Goal: Task Accomplishment & Management: Complete application form

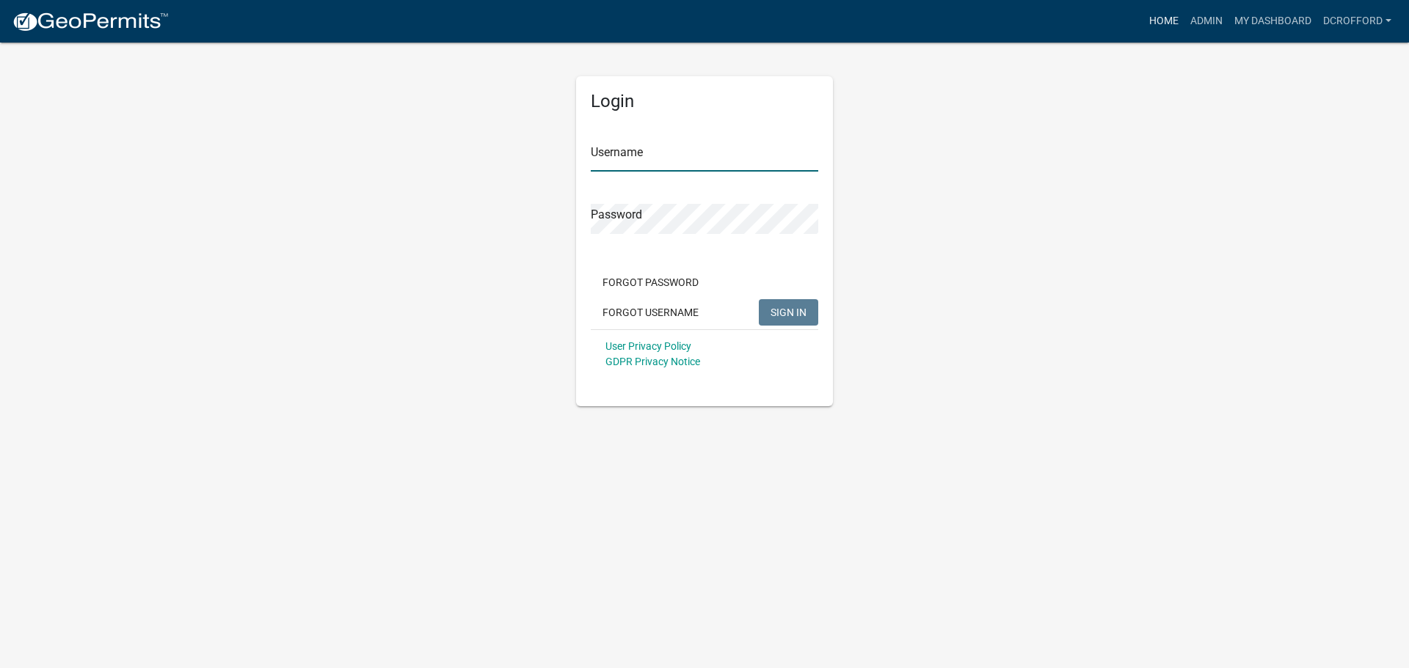
type input "dcrofford"
click at [1157, 21] on link "Home" at bounding box center [1163, 21] width 41 height 28
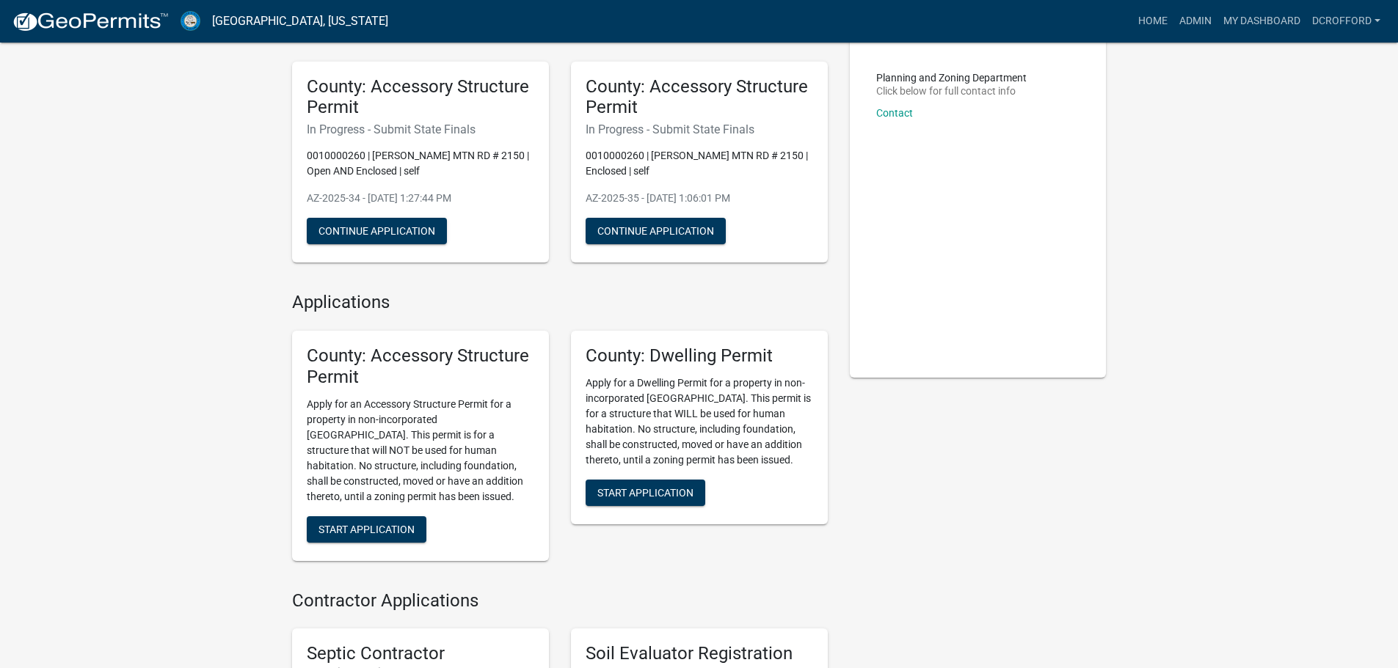
scroll to position [220, 0]
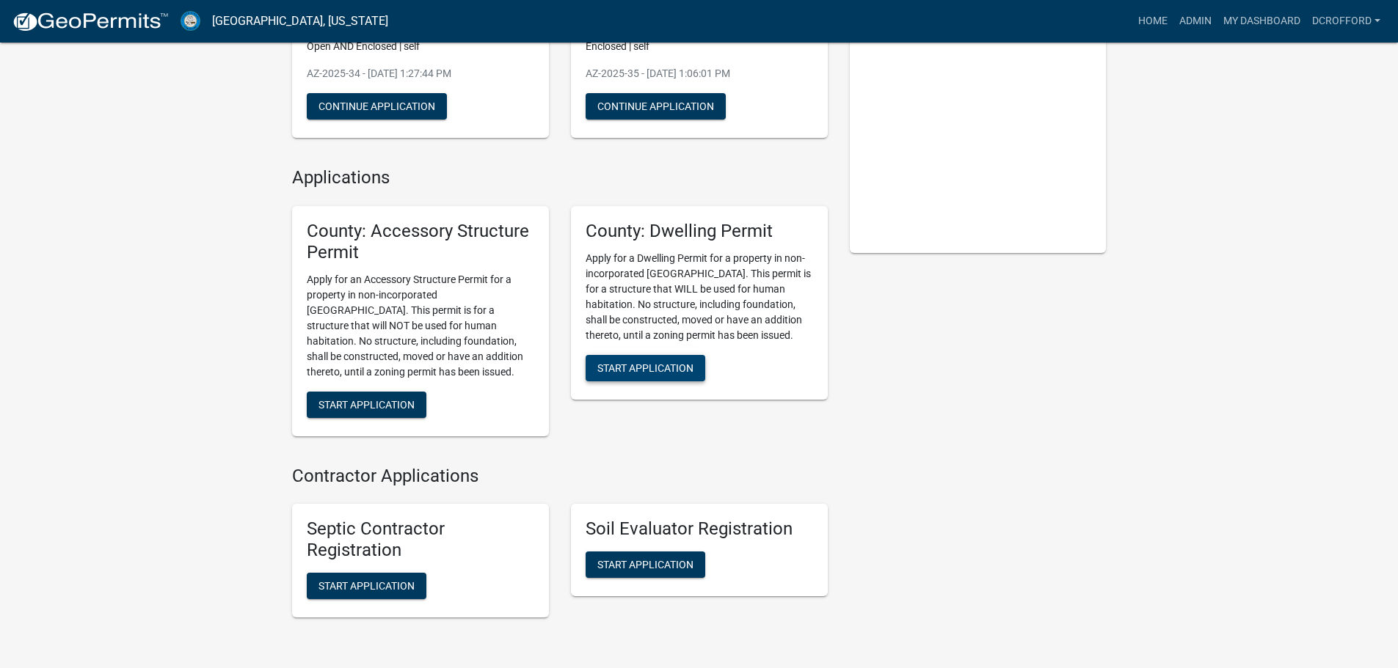
click at [651, 369] on span "Start Application" at bounding box center [645, 368] width 96 height 12
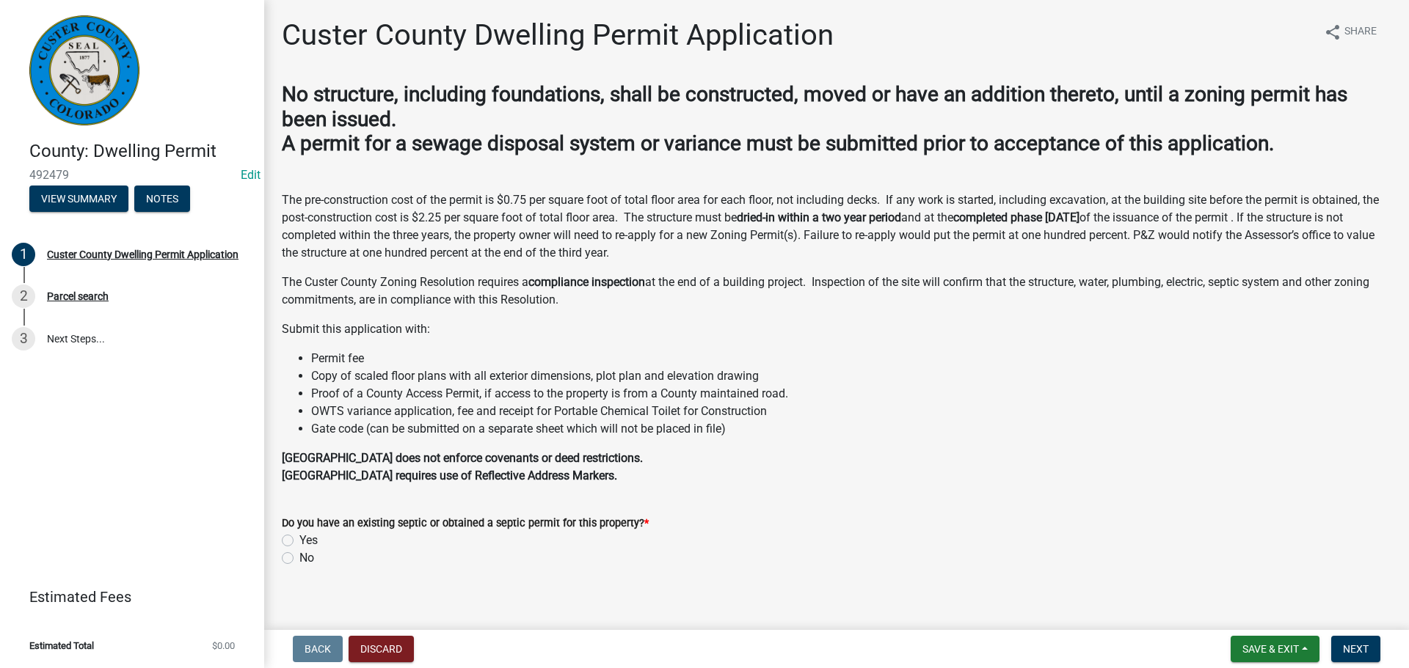
scroll to position [13, 0]
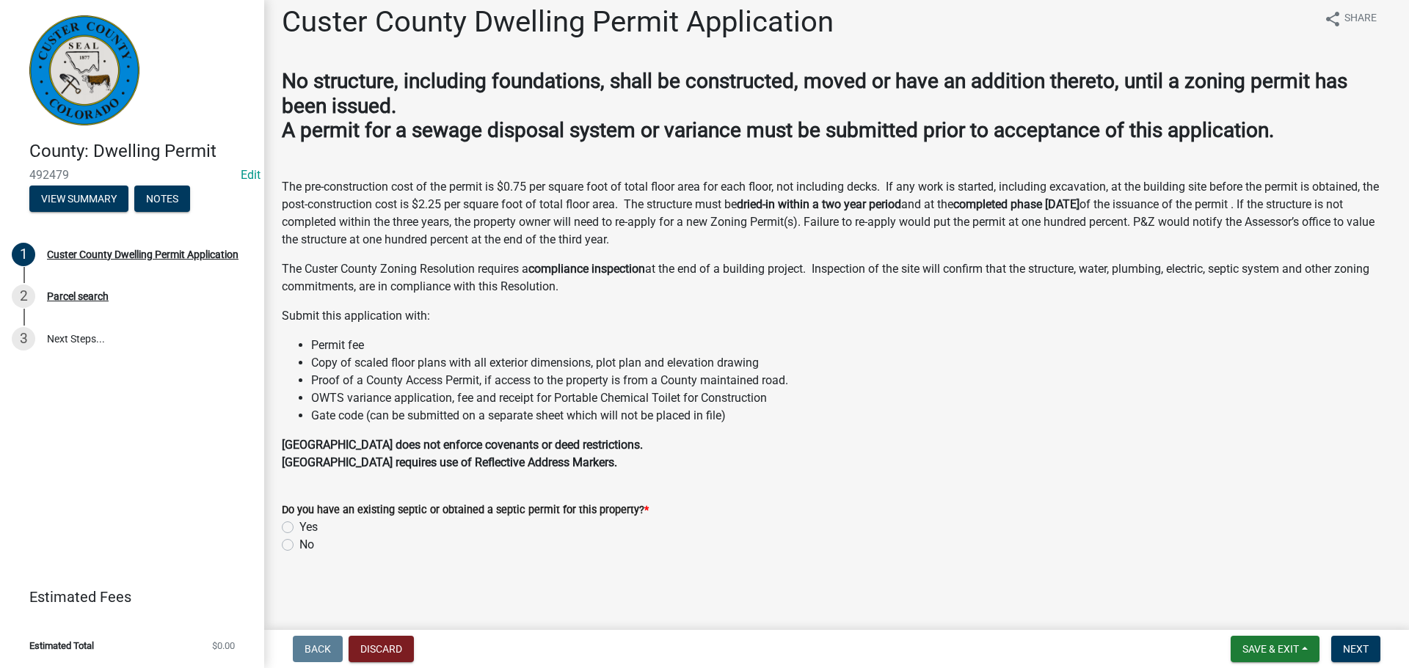
click at [299, 526] on label "Yes" at bounding box center [308, 528] width 18 height 18
click at [299, 526] on input "Yes" at bounding box center [304, 524] width 10 height 10
radio input "true"
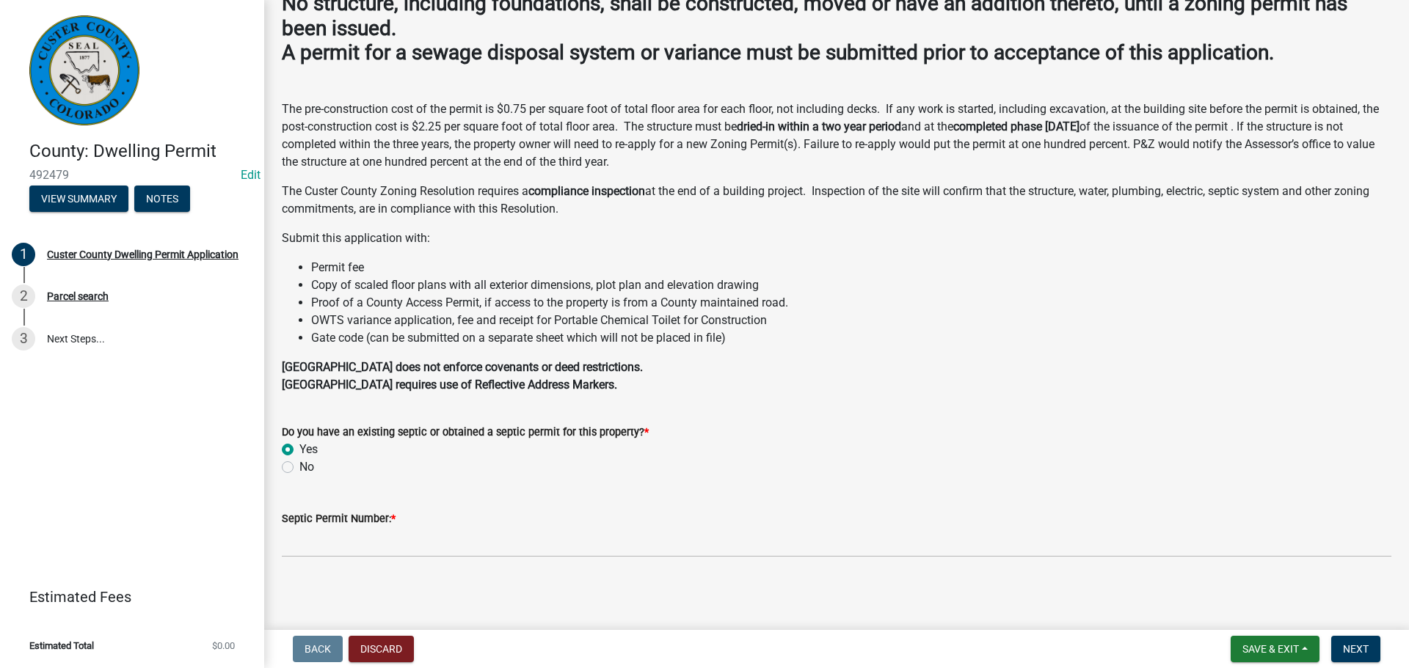
scroll to position [93, 0]
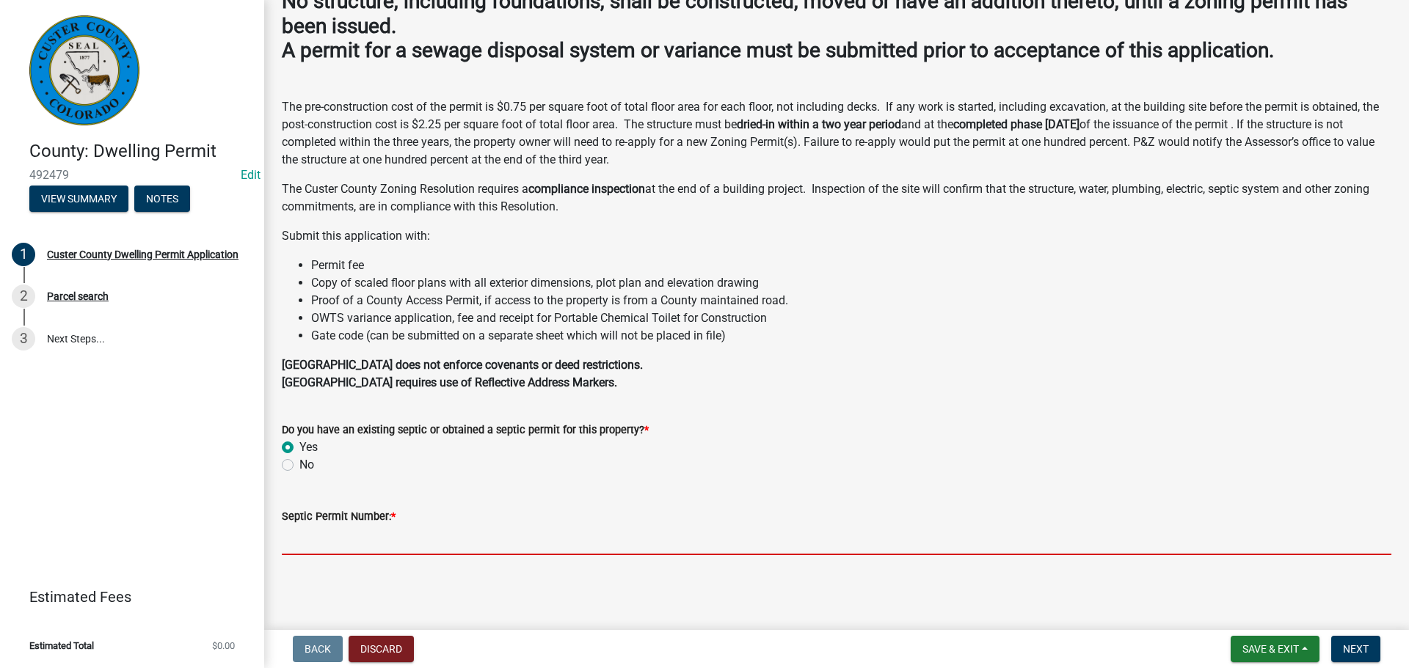
click at [503, 533] on input "Septic Permit Number: *" at bounding box center [836, 540] width 1109 height 30
paste input "S21081621"
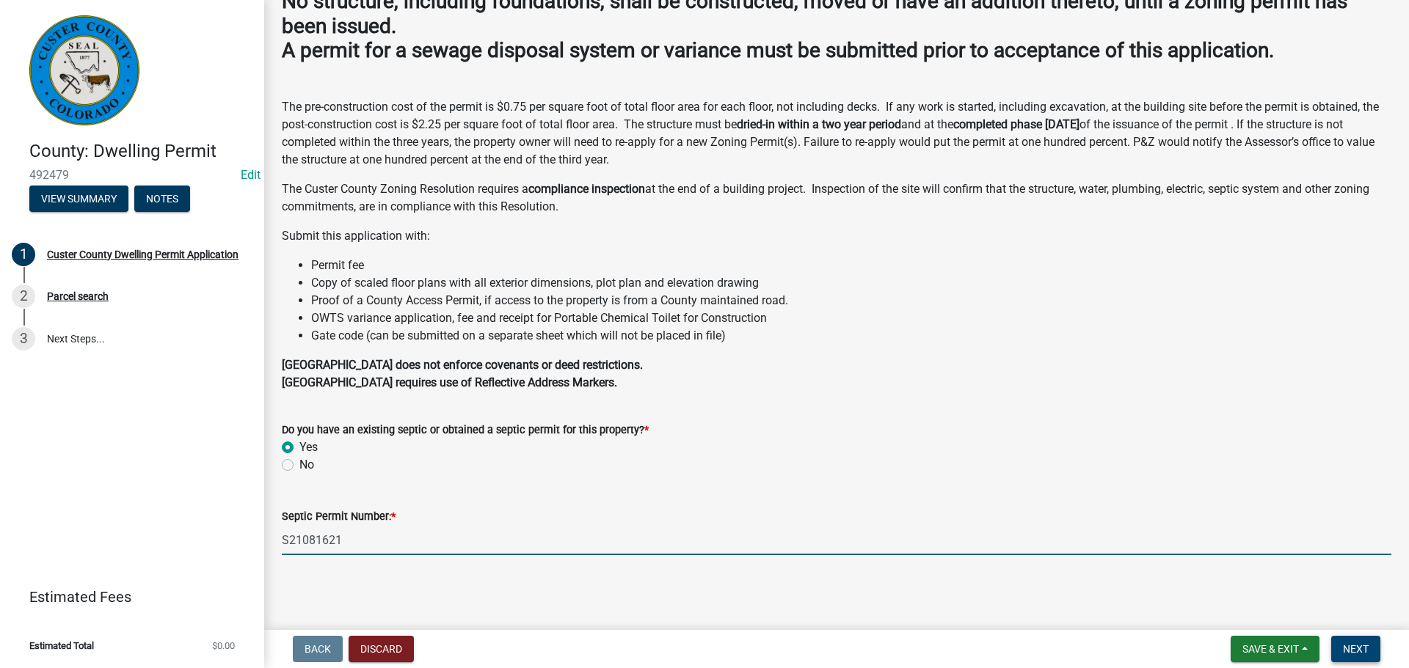
type input "S21081621"
click at [1352, 649] on span "Next" at bounding box center [1356, 649] width 26 height 12
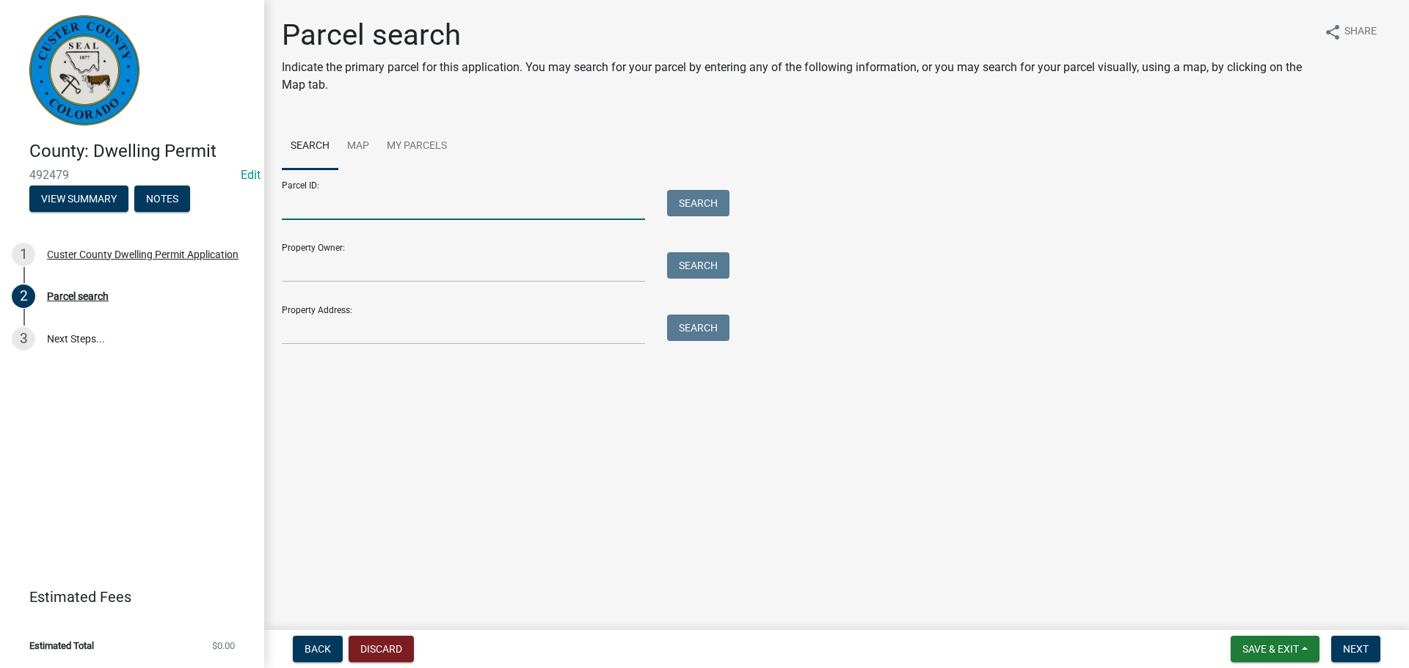
click at [368, 211] on input "Parcel ID:" at bounding box center [463, 205] width 363 height 30
click at [306, 198] on input "Parcel ID:" at bounding box center [463, 205] width 363 height 30
type input "0010180359"
click at [700, 194] on button "Search" at bounding box center [698, 203] width 62 height 26
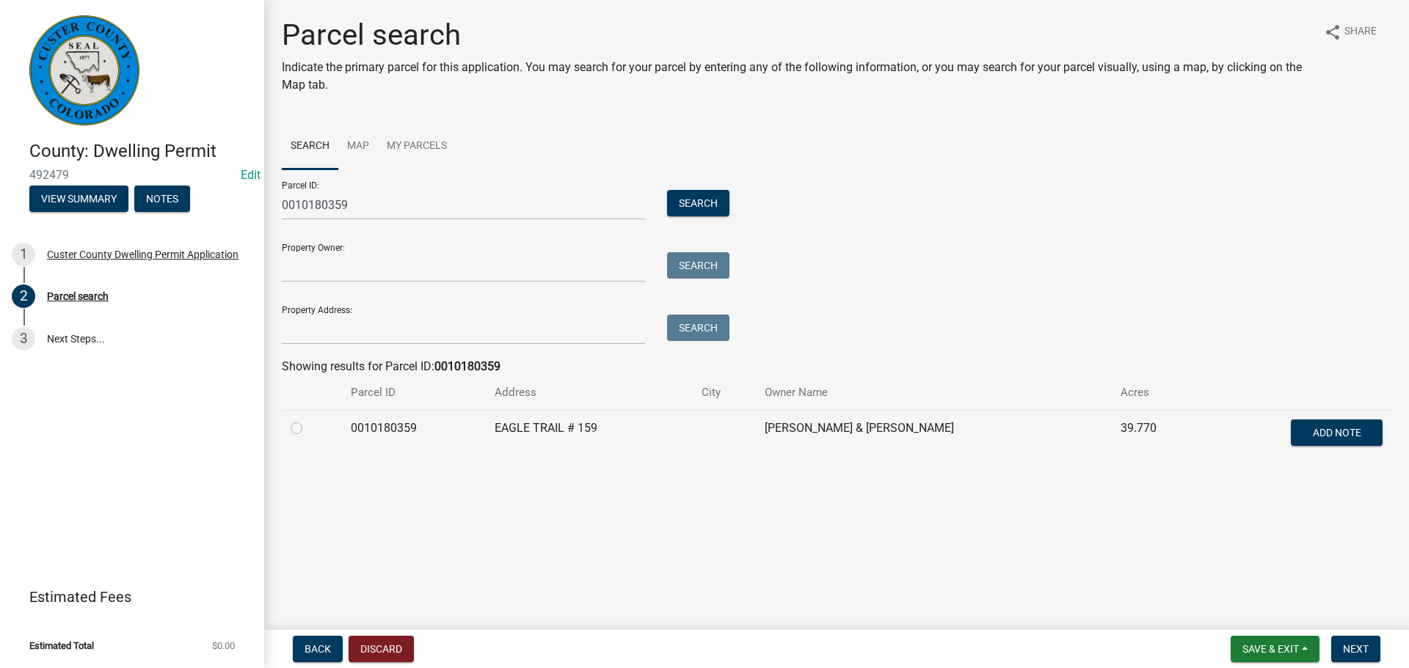
click at [308, 420] on label at bounding box center [308, 420] width 0 height 0
click at [308, 429] on input "radio" at bounding box center [313, 425] width 10 height 10
radio input "true"
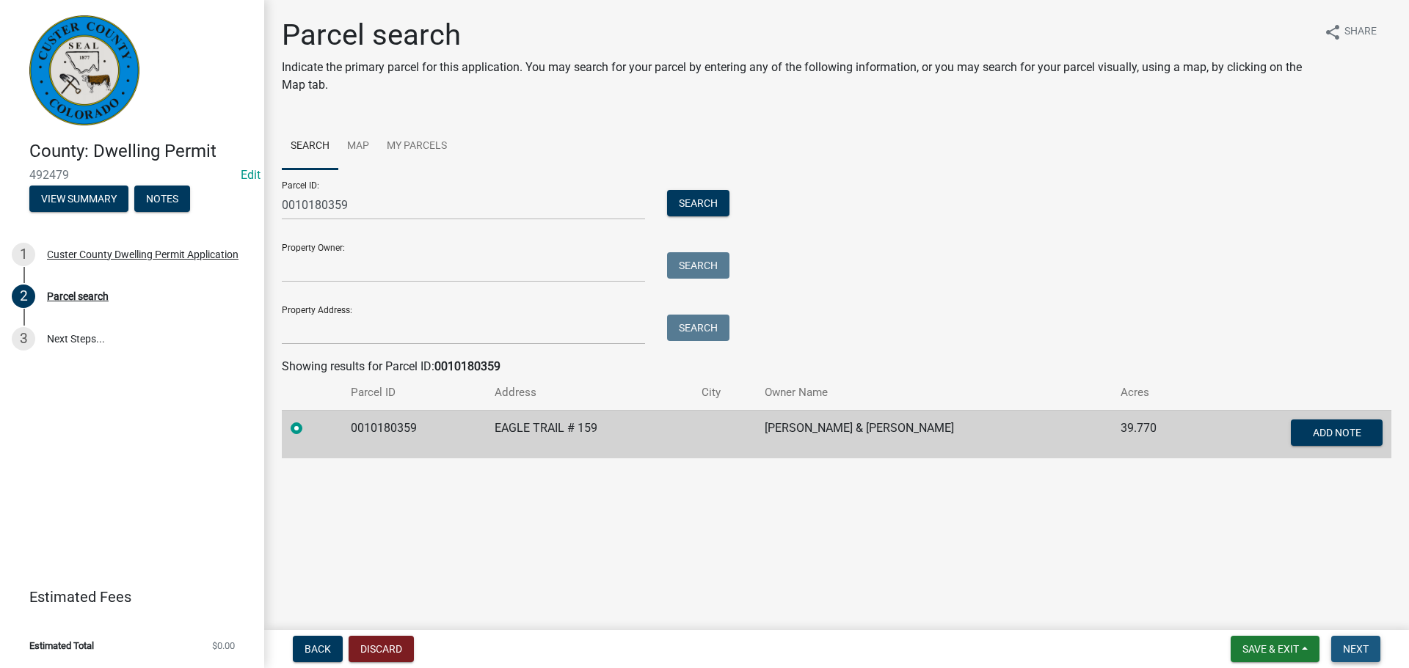
click at [1359, 651] on span "Next" at bounding box center [1356, 649] width 26 height 12
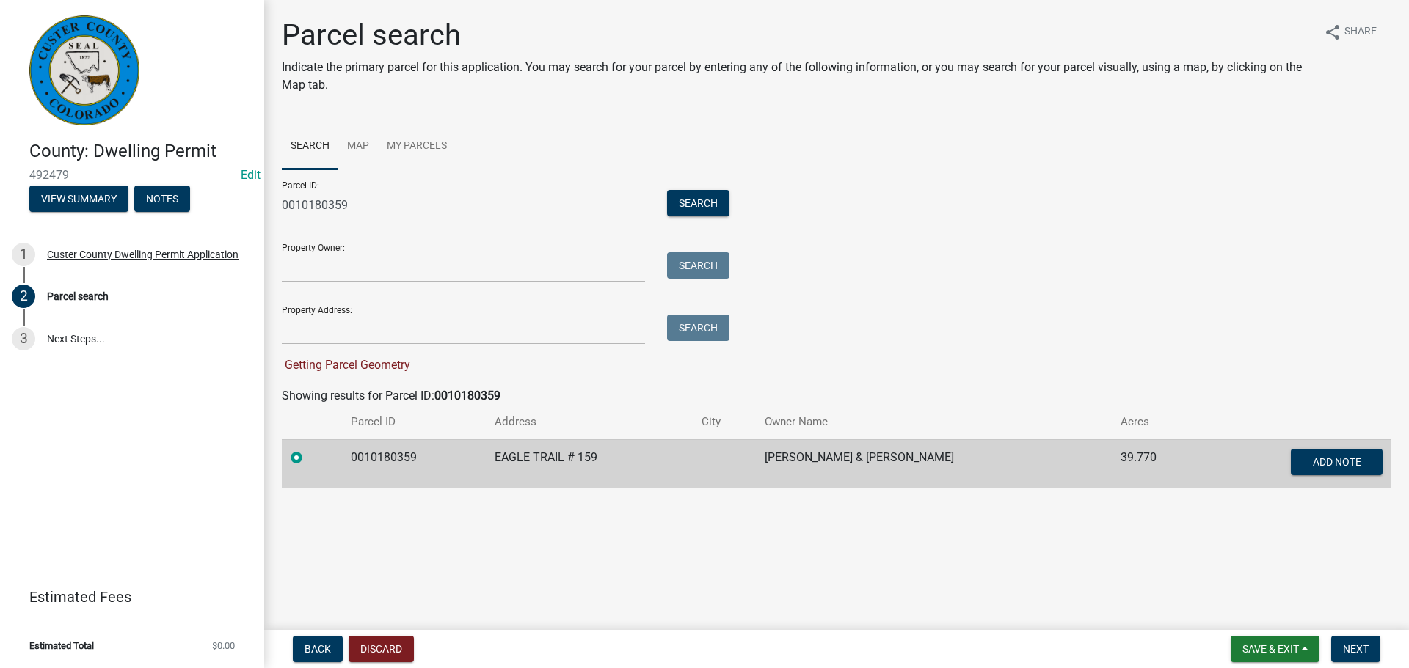
click at [1388, 646] on div "Back Discard Save & Exit Save Save & Exit Next" at bounding box center [836, 649] width 1121 height 26
click at [1366, 649] on span "Next" at bounding box center [1356, 649] width 26 height 12
click at [423, 211] on input "0010180359" at bounding box center [463, 205] width 363 height 30
click at [696, 196] on button "Search" at bounding box center [698, 203] width 62 height 26
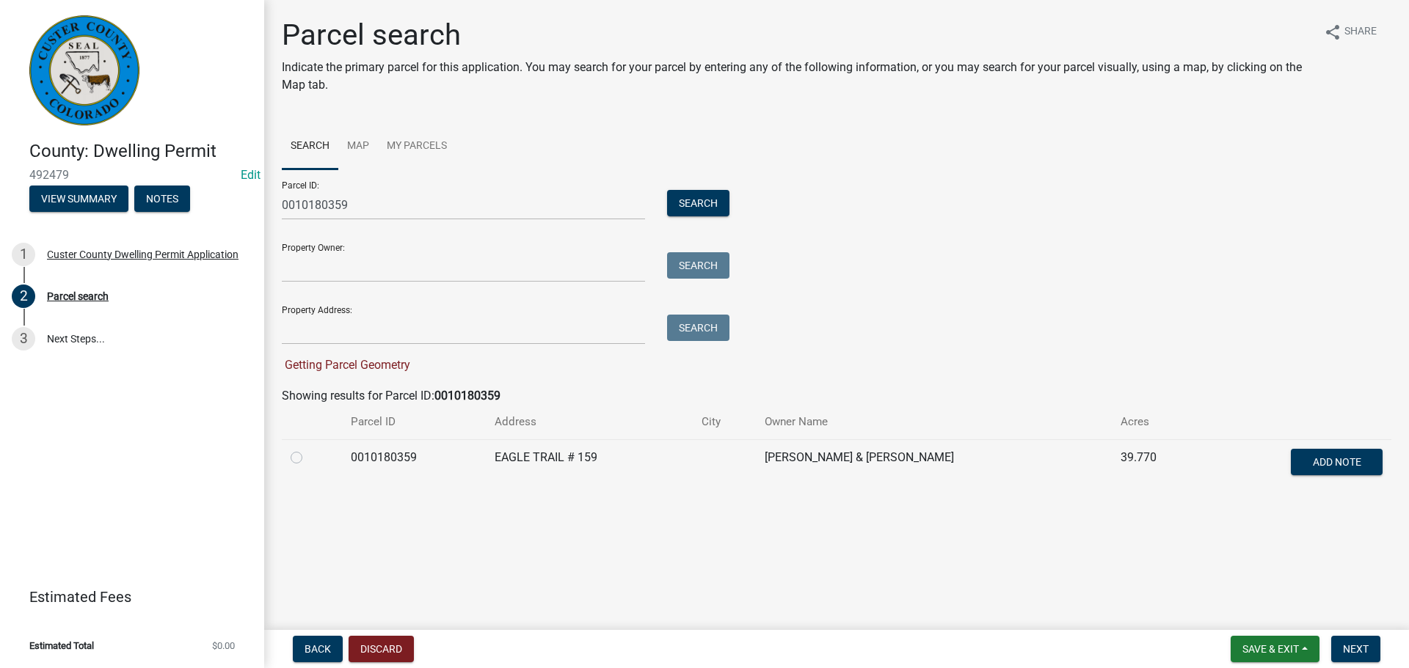
click at [308, 449] on label at bounding box center [308, 449] width 0 height 0
click at [308, 459] on input "radio" at bounding box center [313, 454] width 10 height 10
radio input "true"
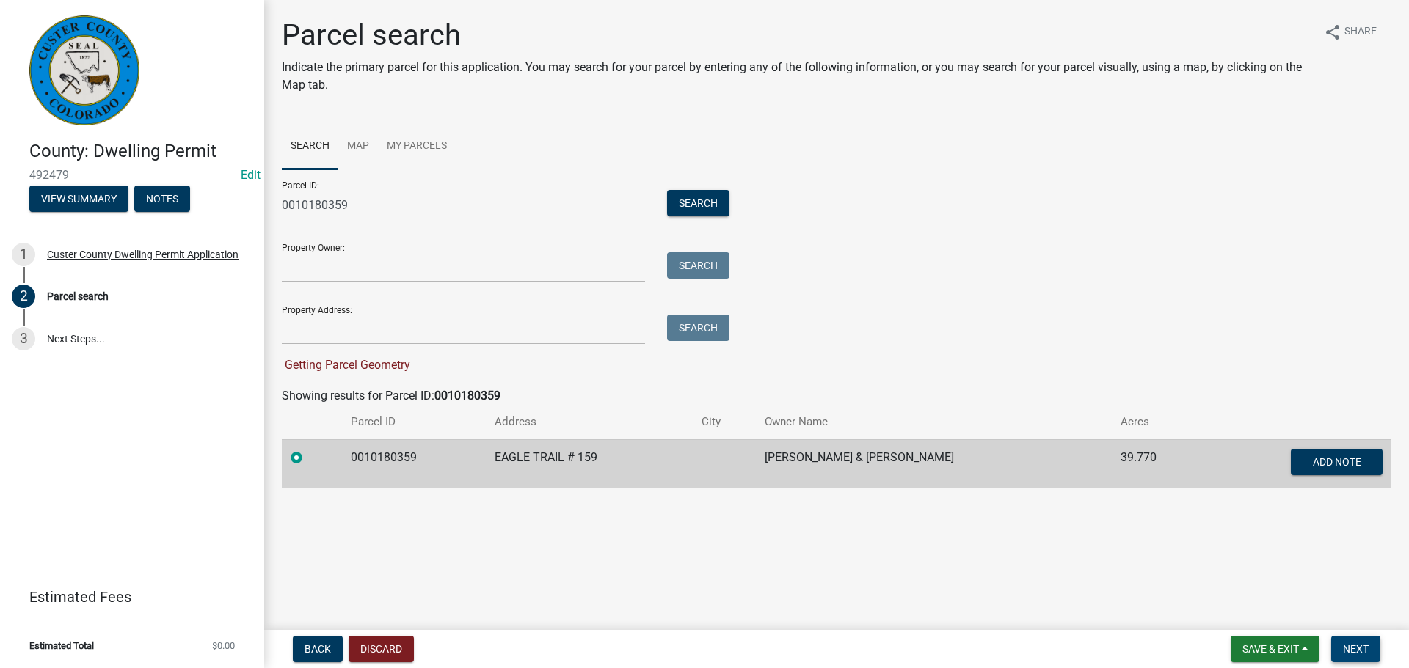
click at [1349, 642] on button "Next" at bounding box center [1355, 649] width 49 height 26
click at [1361, 653] on span "Next" at bounding box center [1356, 649] width 26 height 12
click at [1249, 651] on span "Save & Exit" at bounding box center [1270, 649] width 56 height 12
click at [1238, 579] on button "Save" at bounding box center [1260, 575] width 117 height 35
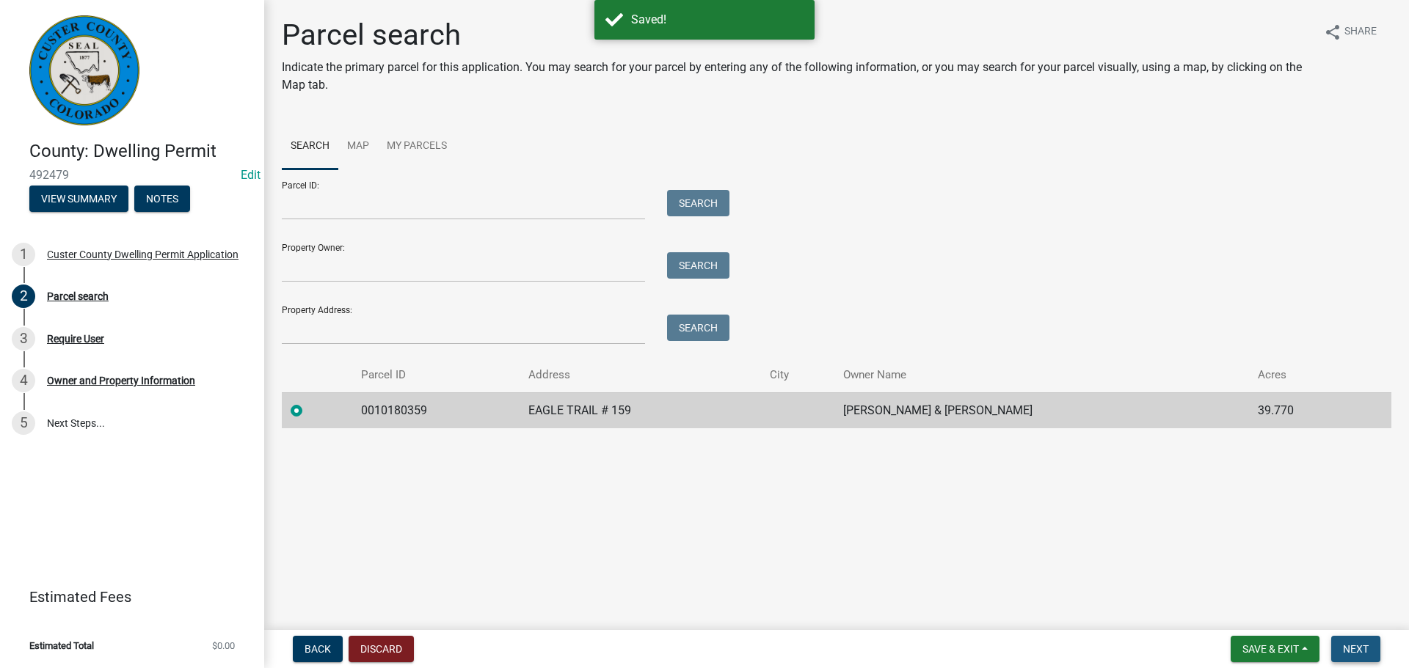
click at [1362, 646] on span "Next" at bounding box center [1356, 649] width 26 height 12
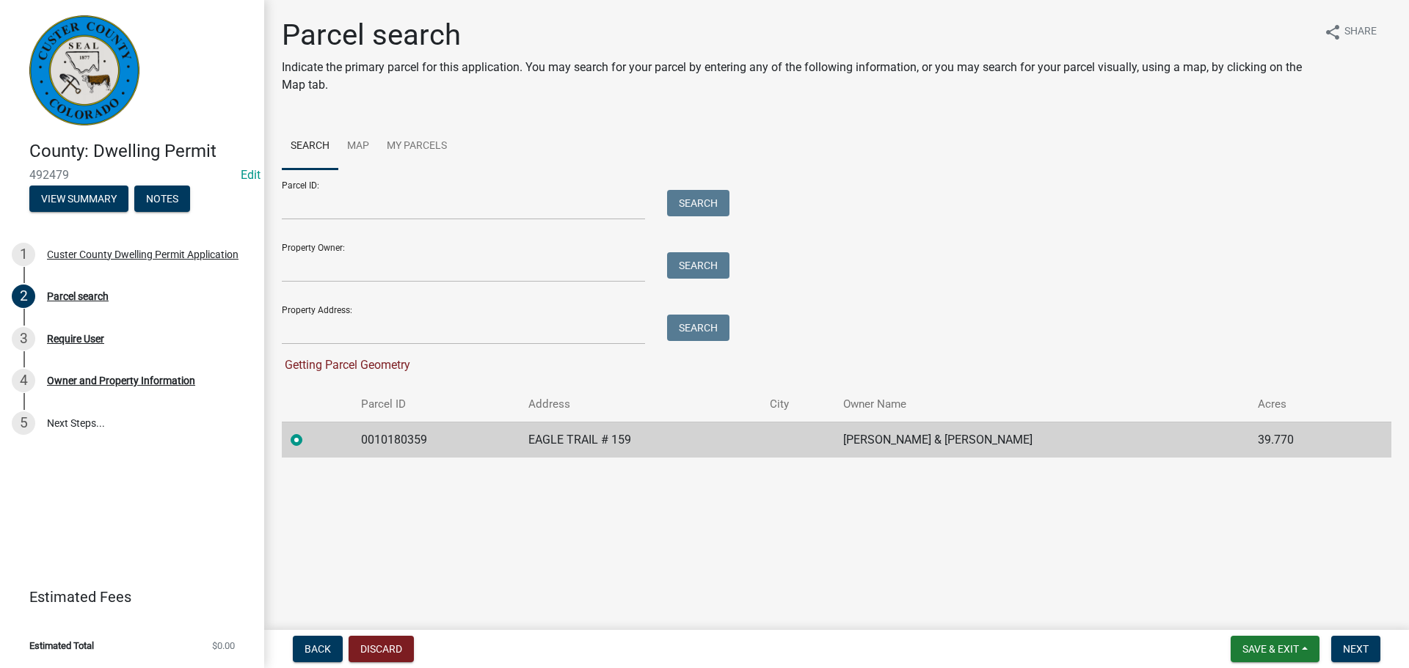
click at [434, 500] on main "Parcel search Indicate the primary parcel for this application. You may search …" at bounding box center [836, 312] width 1144 height 624
click at [351, 208] on input "Parcel ID:" at bounding box center [463, 205] width 363 height 30
drag, startPoint x: 1016, startPoint y: 525, endPoint x: 1009, endPoint y: 516, distance: 12.0
click at [1016, 525] on main "Parcel search Indicate the primary parcel for this application. You may search …" at bounding box center [836, 312] width 1144 height 624
click at [502, 200] on input "Parcel ID:" at bounding box center [463, 205] width 363 height 30
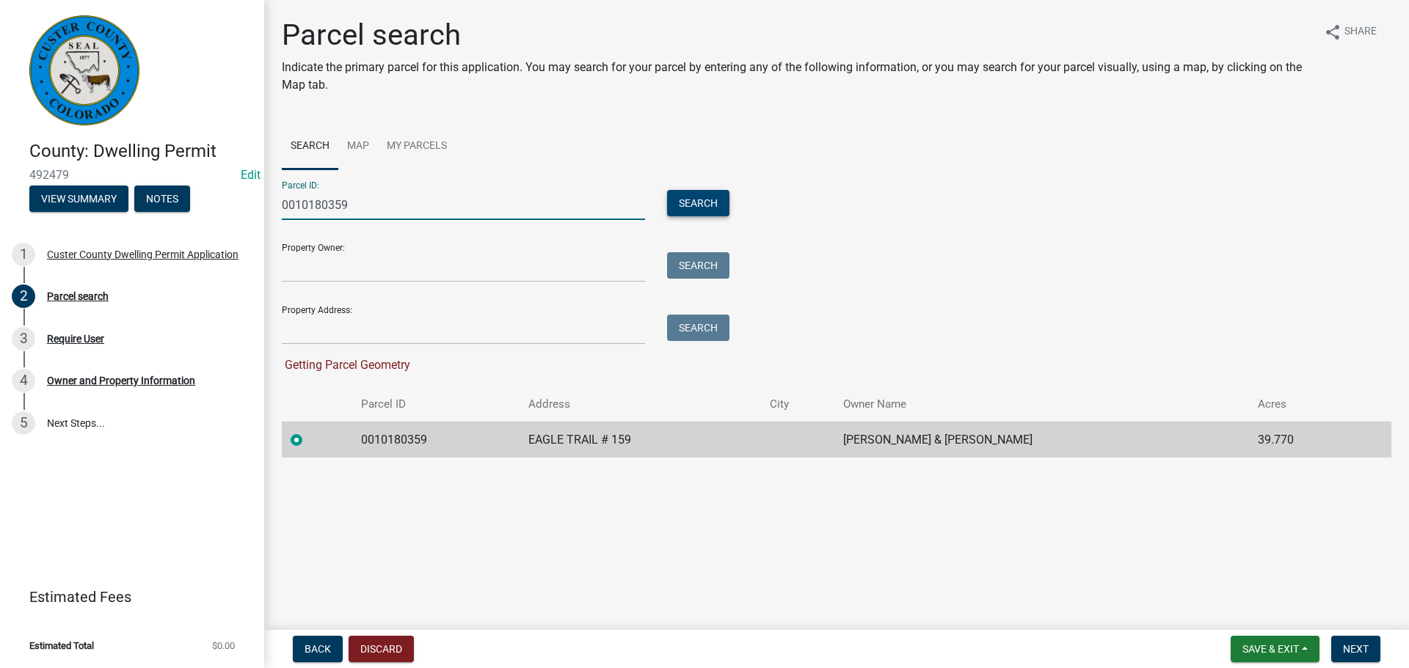
type input "0010180359"
click at [672, 191] on button "Search" at bounding box center [698, 203] width 62 height 26
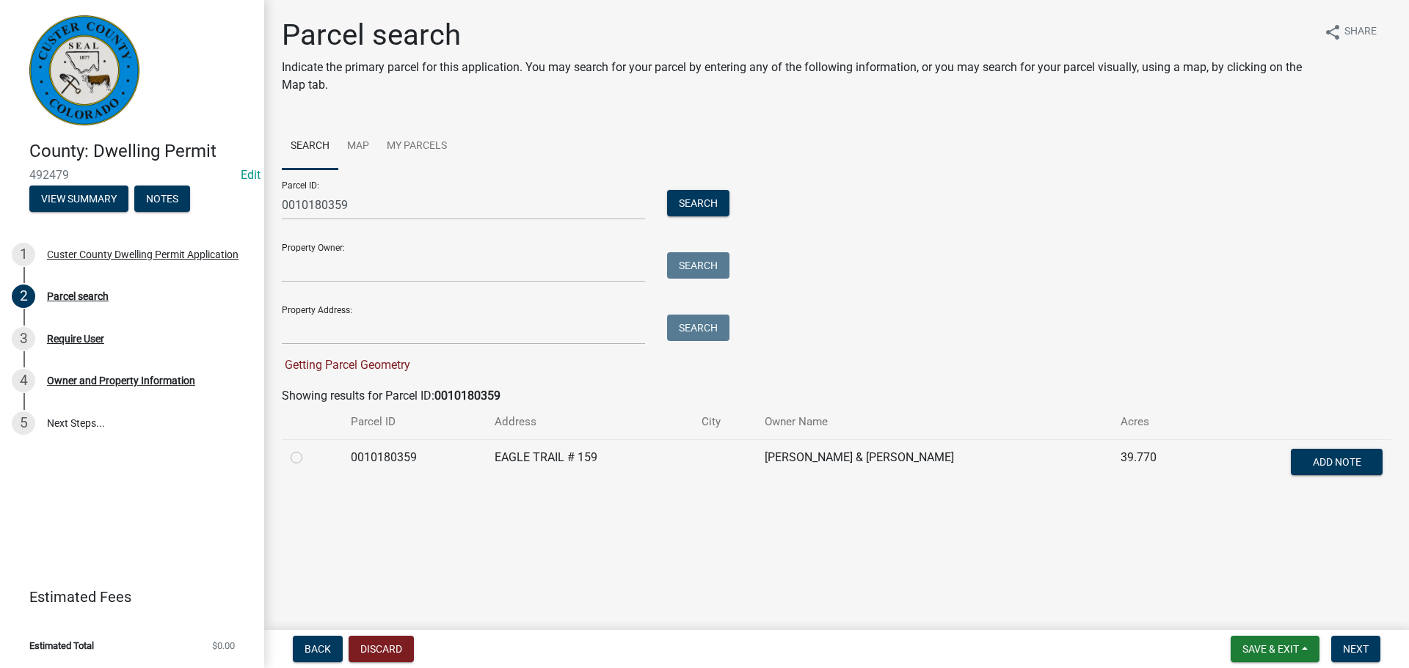
click at [308, 449] on label at bounding box center [308, 449] width 0 height 0
click at [308, 458] on input "radio" at bounding box center [313, 454] width 10 height 10
radio input "true"
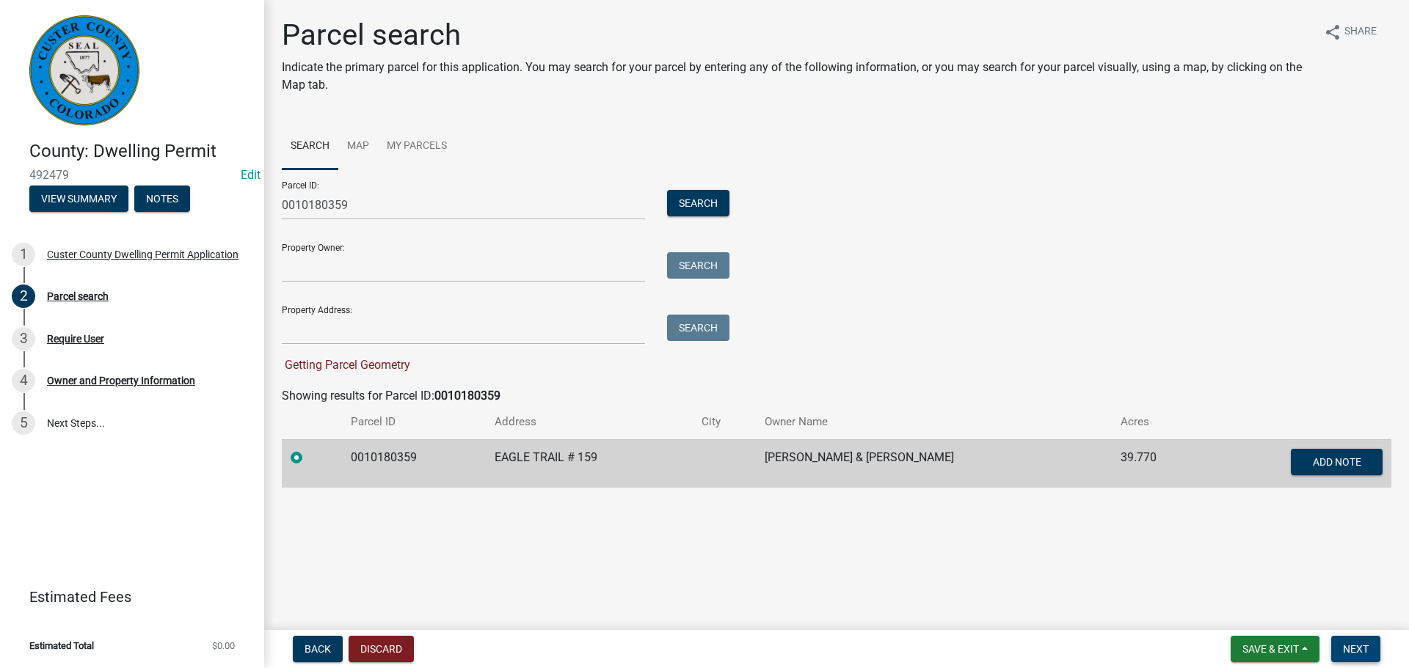
click at [1364, 654] on span "Next" at bounding box center [1356, 649] width 26 height 12
click at [1368, 648] on span "Next" at bounding box center [1356, 649] width 26 height 12
click at [1263, 633] on nav "Back Discard Save & Exit Save Save & Exit Next" at bounding box center [836, 649] width 1144 height 38
click at [1267, 650] on span "Save & Exit" at bounding box center [1270, 649] width 56 height 12
click at [1268, 617] on button "Save & Exit" at bounding box center [1260, 610] width 117 height 35
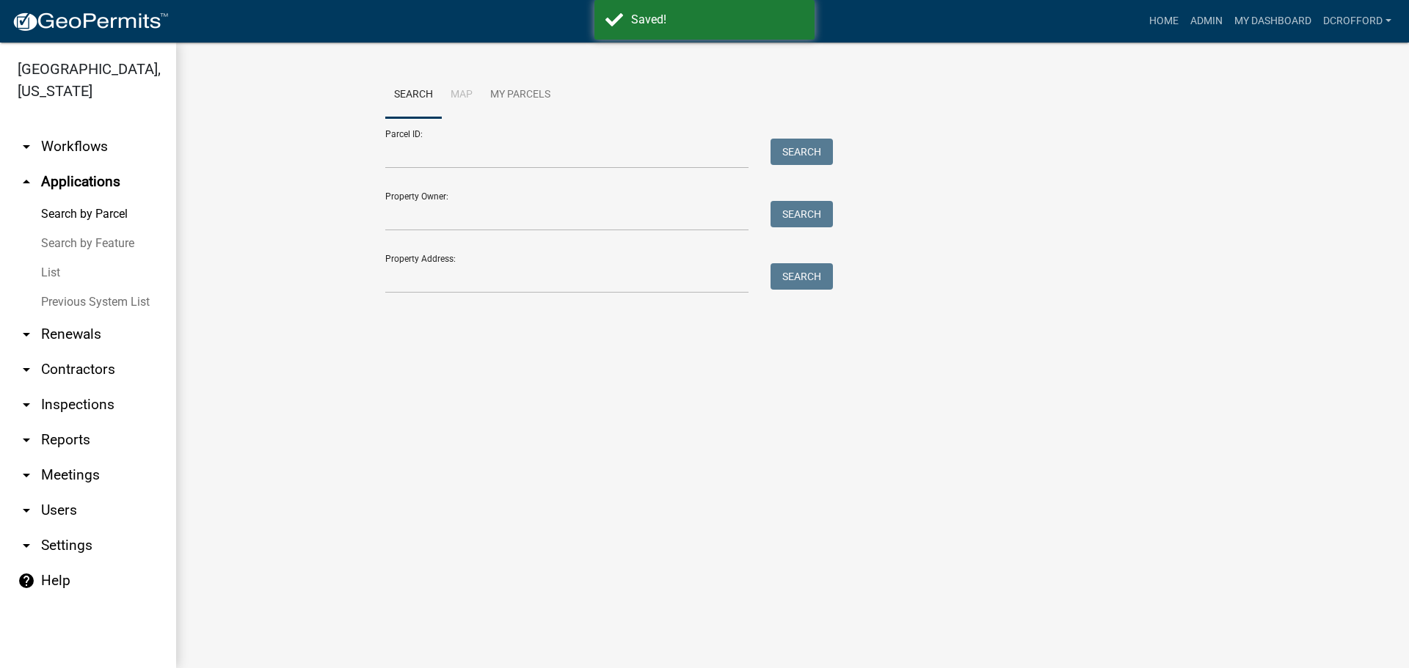
click at [59, 269] on link "List" at bounding box center [88, 272] width 176 height 29
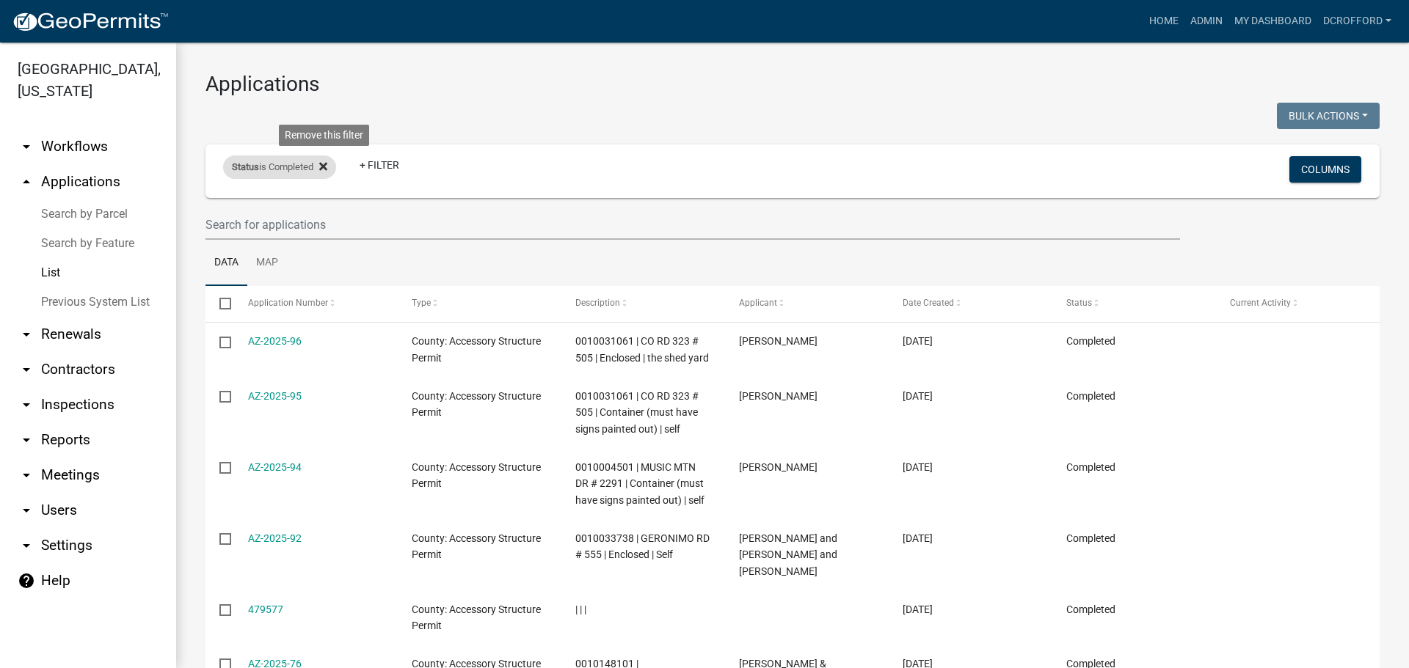
click at [327, 170] on icon at bounding box center [323, 167] width 8 height 12
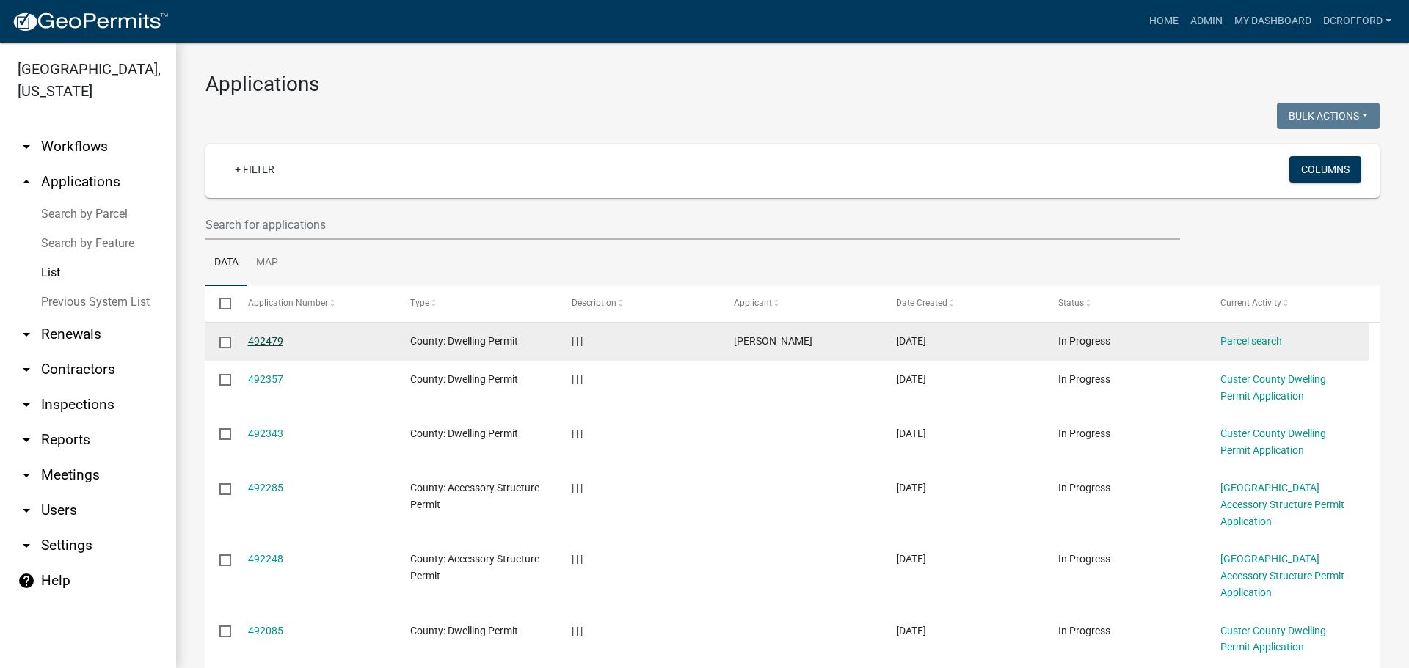
click at [255, 343] on link "492479" at bounding box center [265, 341] width 35 height 12
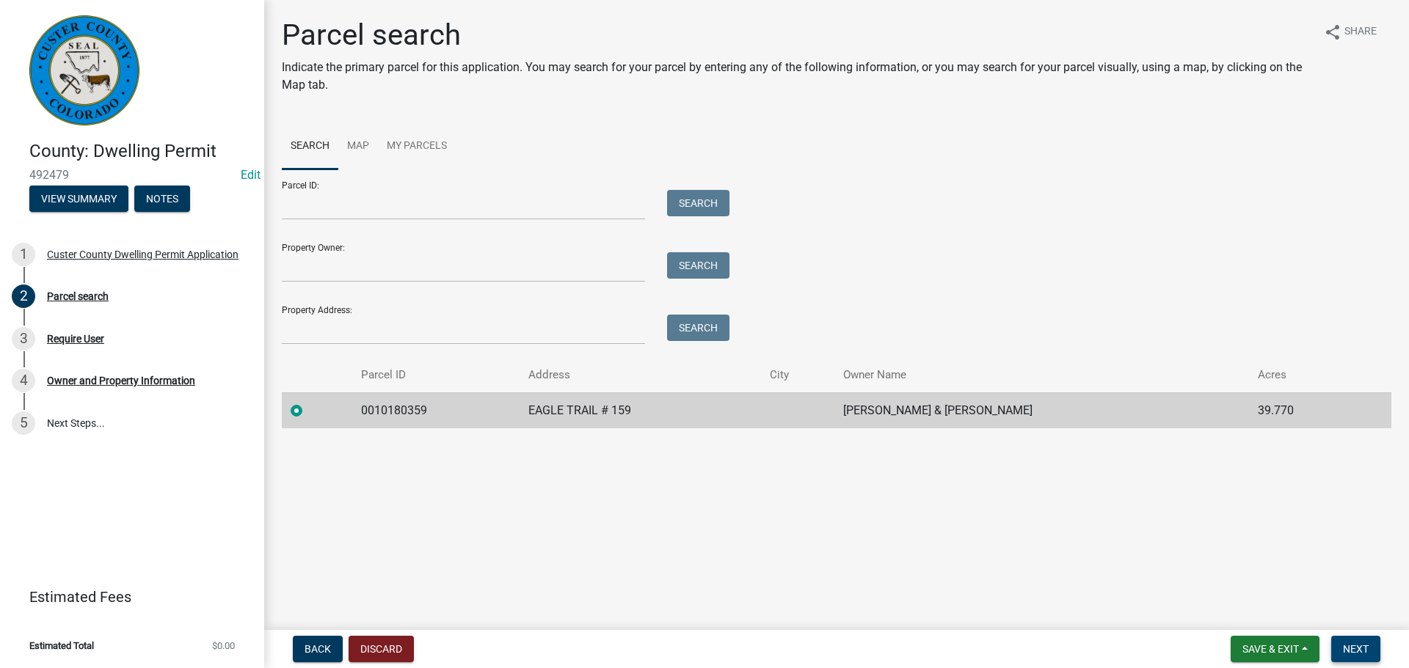
click at [1340, 649] on button "Next" at bounding box center [1355, 649] width 49 height 26
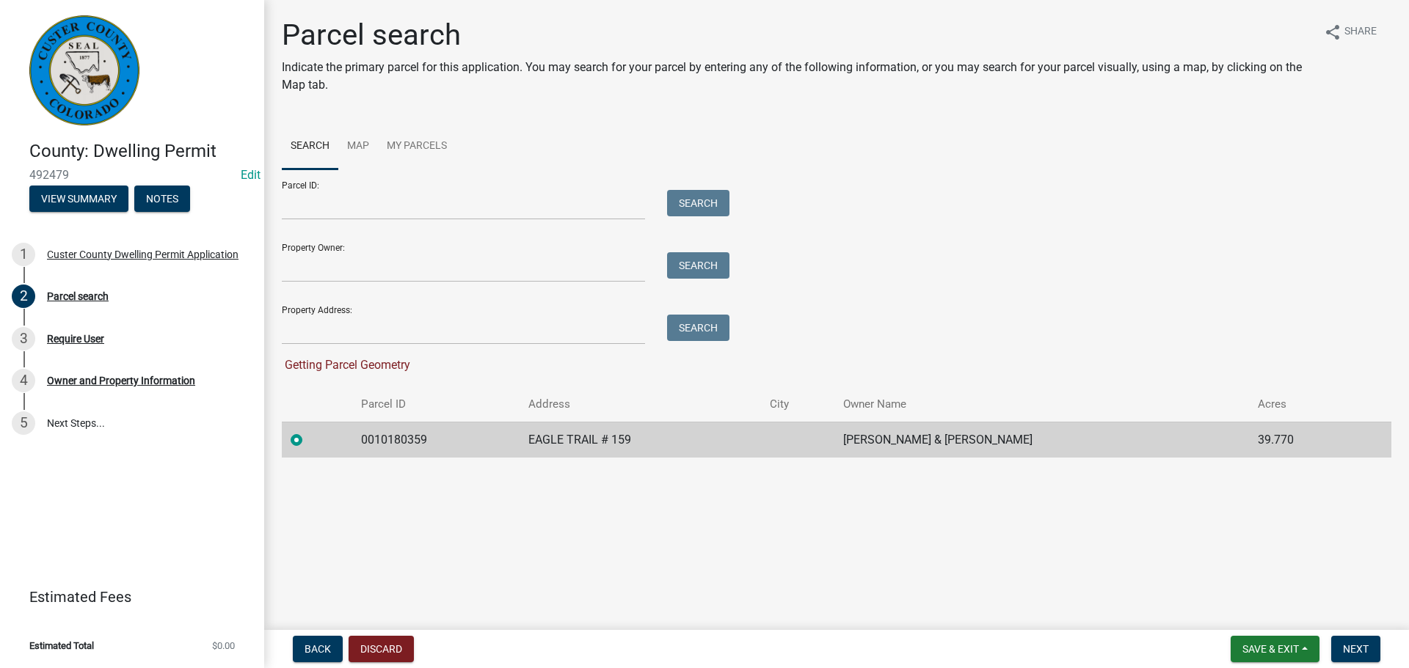
click at [1023, 571] on main "Parcel search Indicate the primary parcel for this application. You may search …" at bounding box center [836, 312] width 1144 height 624
click at [1007, 573] on main "Parcel search Indicate the primary parcel for this application. You may search …" at bounding box center [836, 312] width 1144 height 624
drag, startPoint x: 862, startPoint y: 566, endPoint x: 565, endPoint y: 510, distance: 302.3
click at [861, 566] on main "Parcel search Indicate the primary parcel for this application. You may search …" at bounding box center [836, 312] width 1144 height 624
click at [1365, 649] on span "Next" at bounding box center [1356, 649] width 26 height 12
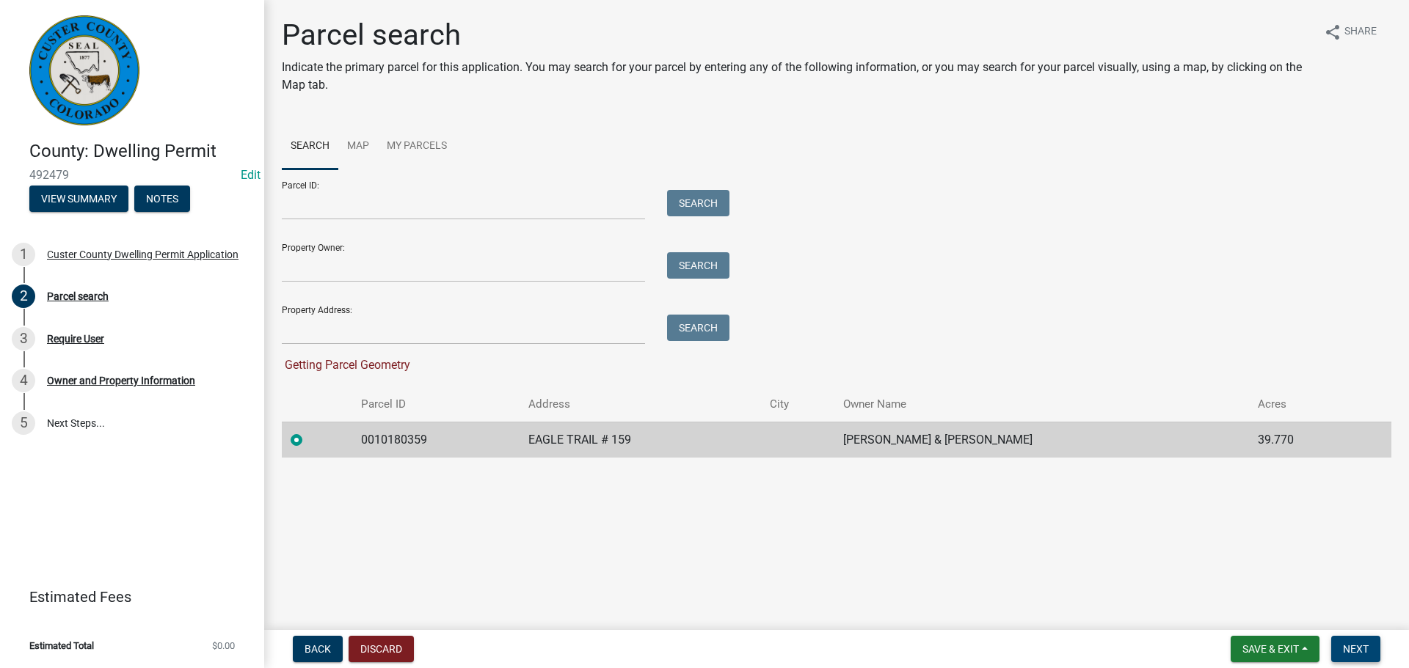
click at [1365, 649] on span "Next" at bounding box center [1356, 649] width 26 height 12
click at [1006, 595] on main "Parcel search Indicate the primary parcel for this application. You may search …" at bounding box center [836, 312] width 1144 height 624
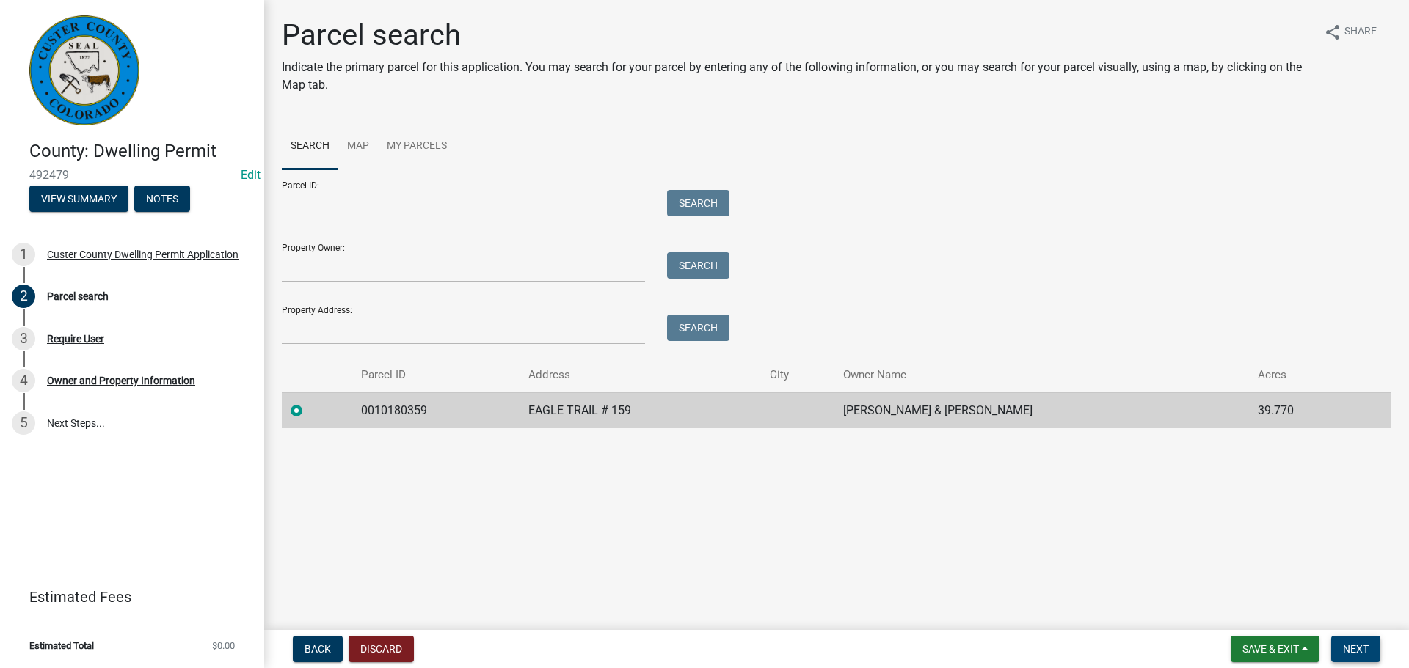
click at [1367, 649] on span "Next" at bounding box center [1356, 649] width 26 height 12
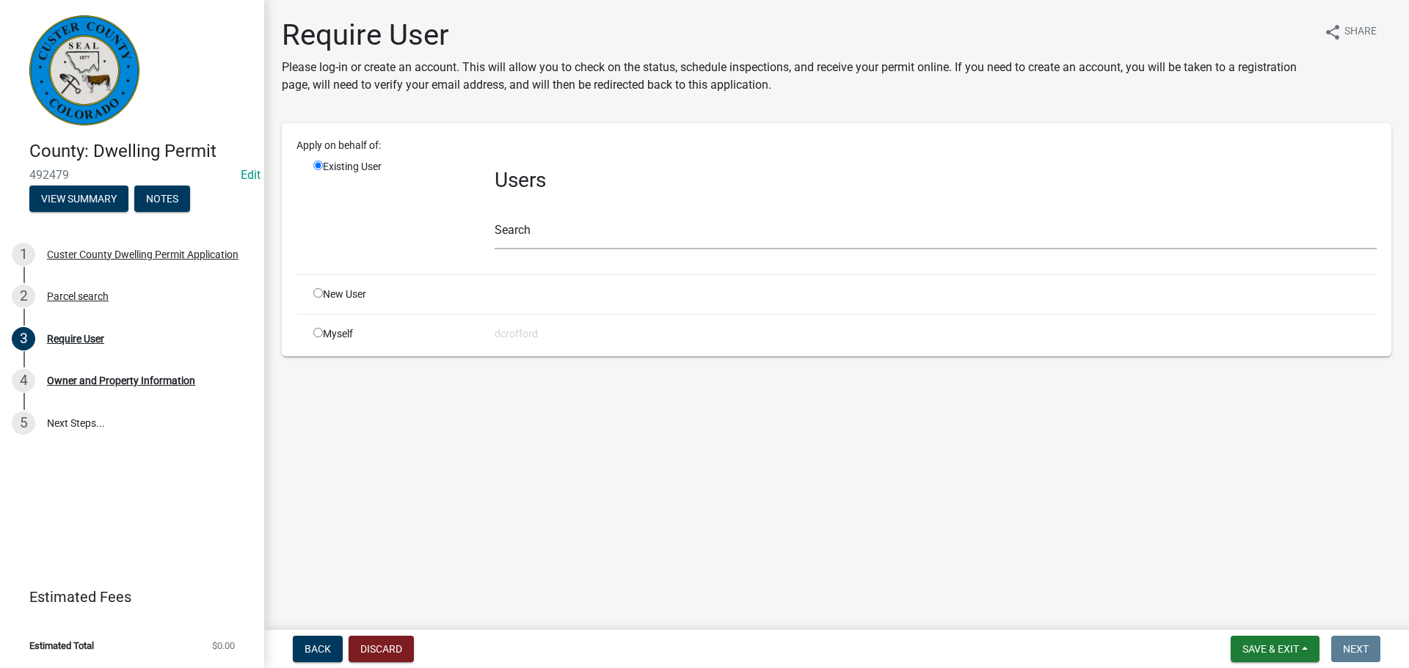
click at [472, 519] on main "Require User Please log-in or create an account. This will allow you to check o…" at bounding box center [836, 312] width 1144 height 624
click at [314, 291] on input "radio" at bounding box center [318, 293] width 10 height 10
radio input "true"
radio input "false"
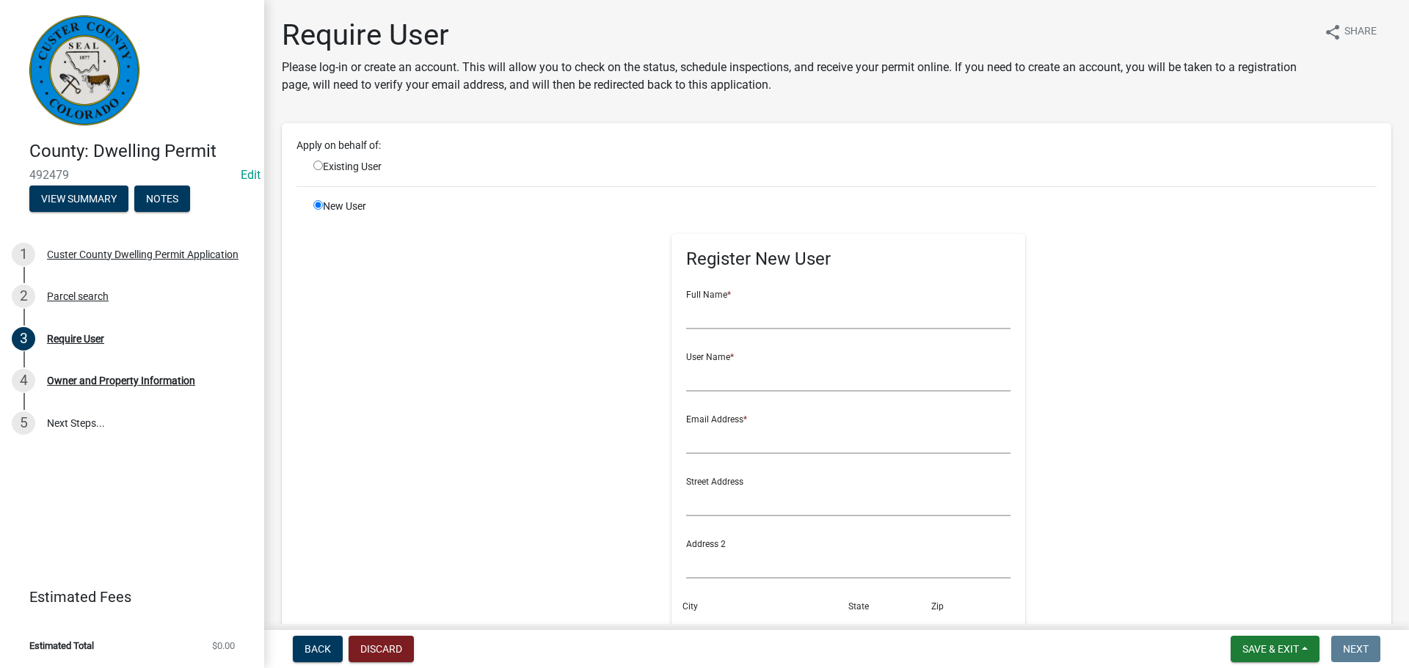
click at [462, 336] on div "New User" at bounding box center [392, 529] width 181 height 660
click at [754, 315] on input "text" at bounding box center [848, 314] width 325 height 30
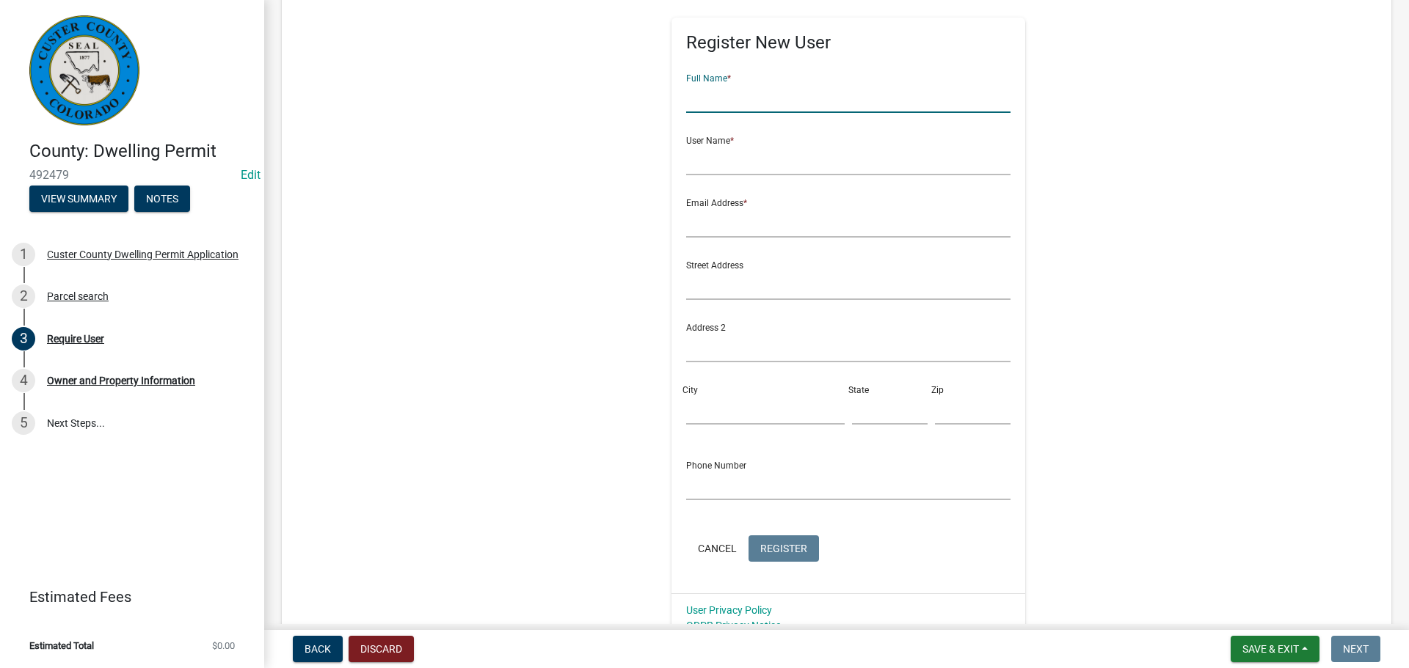
scroll to position [220, 0]
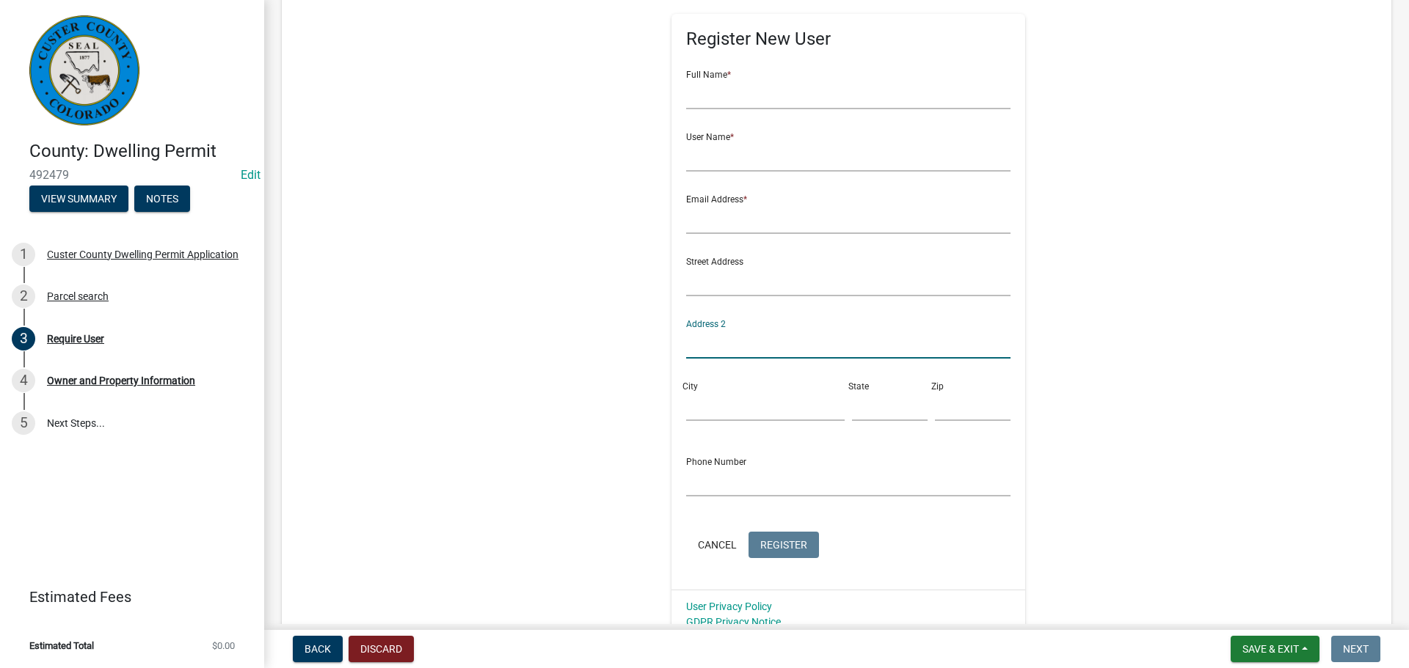
click at [686, 338] on input "text" at bounding box center [848, 344] width 325 height 30
click at [709, 265] on div "Street Address" at bounding box center [848, 271] width 325 height 51
click at [704, 276] on input "text" at bounding box center [848, 281] width 325 height 30
type input "159 Eagle Trail"
click at [696, 388] on div "City" at bounding box center [765, 395] width 166 height 51
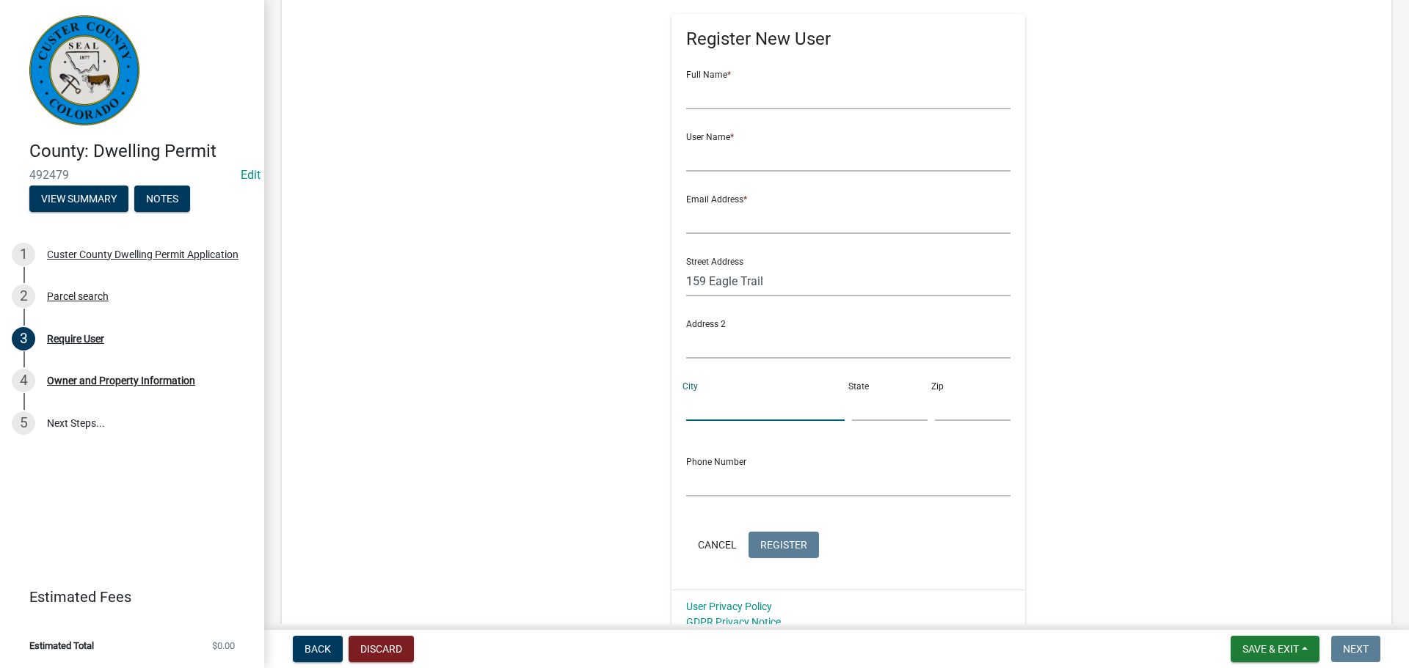
click at [698, 402] on input "City" at bounding box center [765, 406] width 158 height 30
click at [804, 410] on input "Westcliffe" at bounding box center [765, 406] width 158 height 30
type input "W"
type input "Westcliffe"
type input "CO"
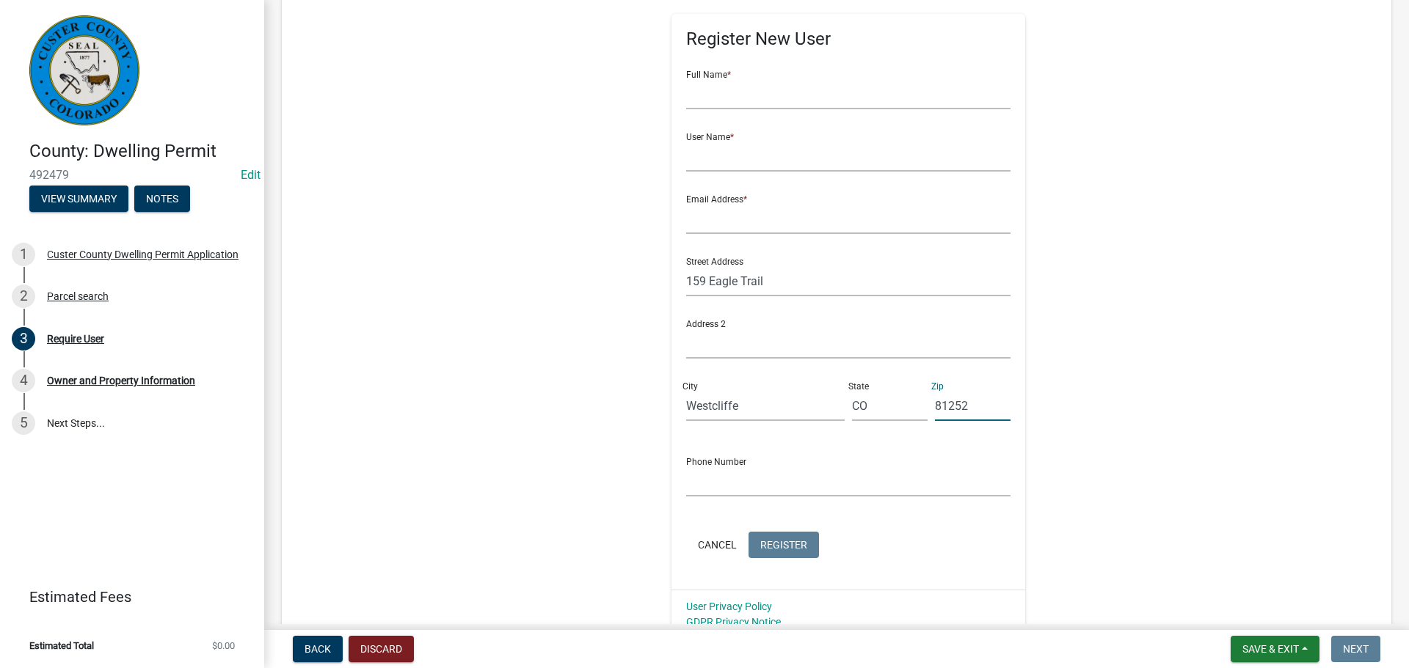
type input "81252"
click at [706, 478] on input "text" at bounding box center [848, 482] width 325 height 30
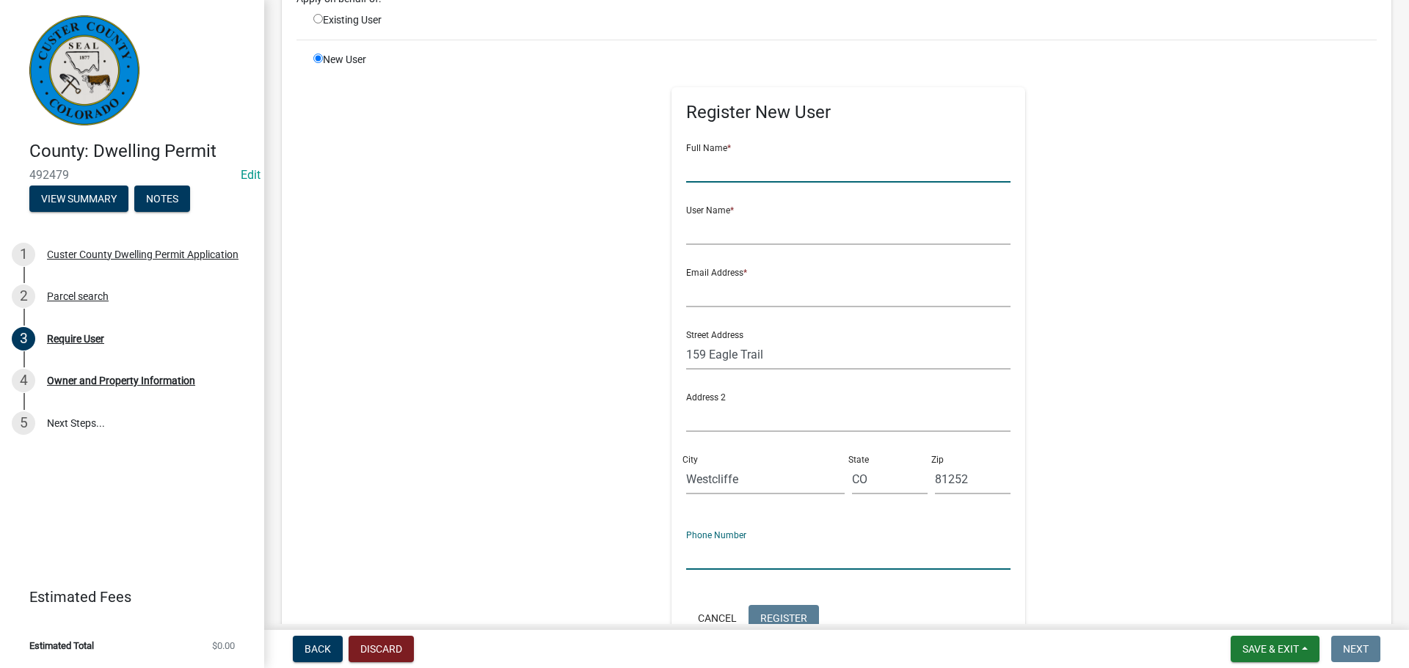
click at [764, 161] on input "text" at bounding box center [848, 168] width 325 height 30
click at [723, 168] on input "text" at bounding box center [848, 168] width 325 height 30
type input "[PERSON_NAME]"
click at [781, 299] on input "text" at bounding box center [848, 292] width 325 height 30
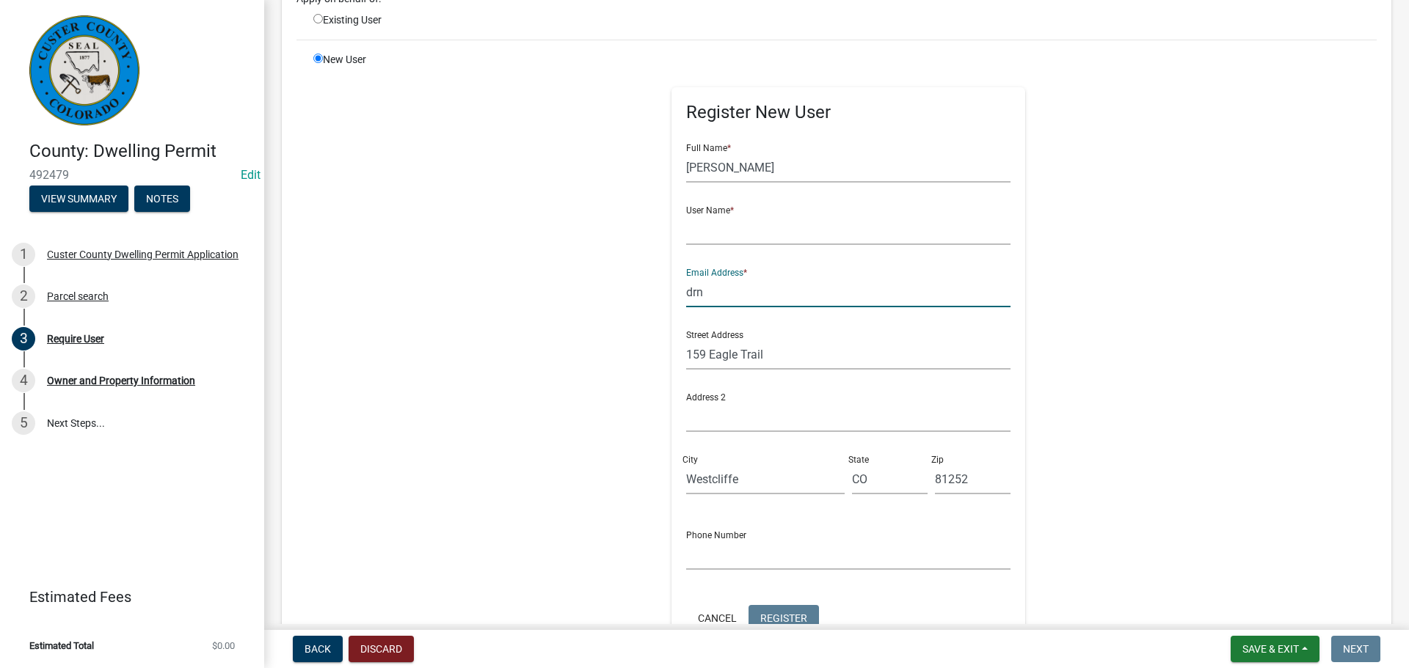
click at [719, 296] on input "drn" at bounding box center [848, 292] width 325 height 30
type input "[EMAIL_ADDRESS][DOMAIN_NAME]"
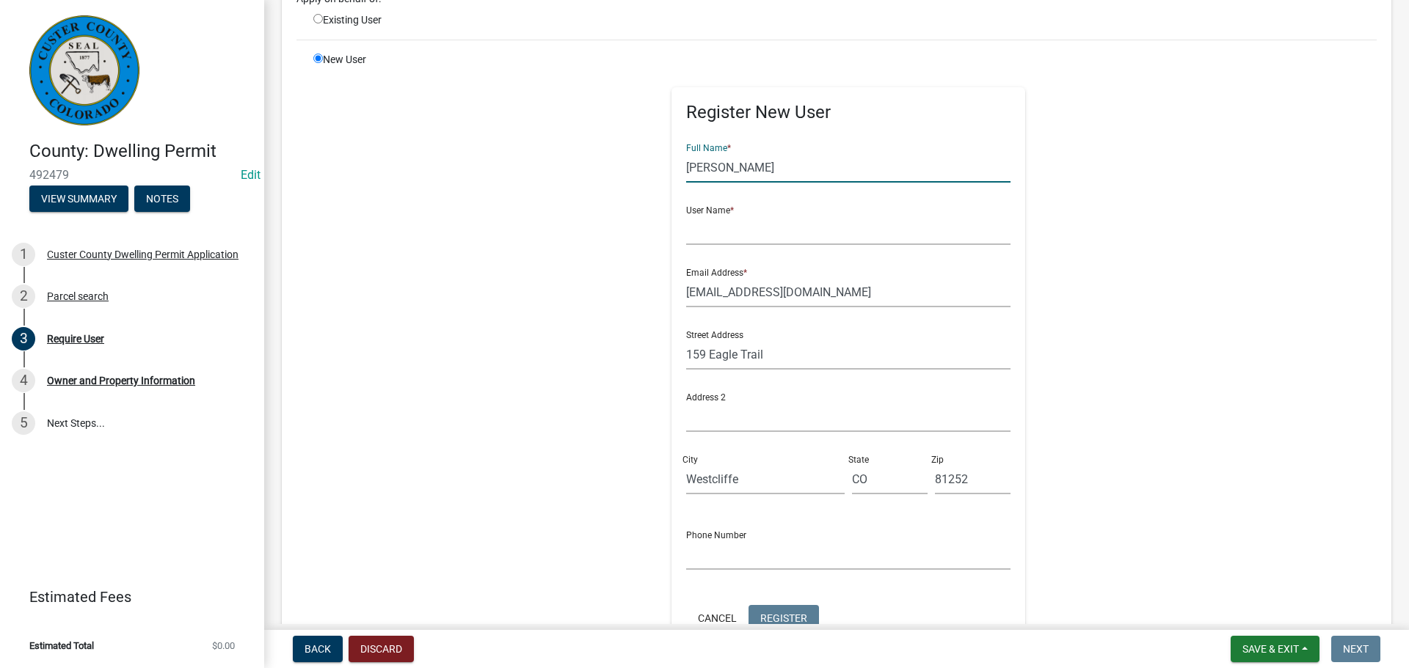
click at [775, 164] on input "[PERSON_NAME]" at bounding box center [848, 168] width 325 height 30
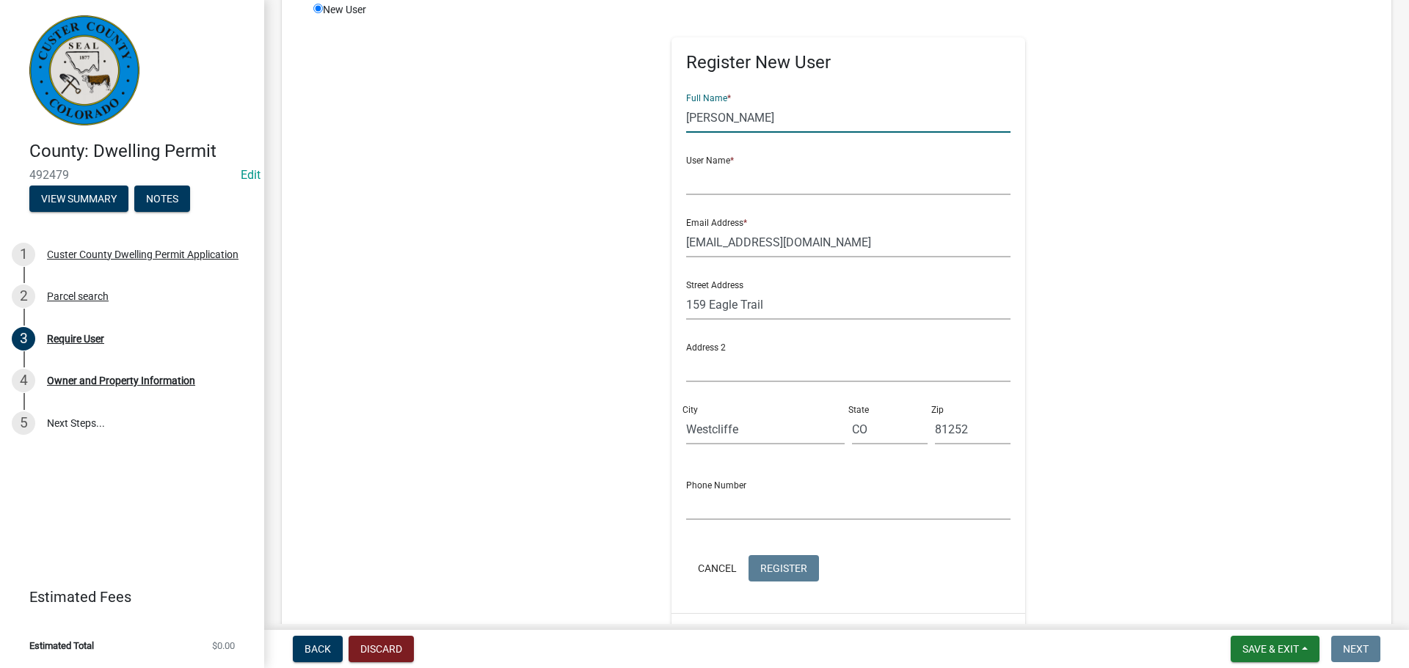
scroll to position [220, 0]
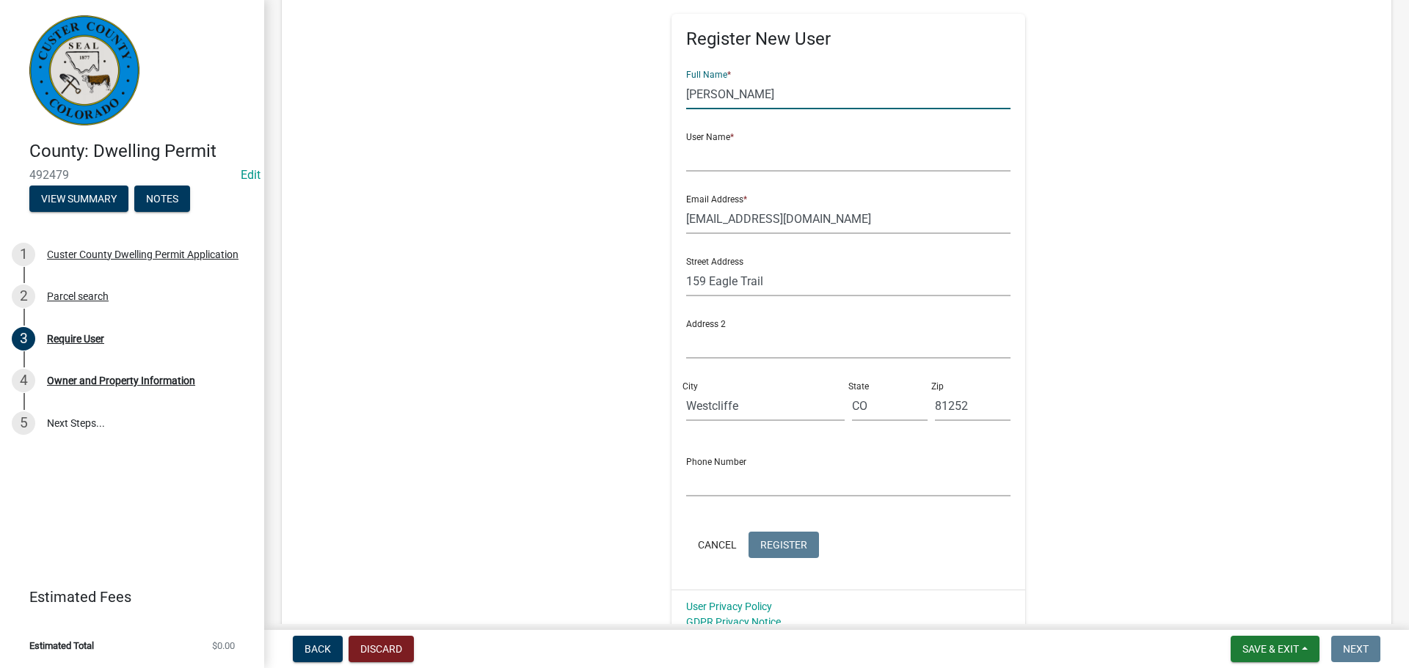
type input "[PERSON_NAME]"
click at [781, 156] on input "text" at bounding box center [848, 157] width 325 height 30
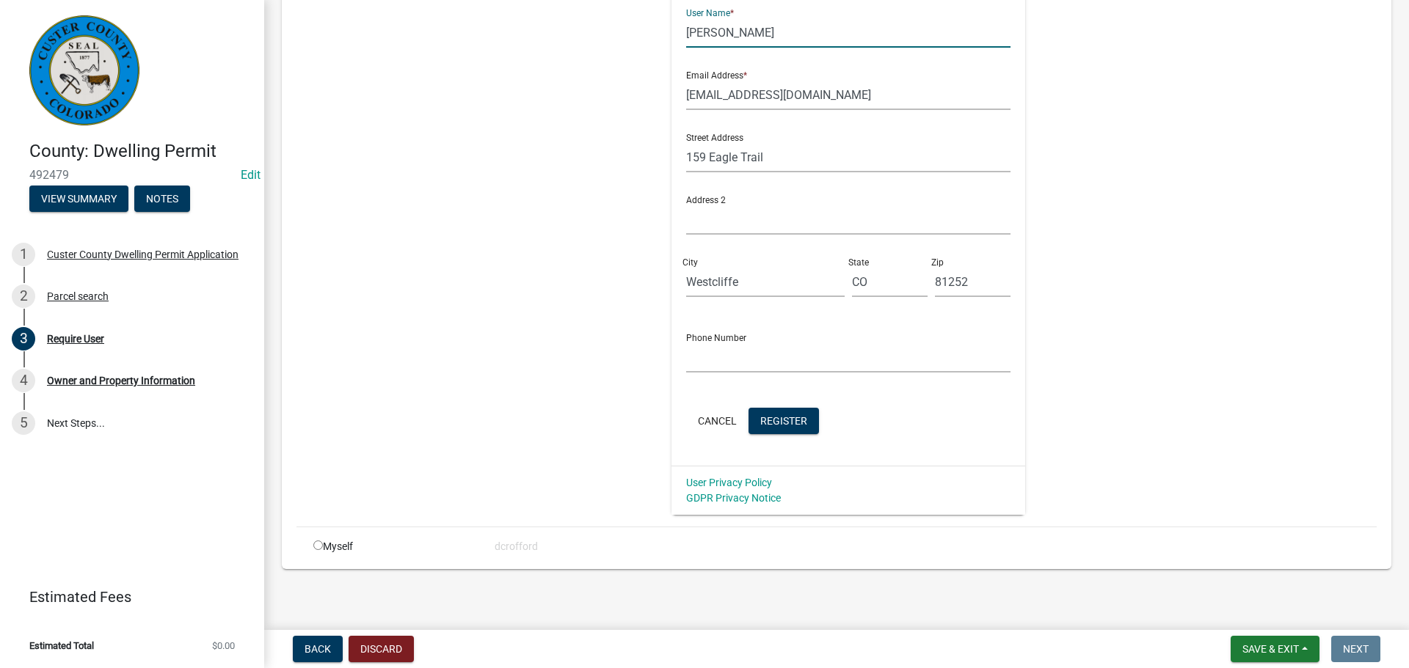
scroll to position [346, 0]
type input "[PERSON_NAME]"
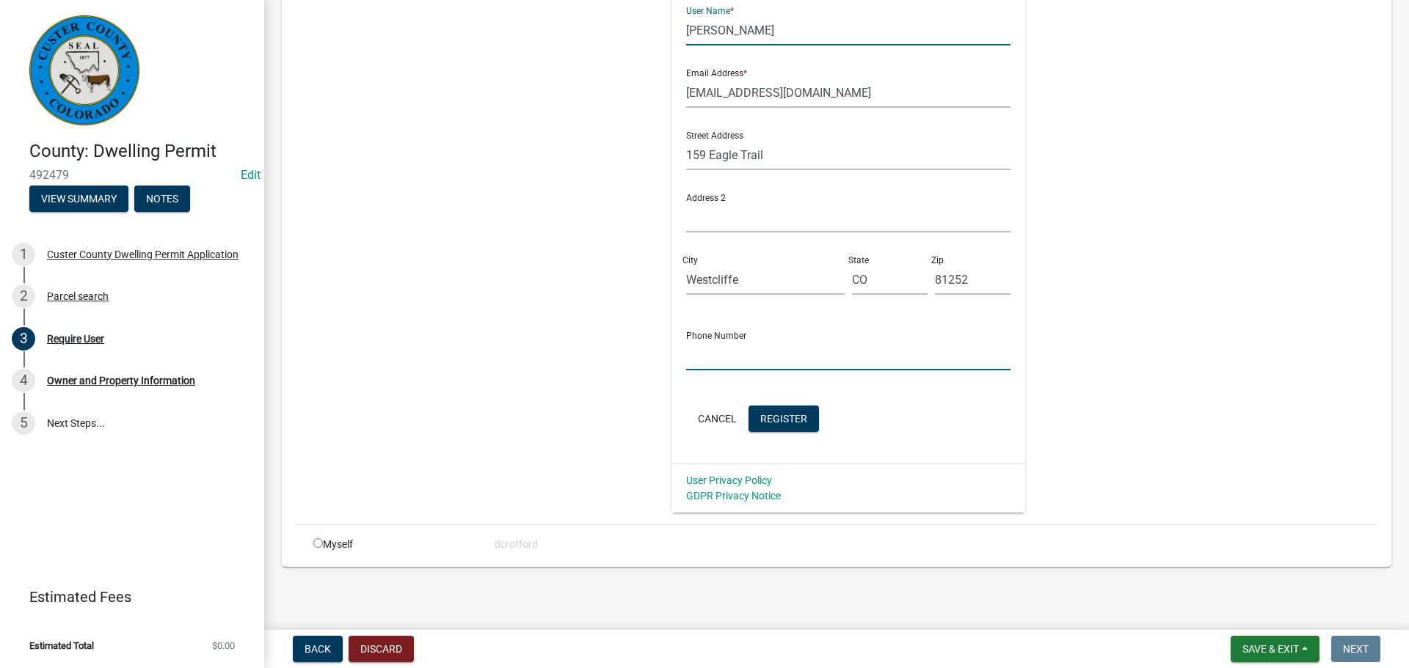
click at [712, 351] on input "text" at bounding box center [848, 355] width 325 height 30
type input "7193301797"
click at [769, 414] on span "Register" at bounding box center [783, 418] width 47 height 12
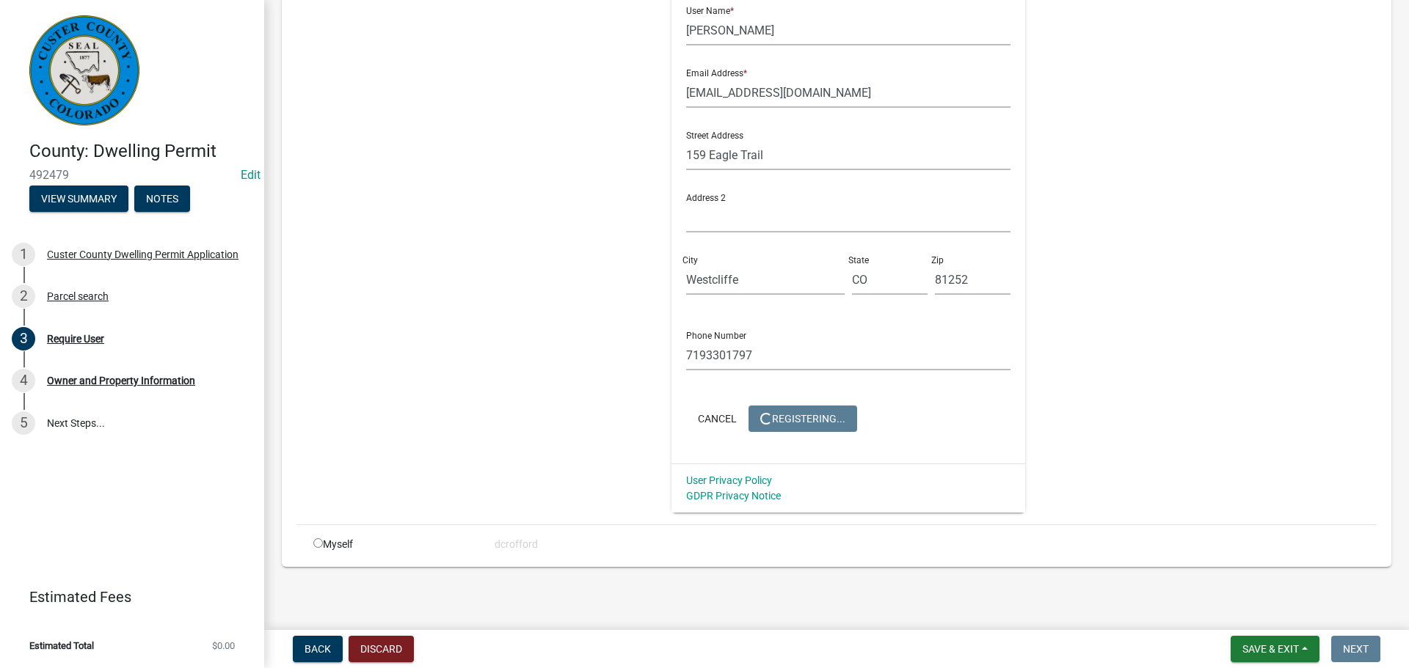
scroll to position [0, 0]
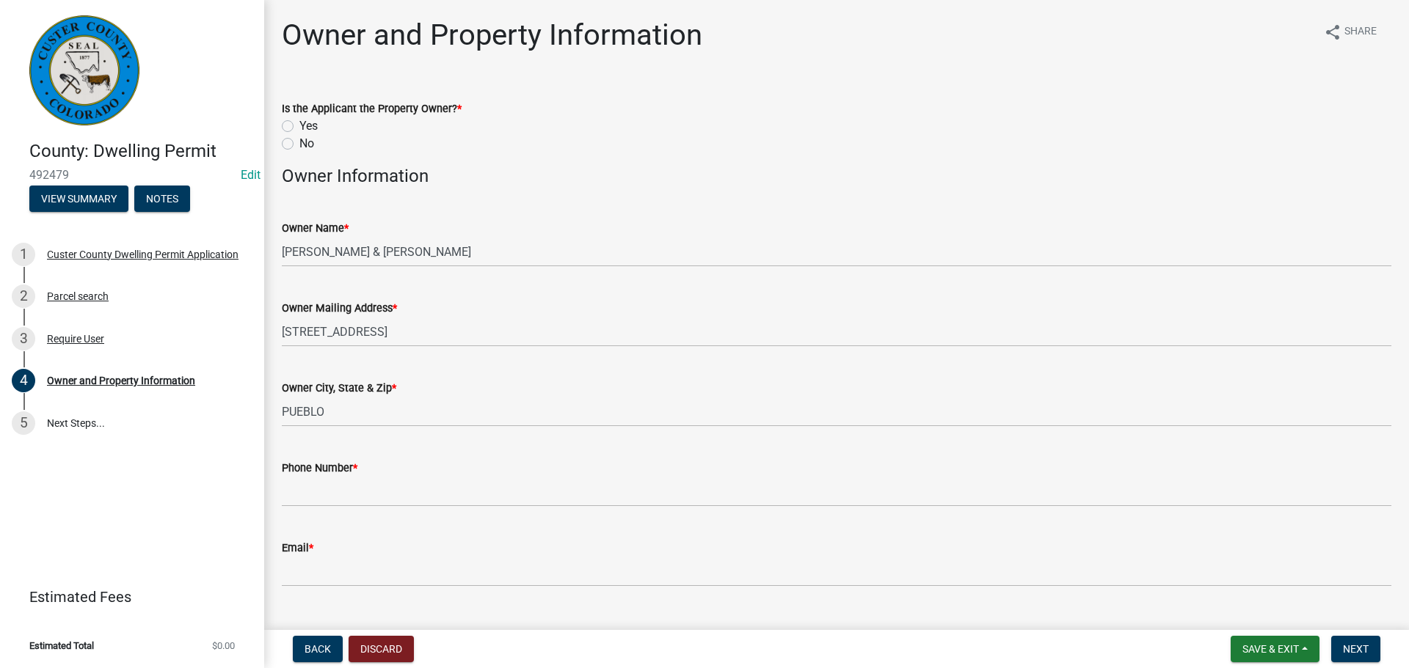
click at [299, 127] on label "Yes" at bounding box center [308, 126] width 18 height 18
click at [299, 127] on input "Yes" at bounding box center [304, 122] width 10 height 10
radio input "true"
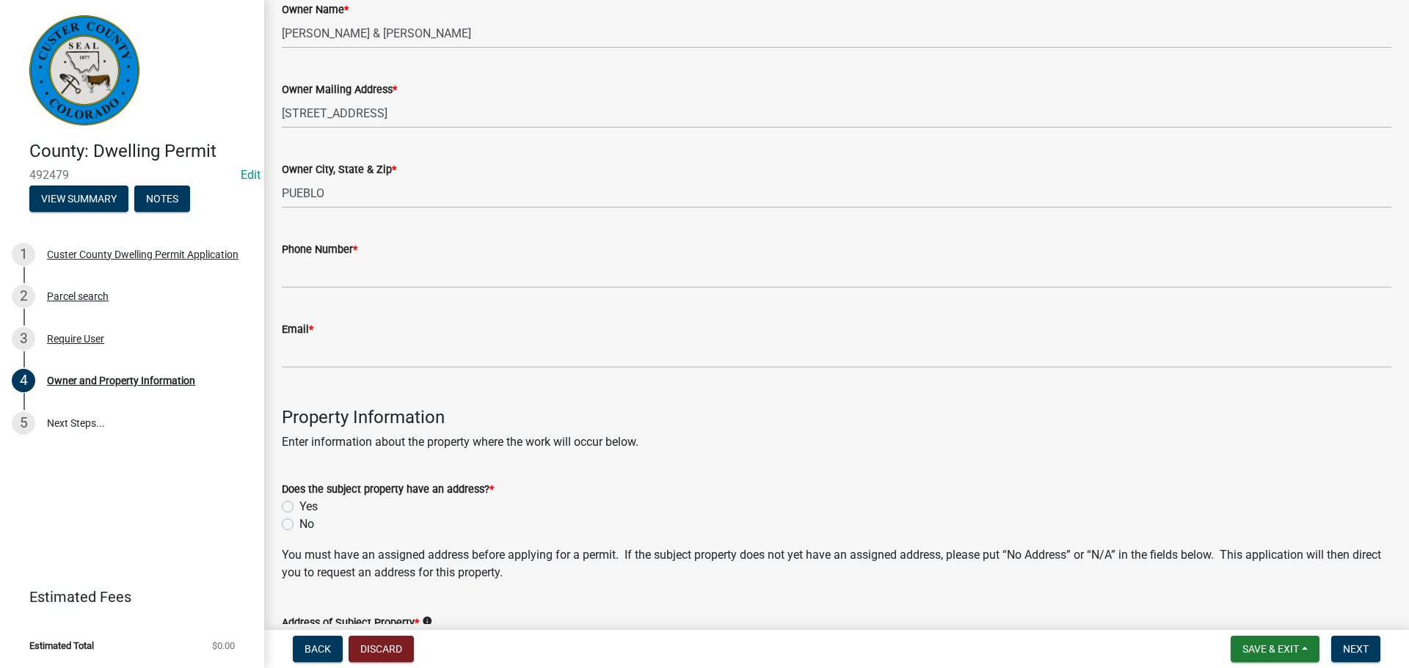
scroll to position [293, 0]
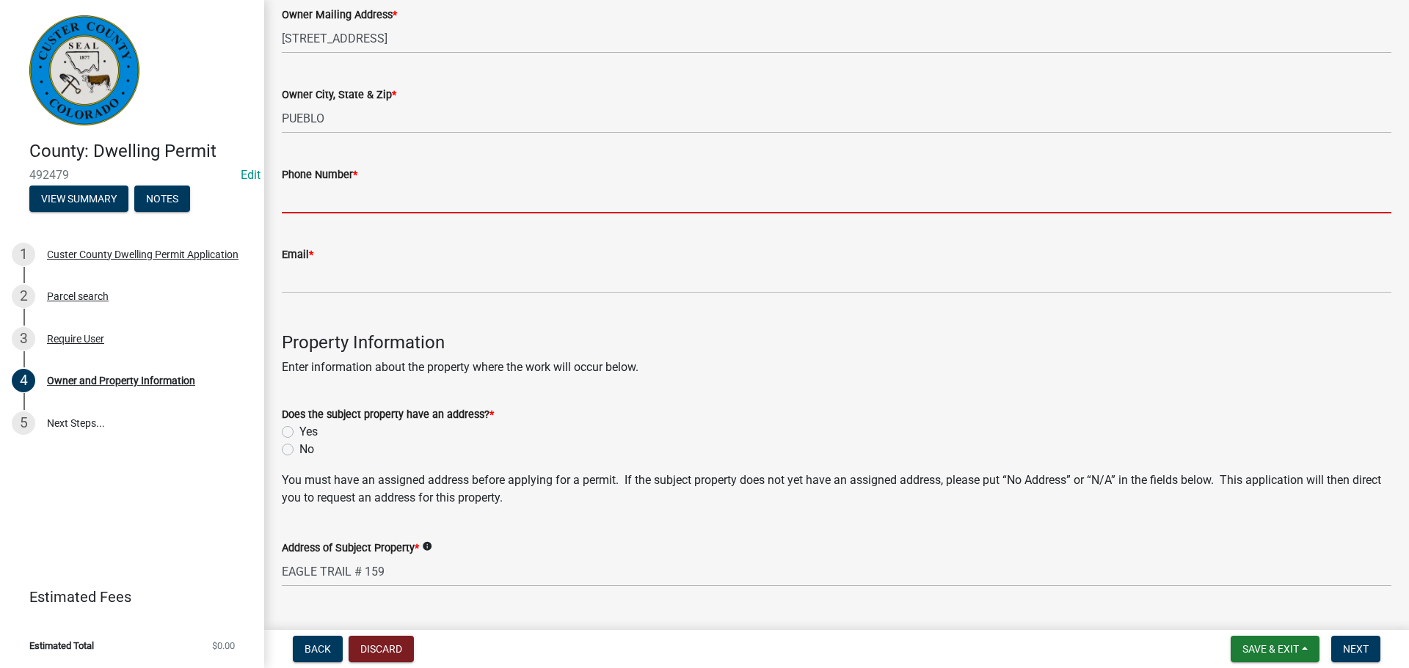
click at [408, 212] on input "Phone Number *" at bounding box center [836, 198] width 1109 height 30
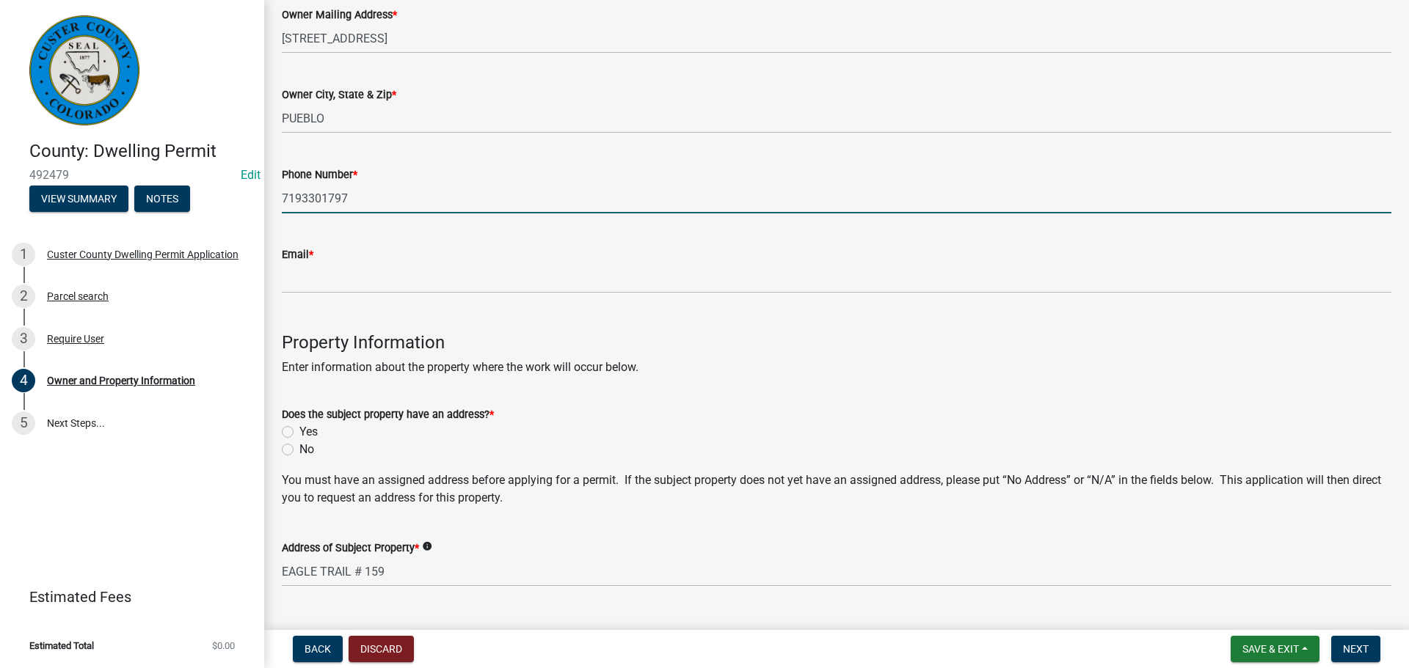
click at [456, 191] on input "7193301797" at bounding box center [836, 198] width 1109 height 30
type input "7193301797"
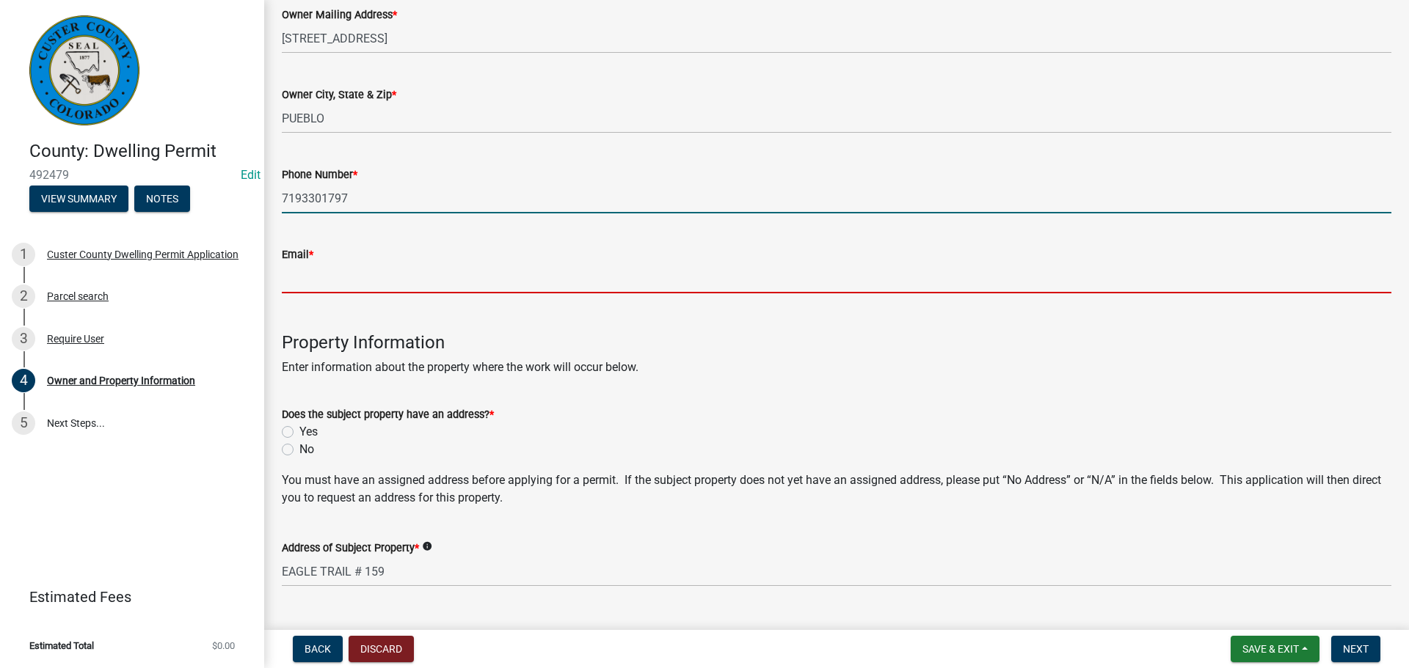
click at [420, 268] on input "Email *" at bounding box center [836, 278] width 1109 height 30
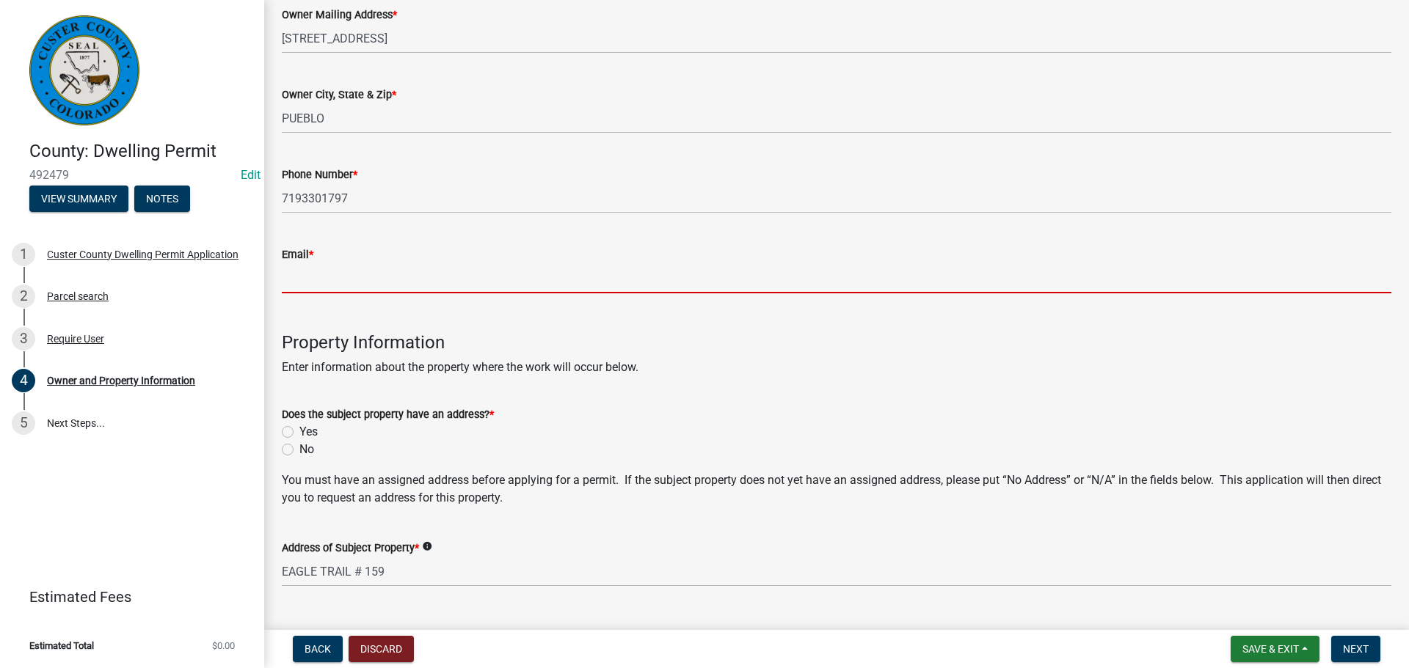
click at [432, 276] on input "Email *" at bounding box center [836, 278] width 1109 height 30
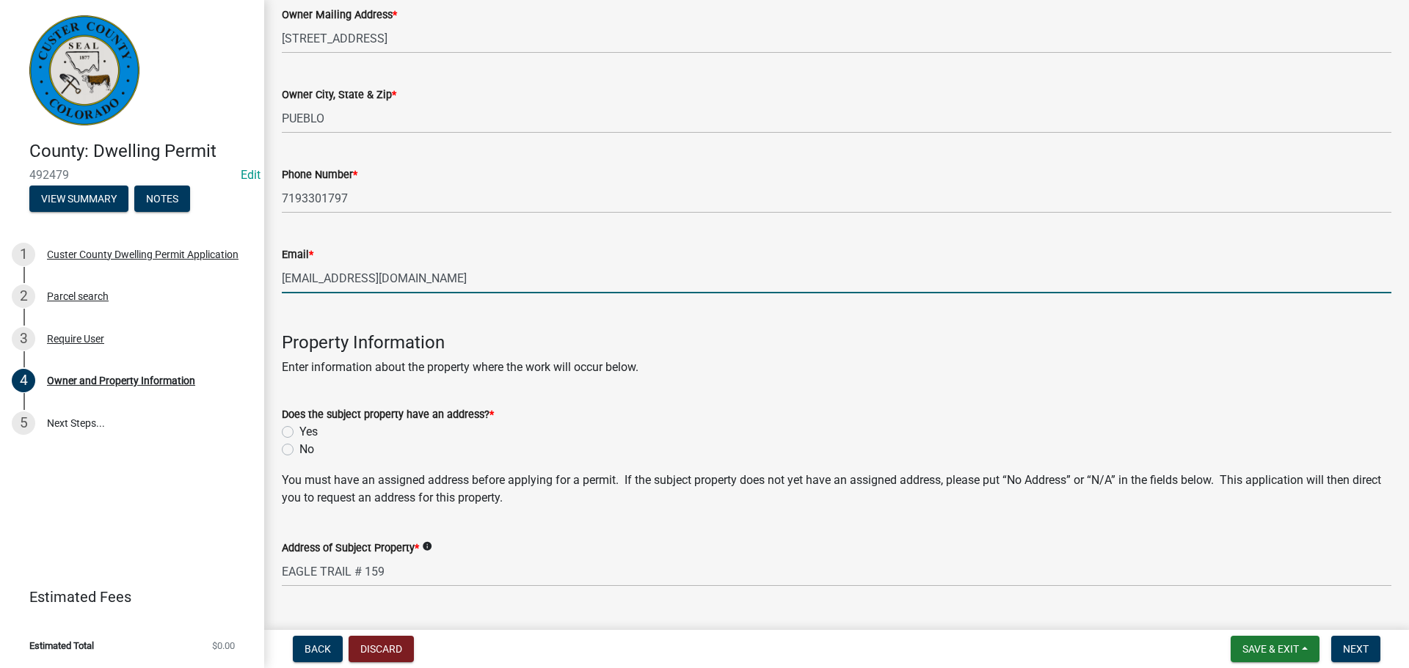
click at [422, 282] on input "[EMAIL_ADDRESS][DOMAIN_NAME]" at bounding box center [836, 278] width 1109 height 30
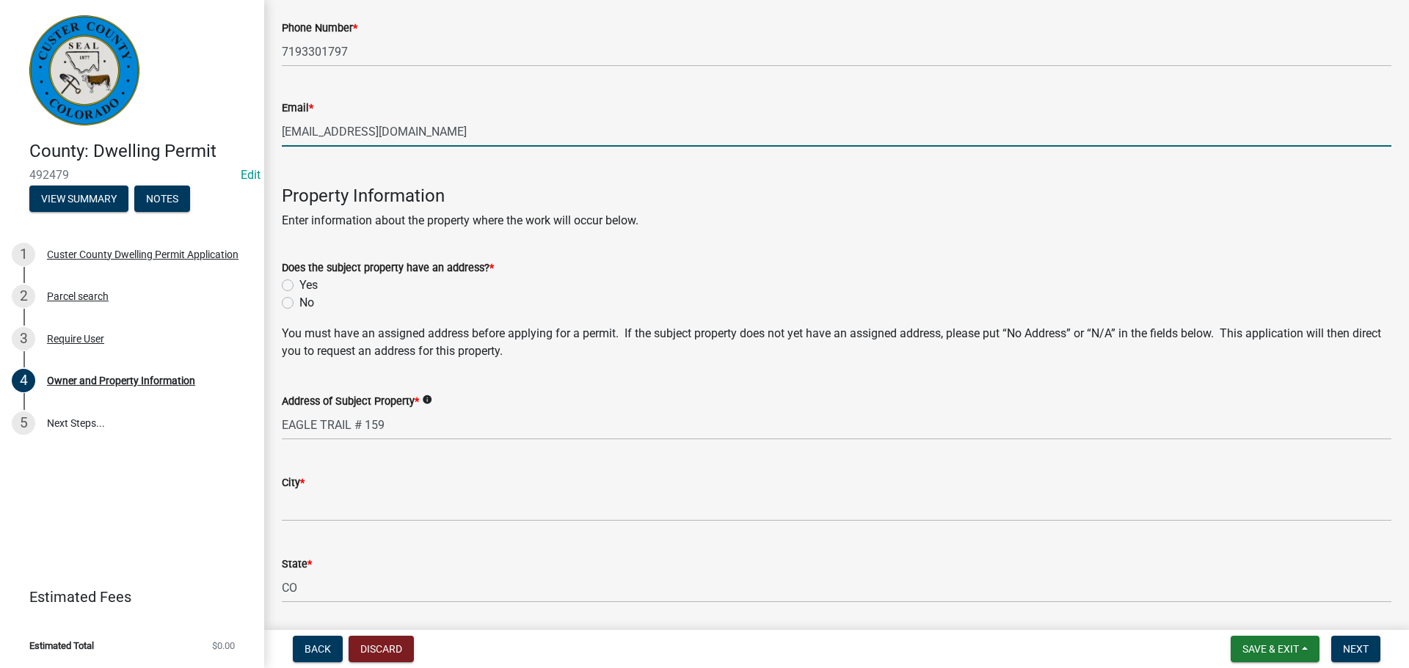
scroll to position [514, 0]
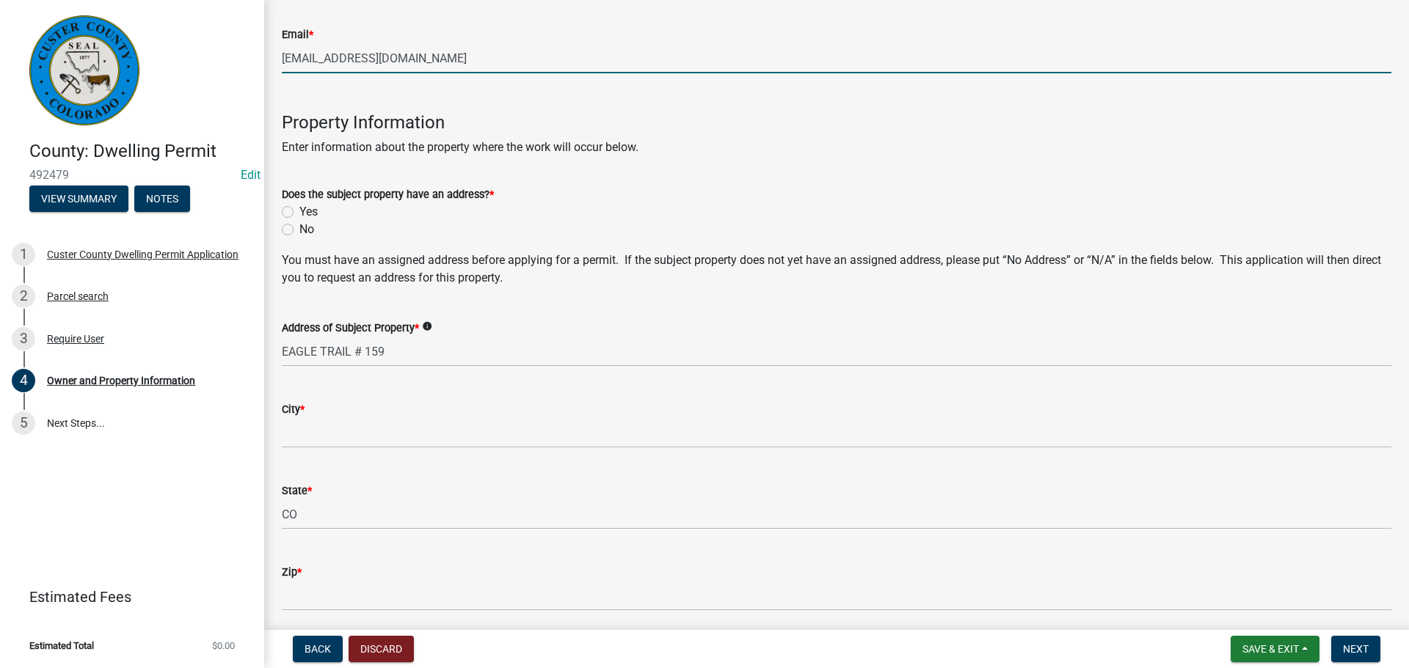
type input "[EMAIL_ADDRESS][DOMAIN_NAME]"
click at [299, 212] on label "Yes" at bounding box center [308, 212] width 18 height 18
click at [299, 212] on input "Yes" at bounding box center [304, 208] width 10 height 10
radio input "true"
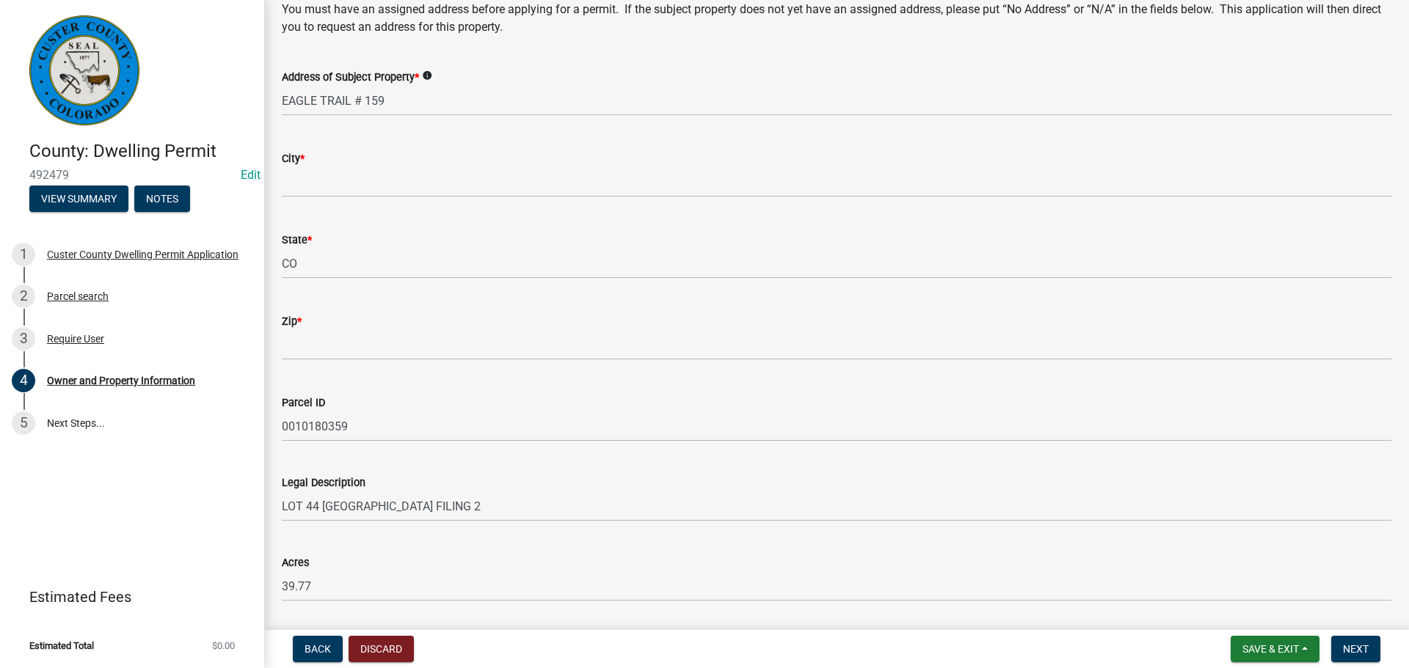
scroll to position [807, 0]
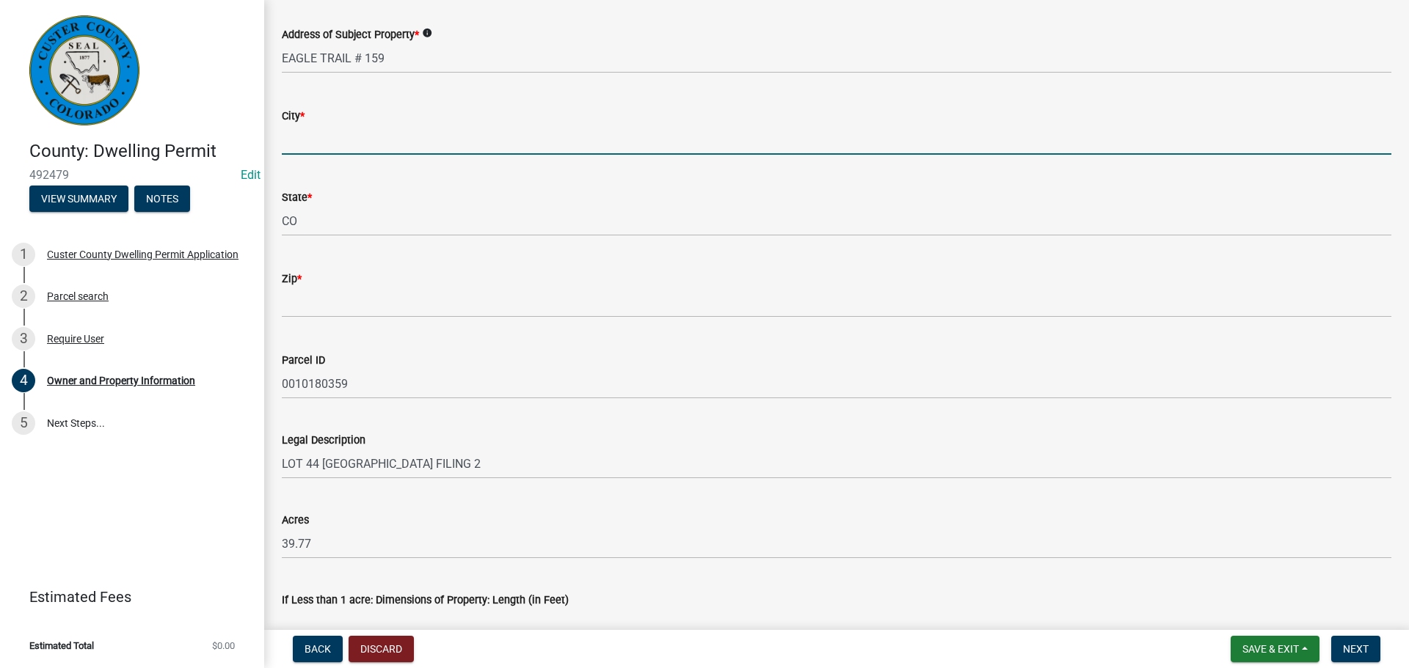
click at [451, 136] on input "City *" at bounding box center [836, 140] width 1109 height 30
type input "Westcliffe"
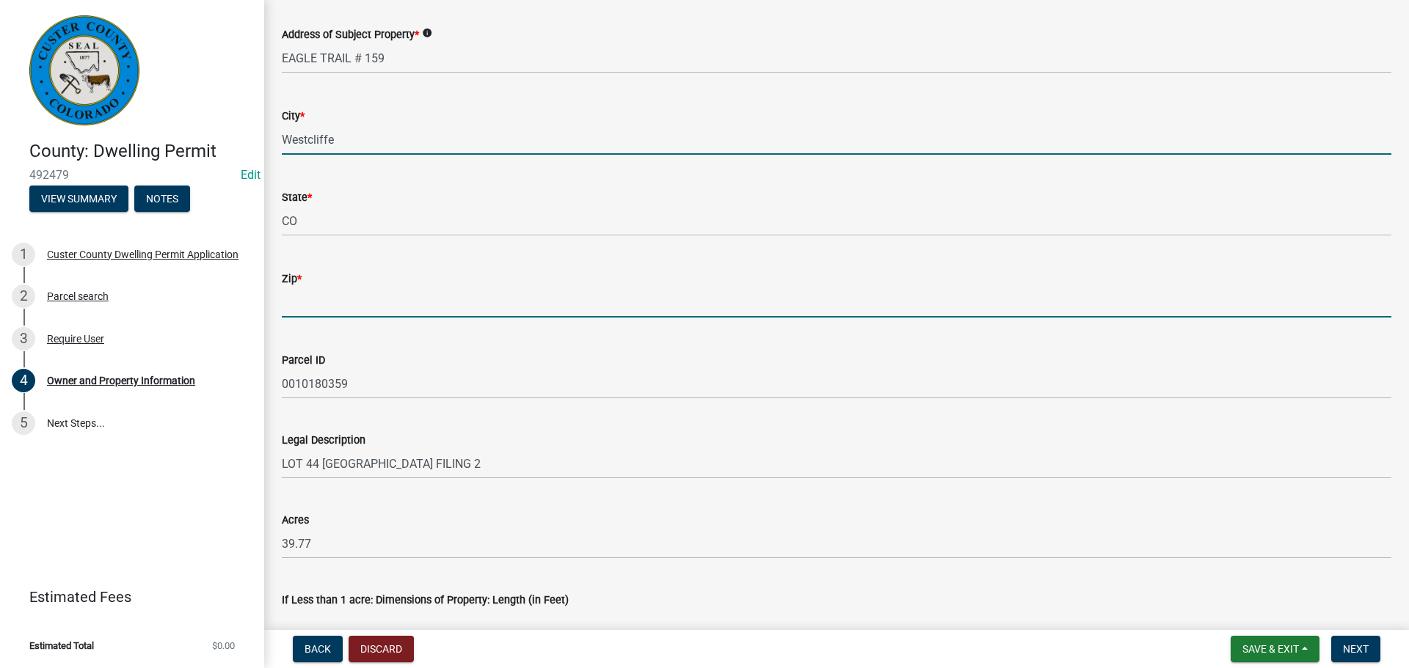
type input "81252"
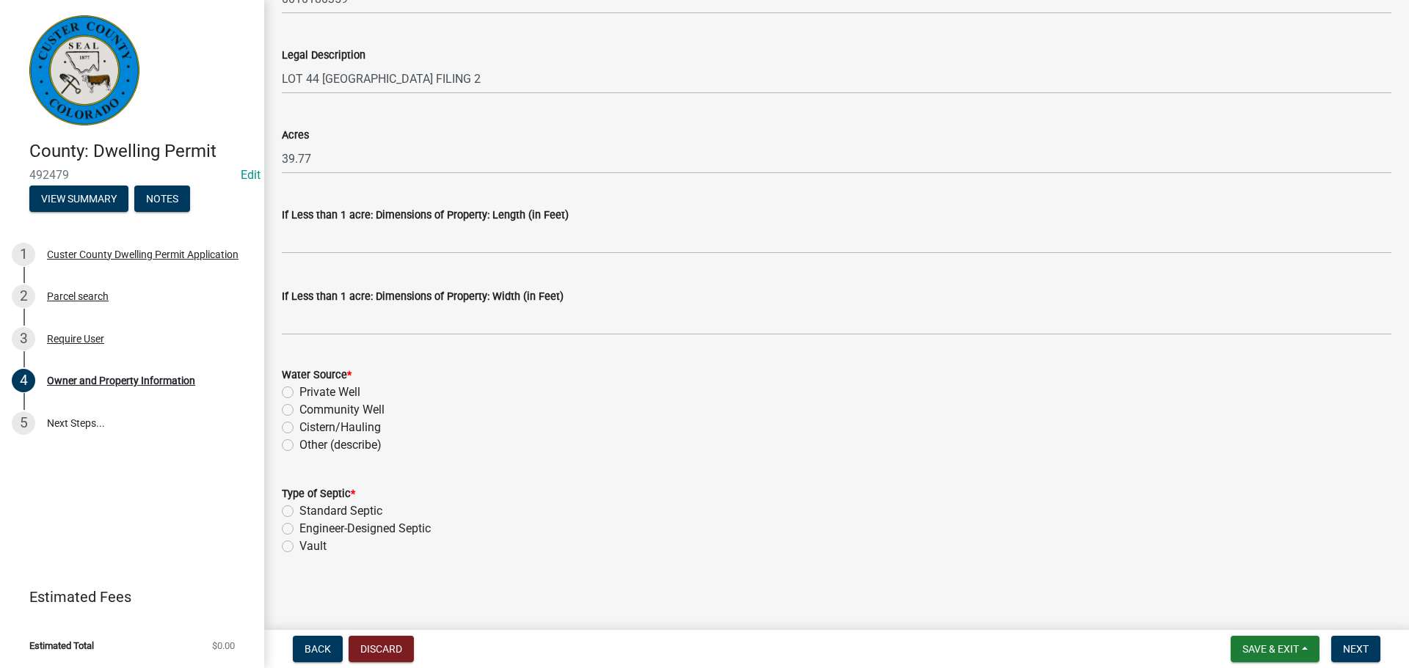
scroll to position [1194, 0]
click at [299, 391] on label "Private Well" at bounding box center [329, 391] width 61 height 18
click at [299, 391] on input "Private Well" at bounding box center [304, 387] width 10 height 10
radio input "true"
click at [299, 539] on label "Standard Septic" at bounding box center [340, 536] width 83 height 18
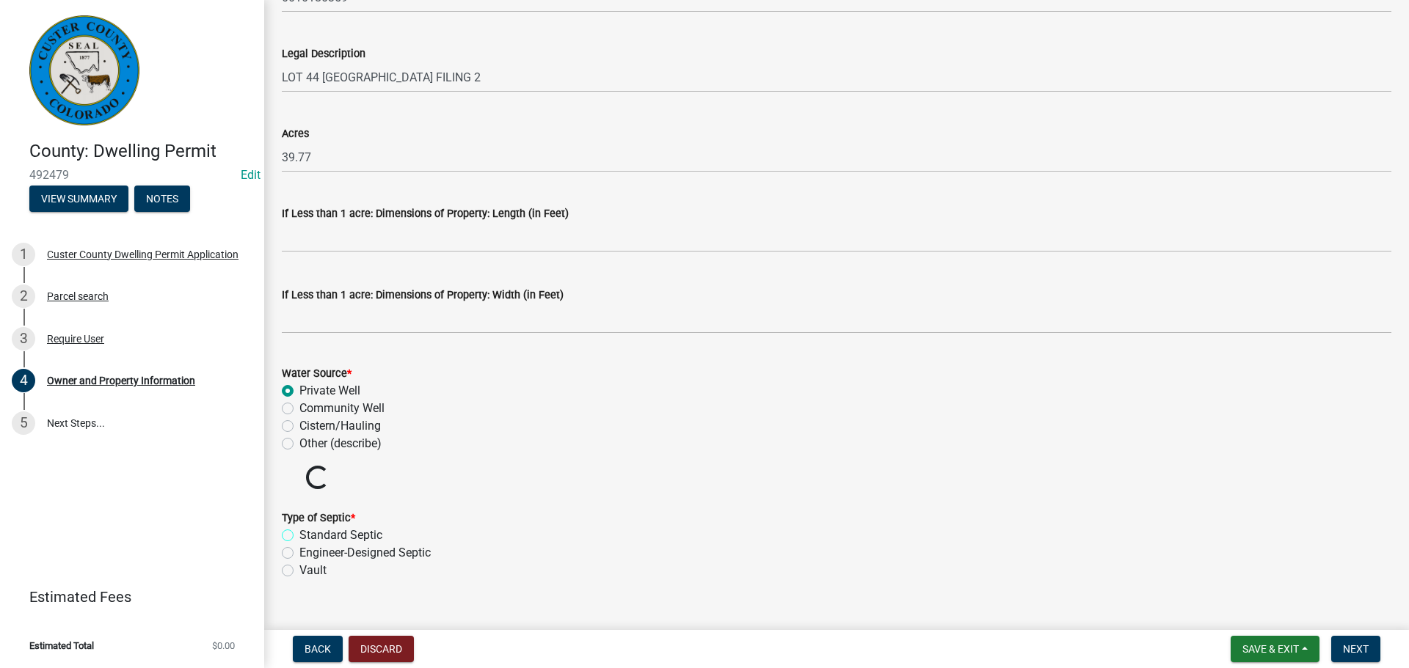
click at [299, 536] on input "Standard Septic" at bounding box center [304, 532] width 10 height 10
radio input "true"
click at [1357, 657] on button "Next" at bounding box center [1355, 649] width 49 height 26
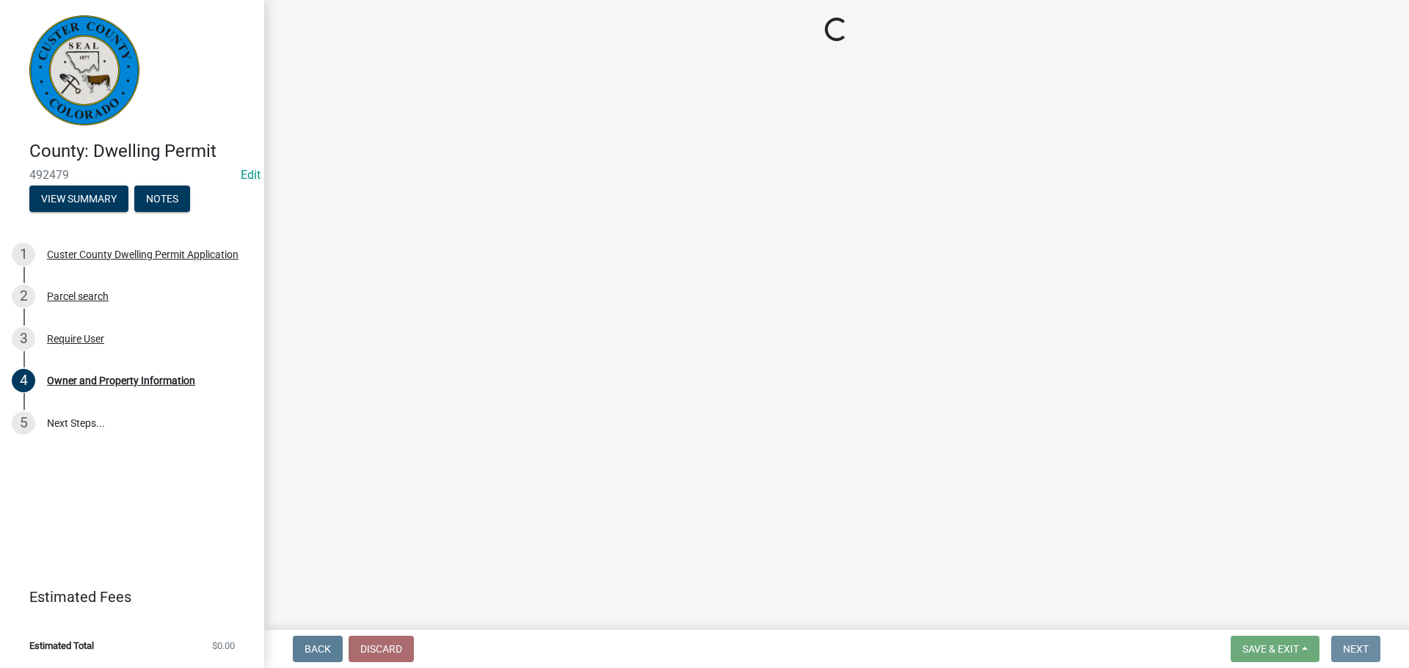
scroll to position [0, 0]
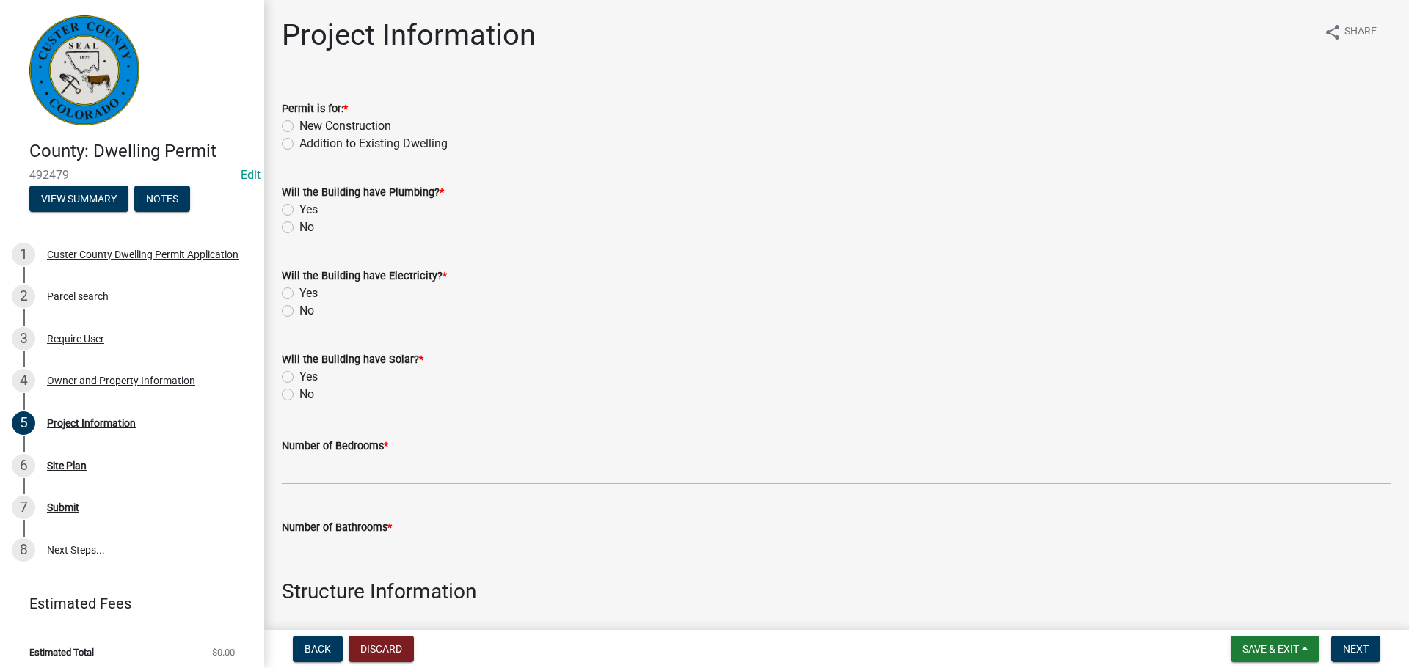
click at [299, 125] on label "New Construction" at bounding box center [345, 126] width 92 height 18
click at [299, 125] on input "New Construction" at bounding box center [304, 122] width 10 height 10
radio input "true"
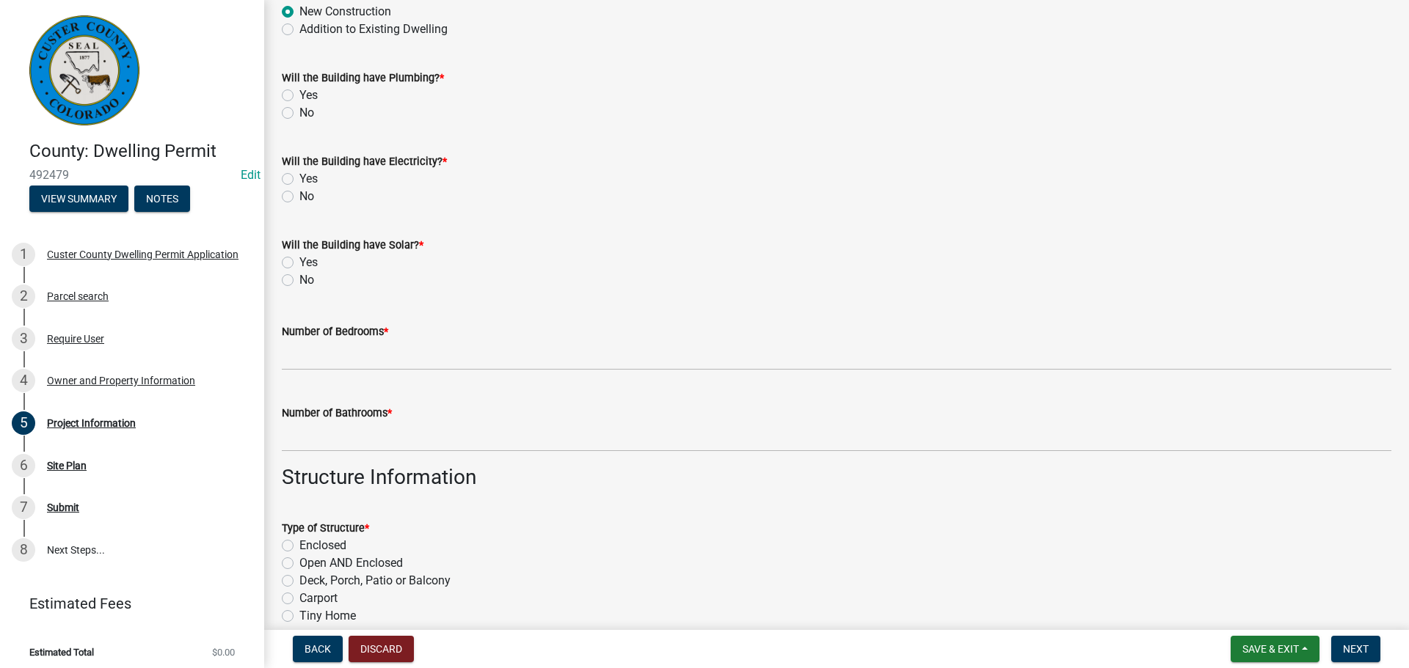
scroll to position [147, 0]
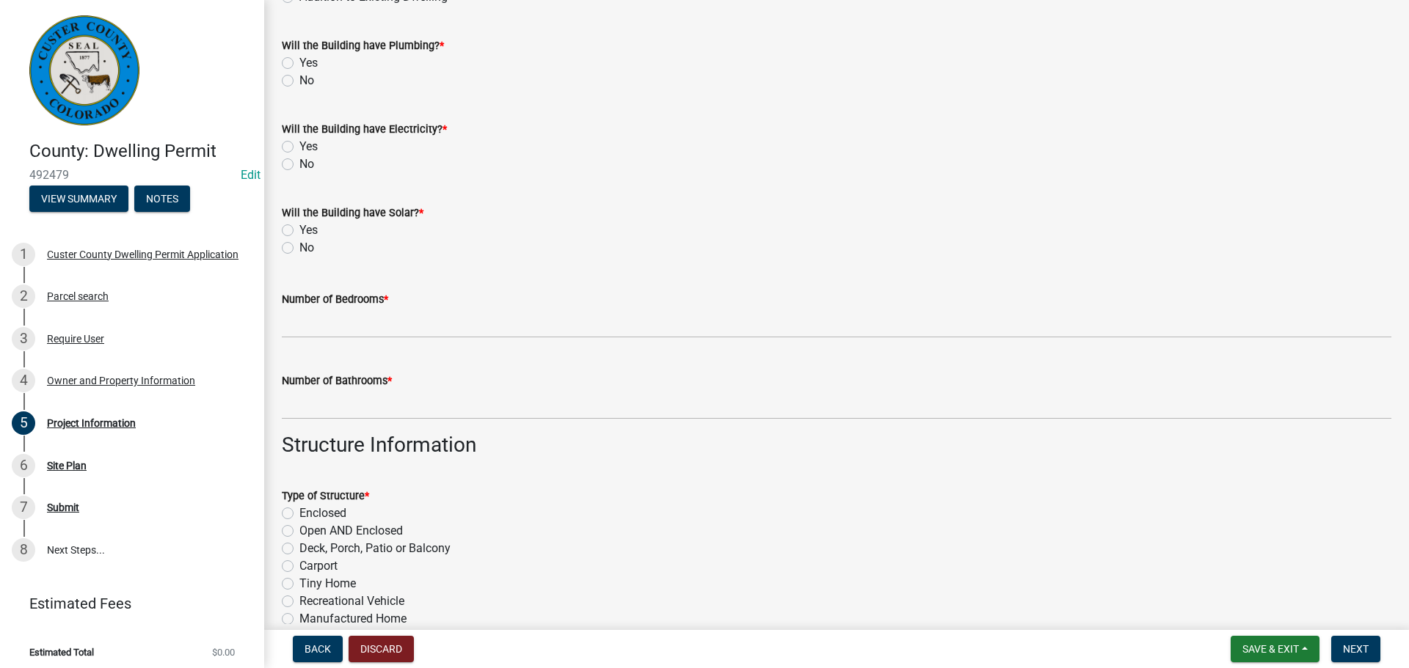
click at [281, 61] on div "Will the Building have Plumbing? * Yes No" at bounding box center [836, 54] width 1131 height 70
click at [299, 65] on label "Yes" at bounding box center [308, 63] width 18 height 18
click at [299, 64] on input "Yes" at bounding box center [304, 59] width 10 height 10
radio input "true"
click at [299, 147] on label "Yes" at bounding box center [308, 147] width 18 height 18
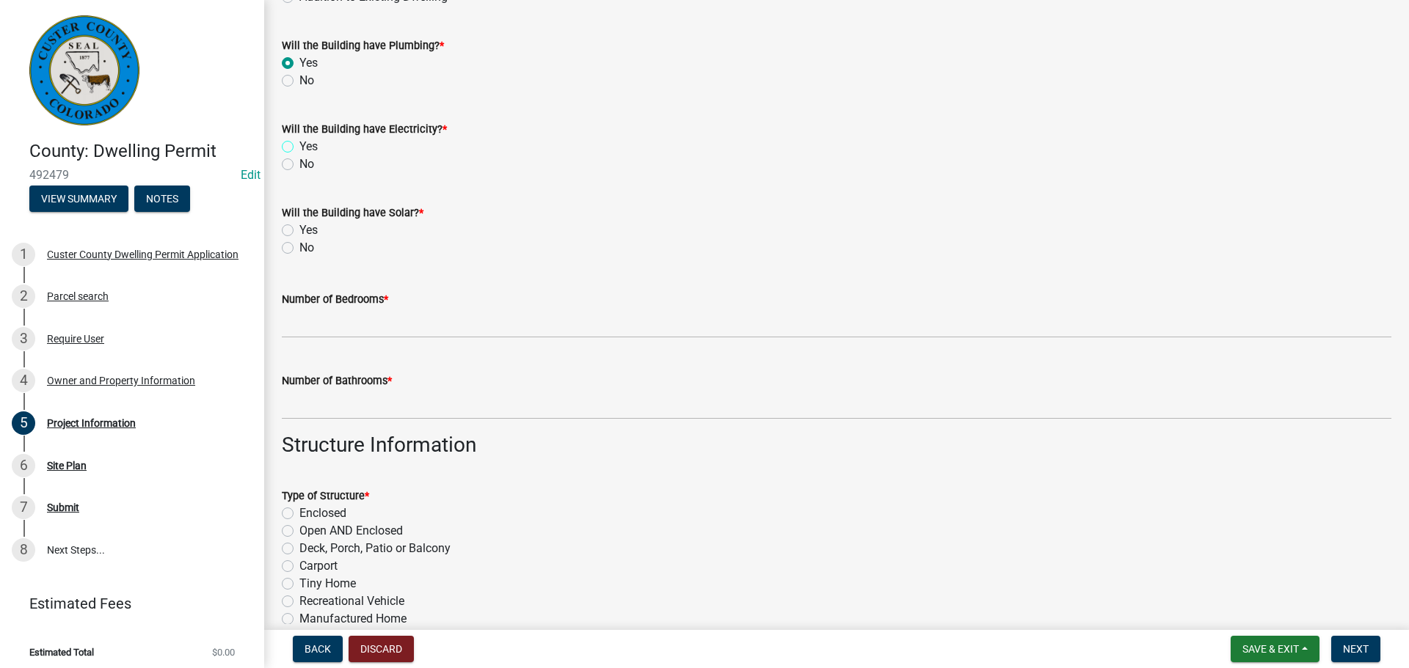
click at [299, 147] on input "Yes" at bounding box center [304, 143] width 10 height 10
radio input "true"
click at [299, 230] on label "Yes" at bounding box center [308, 231] width 18 height 18
click at [299, 230] on input "Yes" at bounding box center [304, 227] width 10 height 10
radio input "true"
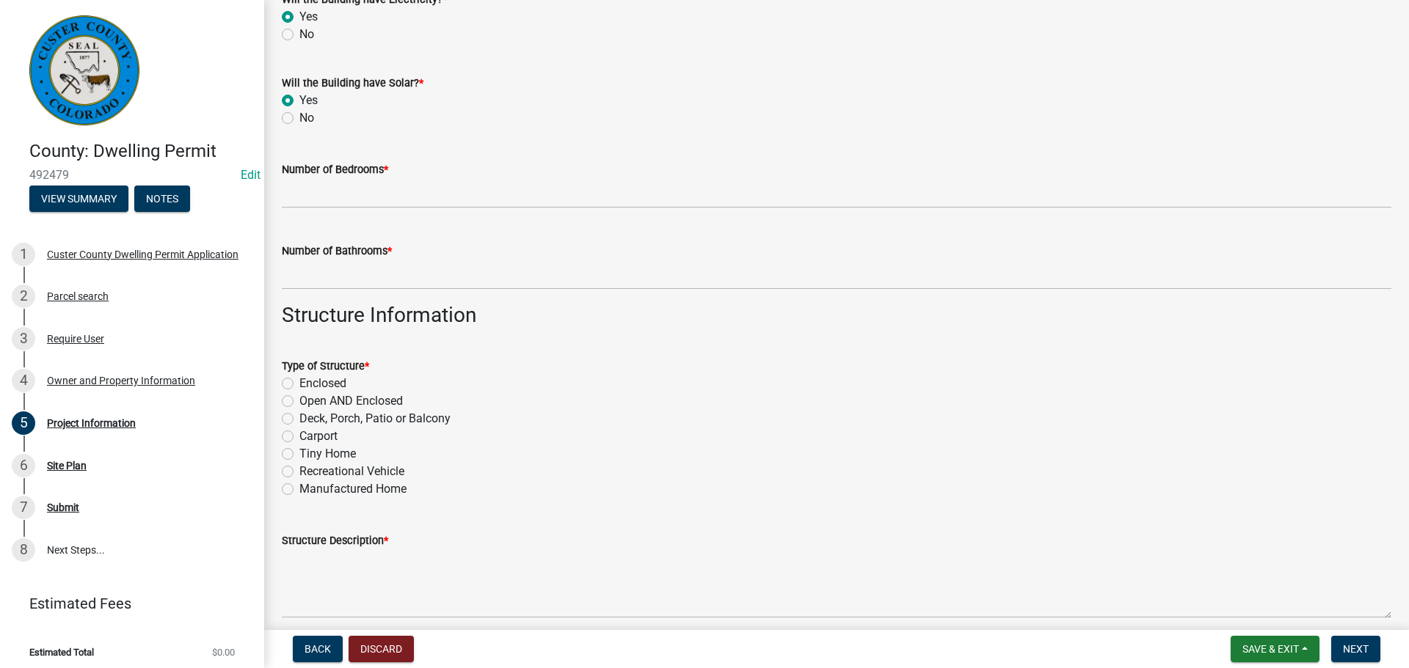
scroll to position [293, 0]
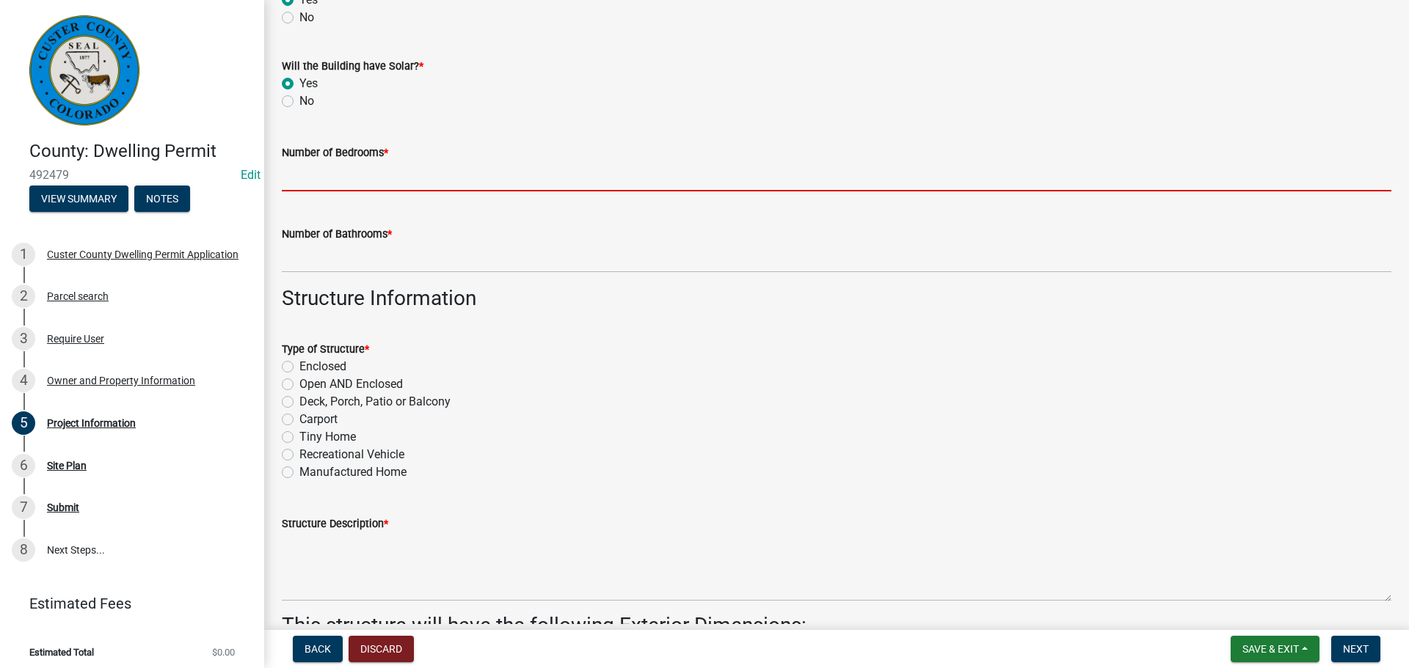
click at [433, 179] on input "text" at bounding box center [836, 176] width 1109 height 30
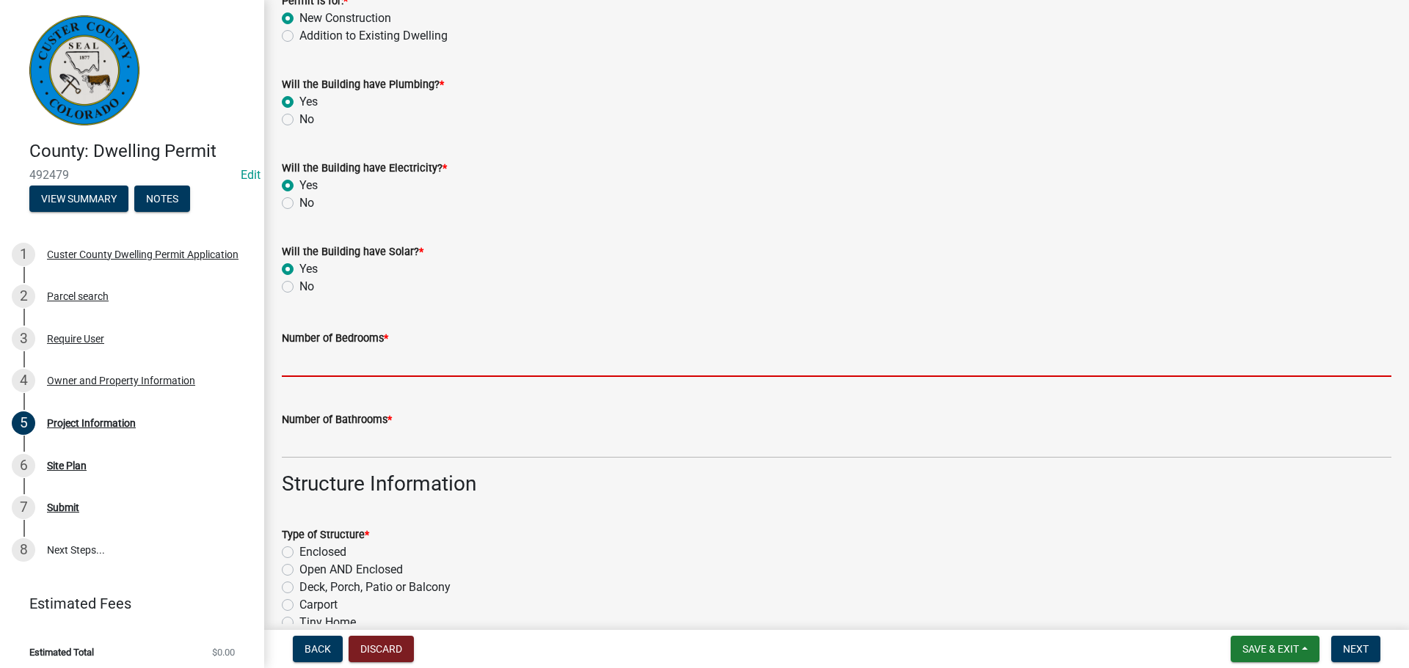
scroll to position [73, 0]
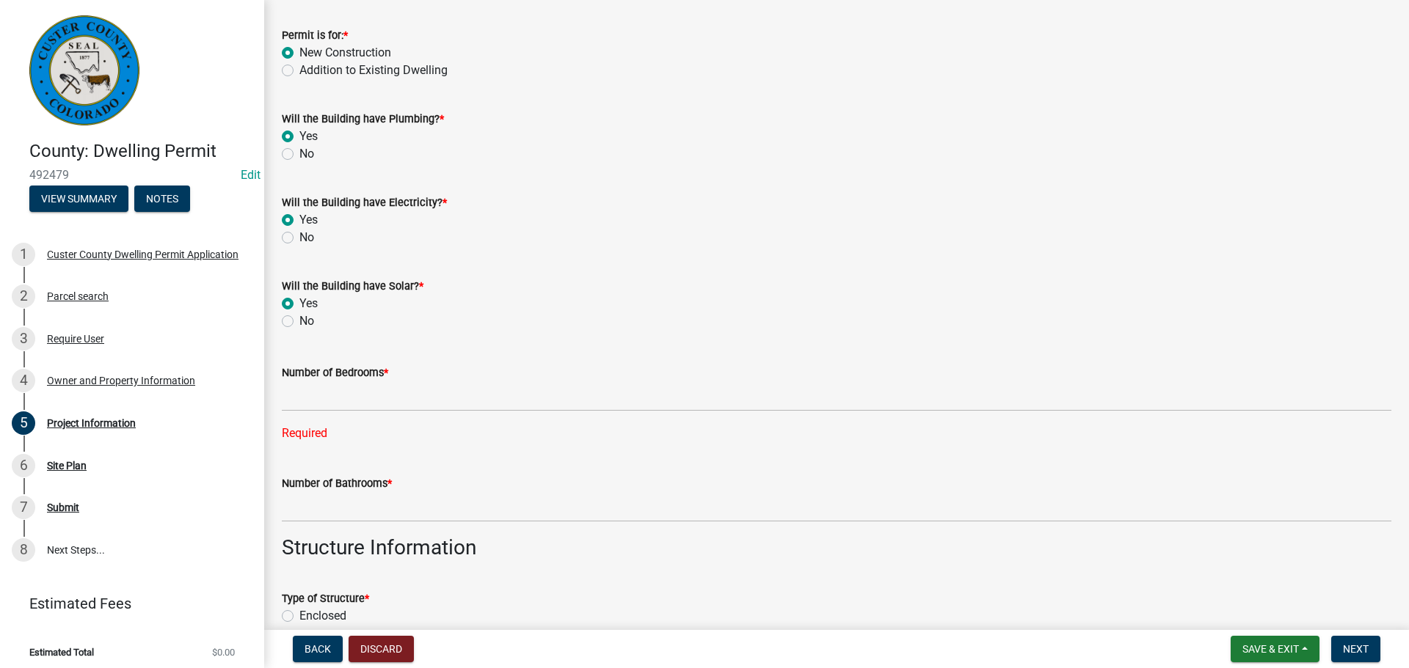
click at [533, 310] on div "Yes" at bounding box center [836, 304] width 1109 height 18
click at [374, 224] on div "Yes" at bounding box center [836, 220] width 1109 height 18
click at [299, 236] on label "No" at bounding box center [306, 238] width 15 height 18
click at [299, 236] on input "No" at bounding box center [304, 234] width 10 height 10
radio input "true"
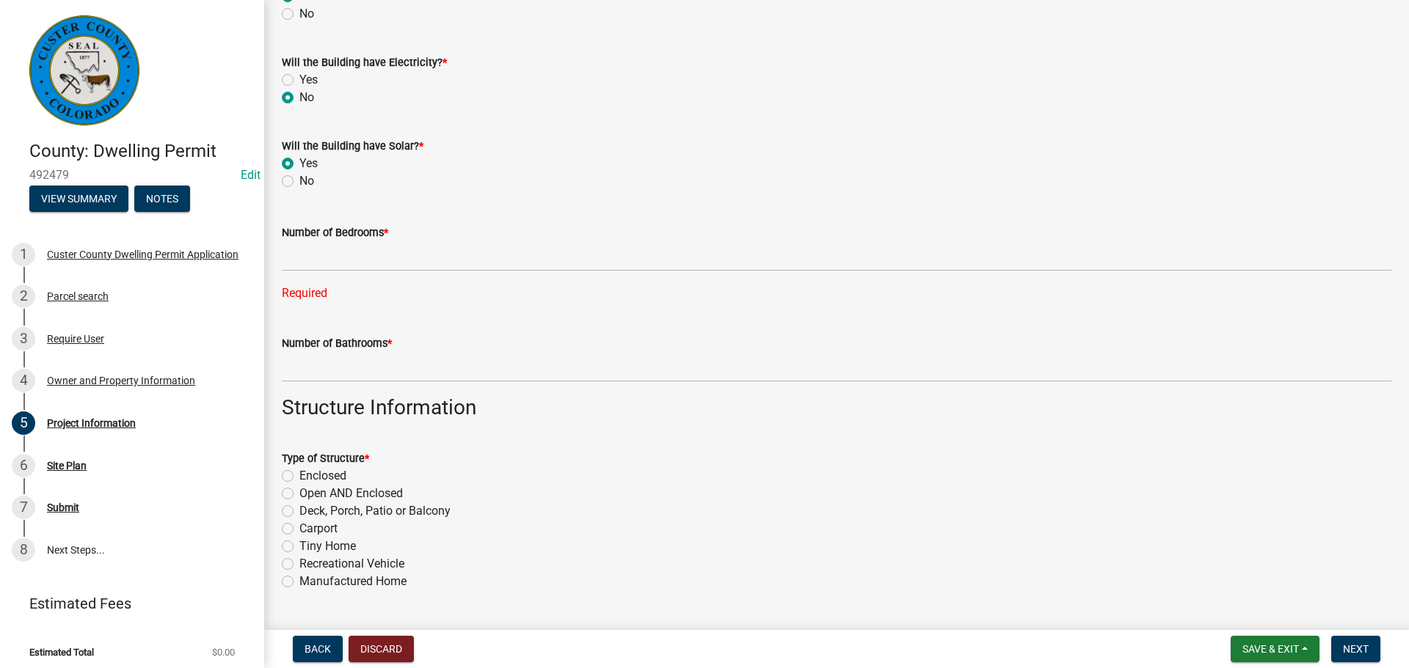
scroll to position [220, 0]
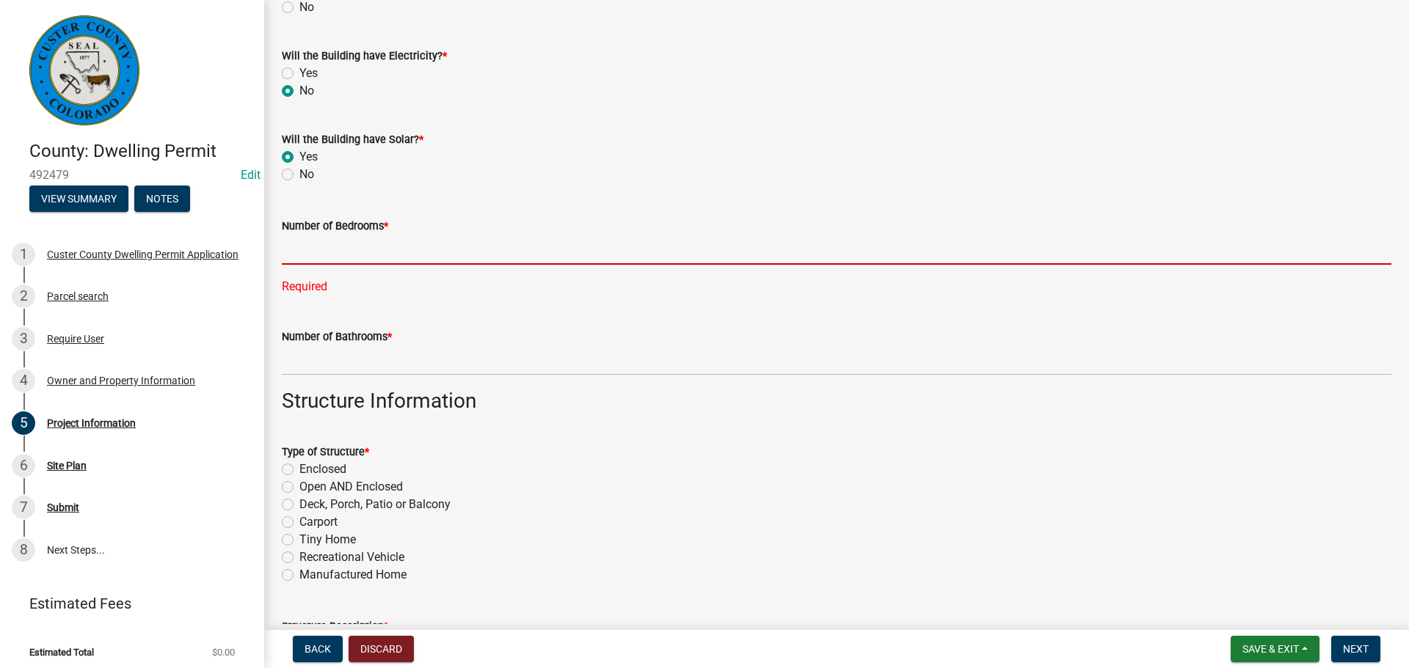
click at [387, 242] on input "text" at bounding box center [836, 250] width 1109 height 30
click at [377, 246] on input "text" at bounding box center [836, 250] width 1109 height 30
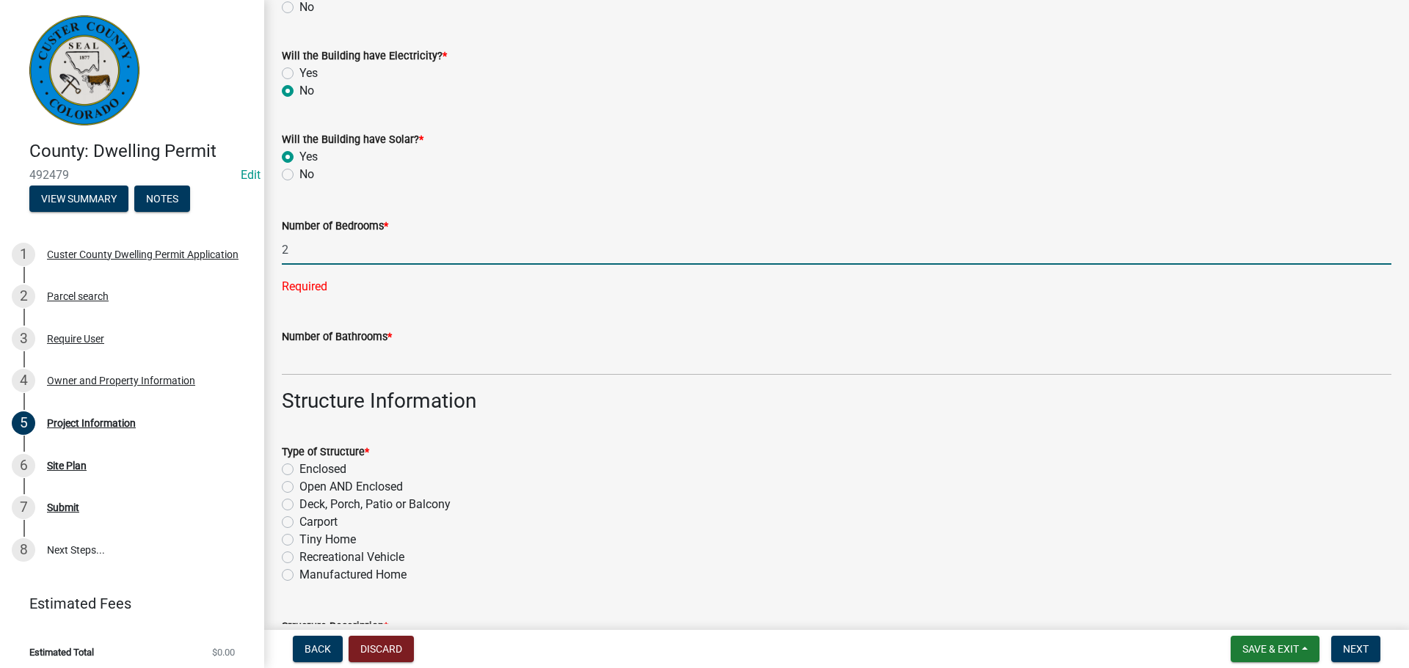
type input "2"
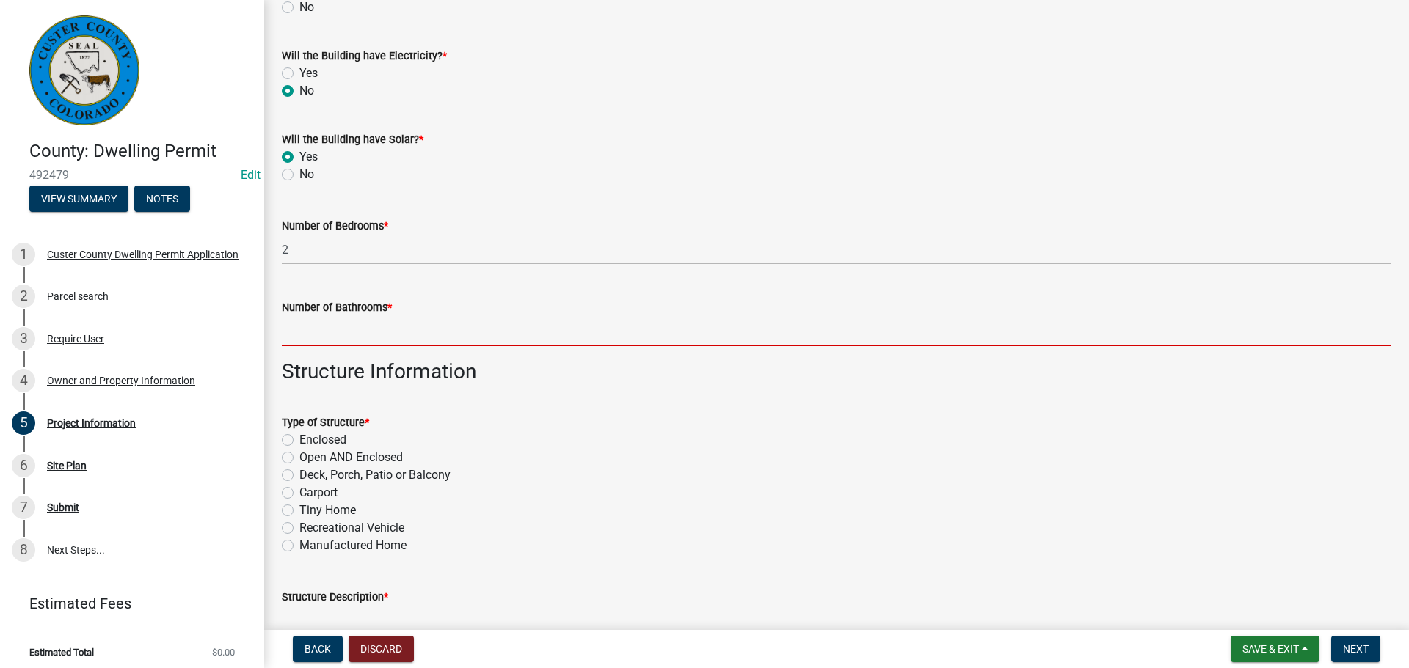
click at [384, 348] on wm-data-entity-input "Number of Bathrooms *" at bounding box center [836, 318] width 1109 height 81
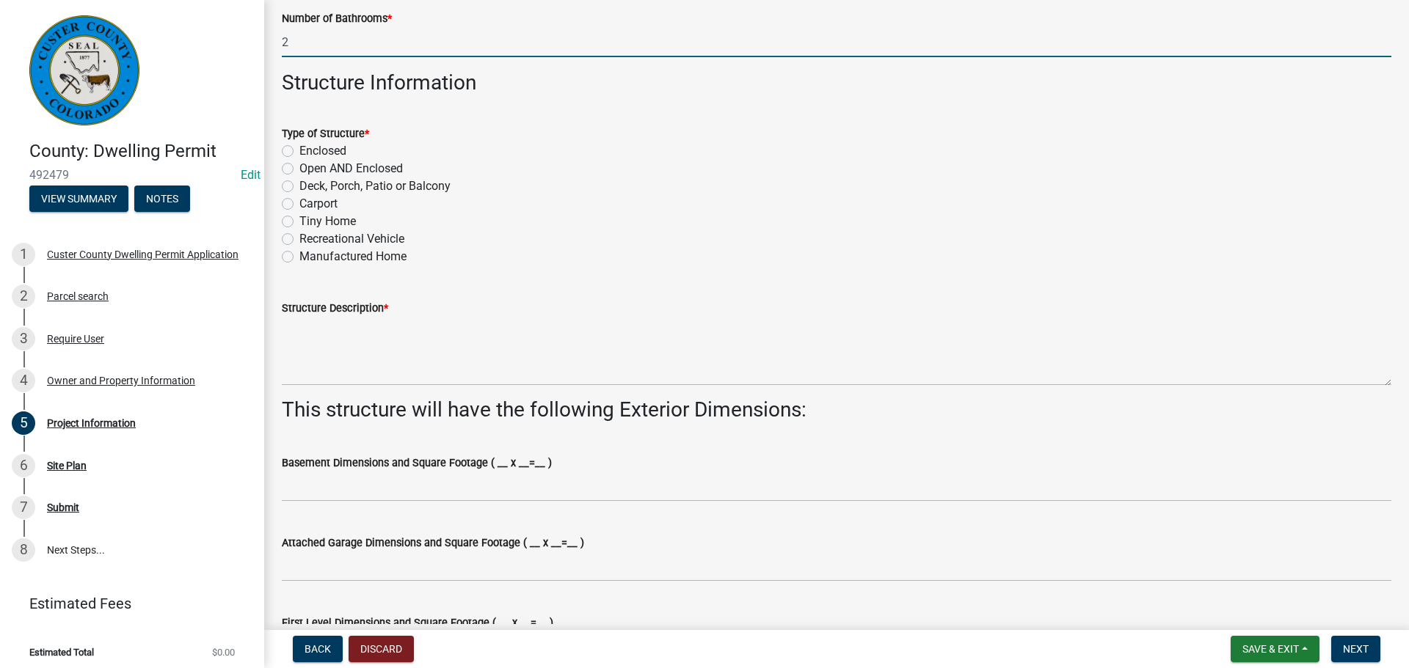
scroll to position [514, 0]
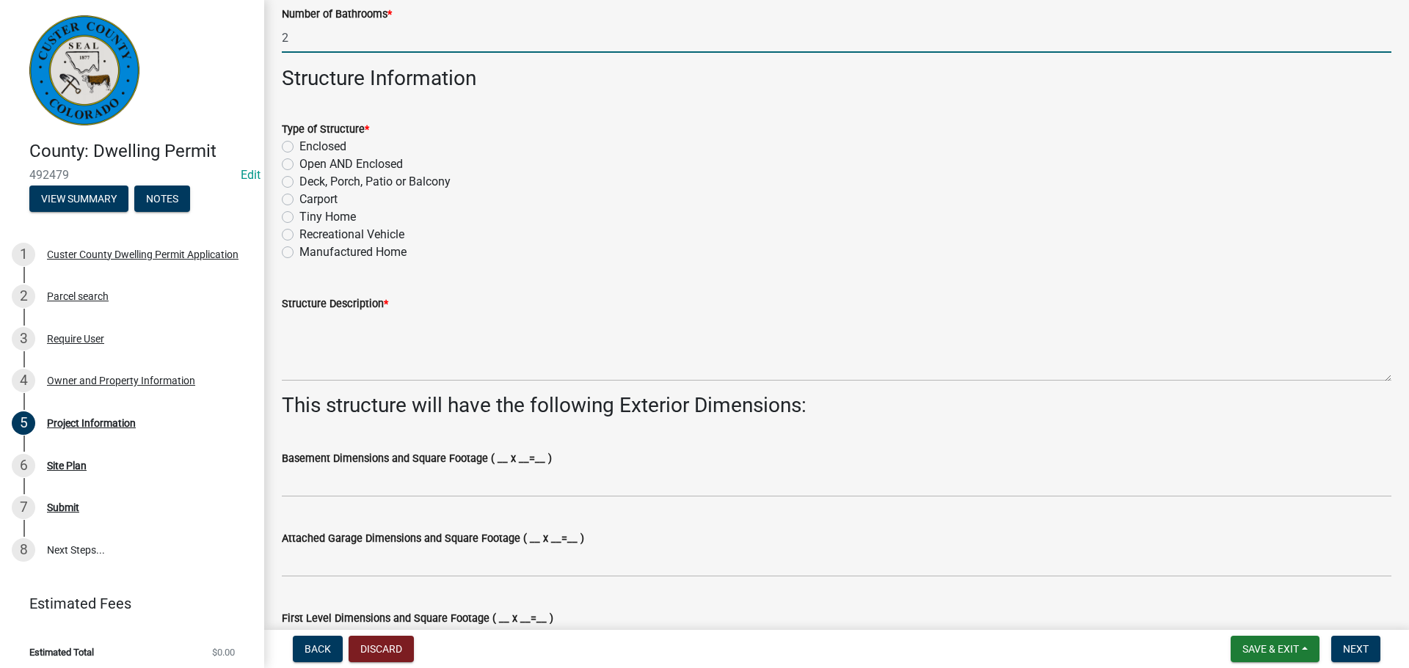
type input "2"
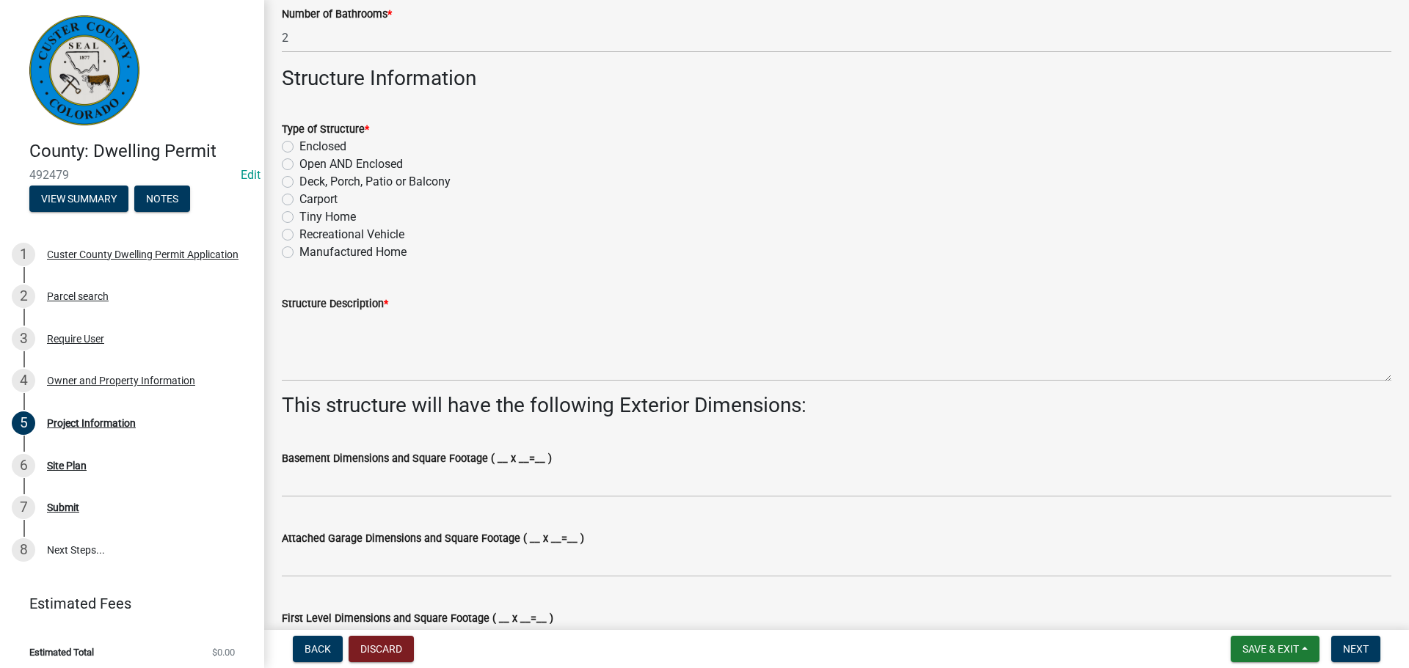
click at [299, 143] on label "Enclosed" at bounding box center [322, 147] width 47 height 18
click at [299, 143] on input "Enclosed" at bounding box center [304, 143] width 10 height 10
radio input "true"
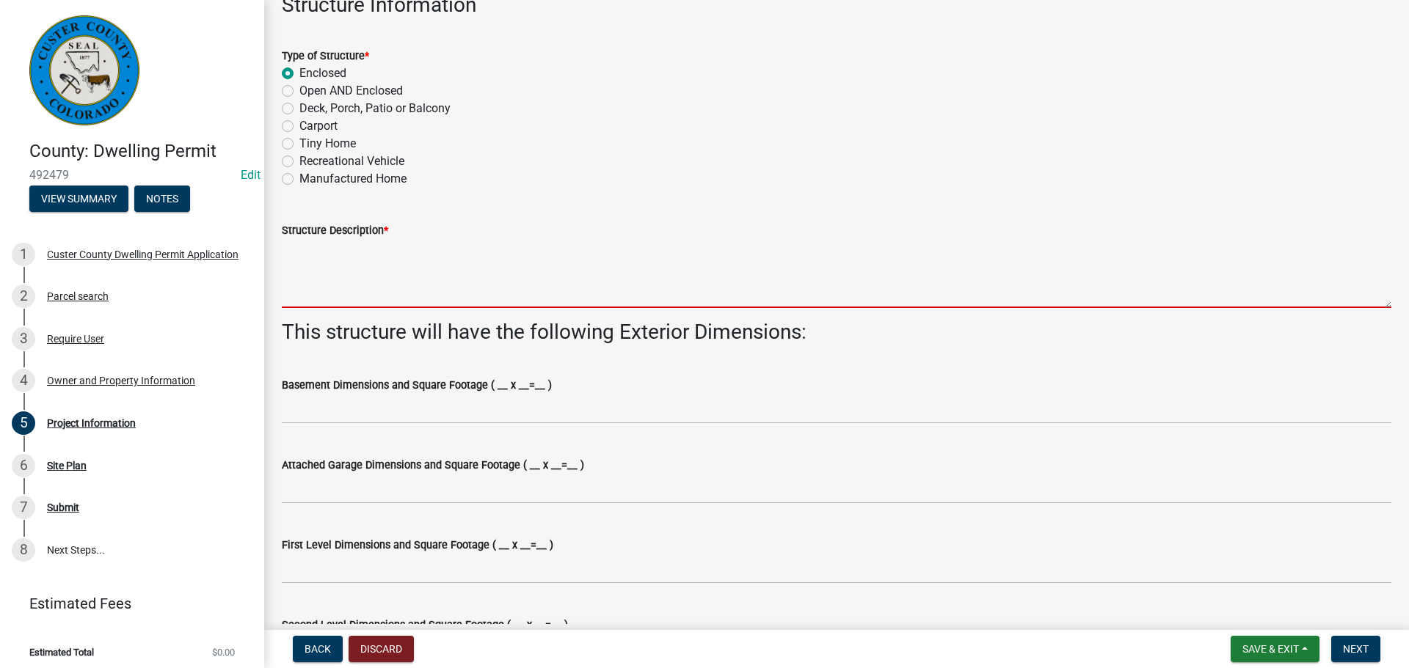
click at [589, 304] on textarea "Structure Description *" at bounding box center [836, 273] width 1109 height 69
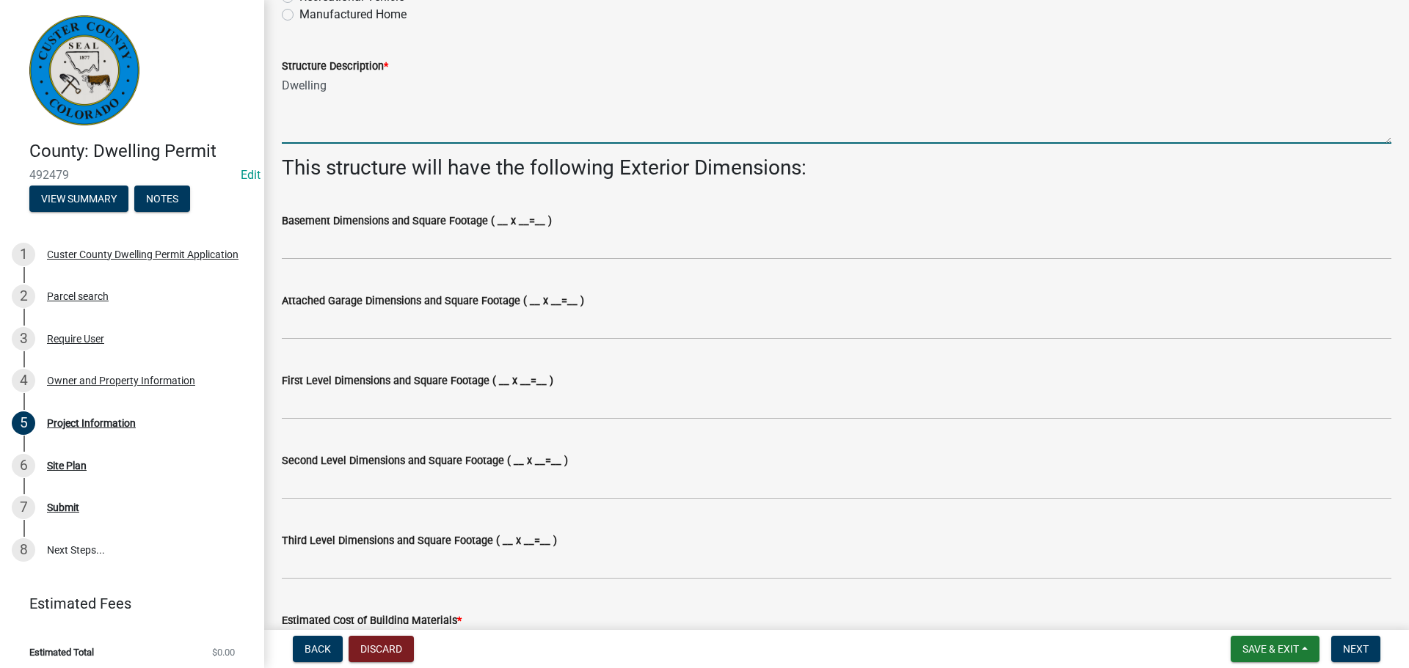
scroll to position [807, 0]
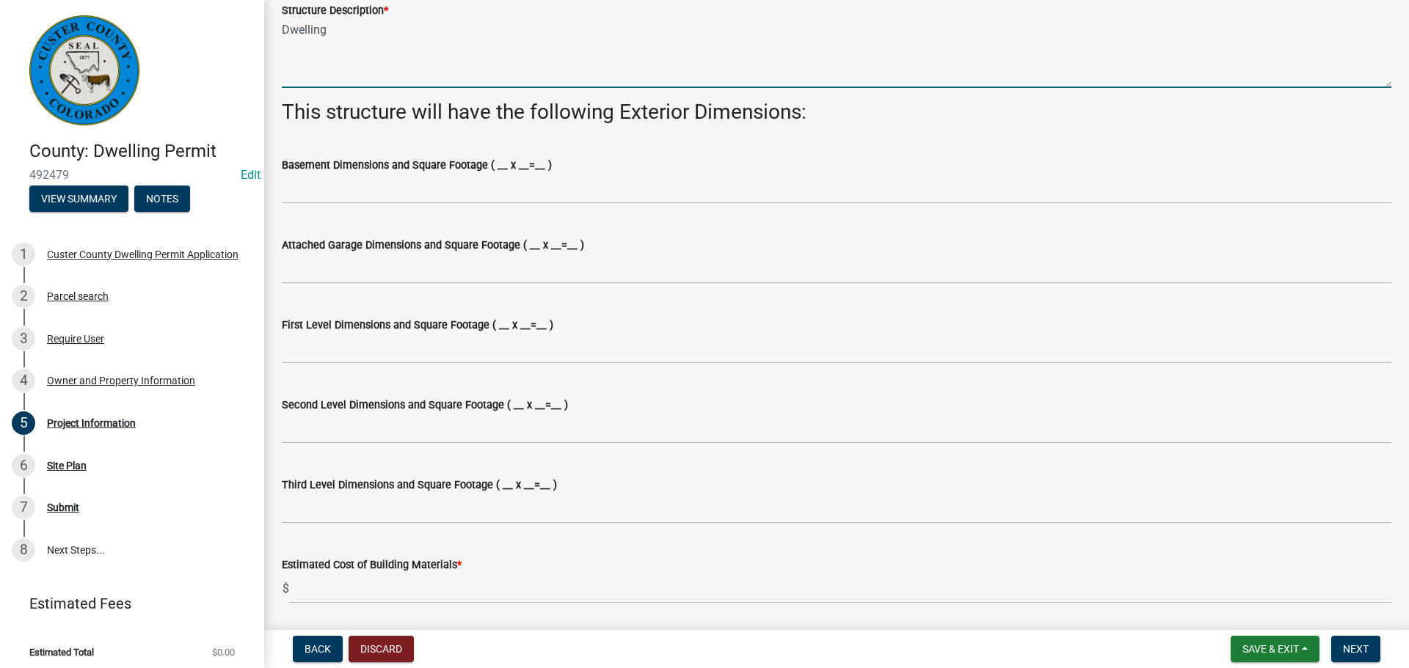
click at [583, 82] on textarea "Dwelling" at bounding box center [836, 53] width 1109 height 69
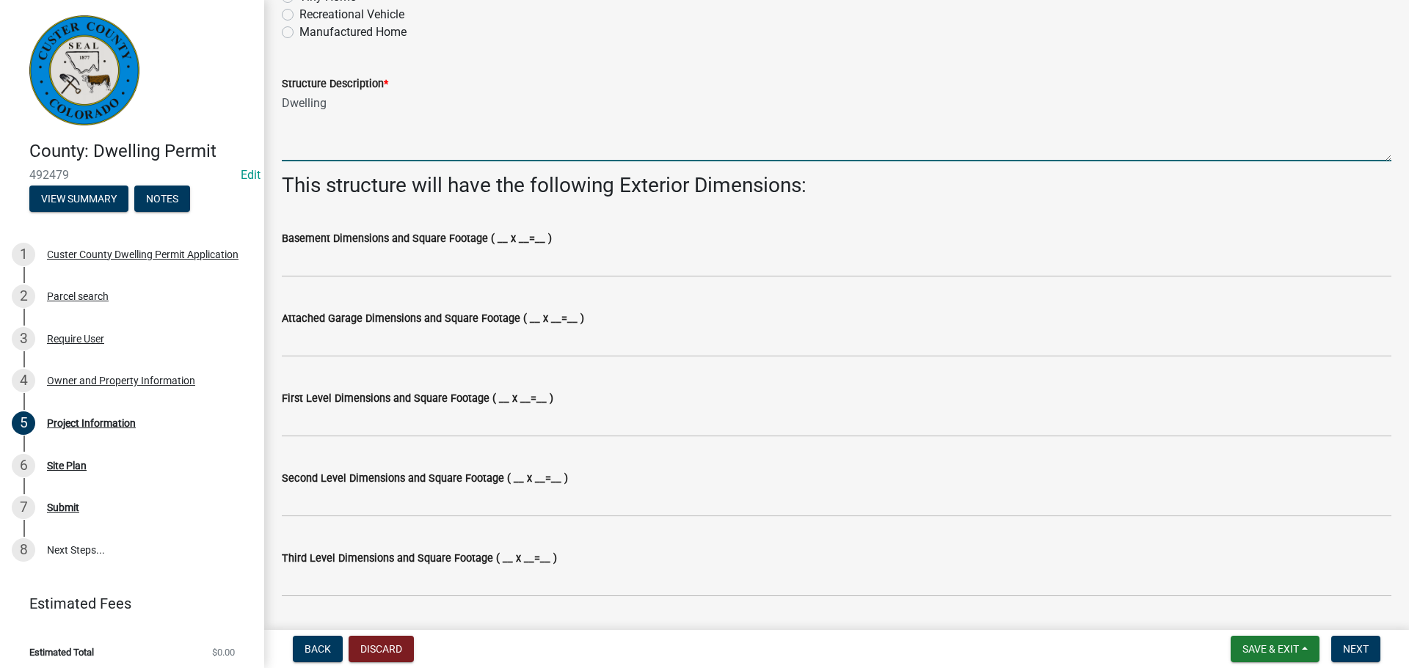
type textarea "Dwelling"
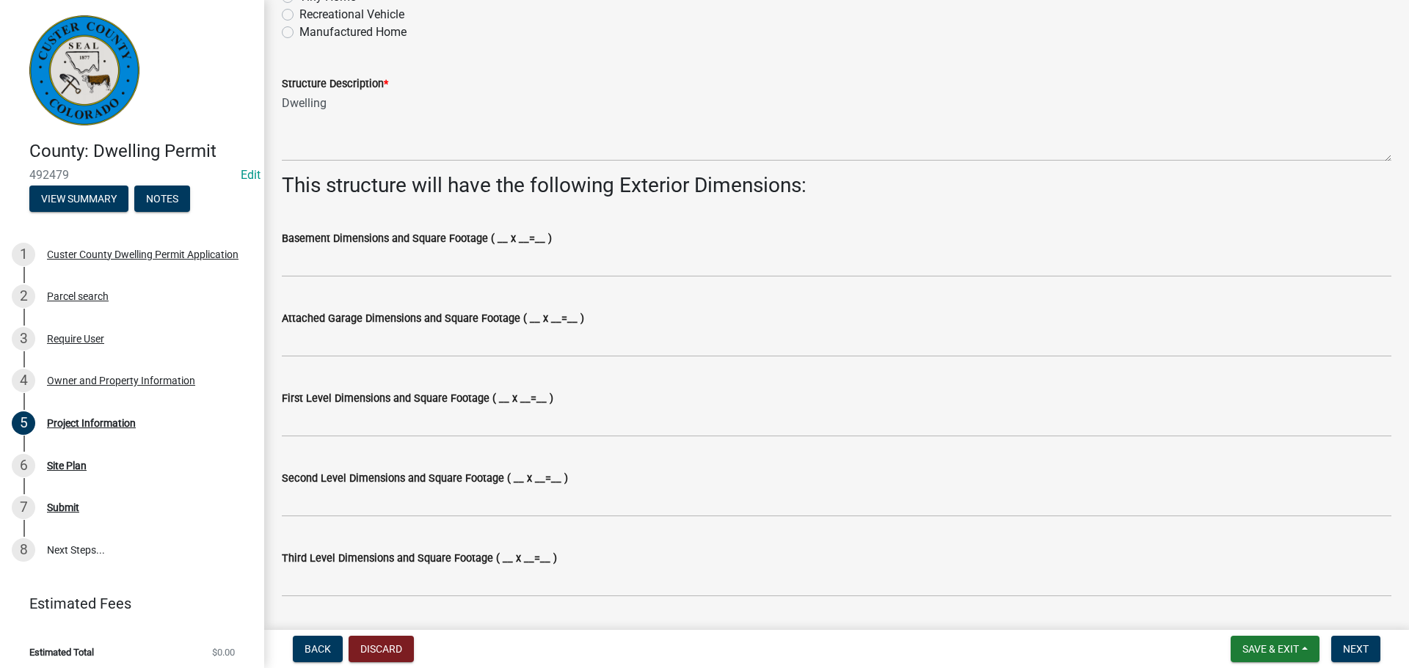
click at [411, 164] on wm-data-entity-input "Structure Description * Dwelling" at bounding box center [836, 113] width 1109 height 119
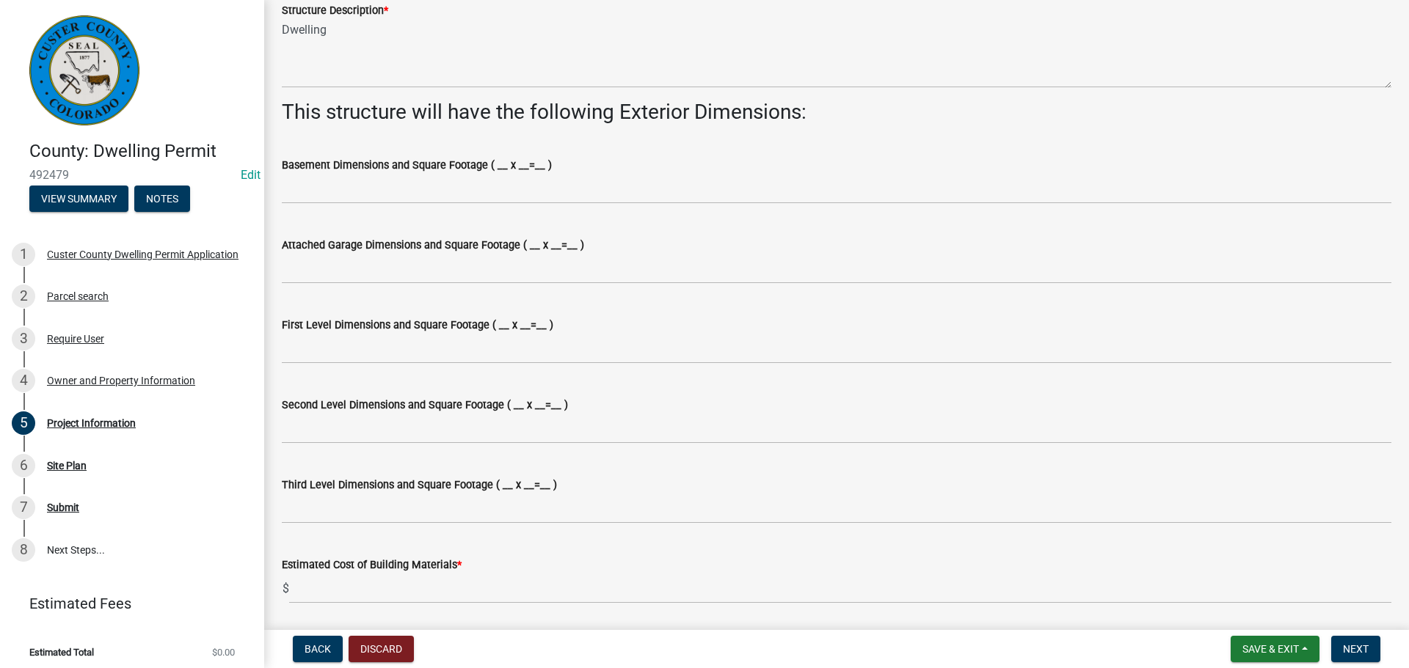
click at [652, 106] on h3 "This structure will have the following Exterior Dimensions:" at bounding box center [836, 112] width 1109 height 25
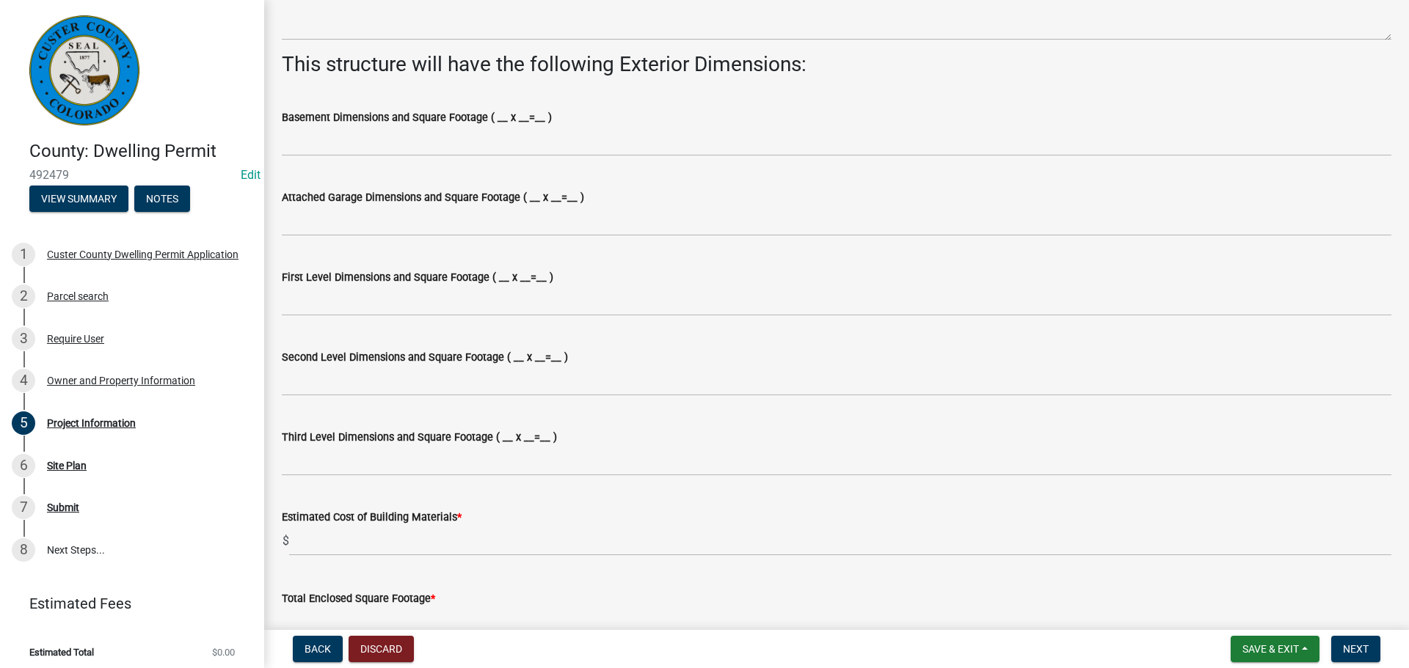
scroll to position [880, 0]
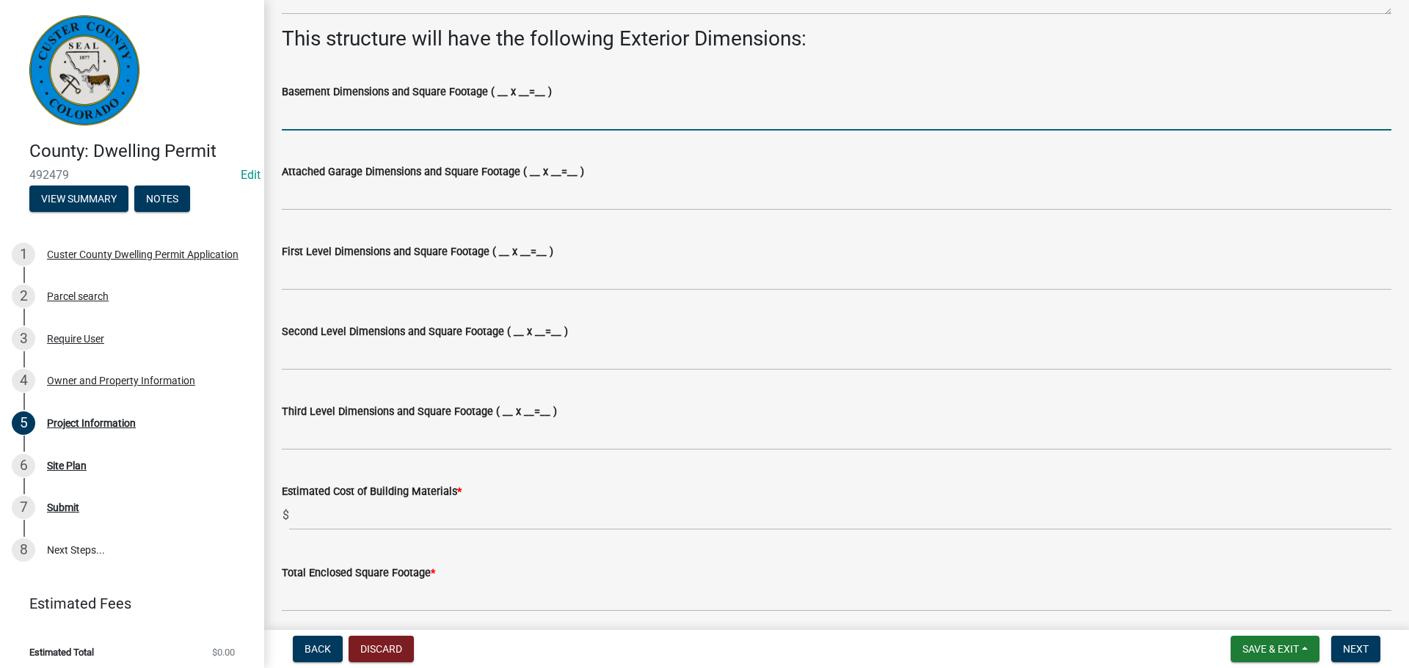
click at [650, 119] on input "Basement Dimensions and Square Footage ( __ x __=__ )" at bounding box center [836, 116] width 1109 height 30
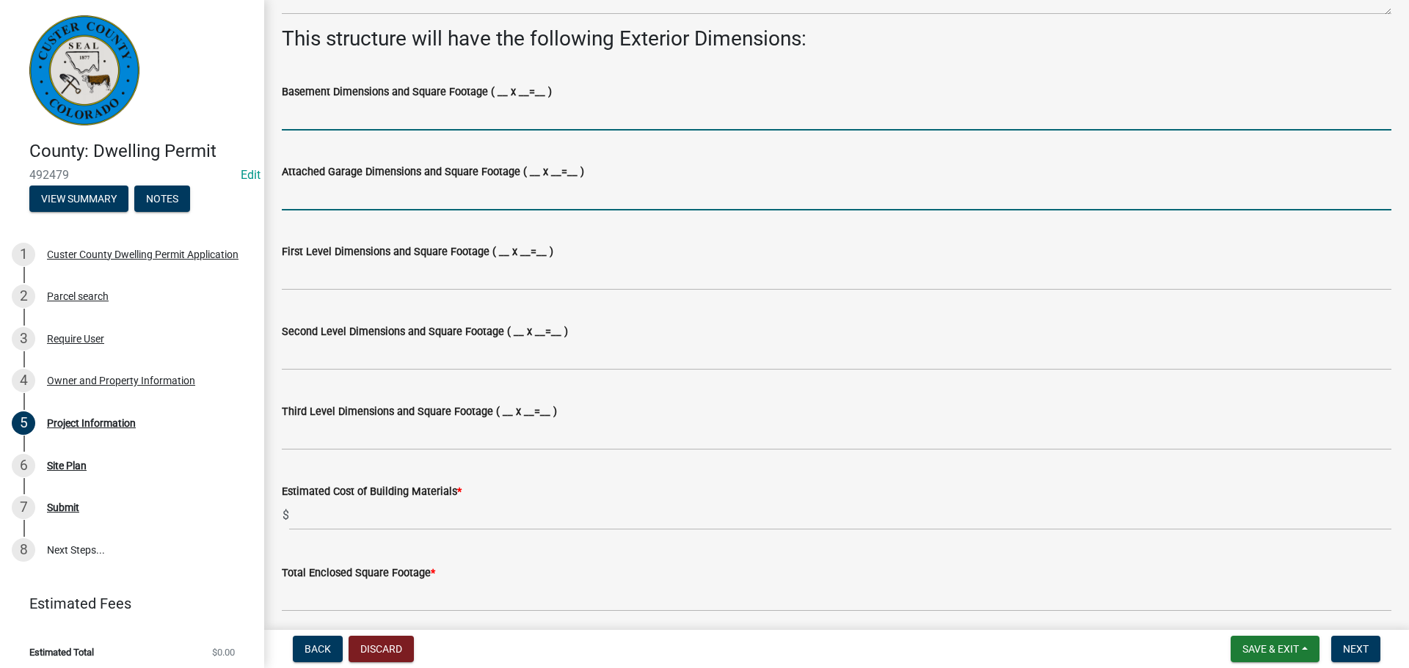
click at [629, 205] on input "Attached Garage Dimensions and Square Footage ( __ x __=__ )" at bounding box center [836, 195] width 1109 height 30
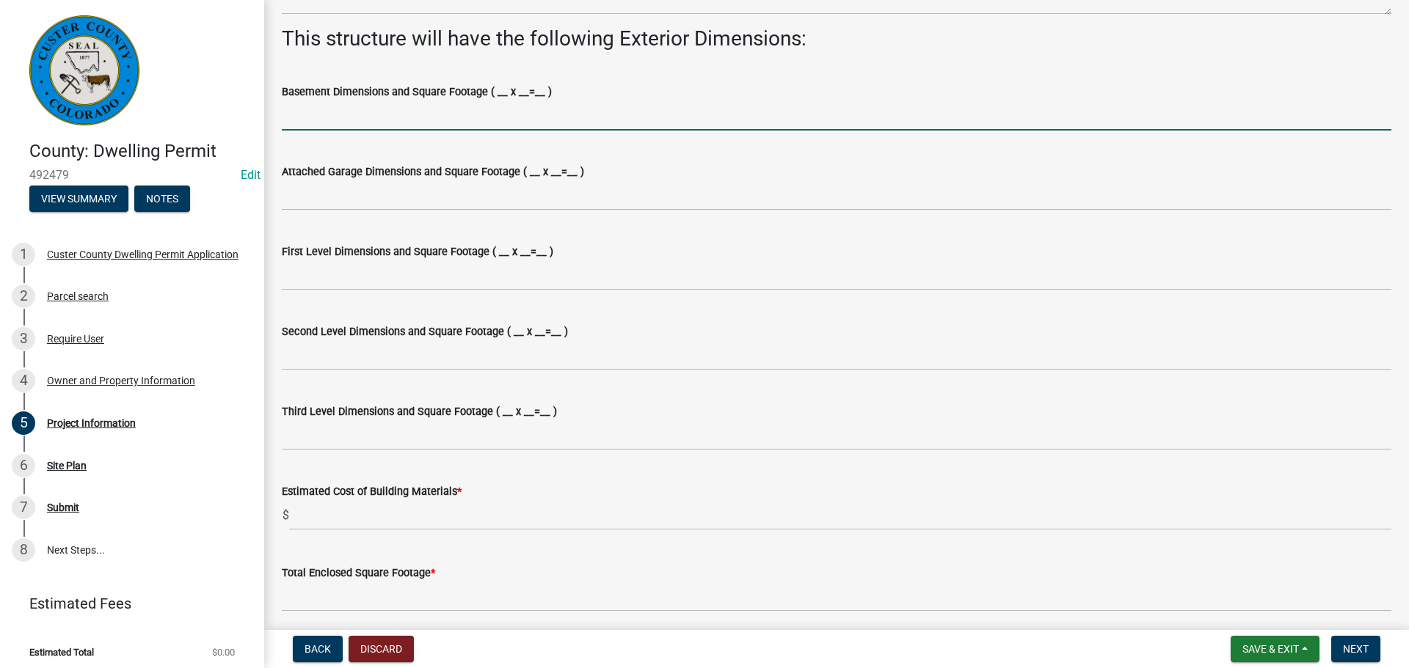
click at [638, 101] on input "Basement Dimensions and Square Footage ( __ x __=__ )" at bounding box center [836, 116] width 1109 height 30
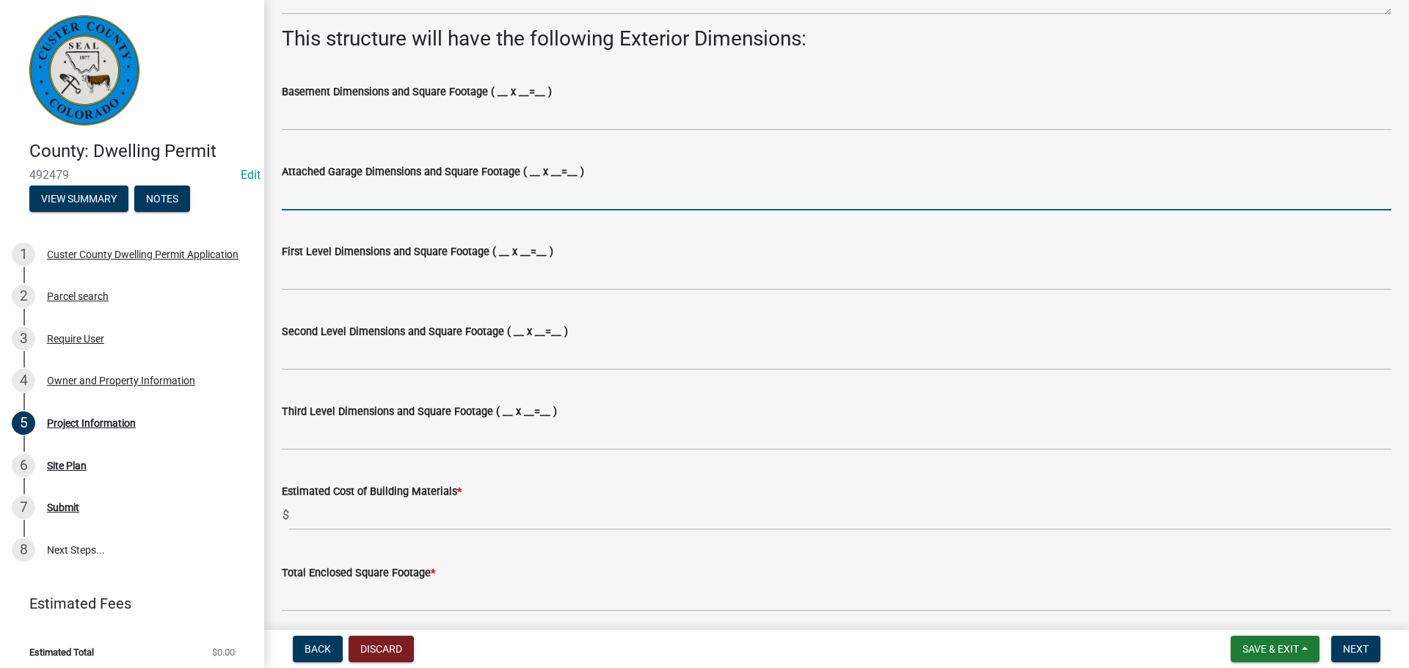
click at [604, 195] on input "Attached Garage Dimensions and Square Footage ( __ x __=__ )" at bounding box center [836, 195] width 1109 height 30
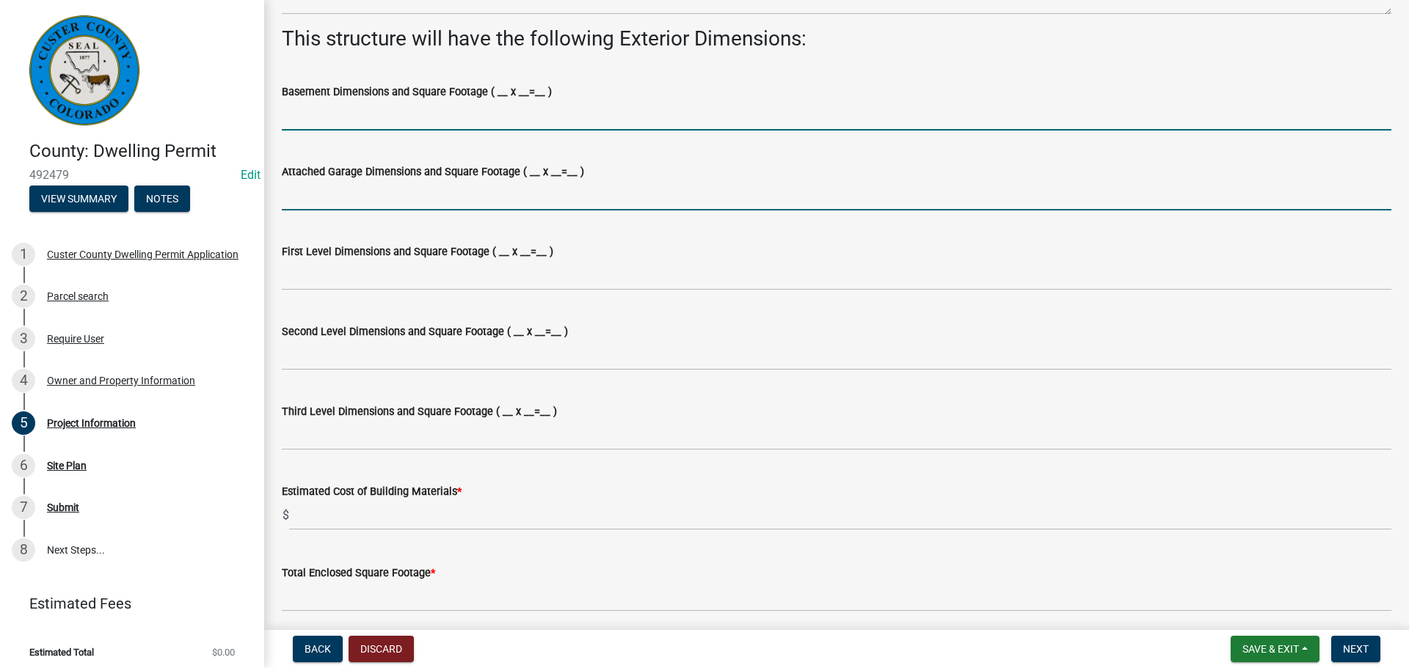
click at [527, 121] on input "Basement Dimensions and Square Footage ( __ x __=__ )" at bounding box center [836, 116] width 1109 height 30
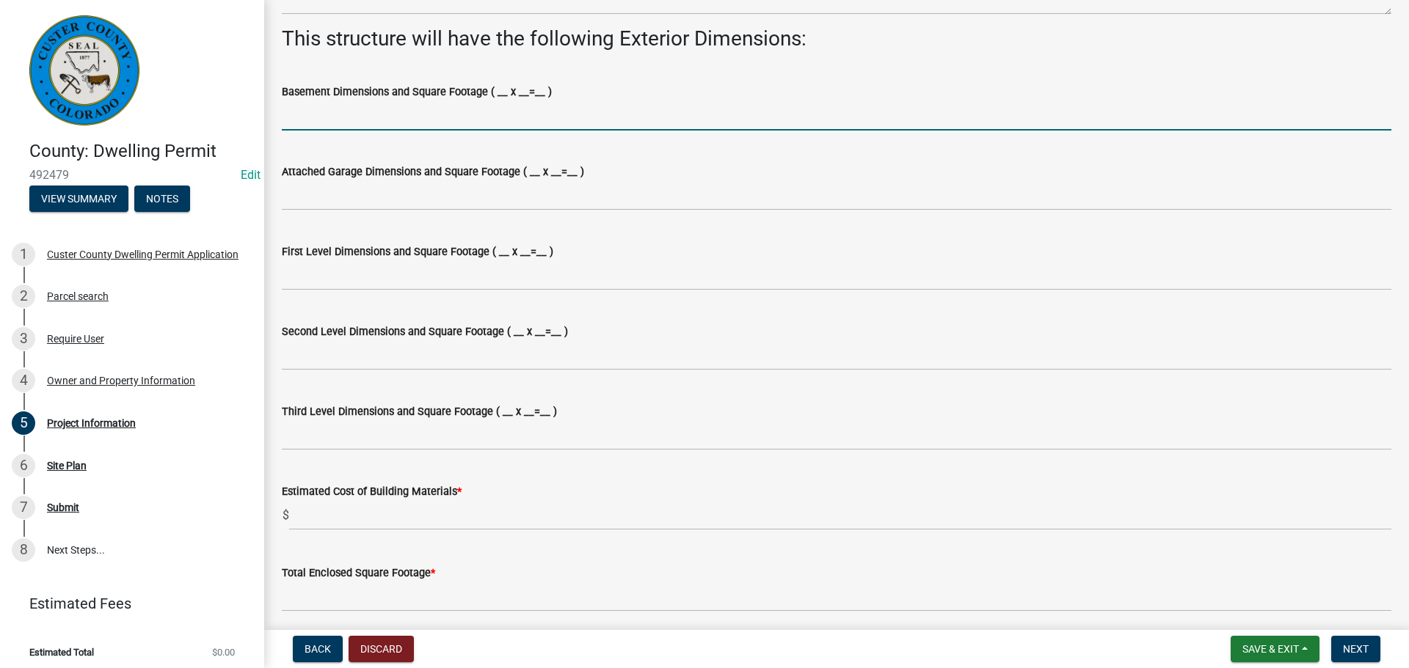
click at [526, 111] on input "Basement Dimensions and Square Footage ( __ x __=__ )" at bounding box center [836, 116] width 1109 height 30
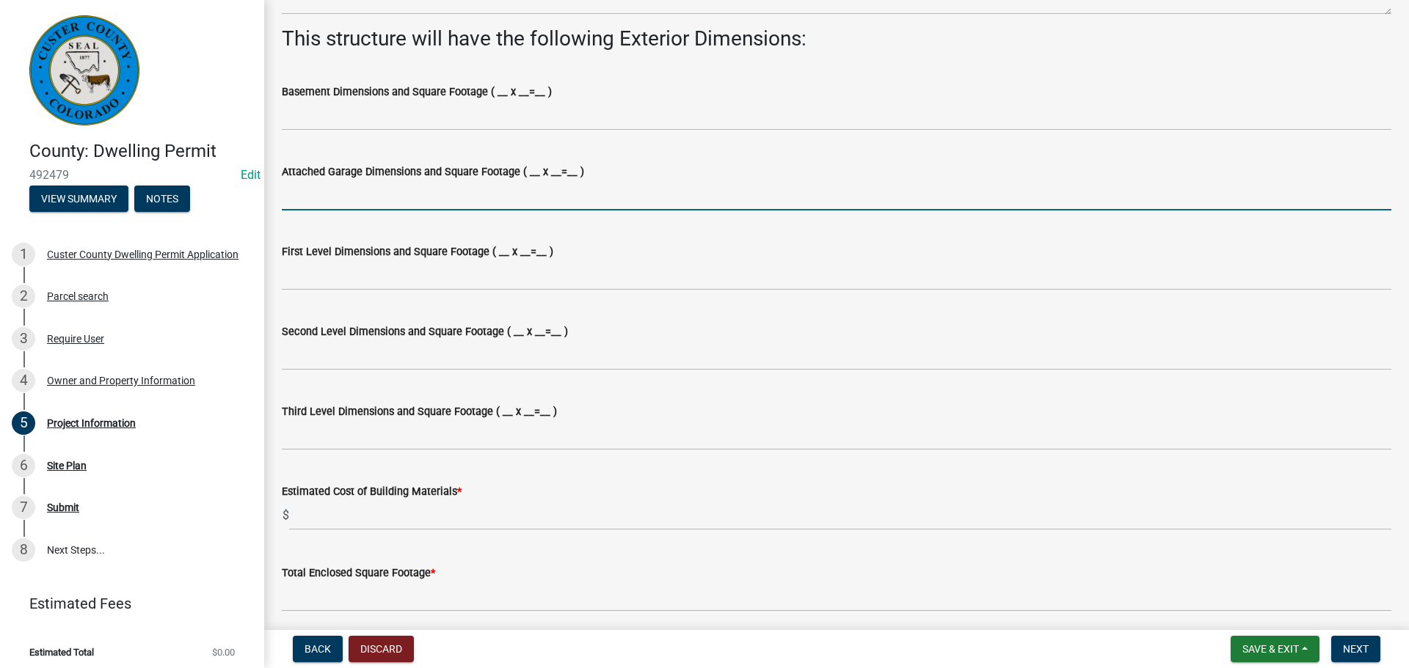
click at [553, 187] on input "Attached Garage Dimensions and Square Footage ( __ x __=__ )" at bounding box center [836, 195] width 1109 height 30
click at [426, 184] on input "Attached Garage Dimensions and Square Footage ( __ x __=__ )" at bounding box center [836, 195] width 1109 height 30
click at [514, 196] on input "Attached Garage Dimensions and Square Footage ( __ x __=__ )" at bounding box center [836, 195] width 1109 height 30
click at [511, 198] on input "Attached Garage Dimensions and Square Footage ( __ x __=__ )" at bounding box center [836, 195] width 1109 height 30
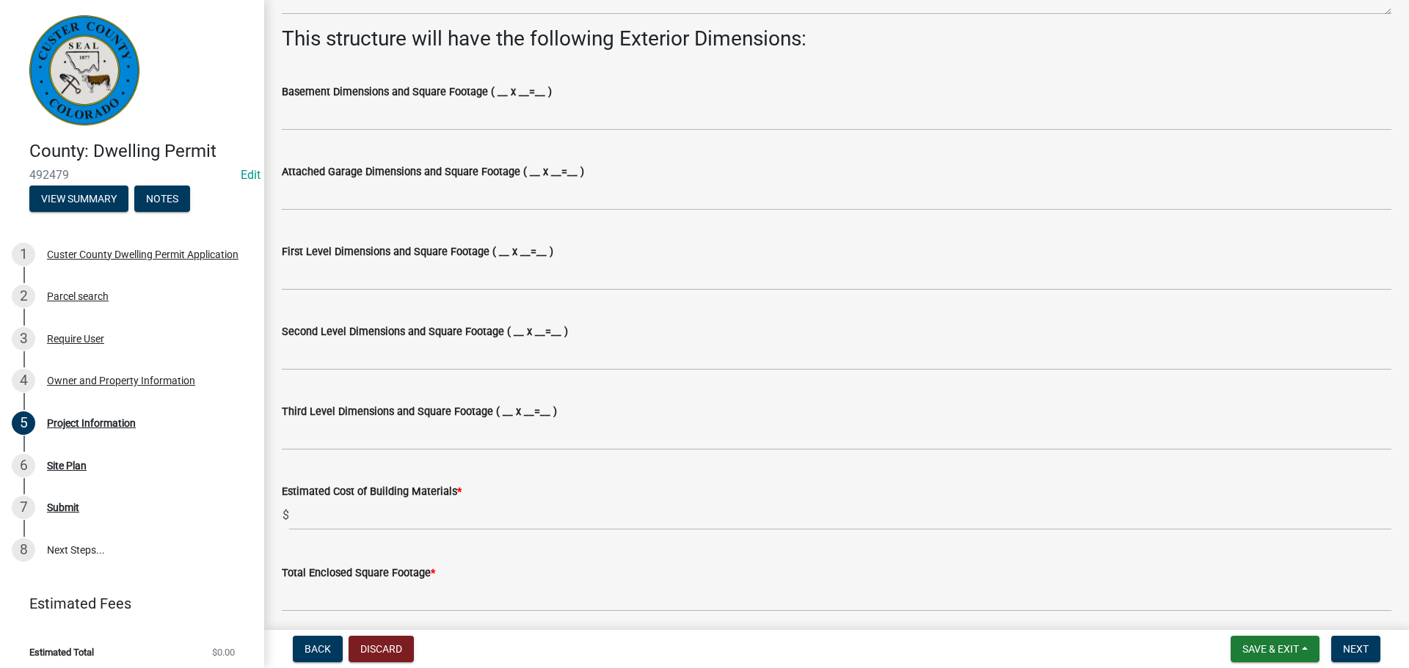
click at [677, 211] on wm-data-entity-input "Attached Garage Dimensions and Square Footage ( __ x __=__ )" at bounding box center [836, 182] width 1109 height 80
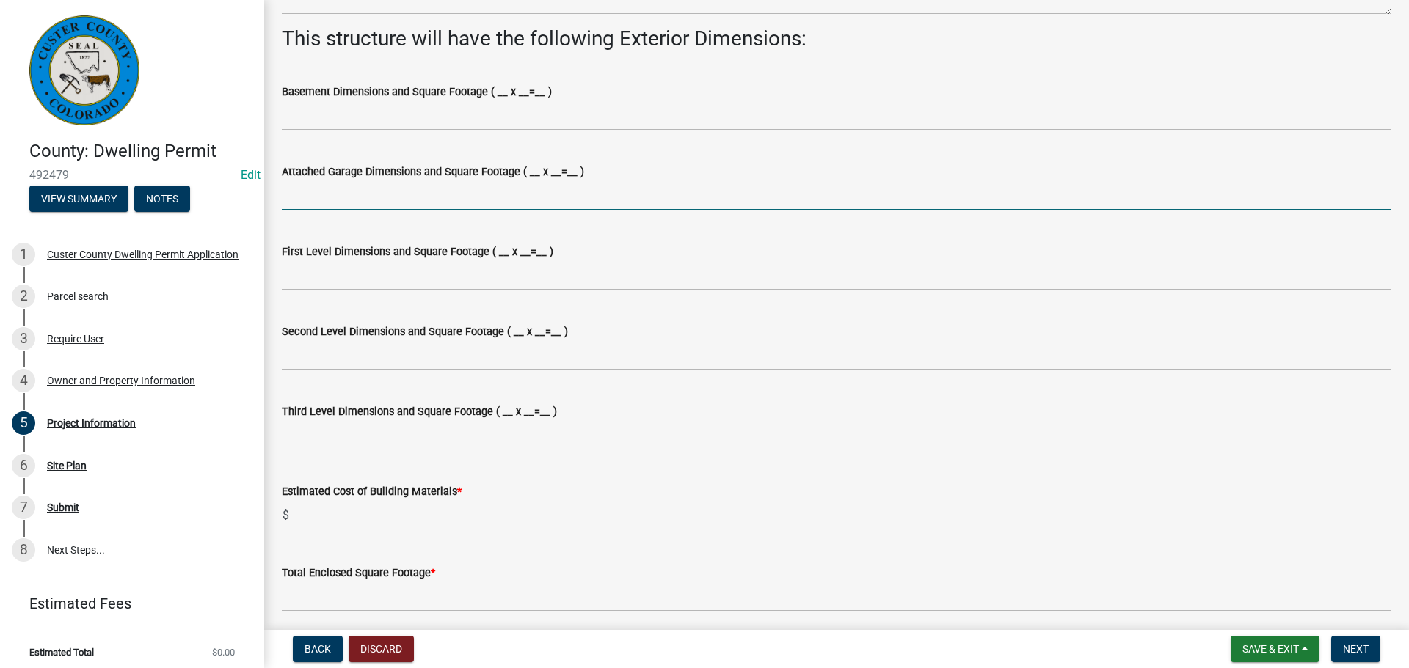
click at [677, 204] on input "Attached Garage Dimensions and Square Footage ( __ x __=__ )" at bounding box center [836, 195] width 1109 height 30
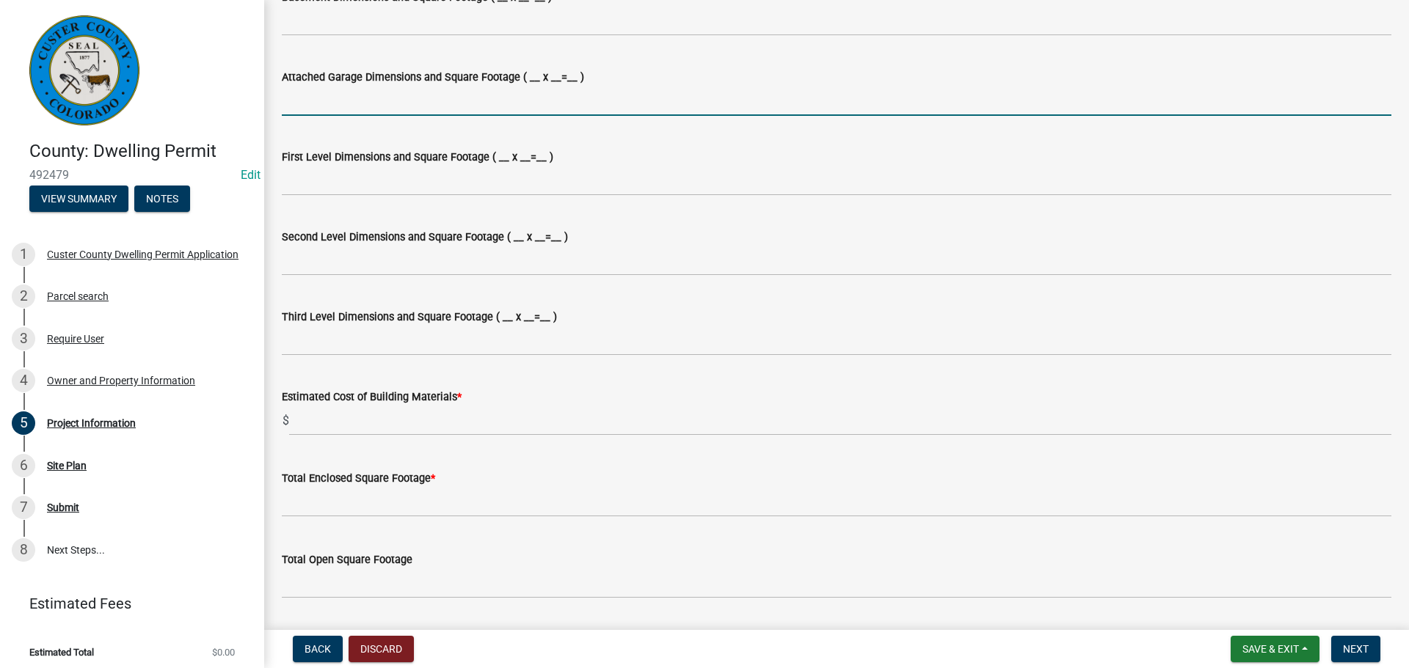
scroll to position [1027, 0]
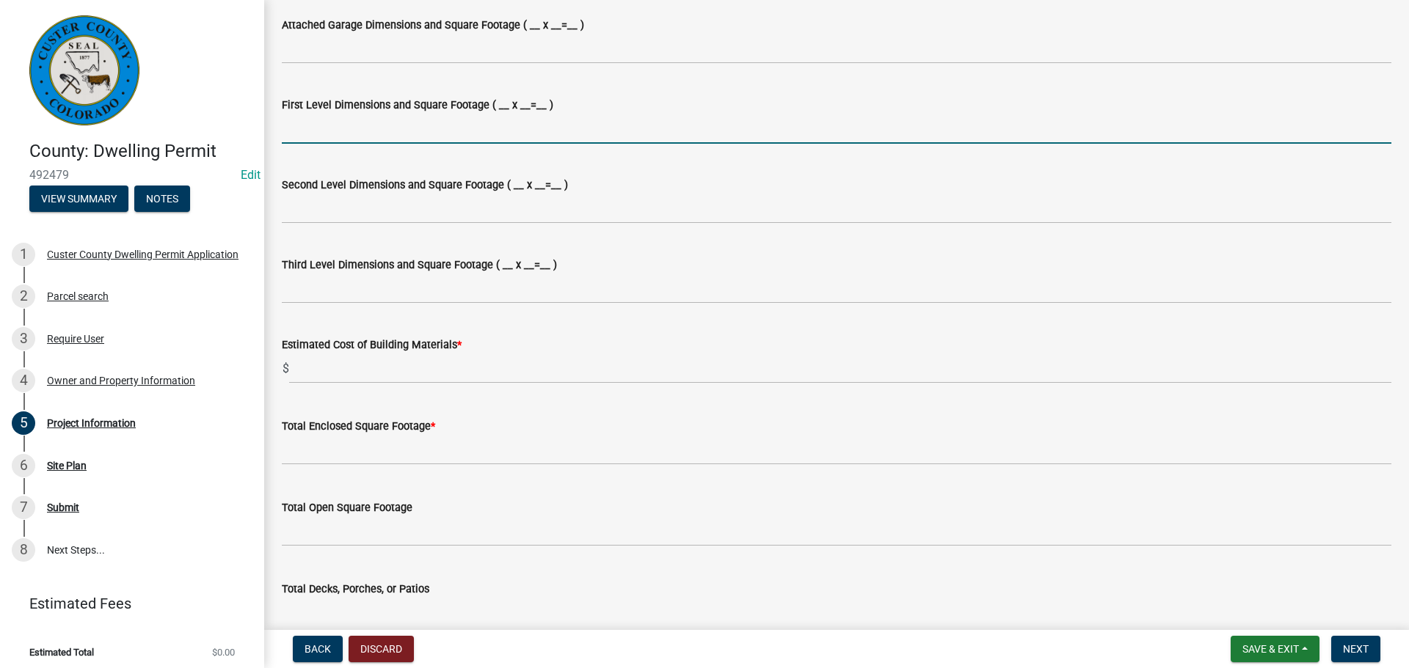
click at [627, 135] on input "First Level Dimensions and Square Footage ( __ x __=__ )" at bounding box center [836, 129] width 1109 height 30
click at [662, 128] on input "First Level Dimensions and Square Footage ( __ x __=__ )" at bounding box center [836, 129] width 1109 height 30
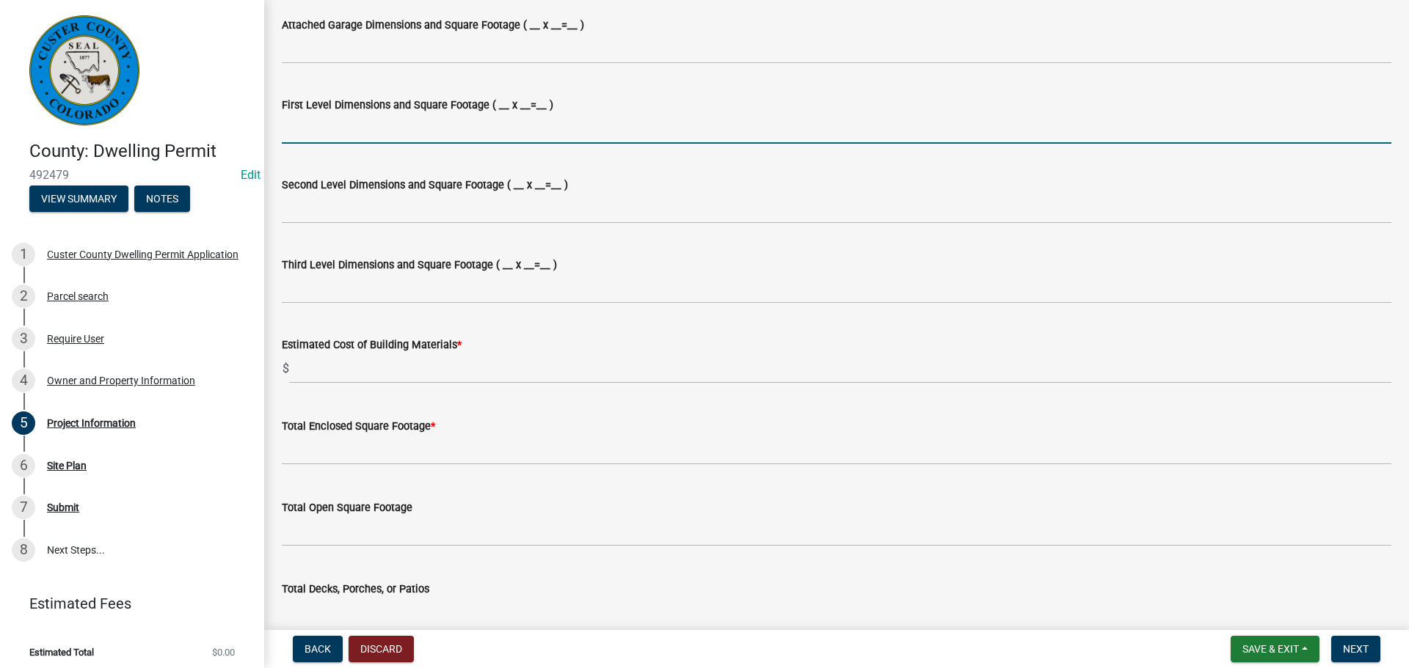
click at [416, 126] on input "First Level Dimensions and Square Footage ( __ x __=__ )" at bounding box center [836, 129] width 1109 height 30
click at [642, 142] on input "First Level Dimensions and Square Footage ( __ x __=__ )" at bounding box center [836, 129] width 1109 height 30
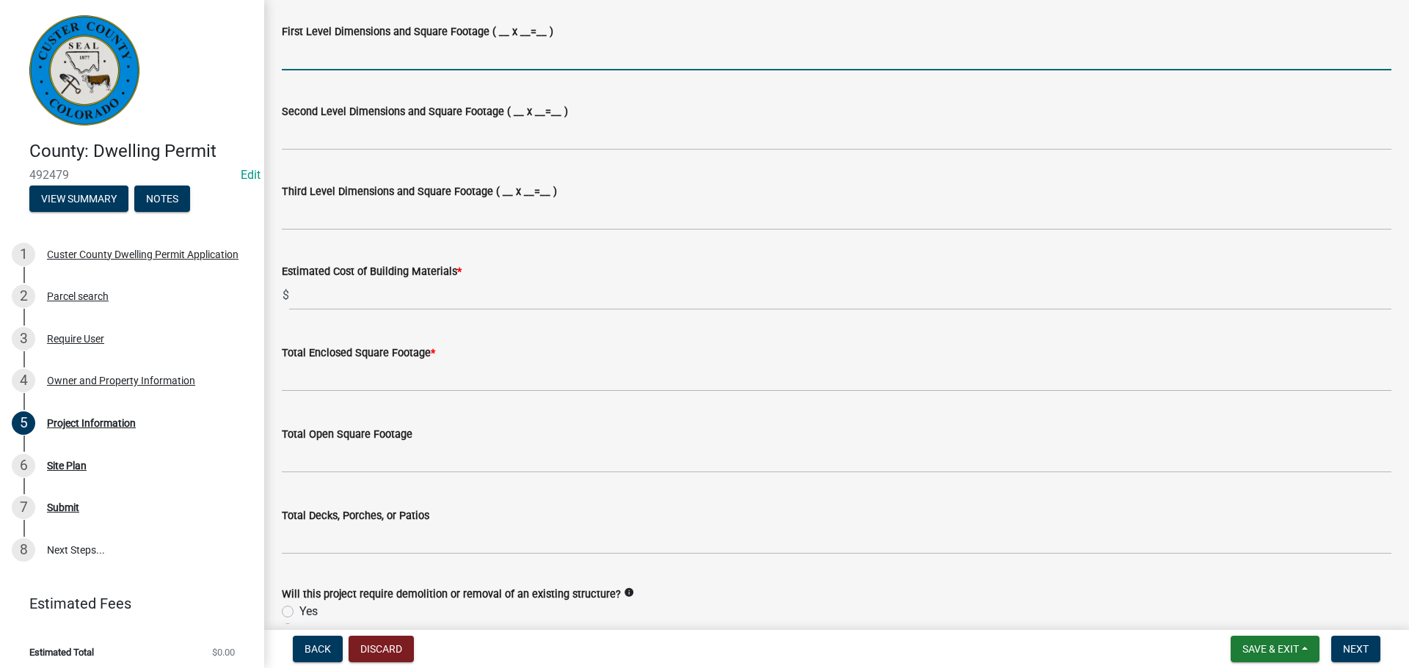
click at [317, 311] on wm-data-entity-input "Estimated Cost of Building Materials * $" at bounding box center [836, 282] width 1109 height 81
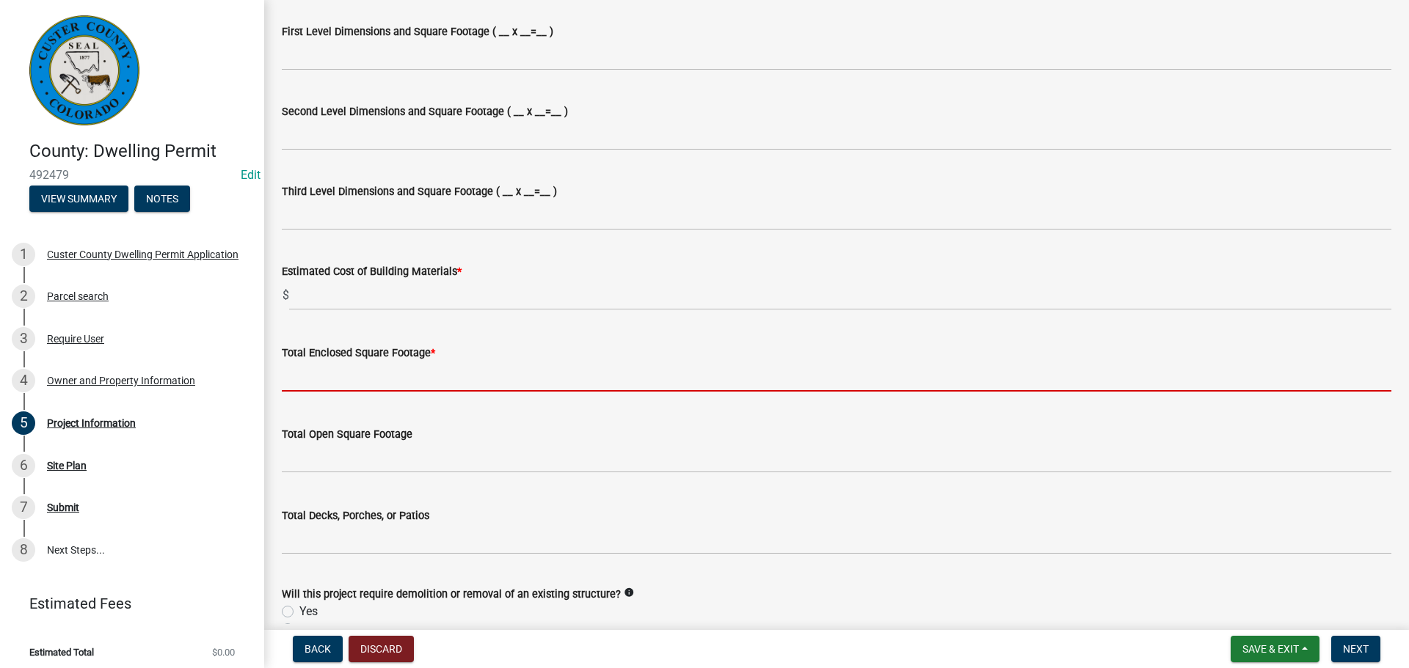
click at [456, 382] on input "text" at bounding box center [836, 377] width 1109 height 30
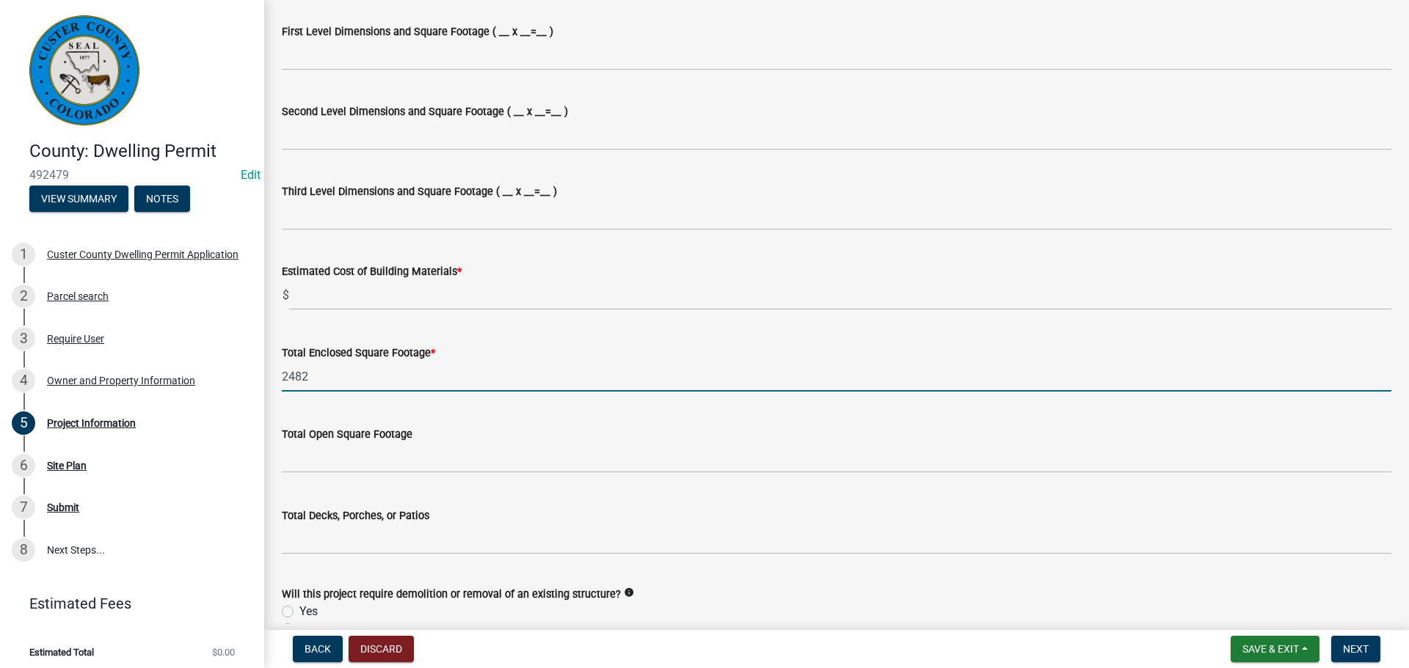
click at [508, 381] on input "2482" at bounding box center [836, 377] width 1109 height 30
type input "2482"
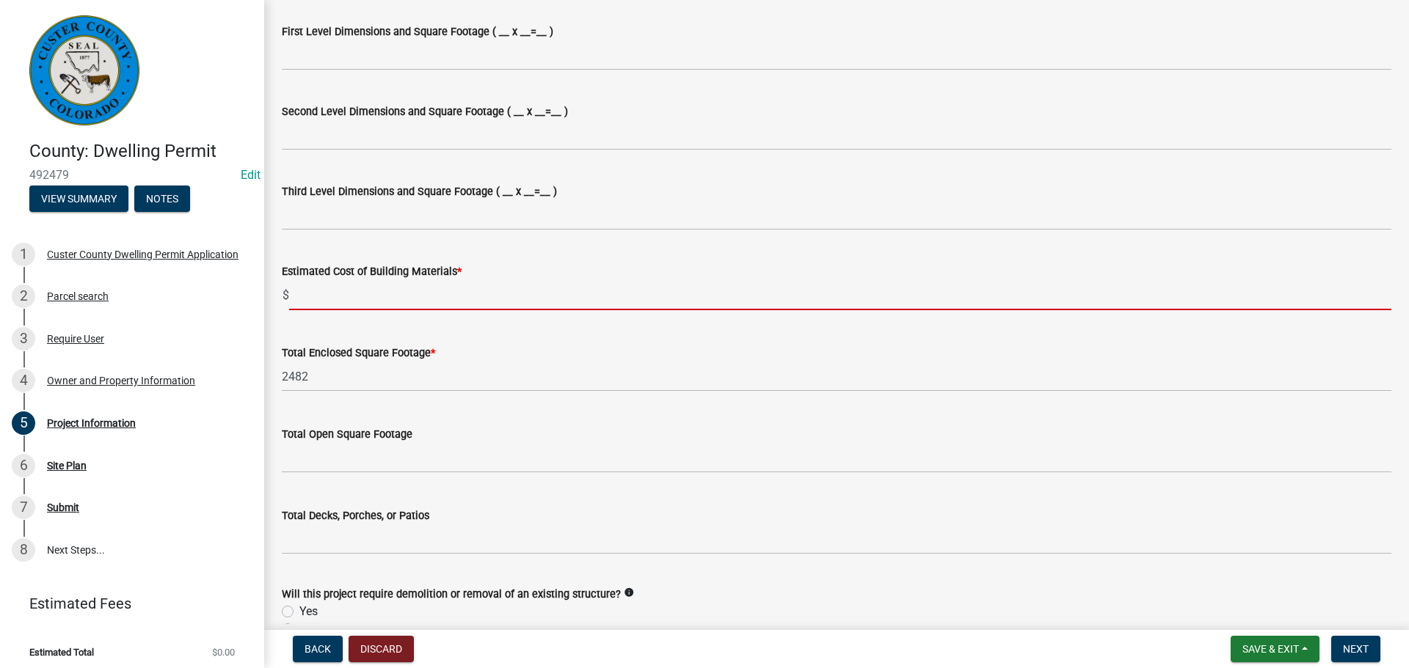
click at [417, 310] on input "text" at bounding box center [840, 295] width 1102 height 30
click at [563, 356] on div "Total Enclosed Square Footage * 2482" at bounding box center [836, 358] width 1109 height 68
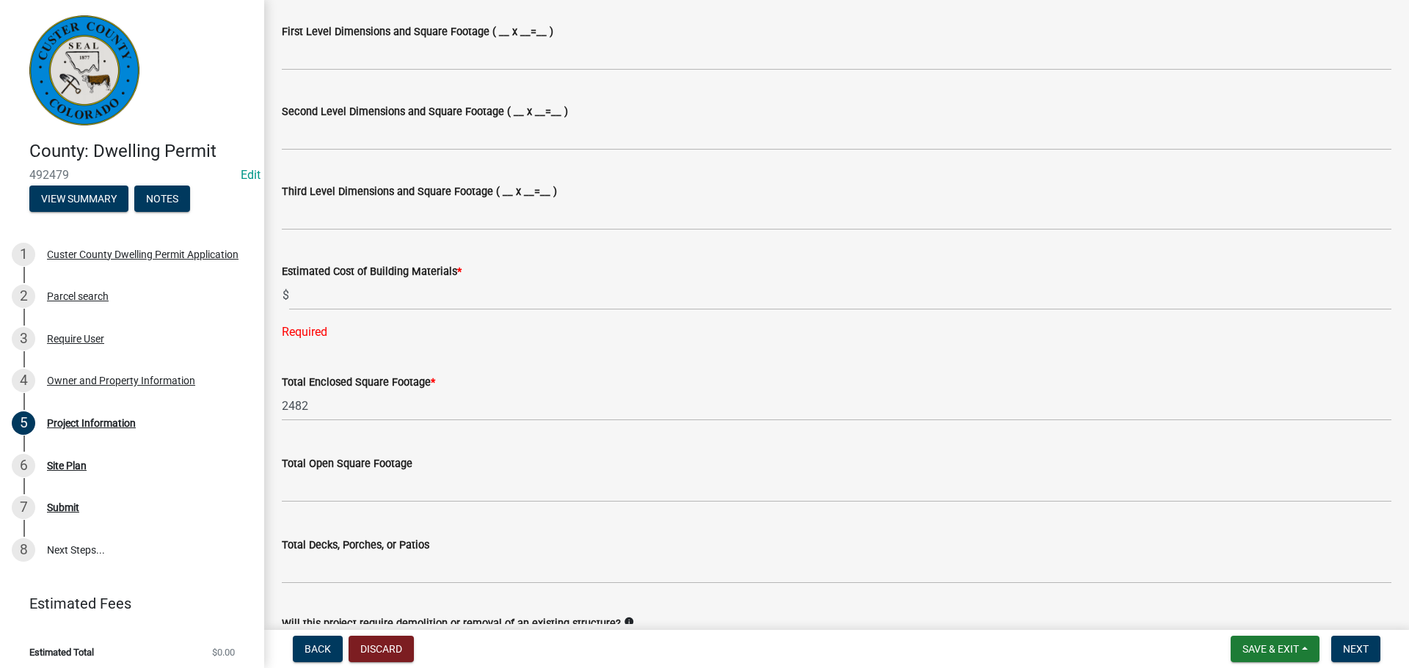
click at [545, 384] on div "Total Enclosed Square Footage *" at bounding box center [836, 382] width 1109 height 18
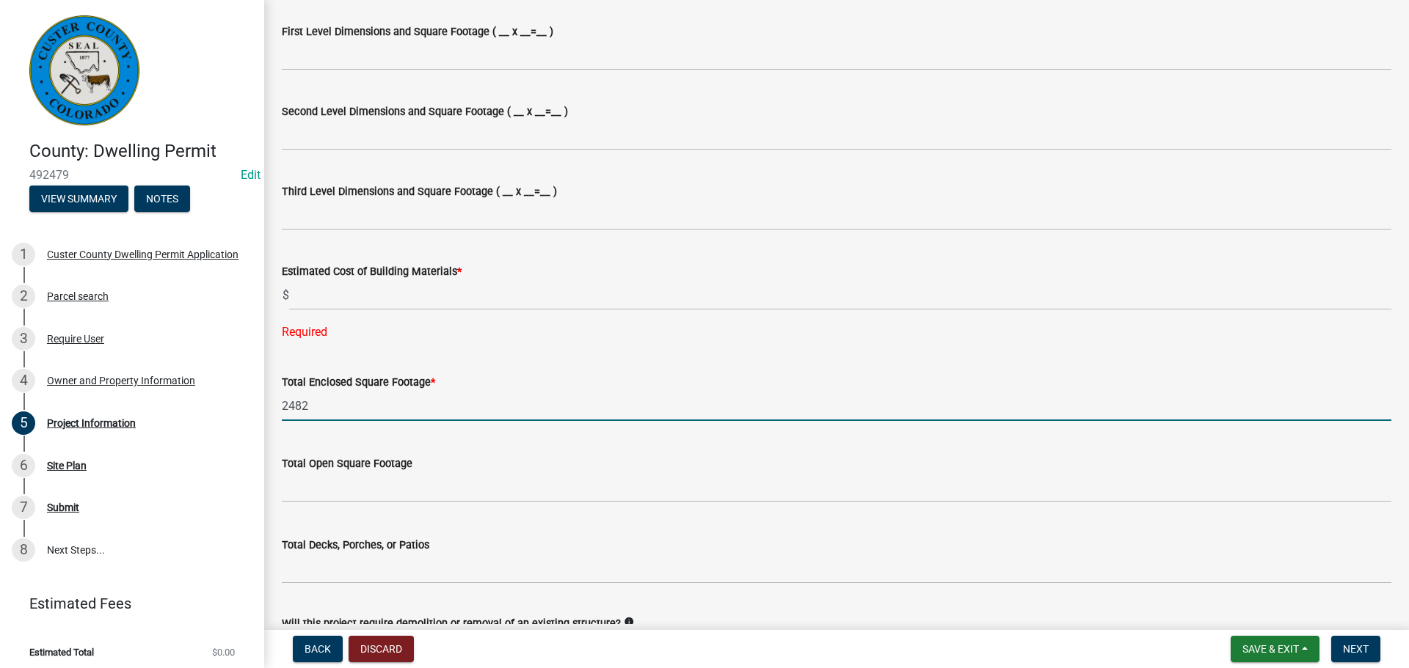
click at [522, 396] on input "2482" at bounding box center [836, 406] width 1109 height 30
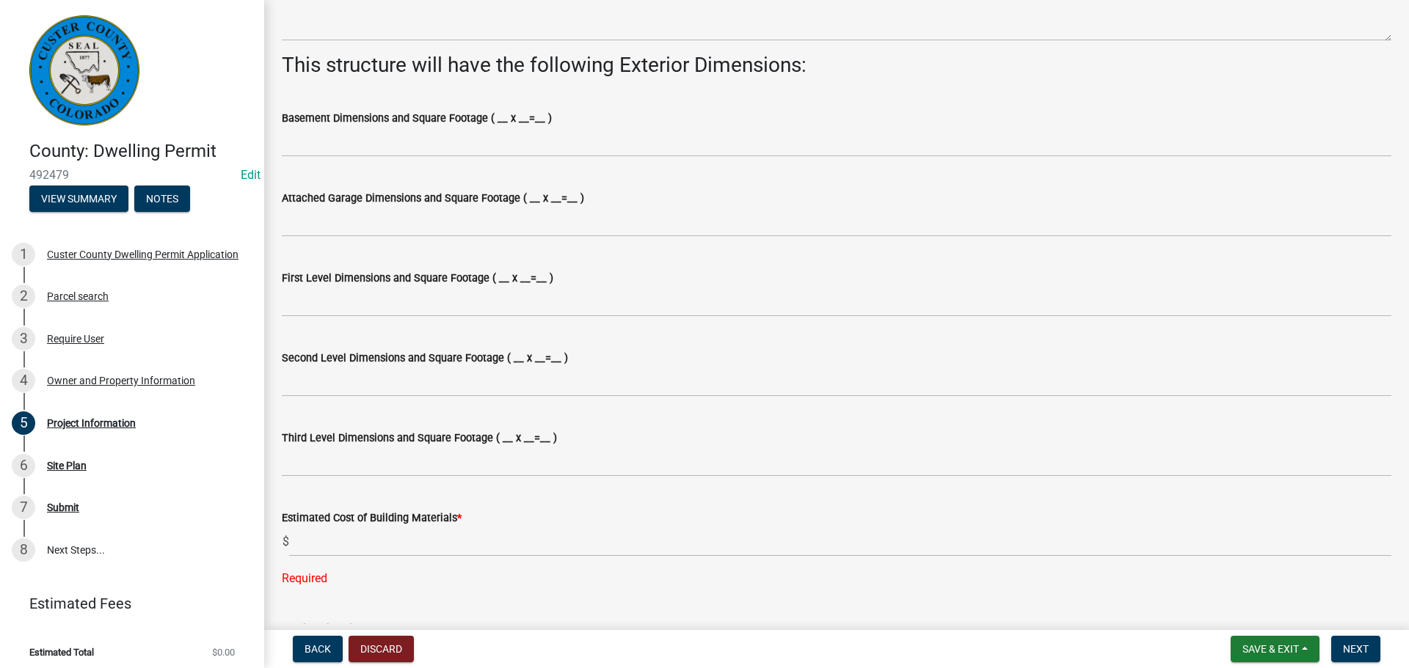
scroll to position [880, 0]
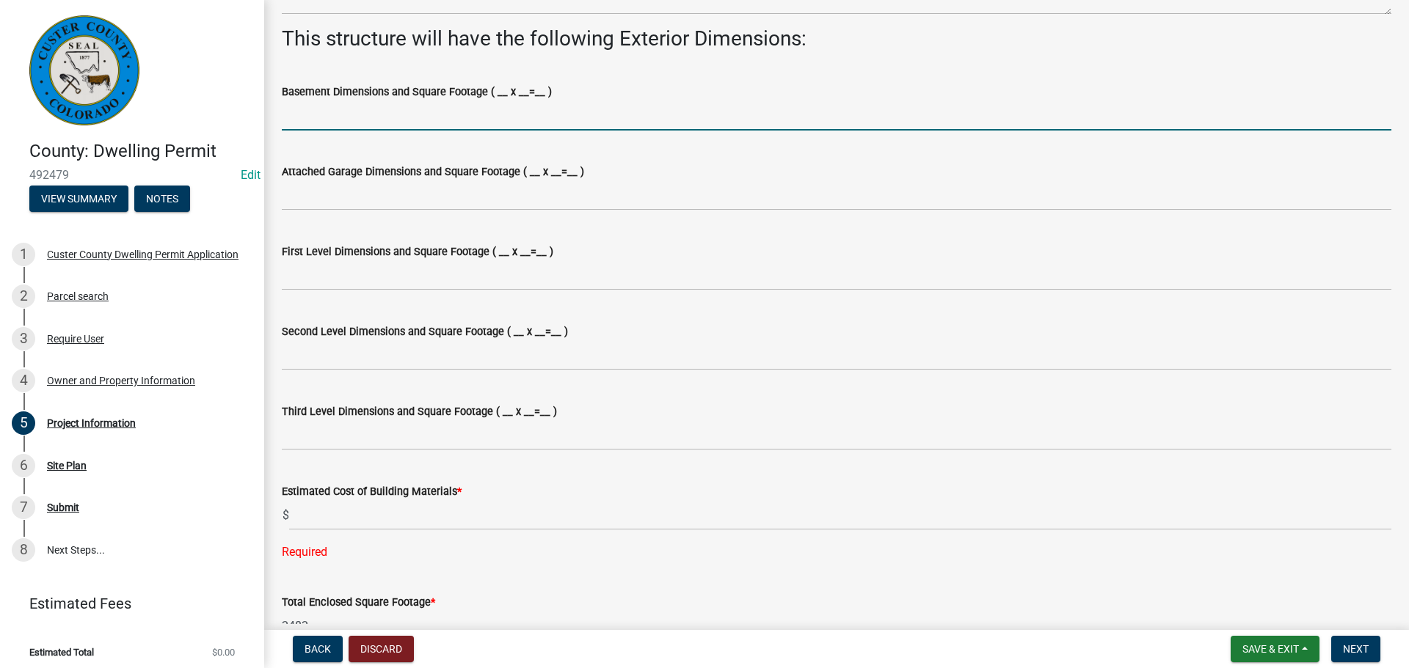
click at [413, 107] on input "Basement Dimensions and Square Footage ( __ x __=__ )" at bounding box center [836, 116] width 1109 height 30
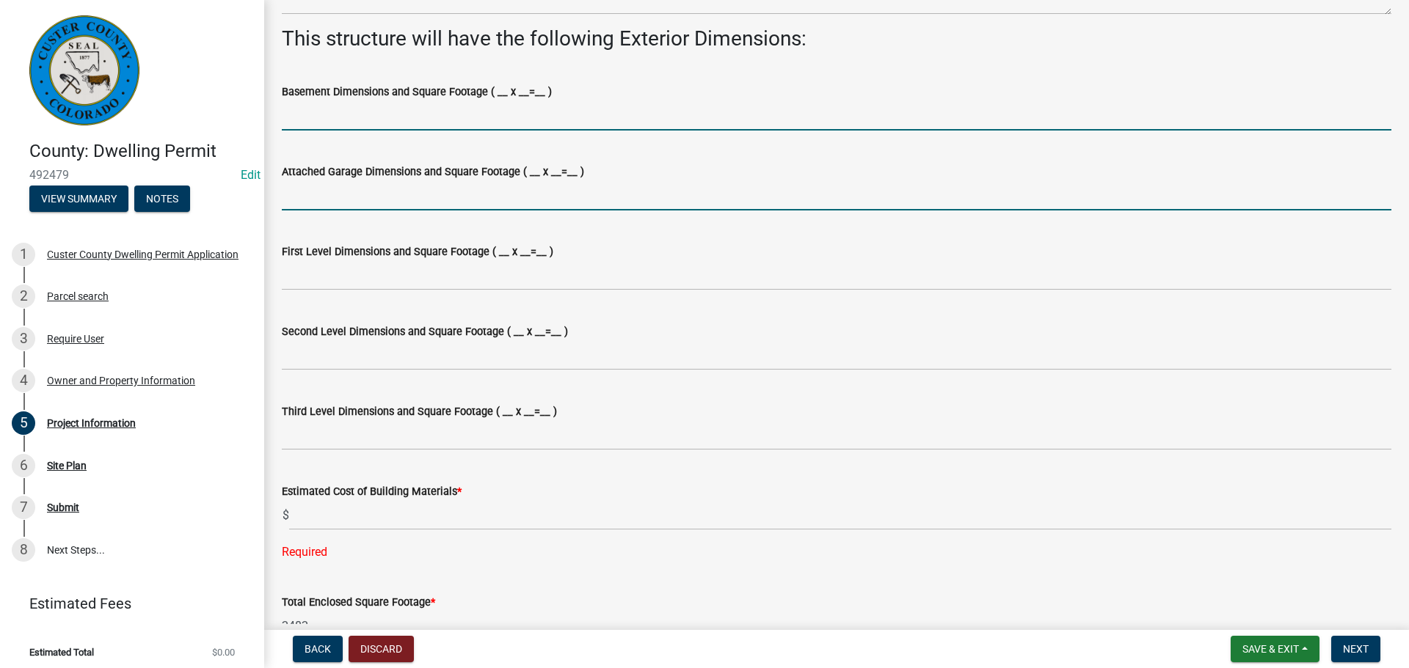
click at [328, 191] on input "Attached Garage Dimensions and Square Footage ( __ x __=__ )" at bounding box center [836, 195] width 1109 height 30
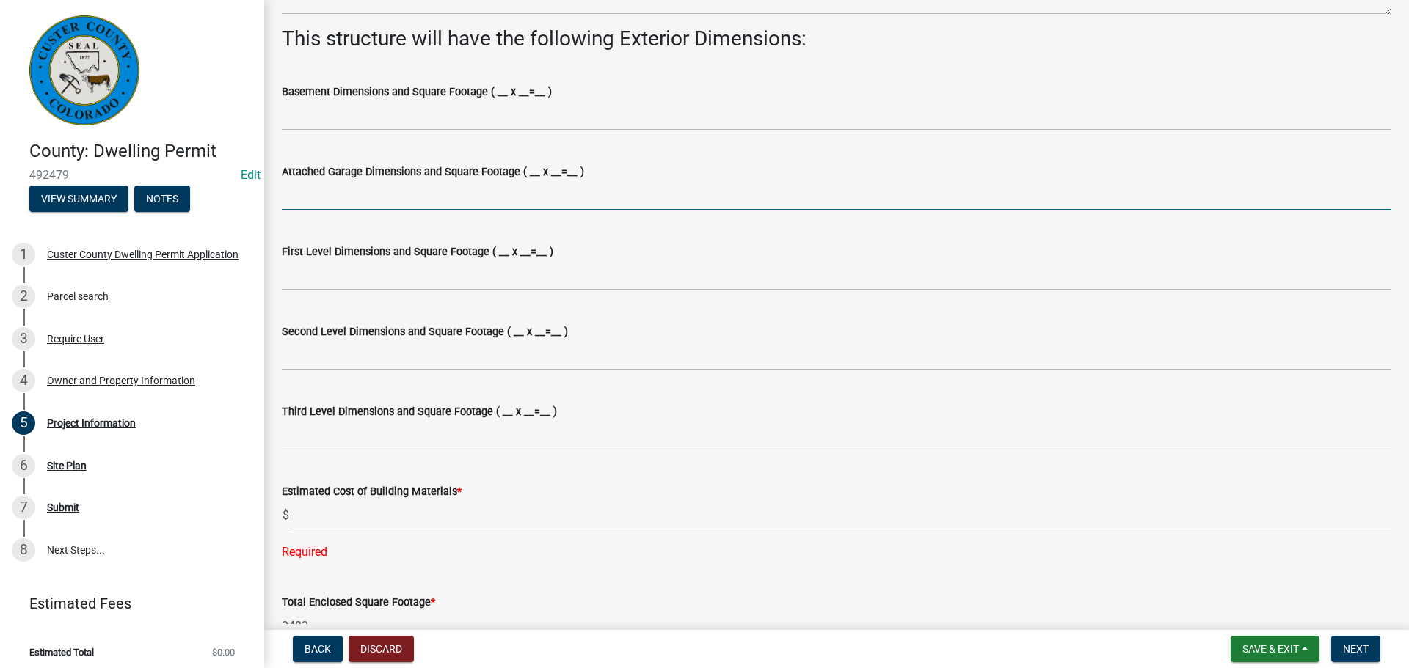
click at [328, 191] on input "Attached Garage Dimensions and Square Footage ( __ x __=__ )" at bounding box center [836, 195] width 1109 height 30
click at [699, 195] on input "Attached Garage Dimensions and Square Footage ( __ x __=__ )" at bounding box center [836, 195] width 1109 height 30
click at [557, 178] on label "Attached Garage Dimensions and Square Footage ( __ x __=__ )" at bounding box center [433, 172] width 302 height 10
click at [557, 180] on input "Attached Garage Dimensions and Square Footage ( __ x __=__ )" at bounding box center [836, 195] width 1109 height 30
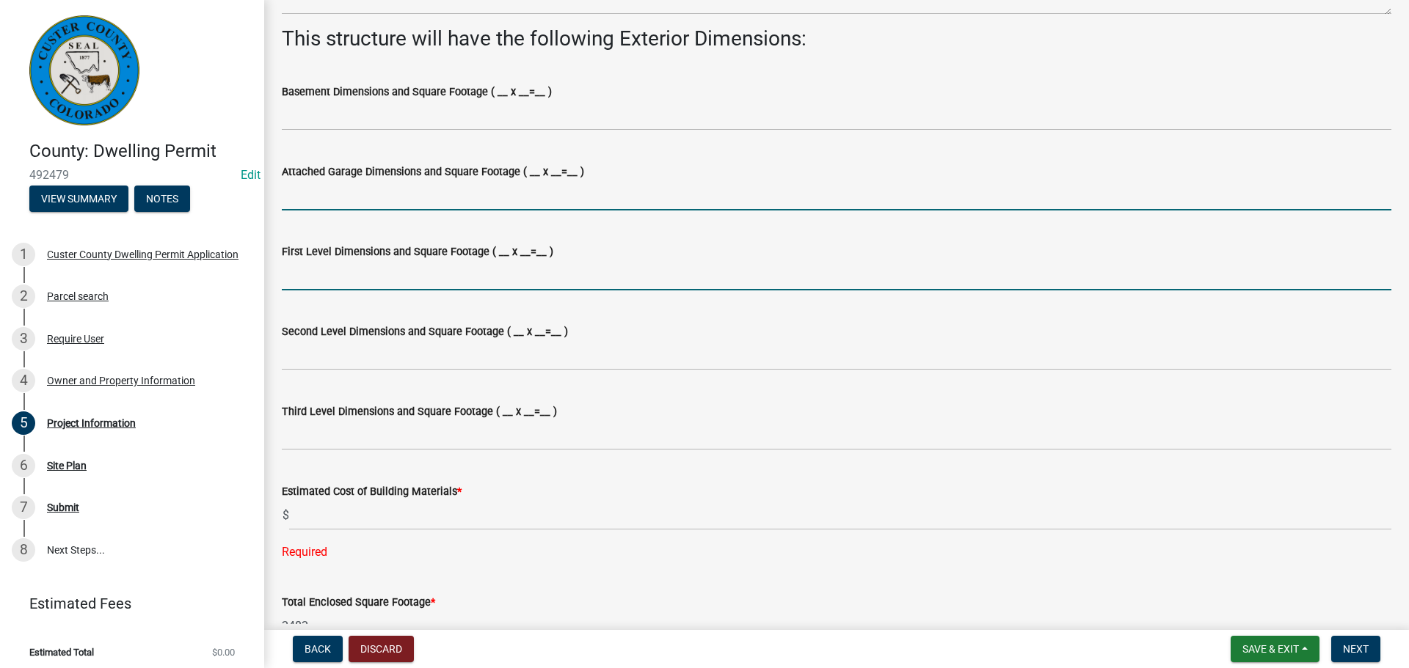
click at [436, 274] on input "First Level Dimensions and Square Footage ( __ x __=__ )" at bounding box center [836, 275] width 1109 height 30
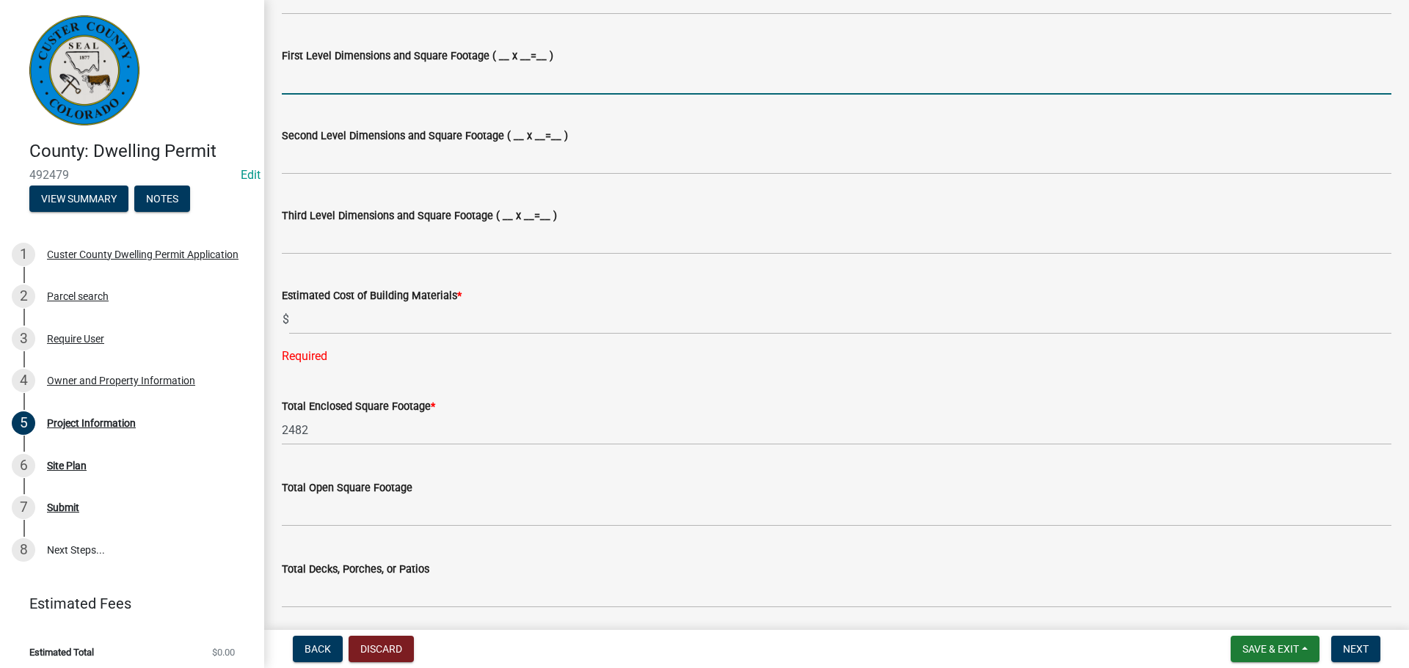
scroll to position [1100, 0]
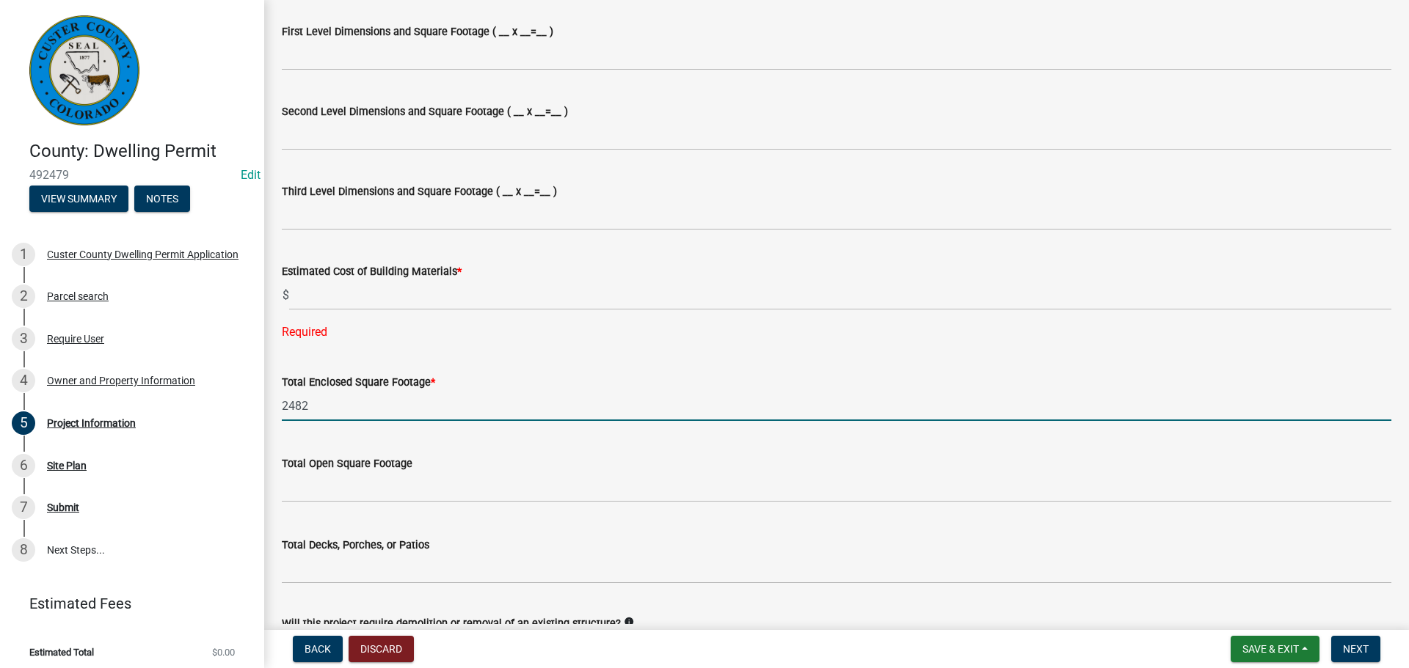
click at [701, 402] on input "2482" at bounding box center [836, 406] width 1109 height 30
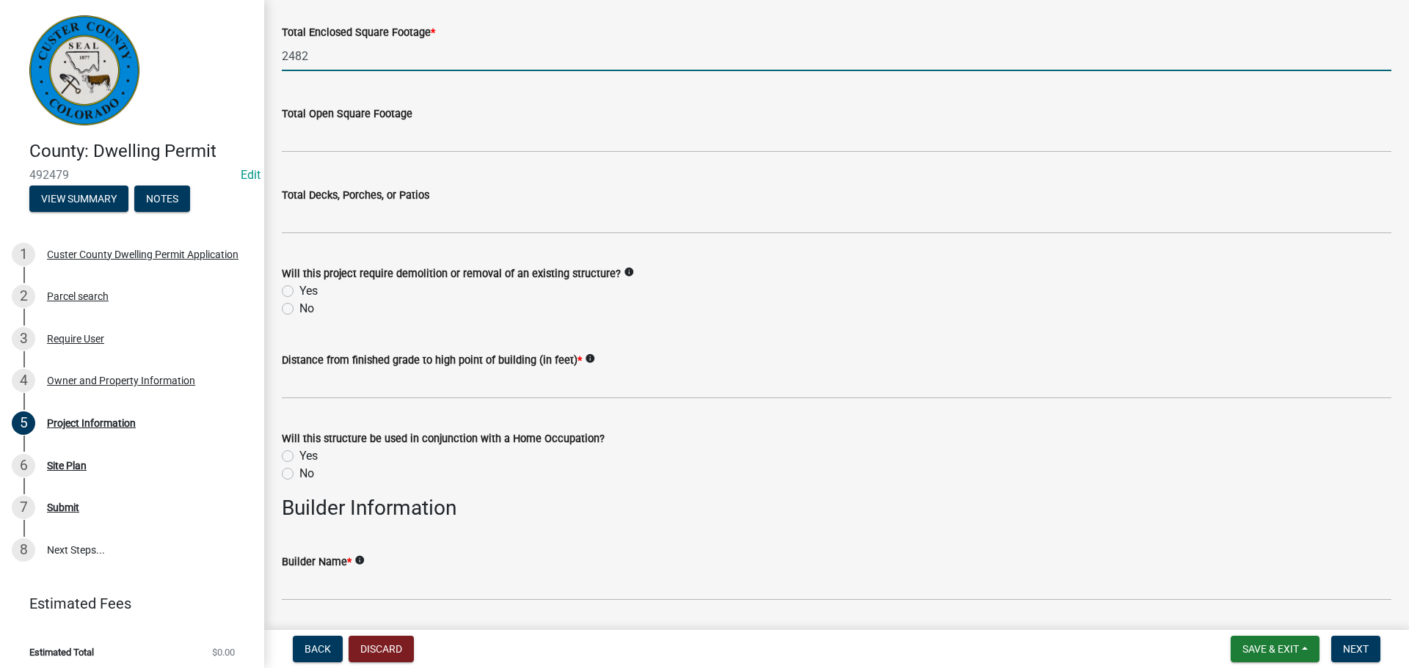
scroll to position [1467, 0]
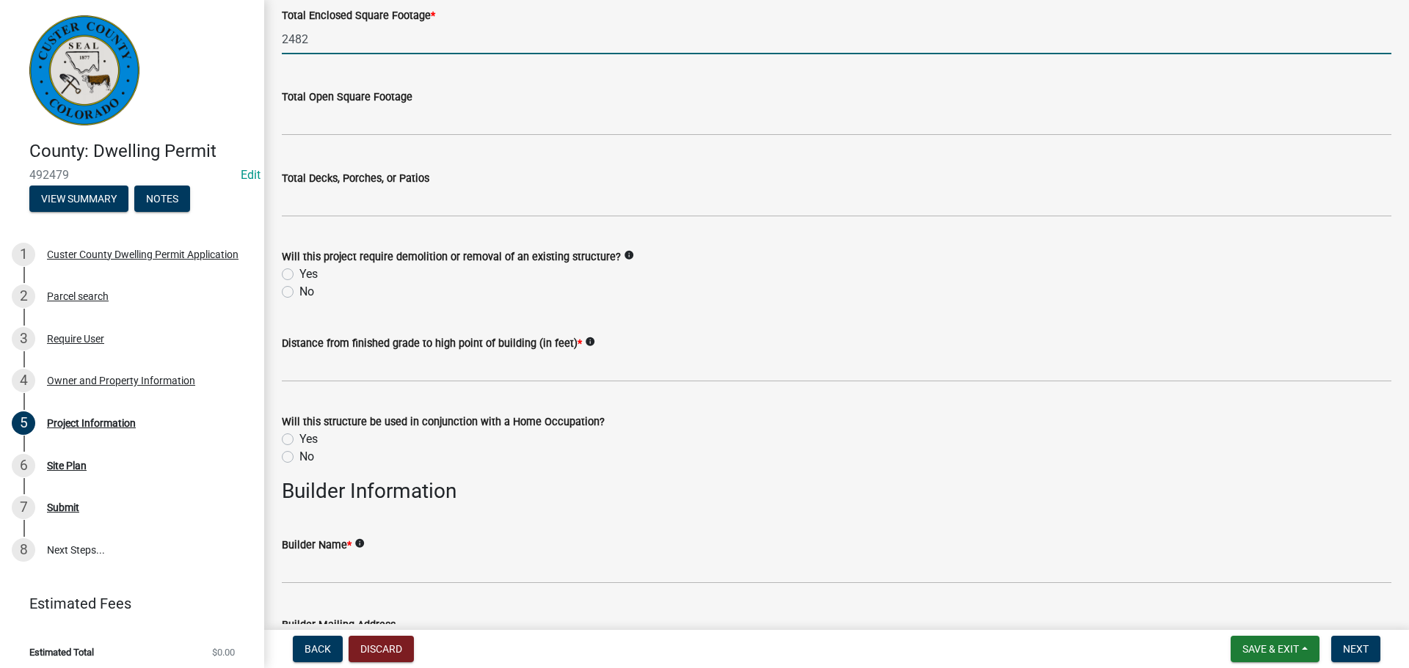
click at [299, 291] on label "No" at bounding box center [306, 292] width 15 height 18
click at [299, 291] on input "No" at bounding box center [304, 288] width 10 height 10
radio input "true"
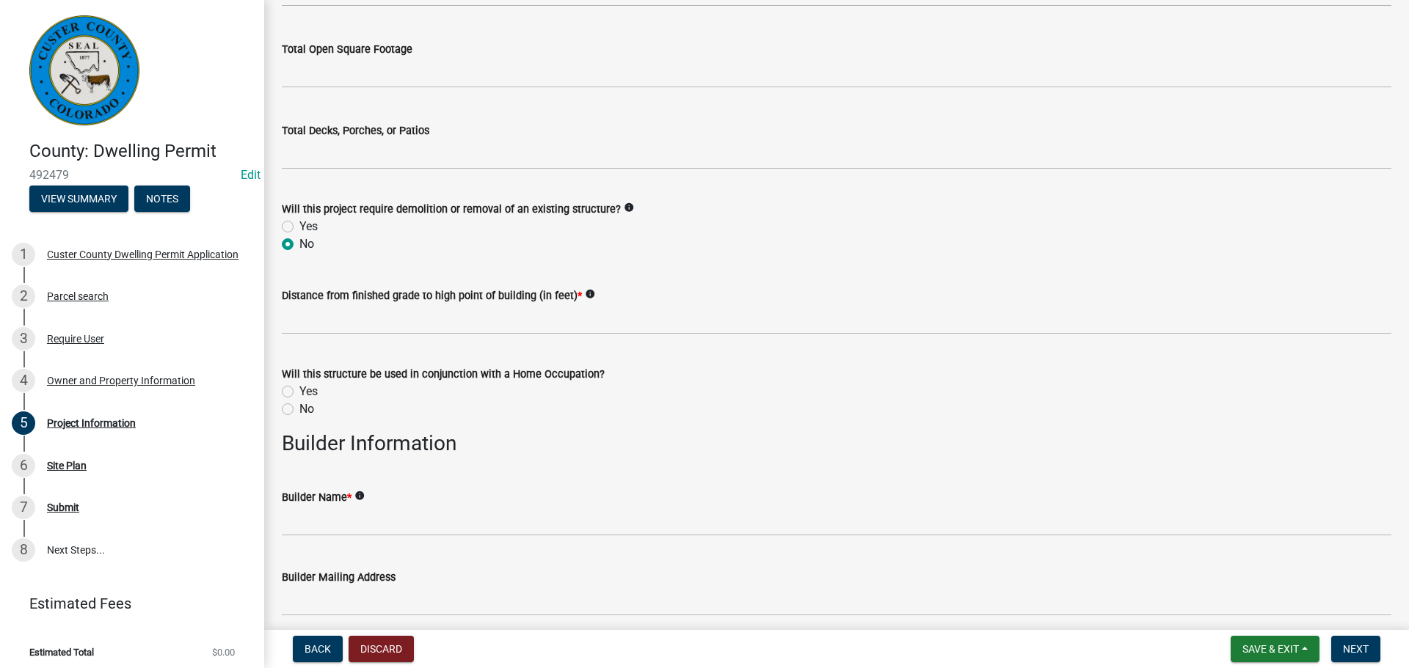
scroll to position [1541, 0]
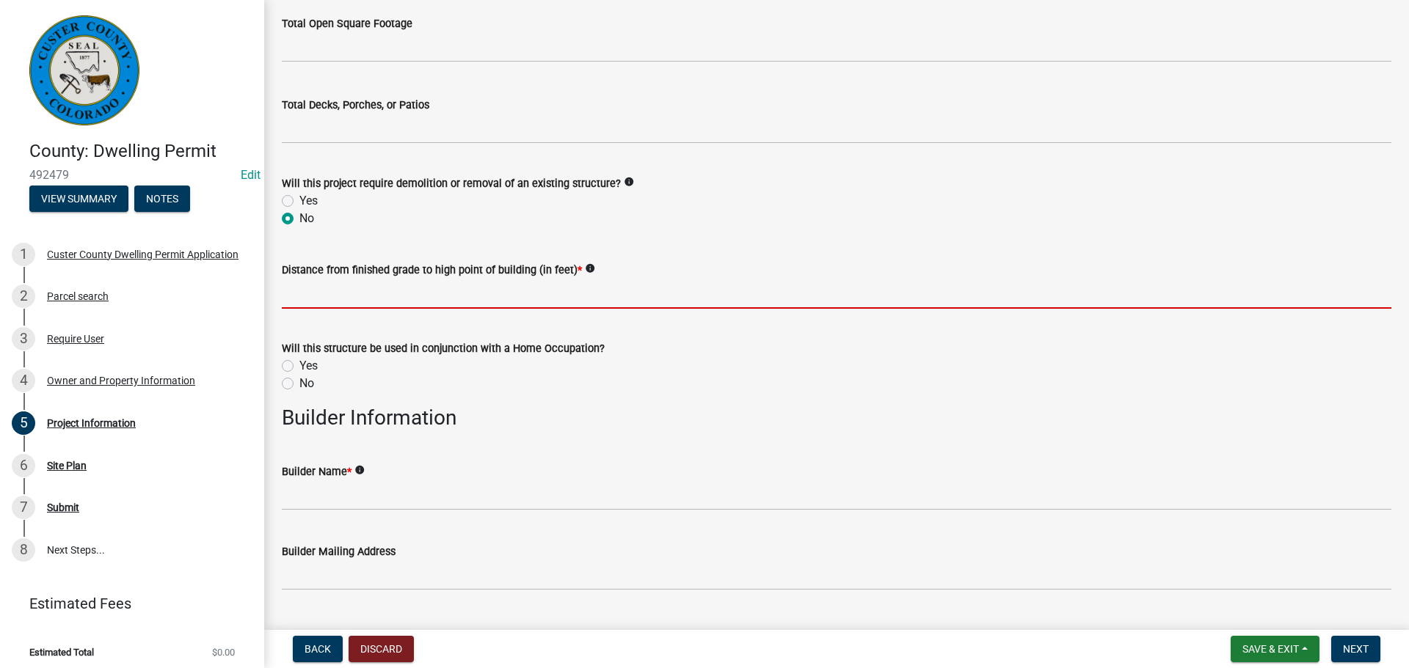
click at [381, 293] on input "text" at bounding box center [836, 294] width 1109 height 30
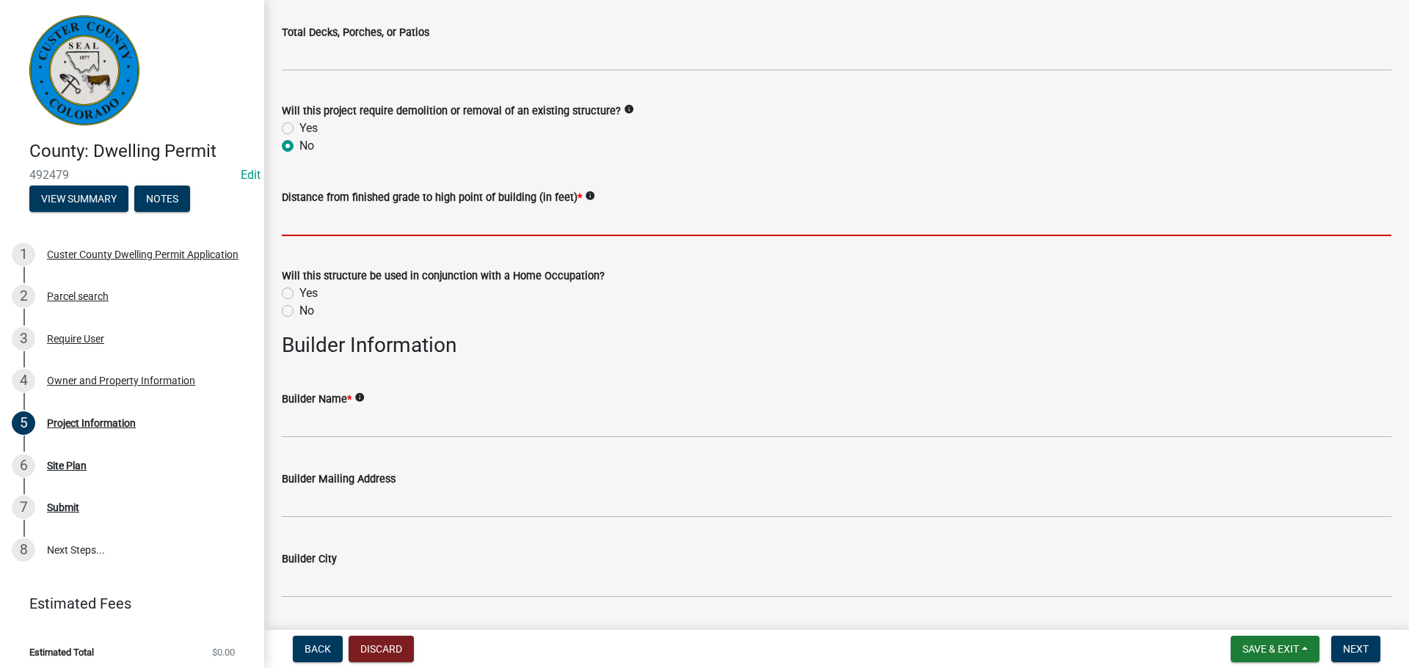
scroll to position [1614, 0]
click at [580, 223] on input "text" at bounding box center [836, 220] width 1109 height 30
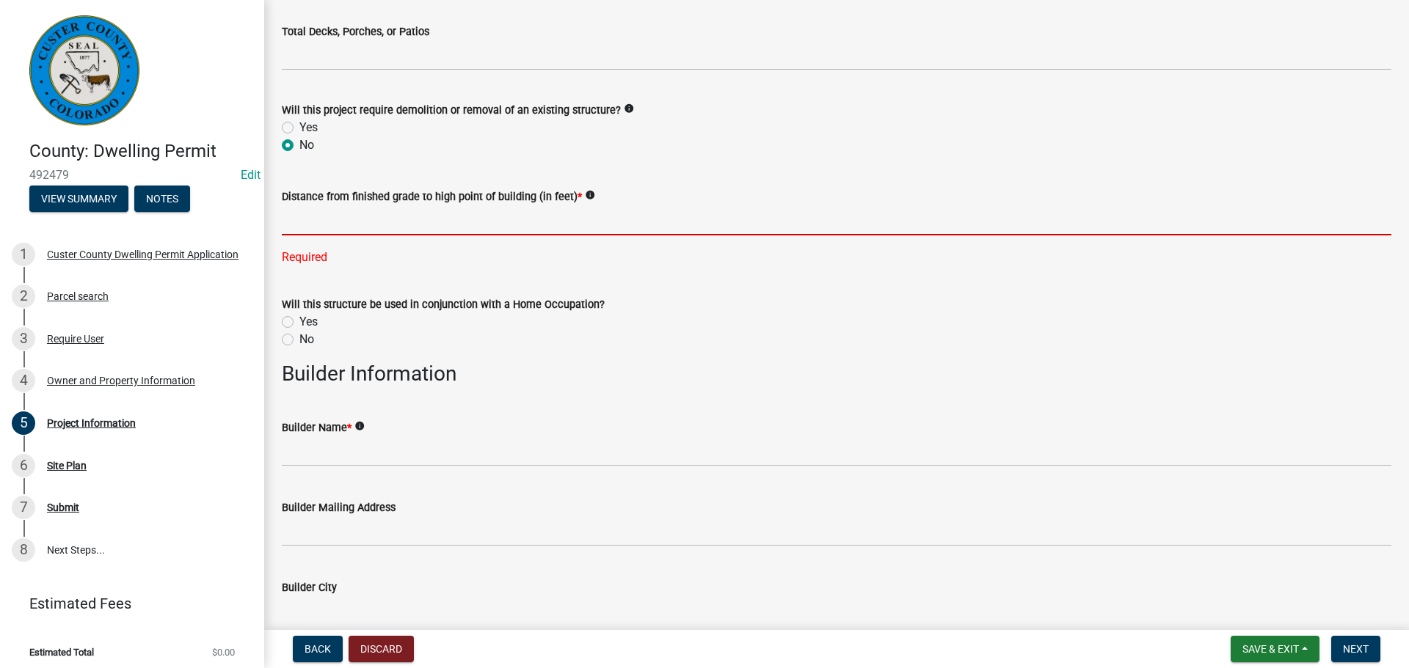
click at [577, 224] on input "text" at bounding box center [836, 220] width 1109 height 30
click at [580, 220] on input "text" at bounding box center [836, 220] width 1109 height 30
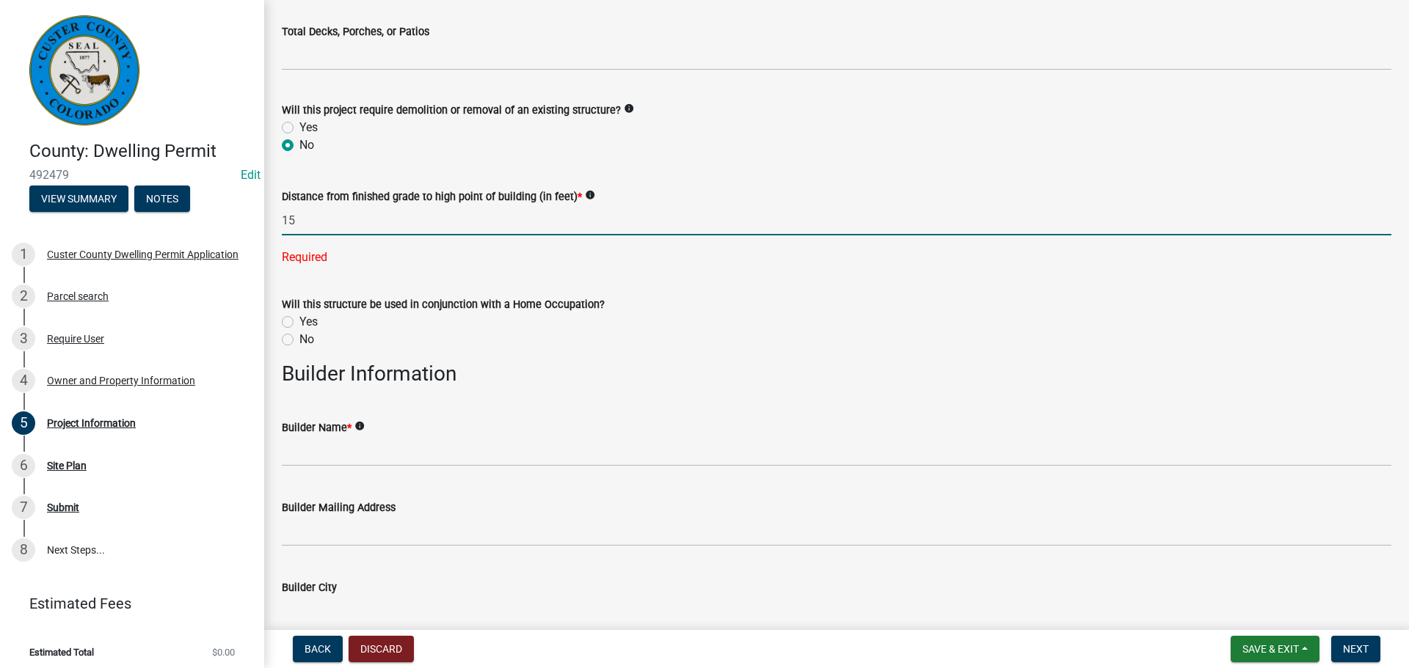
scroll to position [1541, 0]
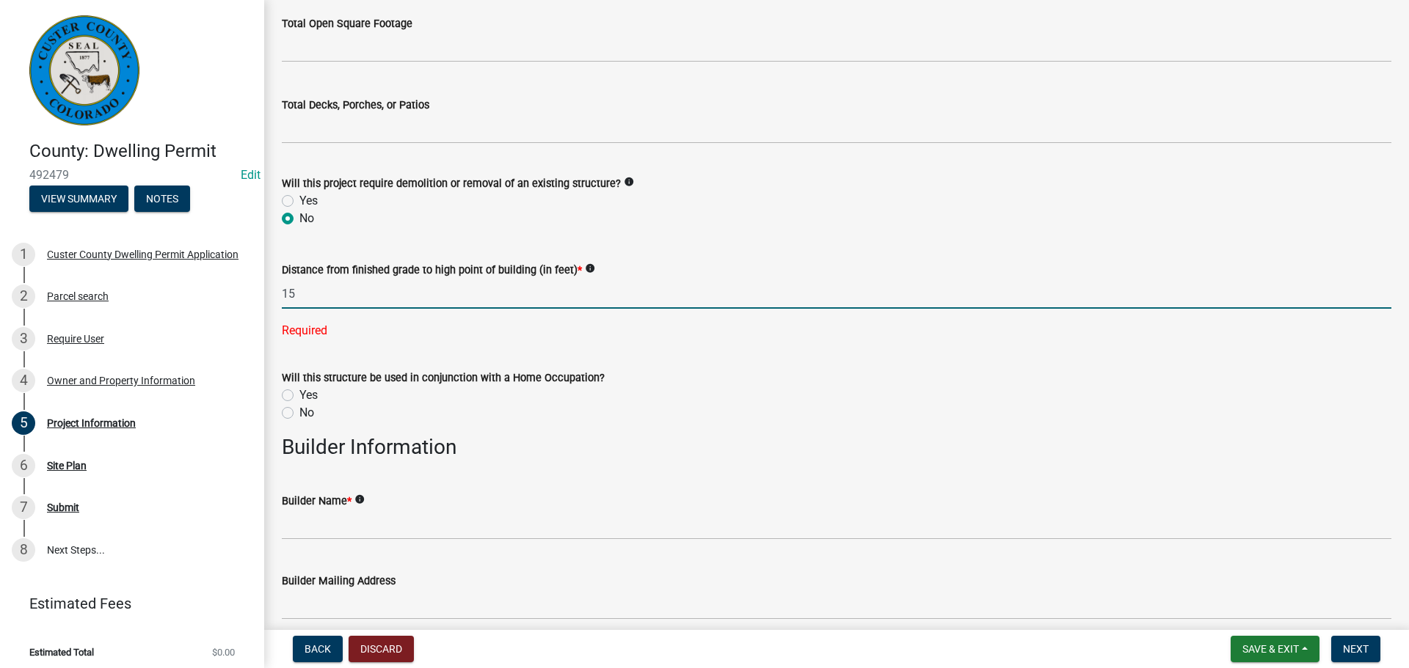
type input "15"
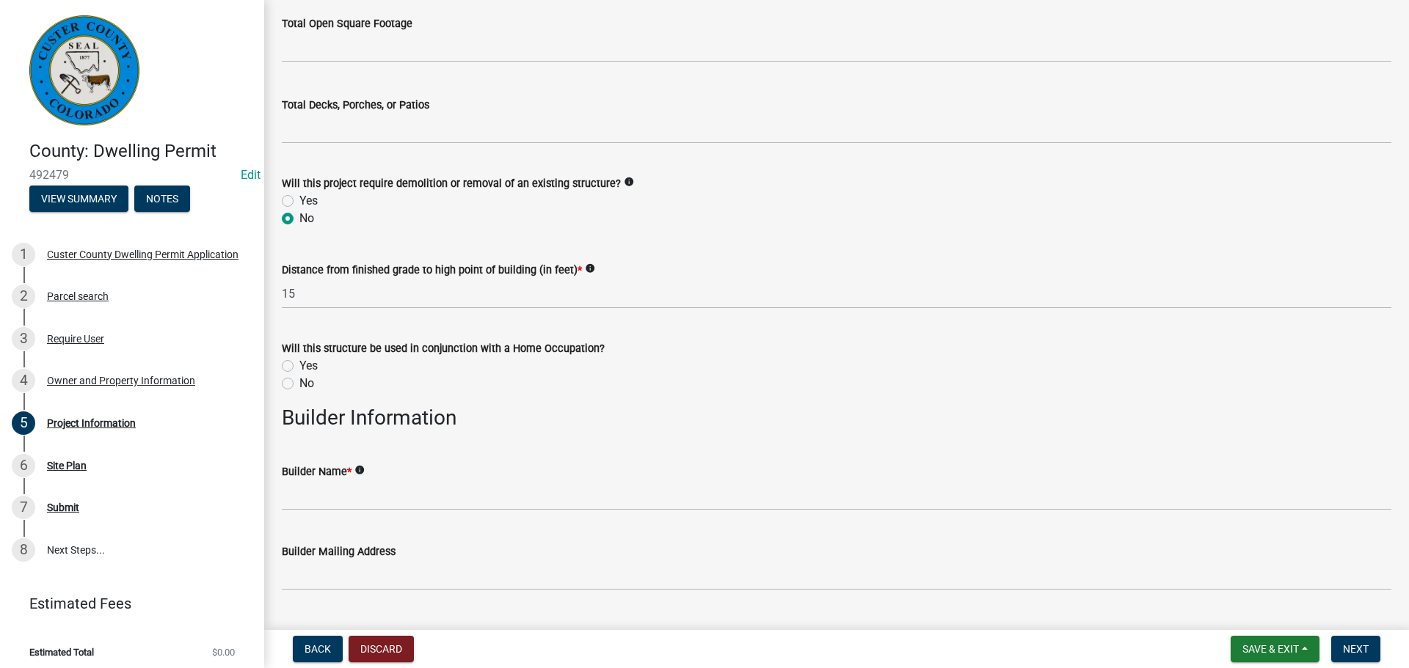
click at [299, 385] on label "No" at bounding box center [306, 384] width 15 height 18
click at [299, 384] on input "No" at bounding box center [304, 380] width 10 height 10
radio input "true"
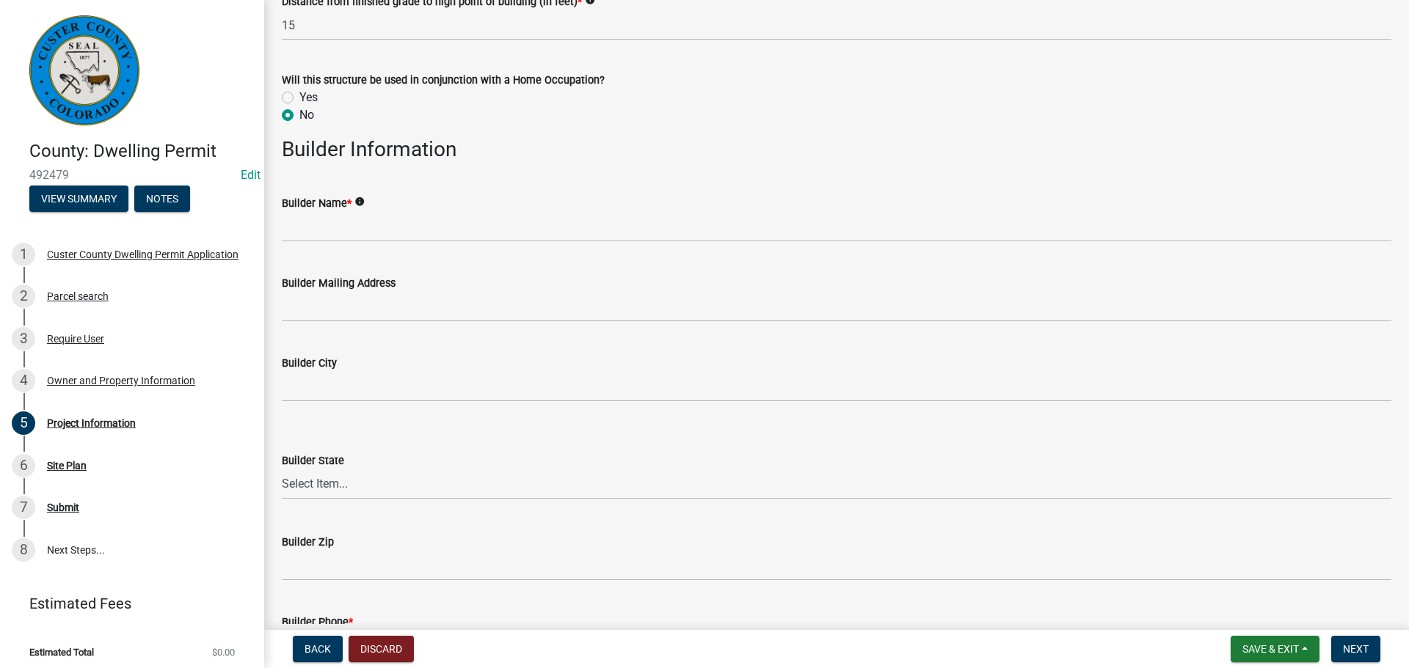
scroll to position [1834, 0]
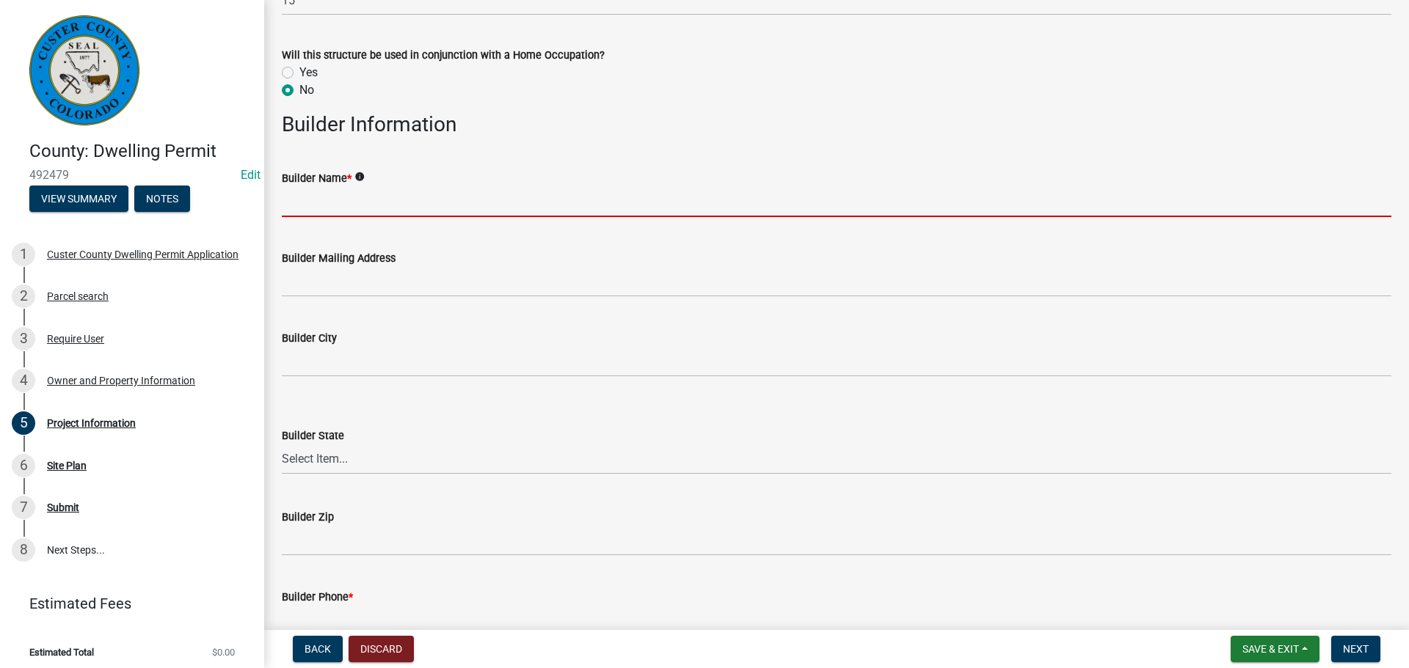
click at [409, 200] on input "Builder Name *" at bounding box center [836, 202] width 1109 height 30
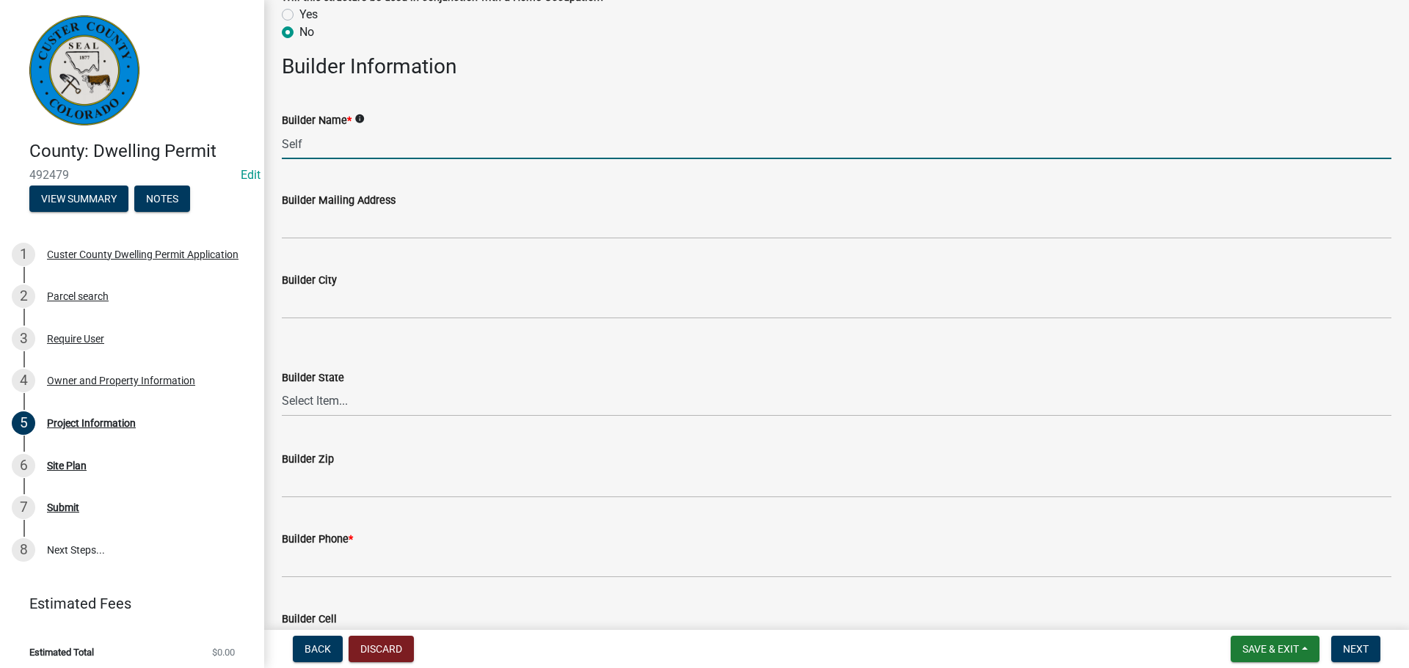
scroll to position [1981, 0]
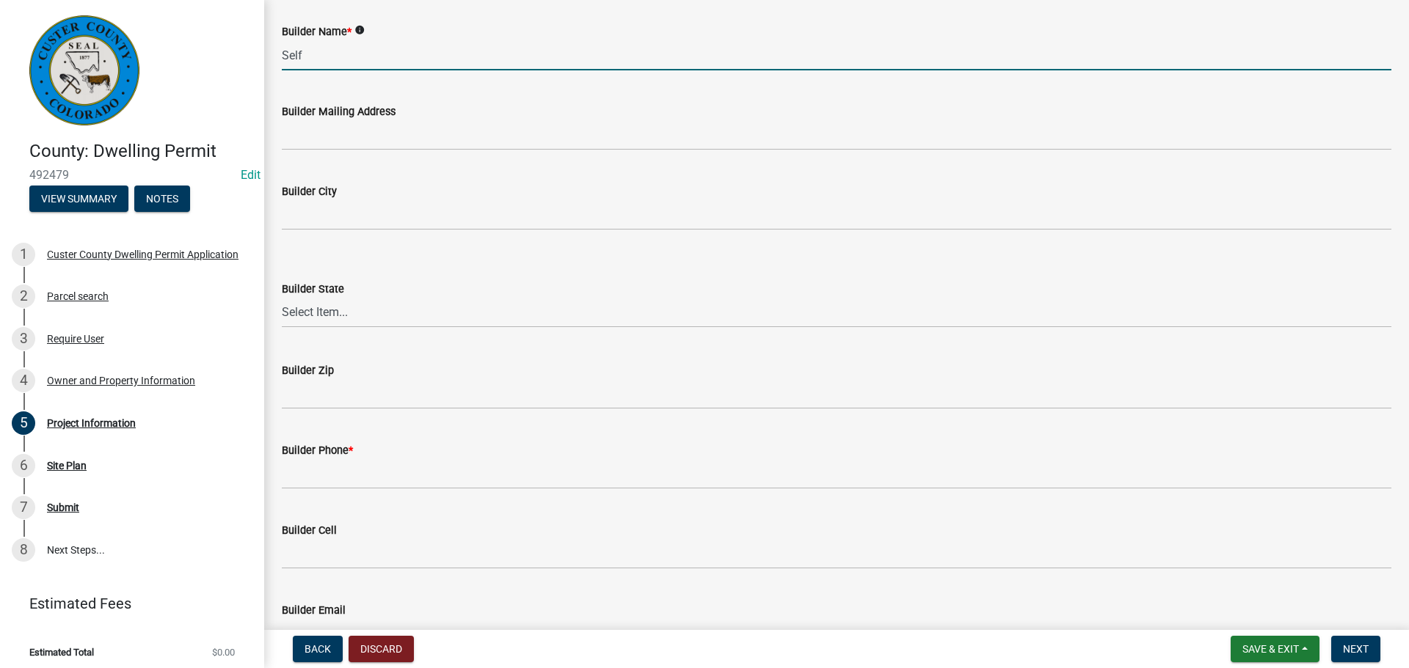
type input "Self"
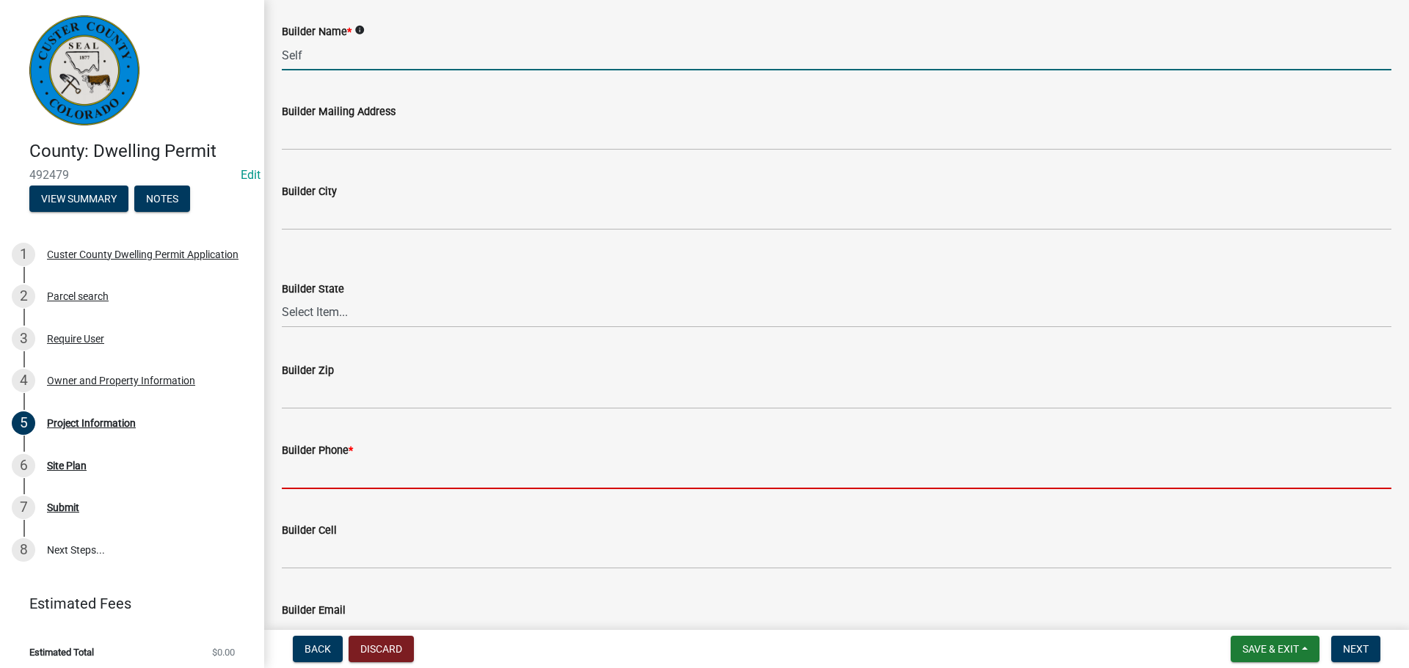
click at [461, 481] on input "Builder Phone *" at bounding box center [836, 474] width 1109 height 30
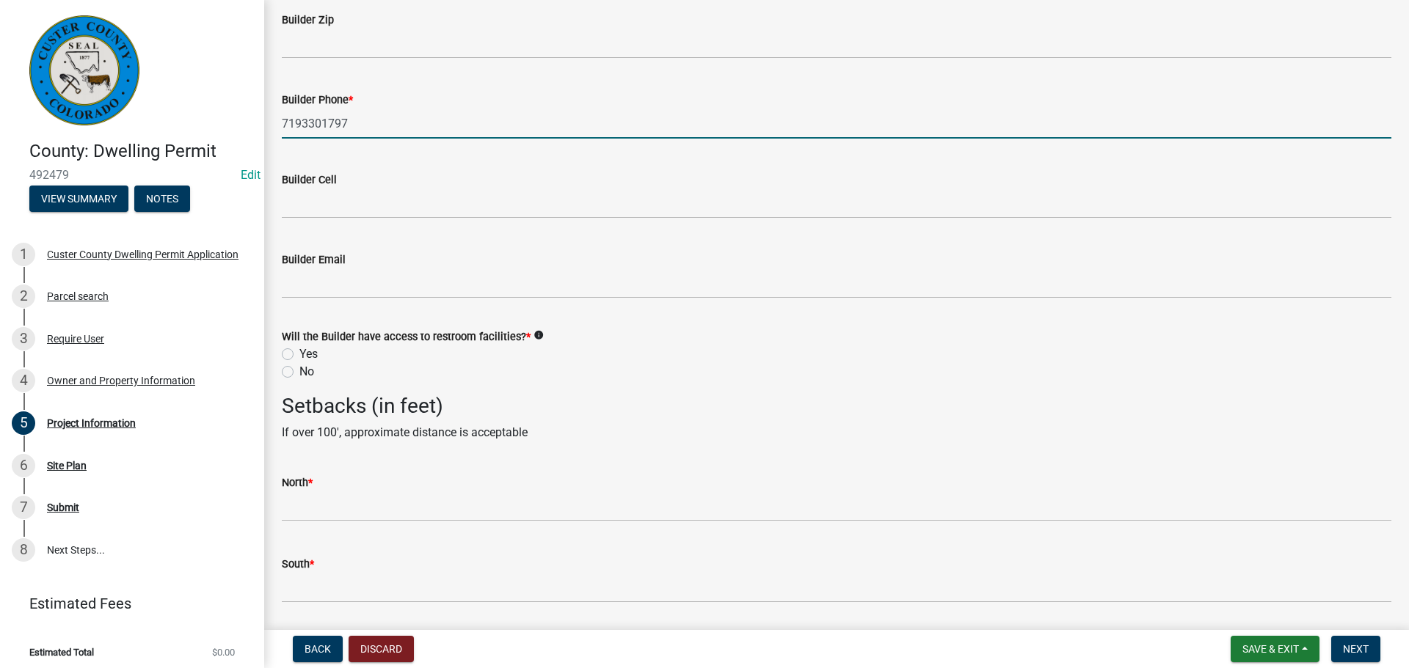
scroll to position [2348, 0]
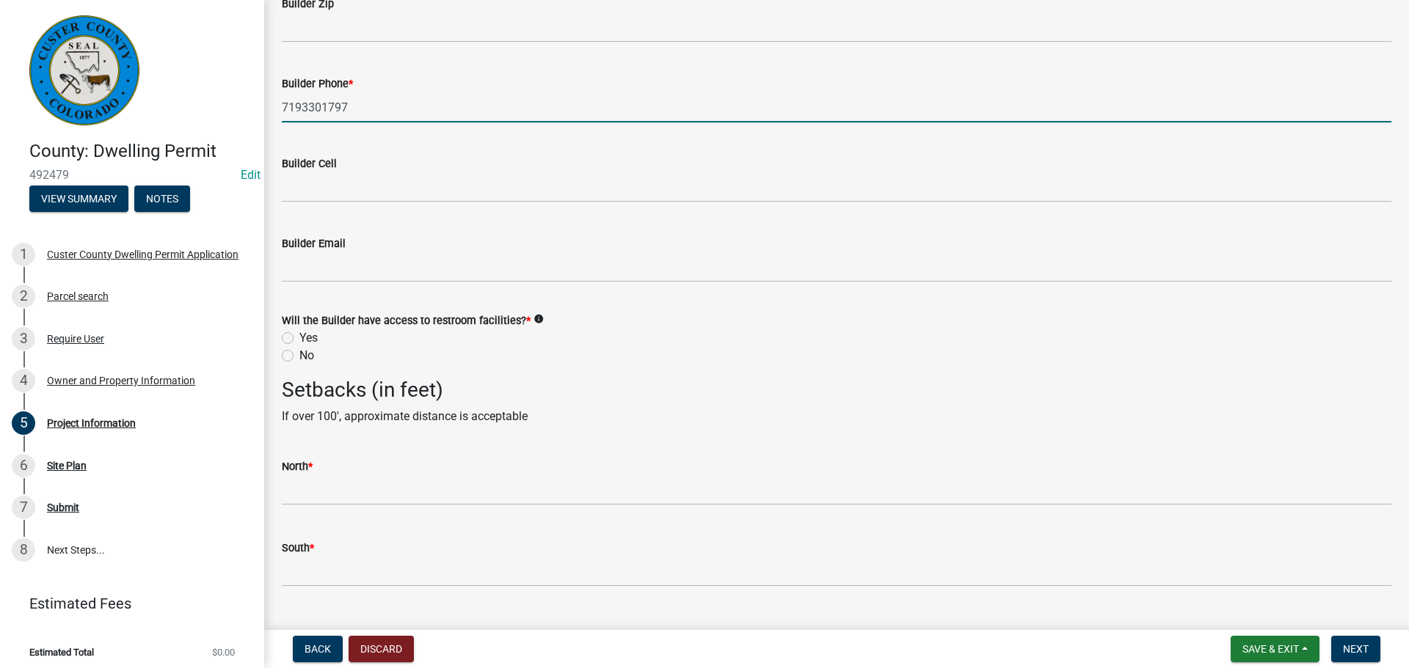
type input "7193301797"
click at [299, 354] on label "No" at bounding box center [306, 356] width 15 height 18
click at [299, 354] on input "No" at bounding box center [304, 352] width 10 height 10
radio input "true"
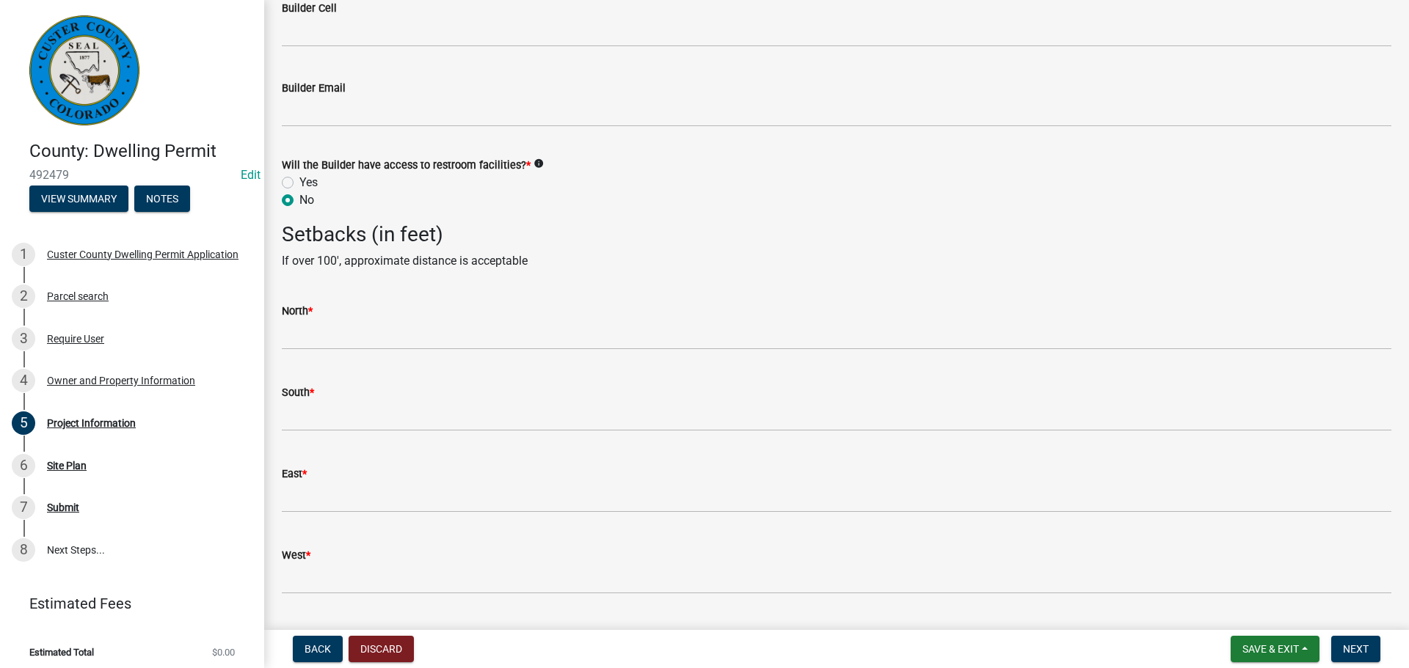
scroll to position [2542, 0]
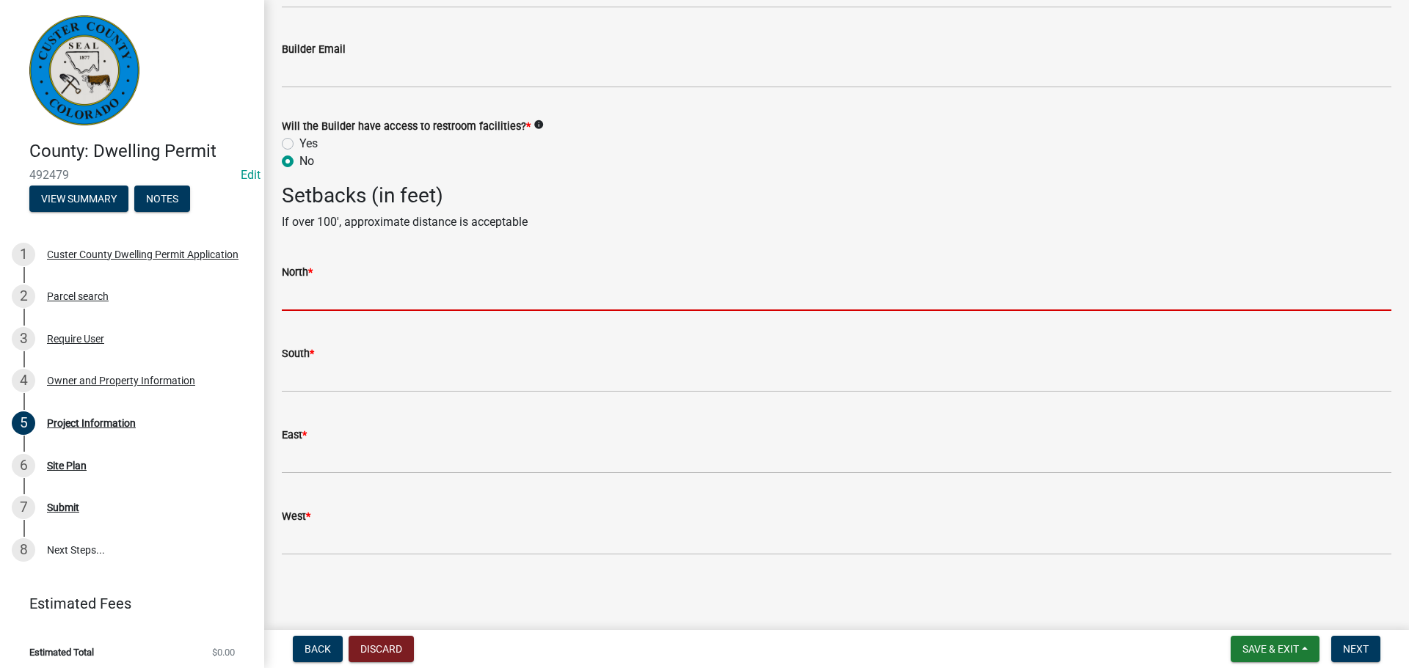
click at [351, 291] on input "text" at bounding box center [836, 296] width 1109 height 30
click at [690, 253] on div "North *" at bounding box center [836, 277] width 1109 height 68
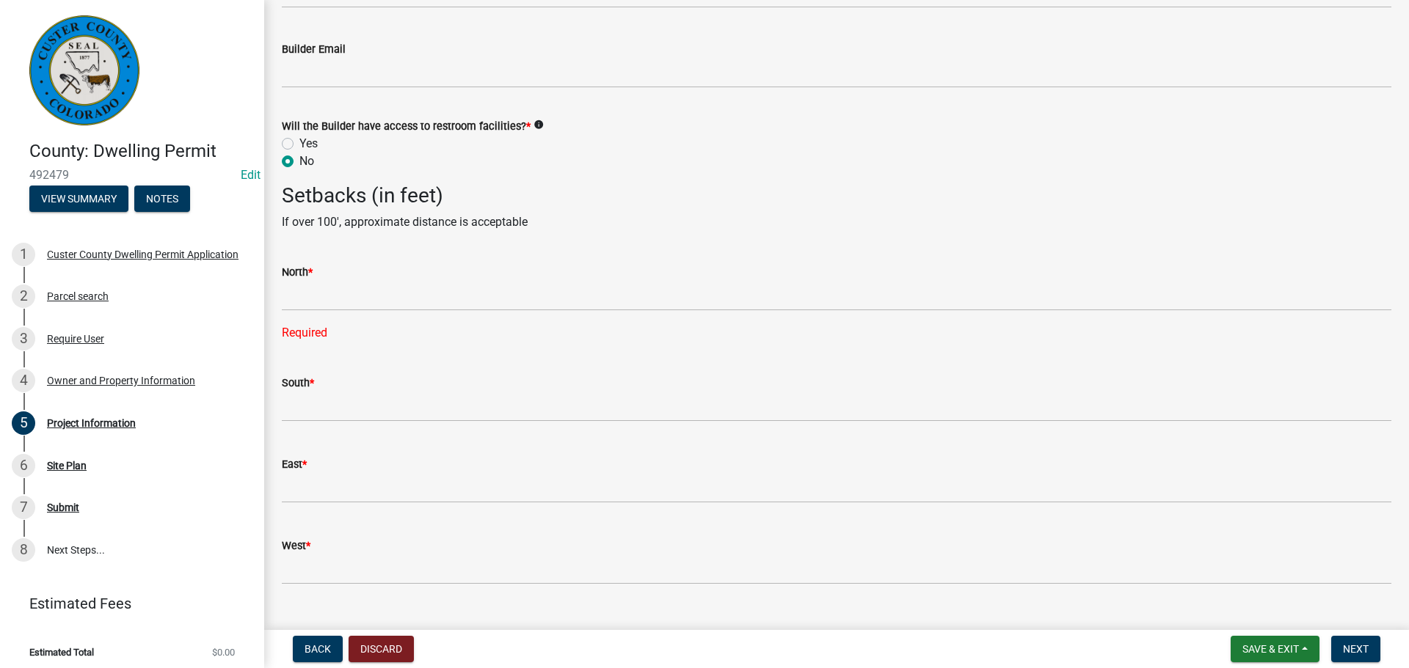
click at [637, 276] on div "North *" at bounding box center [836, 272] width 1109 height 18
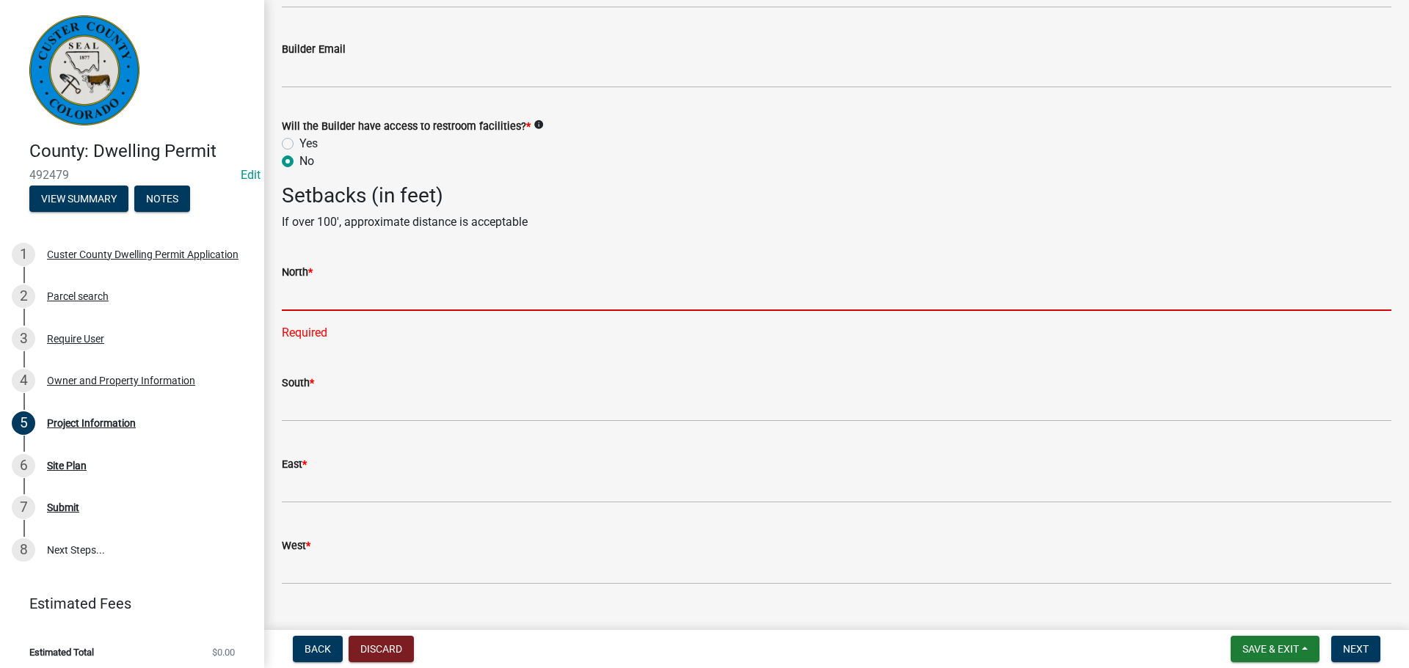
click at [631, 289] on input "text" at bounding box center [836, 296] width 1109 height 30
click at [625, 286] on input "text" at bounding box center [836, 296] width 1109 height 30
click at [623, 289] on input "text" at bounding box center [836, 296] width 1109 height 30
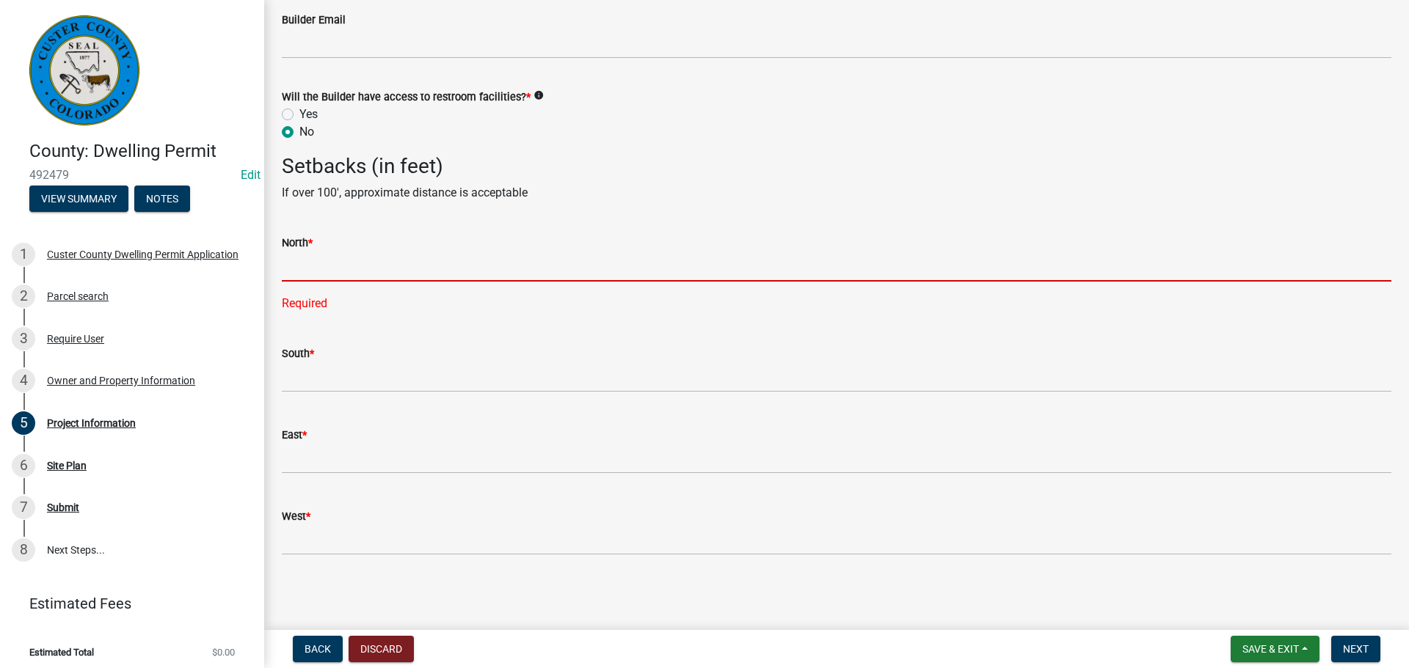
click at [525, 257] on input "text" at bounding box center [836, 267] width 1109 height 30
click at [538, 266] on input "text" at bounding box center [836, 267] width 1109 height 30
click at [539, 265] on input "text" at bounding box center [836, 267] width 1109 height 30
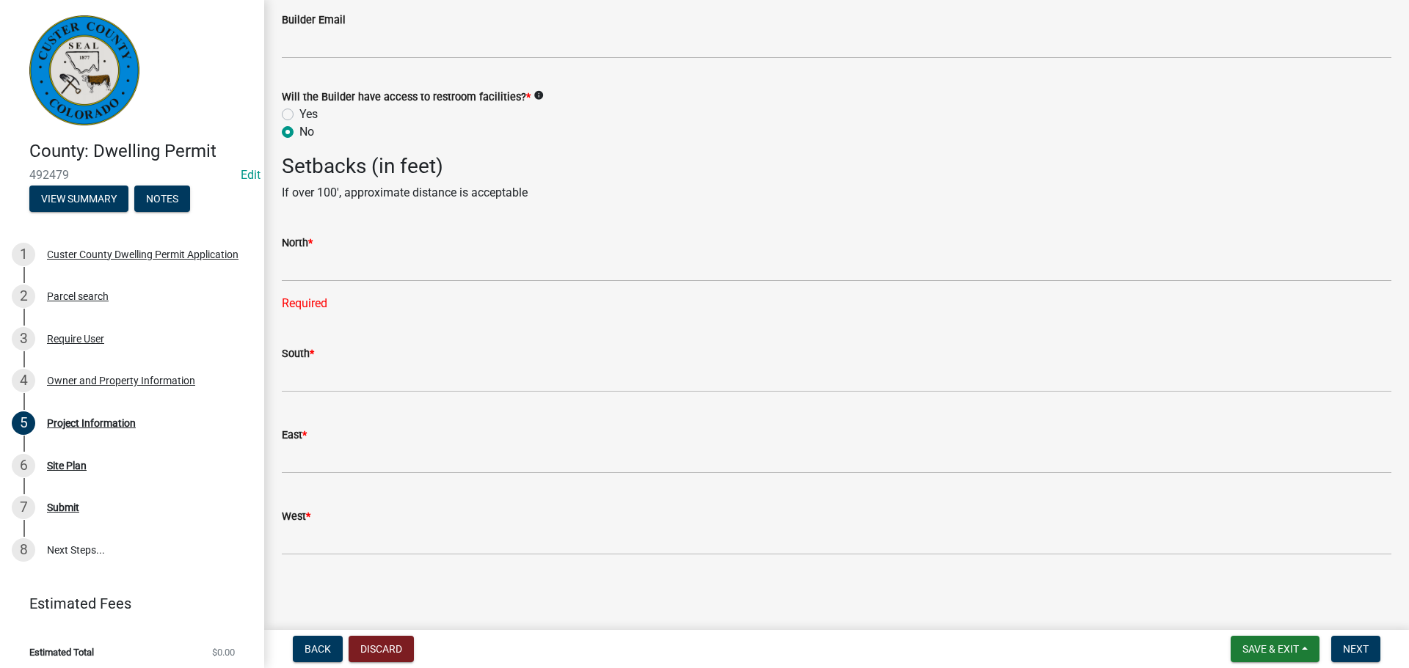
click at [501, 244] on div "North *" at bounding box center [836, 243] width 1109 height 18
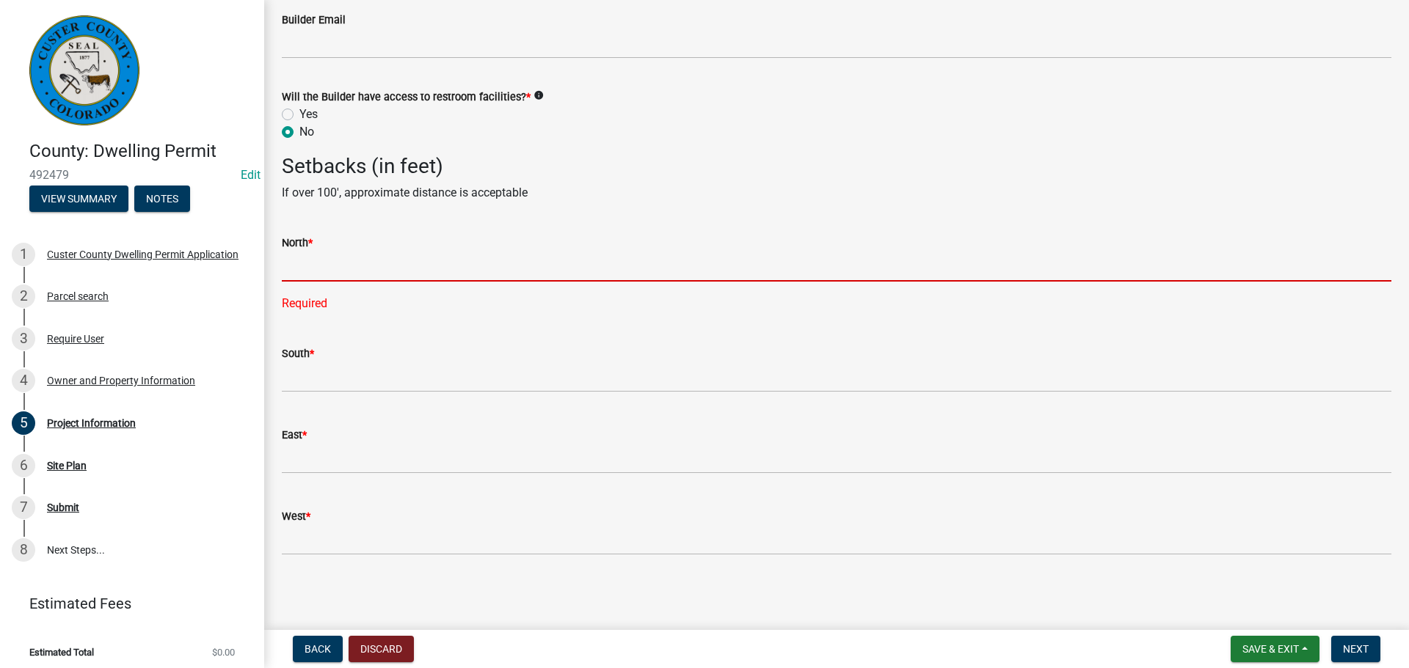
click at [502, 262] on input "text" at bounding box center [836, 267] width 1109 height 30
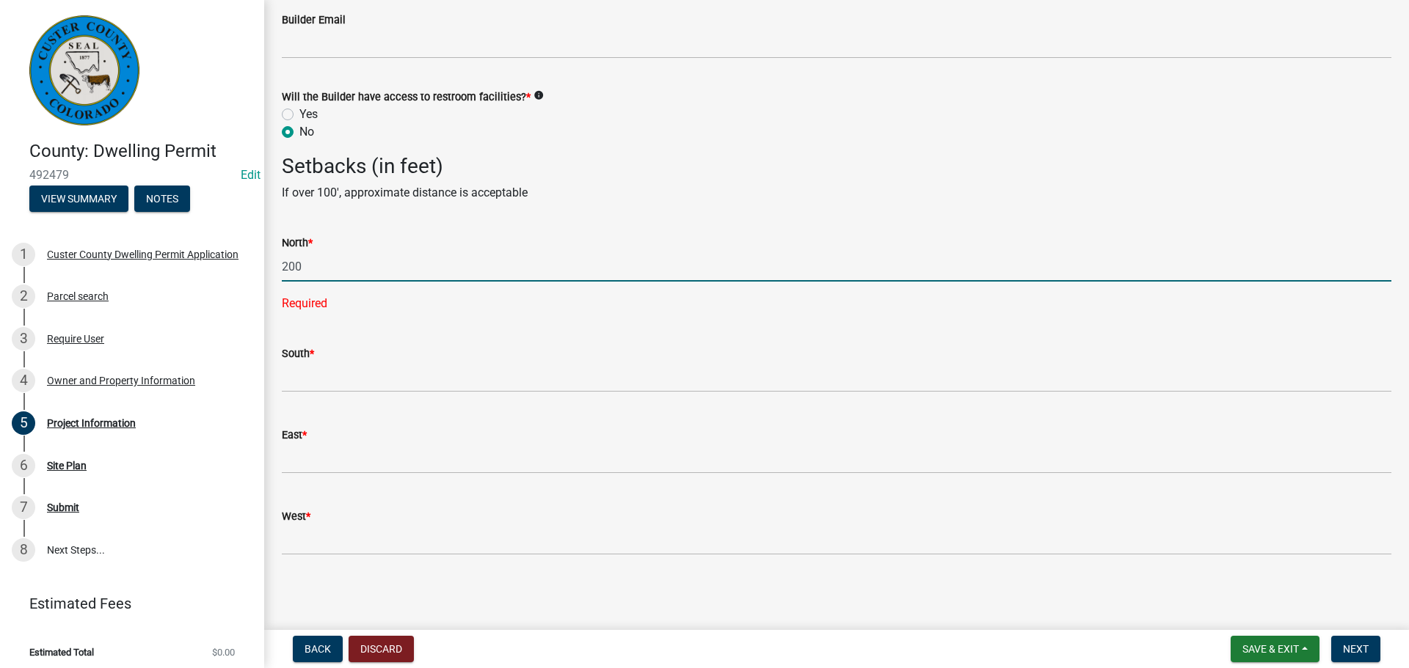
type input "200"
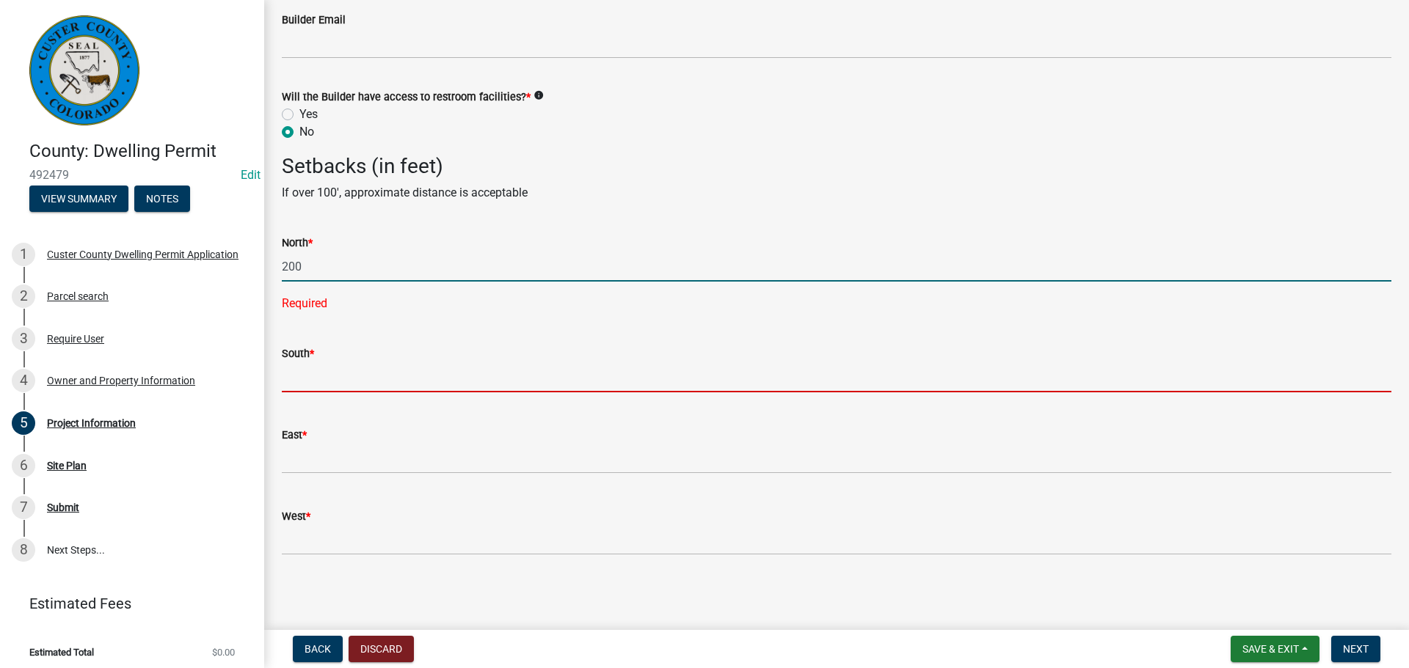
scroll to position [2542, 0]
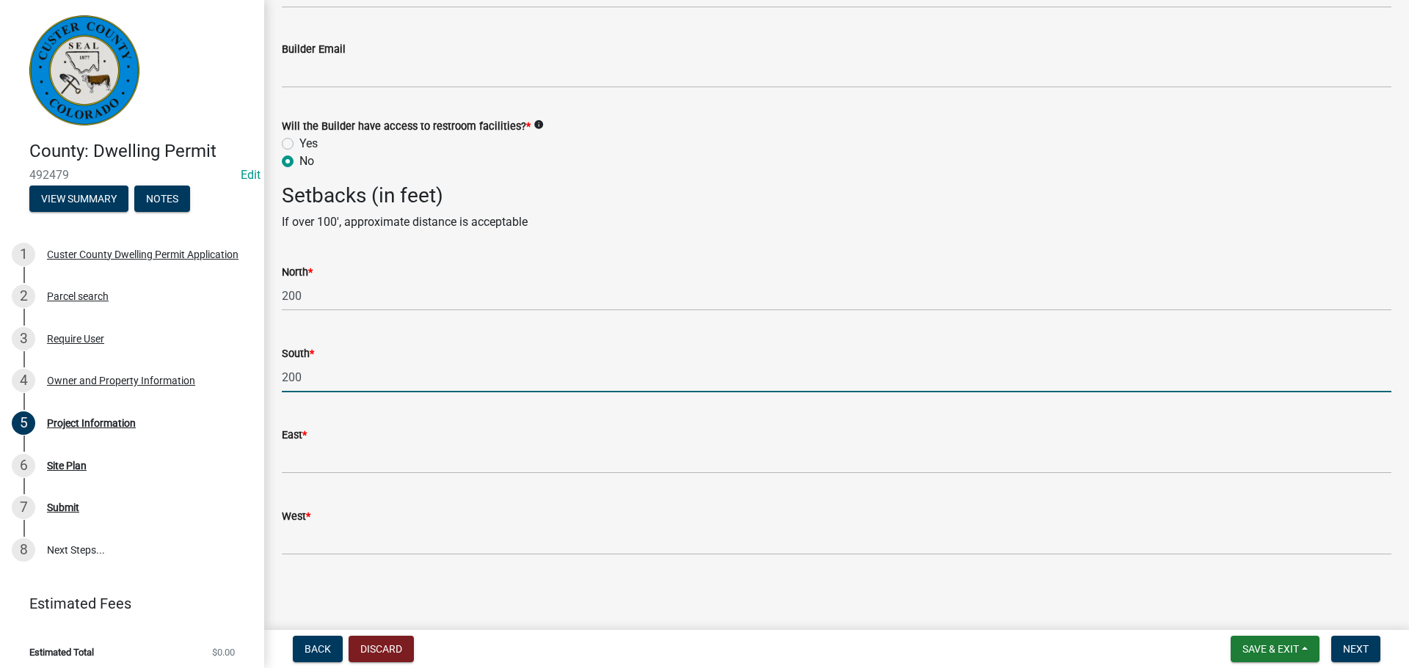
type input "200"
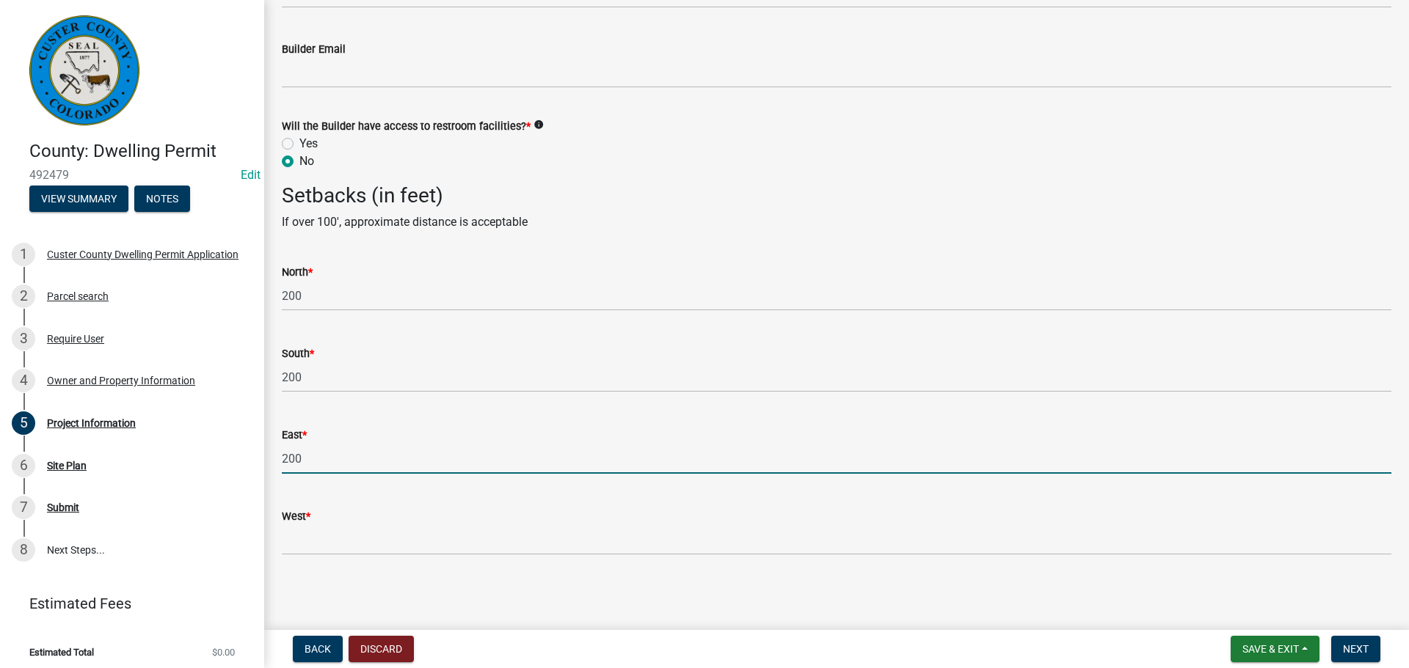
type input "200"
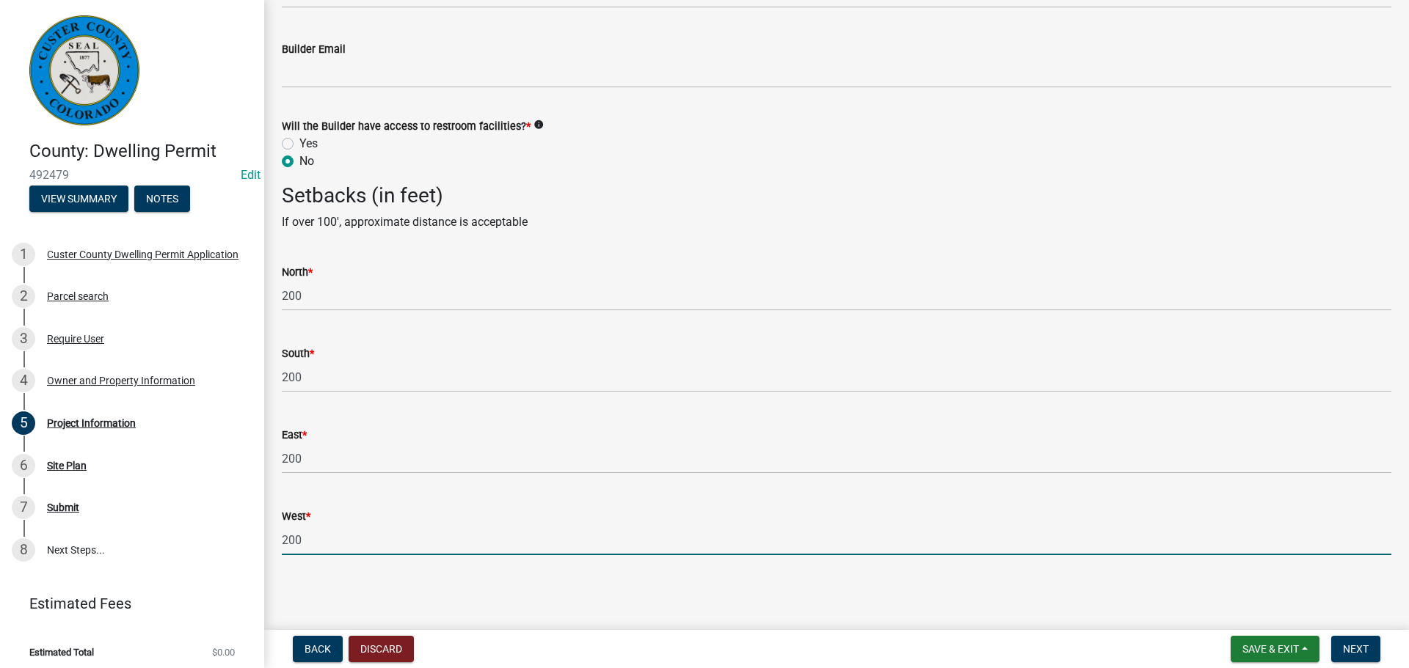
type input "200"
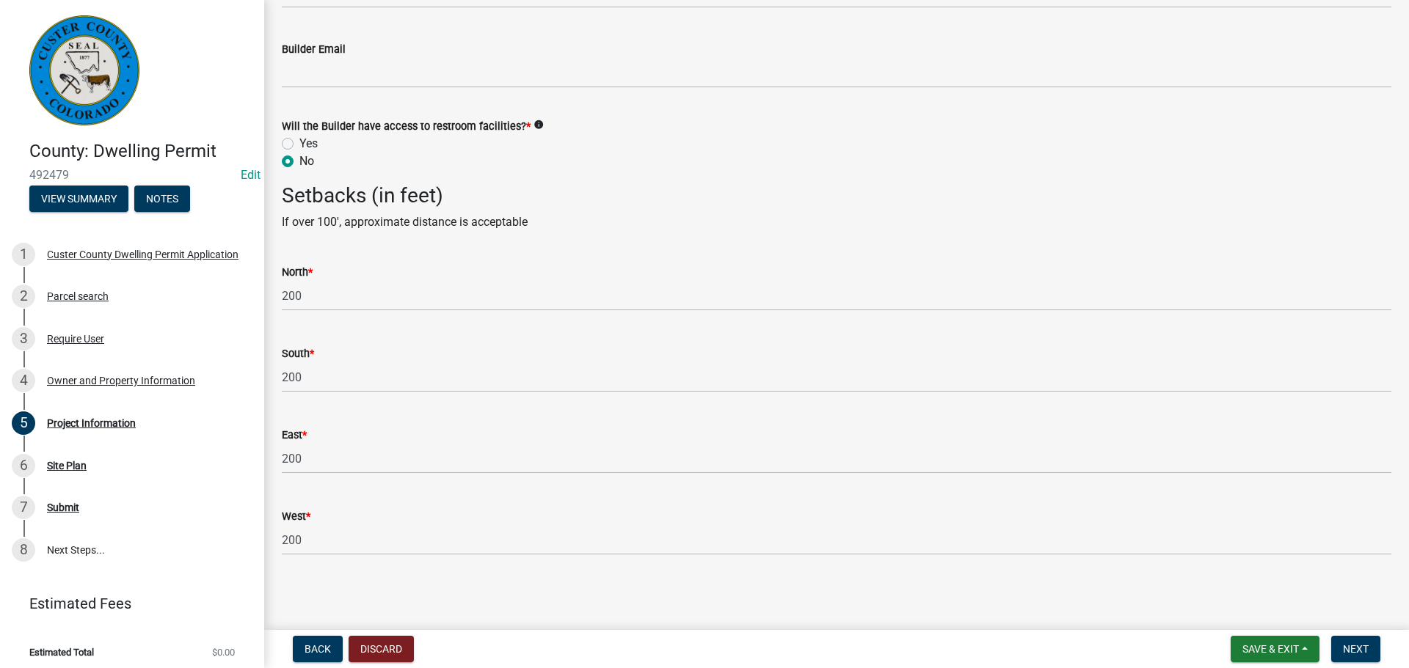
click at [493, 255] on div "North * 200" at bounding box center [836, 277] width 1109 height 68
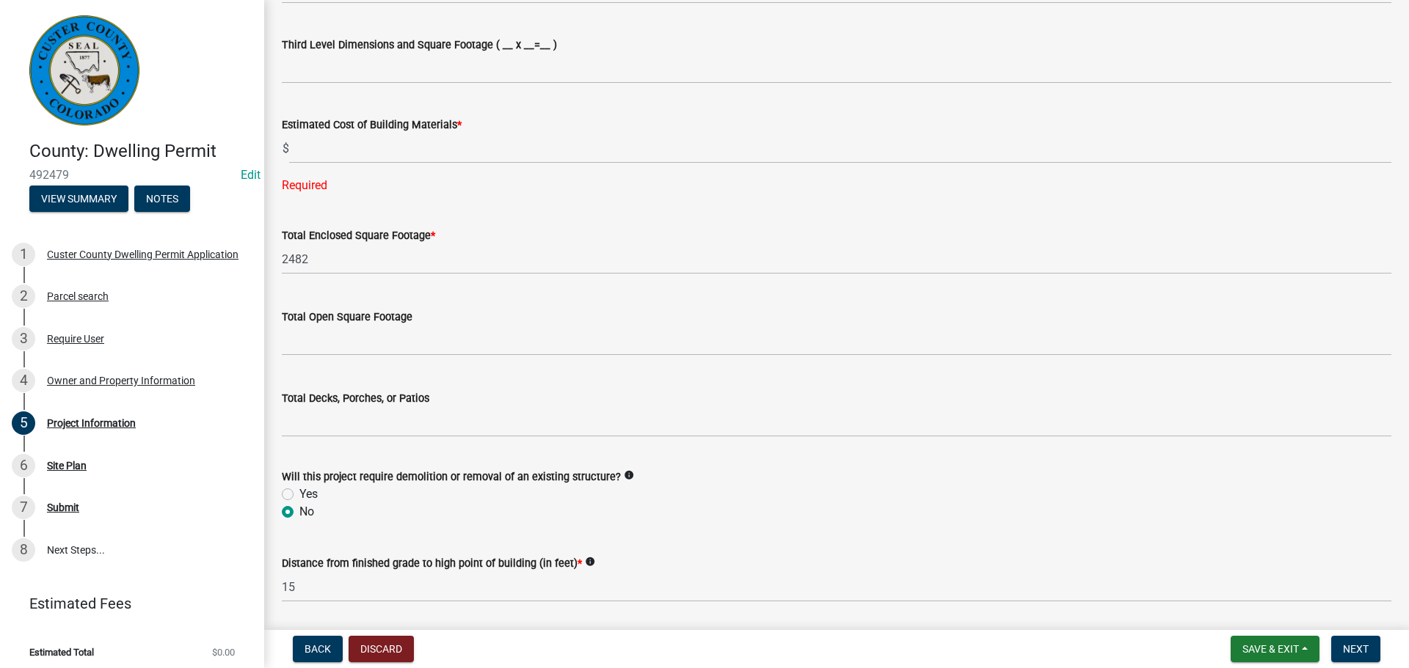
scroll to position [1221, 0]
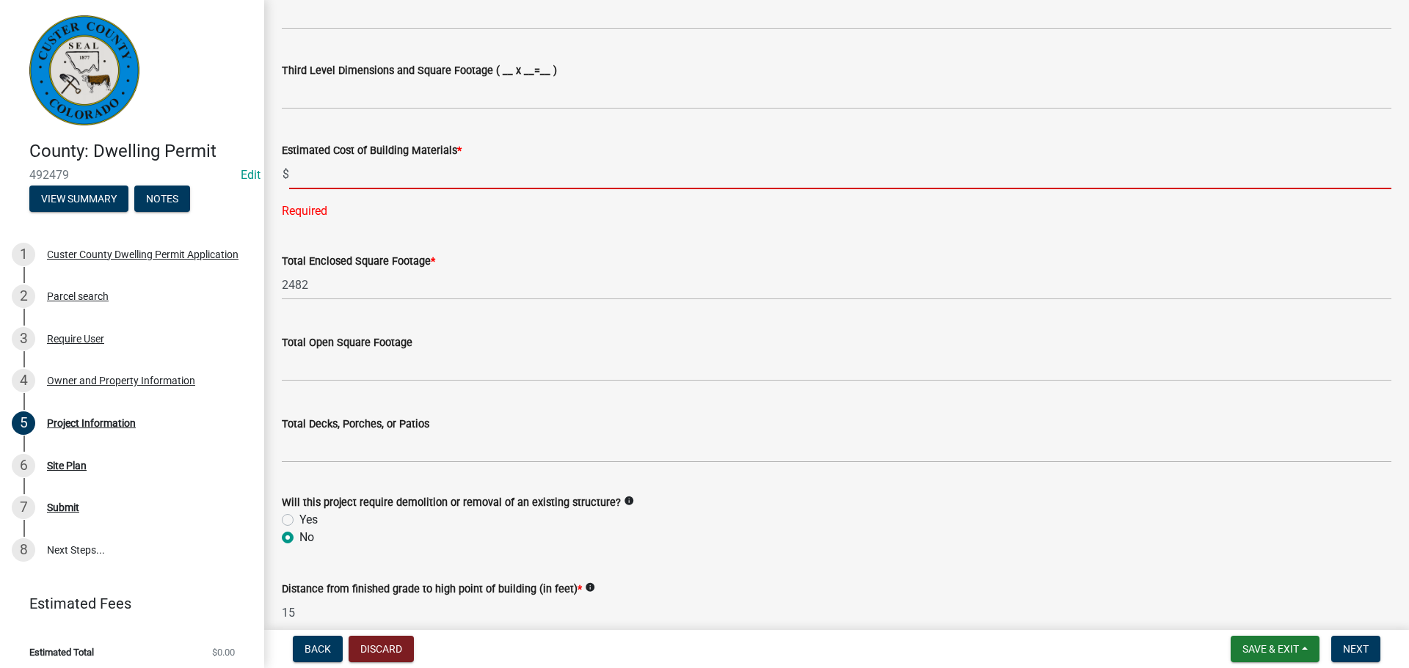
click at [450, 176] on input "text" at bounding box center [840, 174] width 1102 height 30
click at [450, 178] on input "text" at bounding box center [840, 174] width 1102 height 30
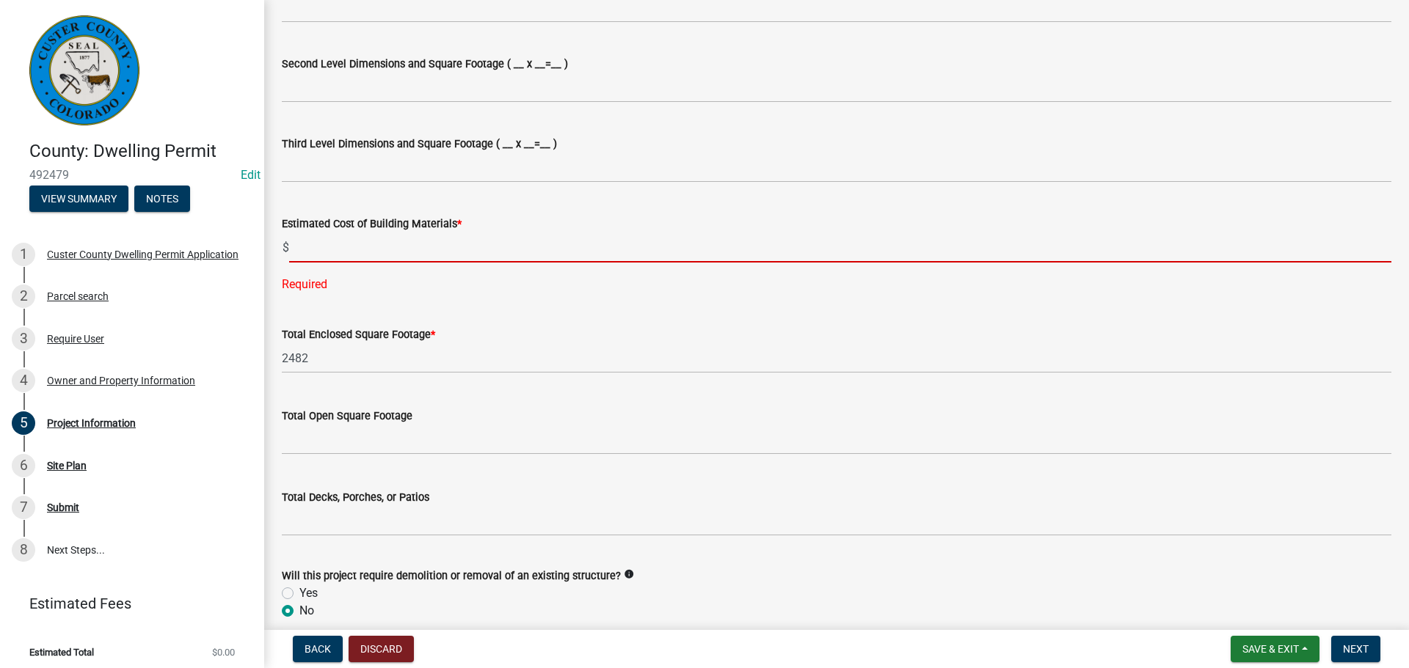
click at [321, 246] on input "text" at bounding box center [840, 248] width 1102 height 30
click at [583, 235] on input "text" at bounding box center [840, 248] width 1102 height 30
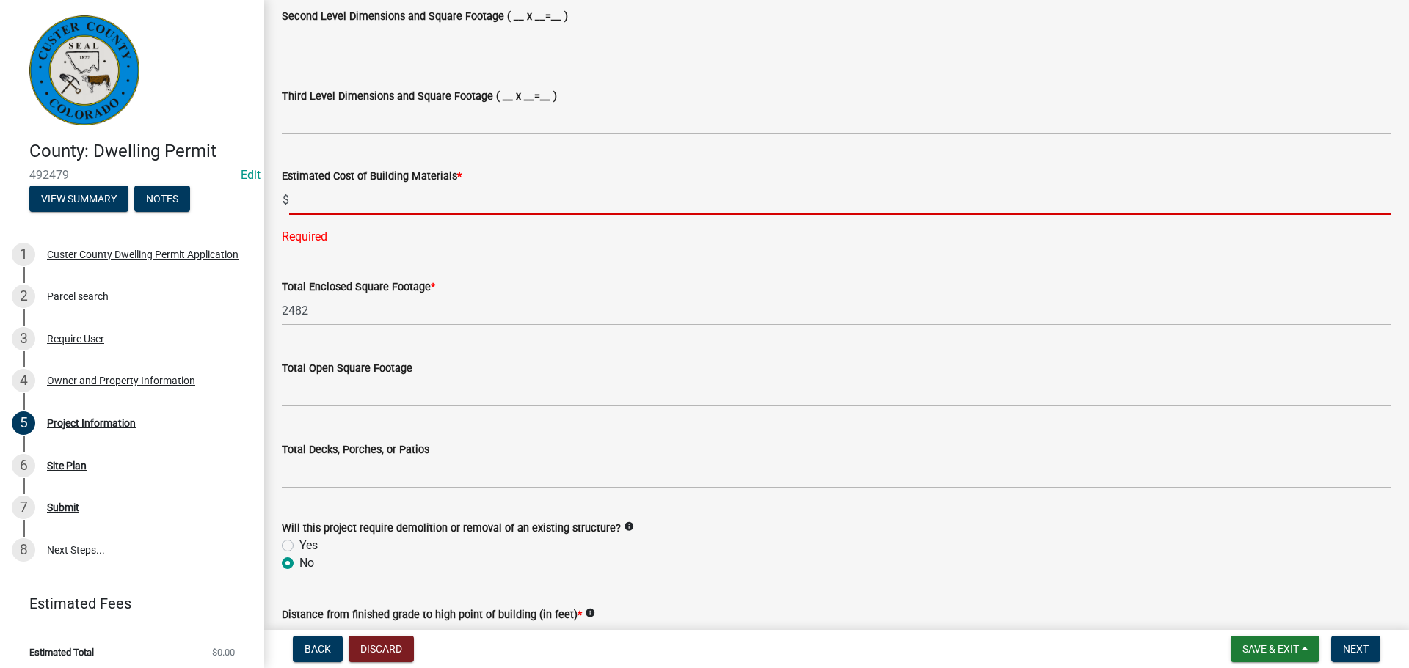
scroll to position [1221, 0]
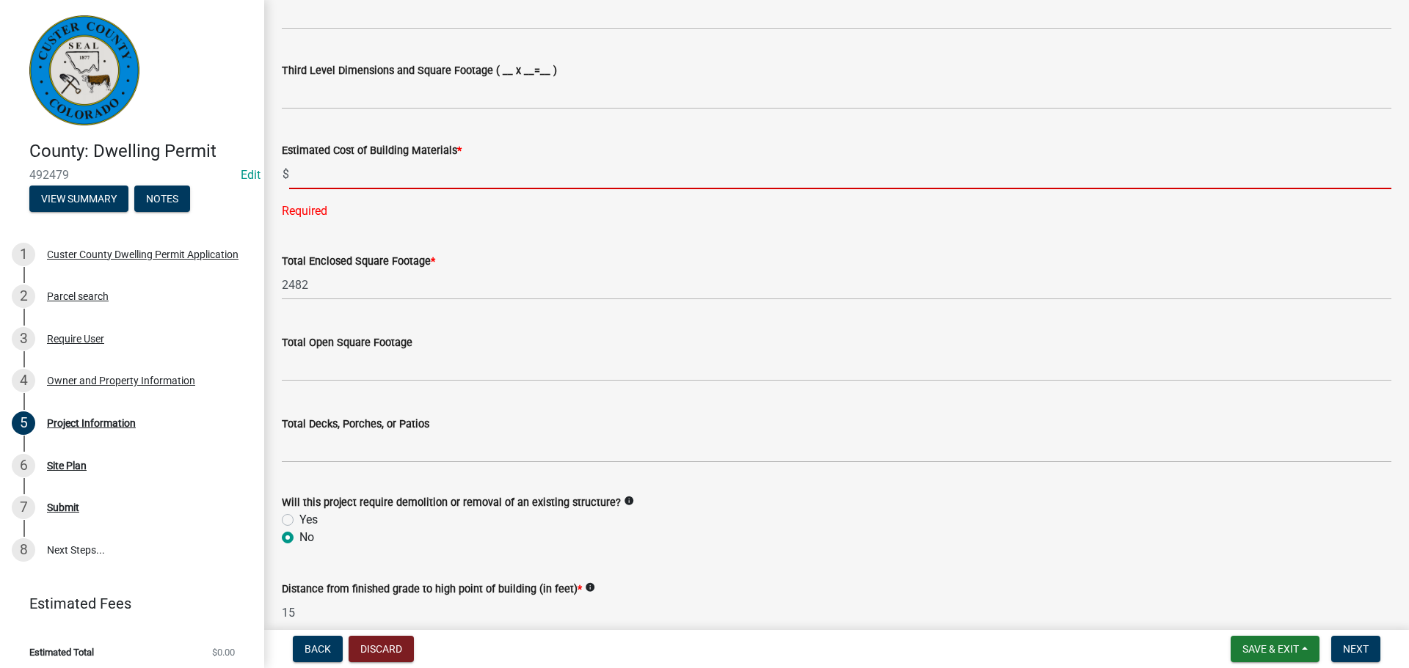
click at [387, 175] on input "text" at bounding box center [840, 174] width 1102 height 30
click at [326, 167] on input "text" at bounding box center [840, 174] width 1102 height 30
click at [321, 178] on input "text" at bounding box center [840, 174] width 1102 height 30
click at [316, 178] on input "text" at bounding box center [840, 174] width 1102 height 30
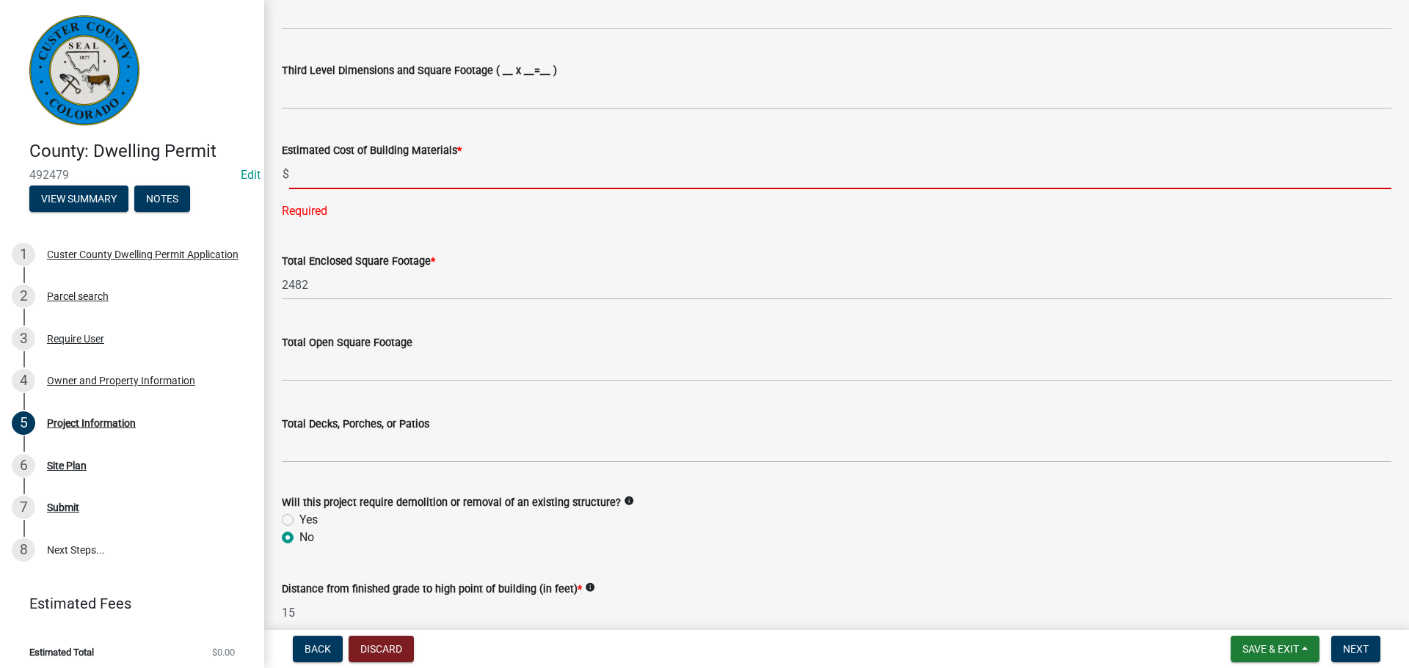
click at [316, 178] on input "text" at bounding box center [840, 174] width 1102 height 30
click at [456, 172] on input "text" at bounding box center [840, 174] width 1102 height 30
click at [431, 172] on input "text" at bounding box center [840, 174] width 1102 height 30
click at [432, 178] on input "text" at bounding box center [840, 174] width 1102 height 30
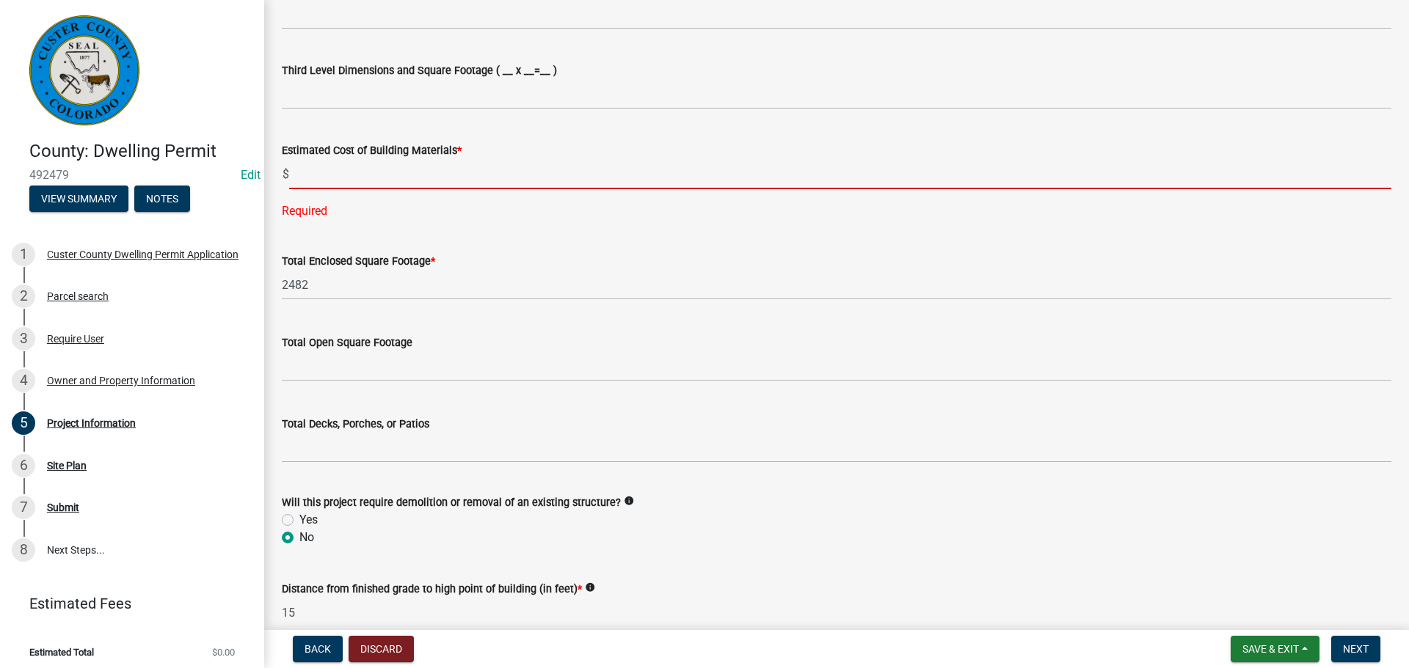
click at [439, 175] on input "text" at bounding box center [840, 174] width 1102 height 30
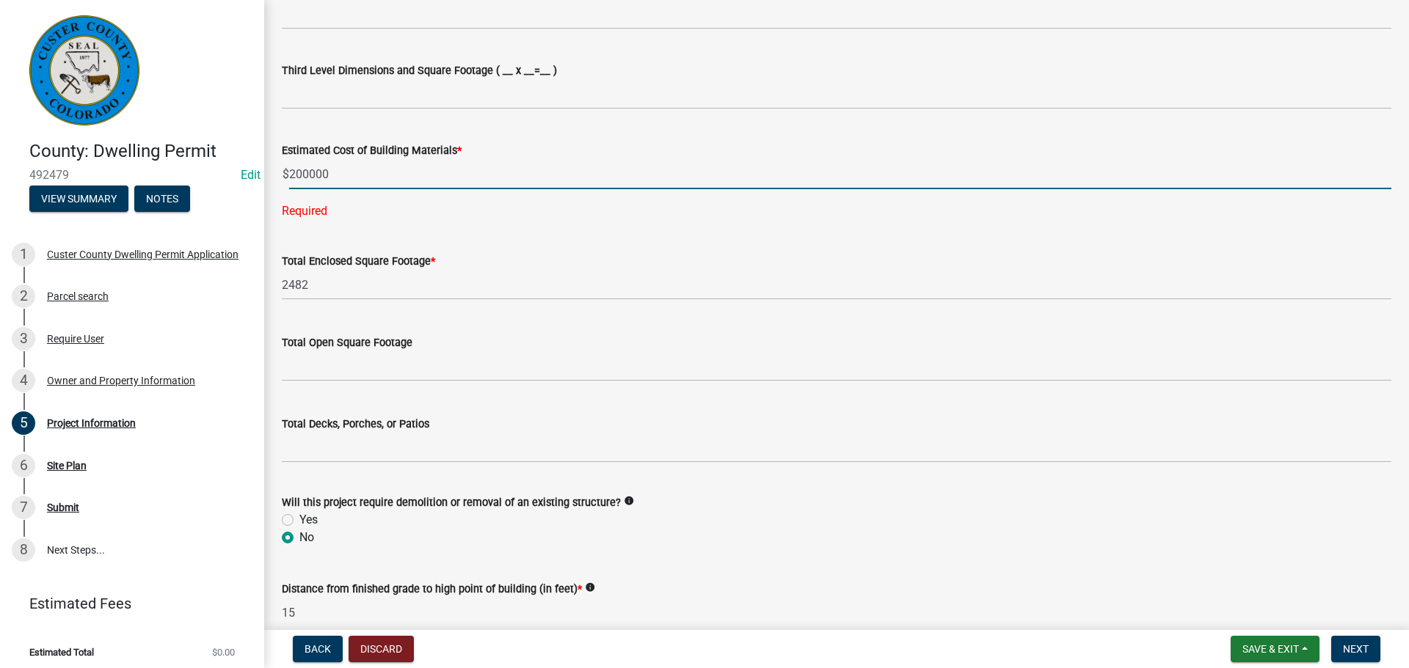
click at [439, 175] on input "200000" at bounding box center [840, 174] width 1102 height 30
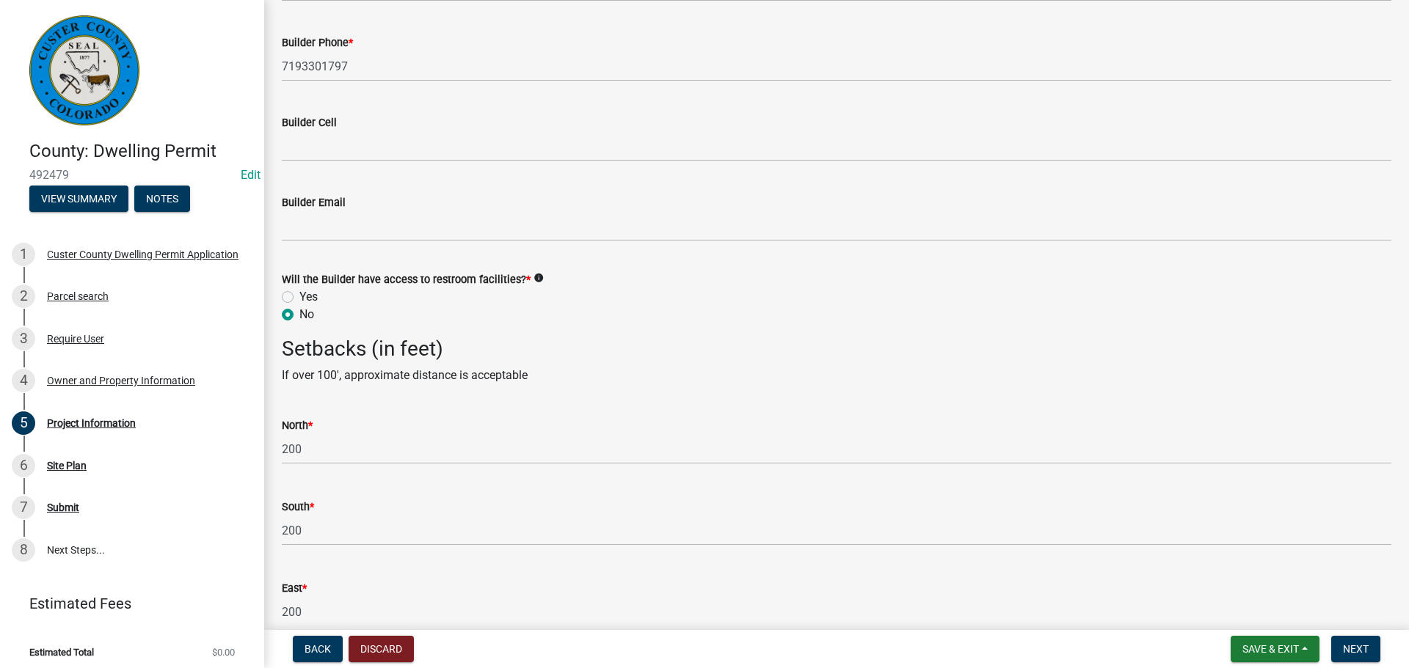
scroll to position [2542, 0]
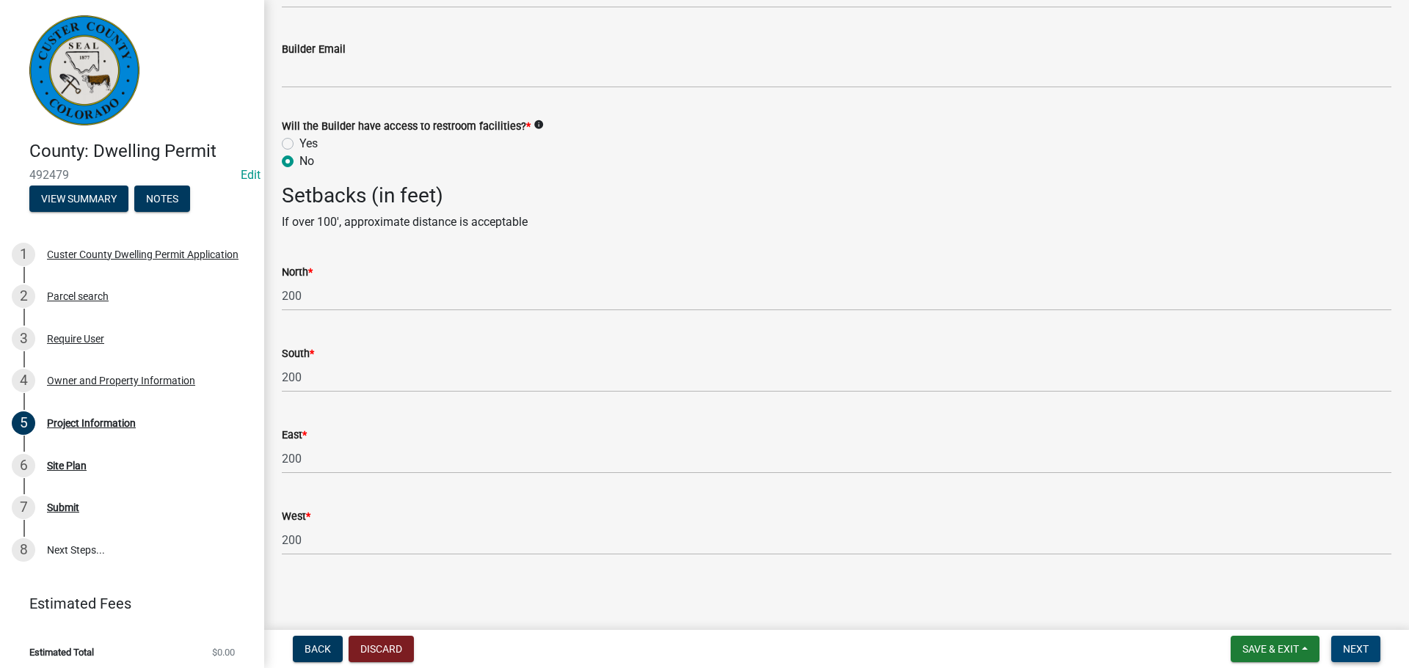
type input "200000"
click at [1358, 647] on span "Next" at bounding box center [1356, 649] width 26 height 12
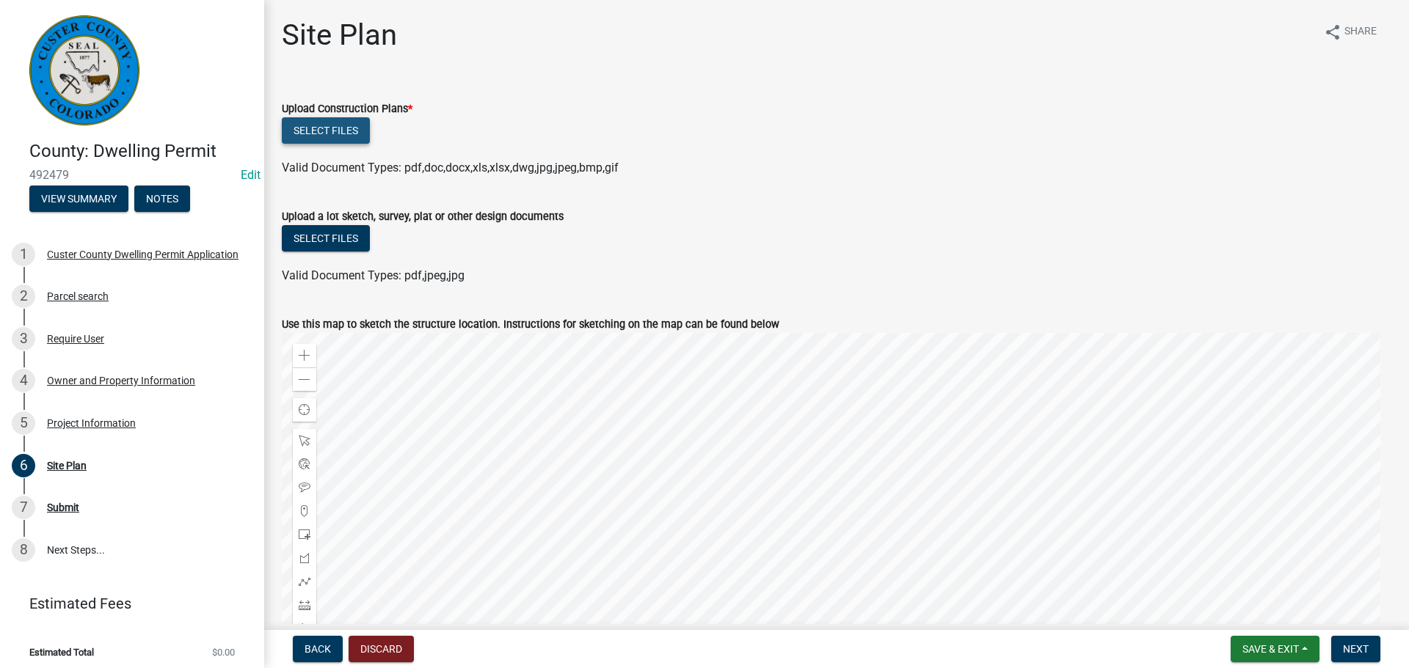
click at [338, 134] on button "Select files" at bounding box center [326, 130] width 88 height 26
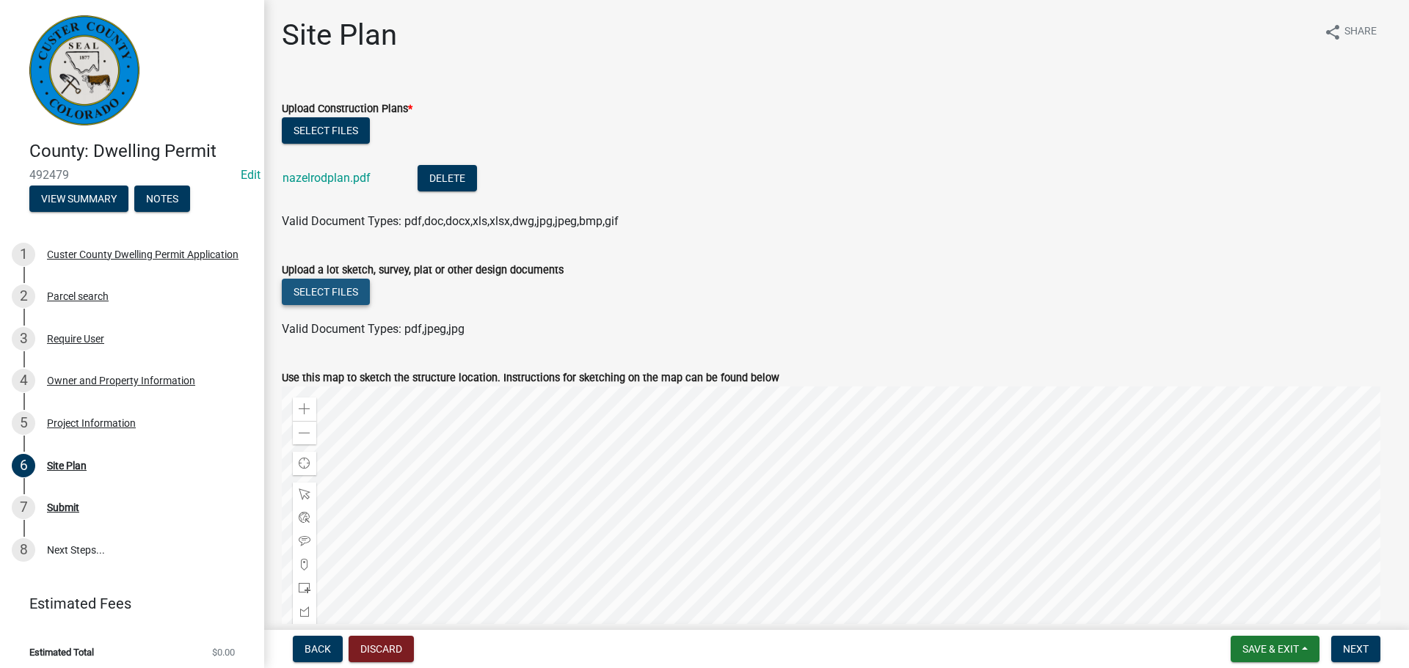
click at [318, 291] on button "Select files" at bounding box center [326, 292] width 88 height 26
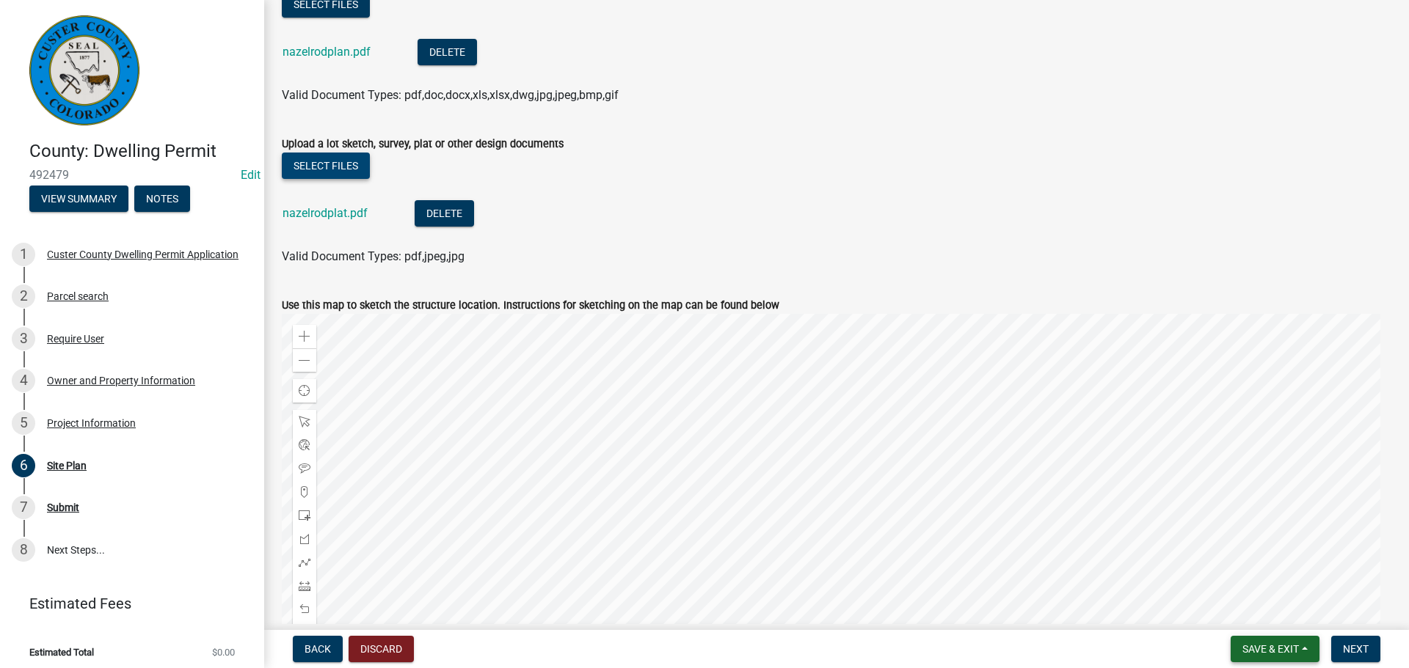
scroll to position [293, 0]
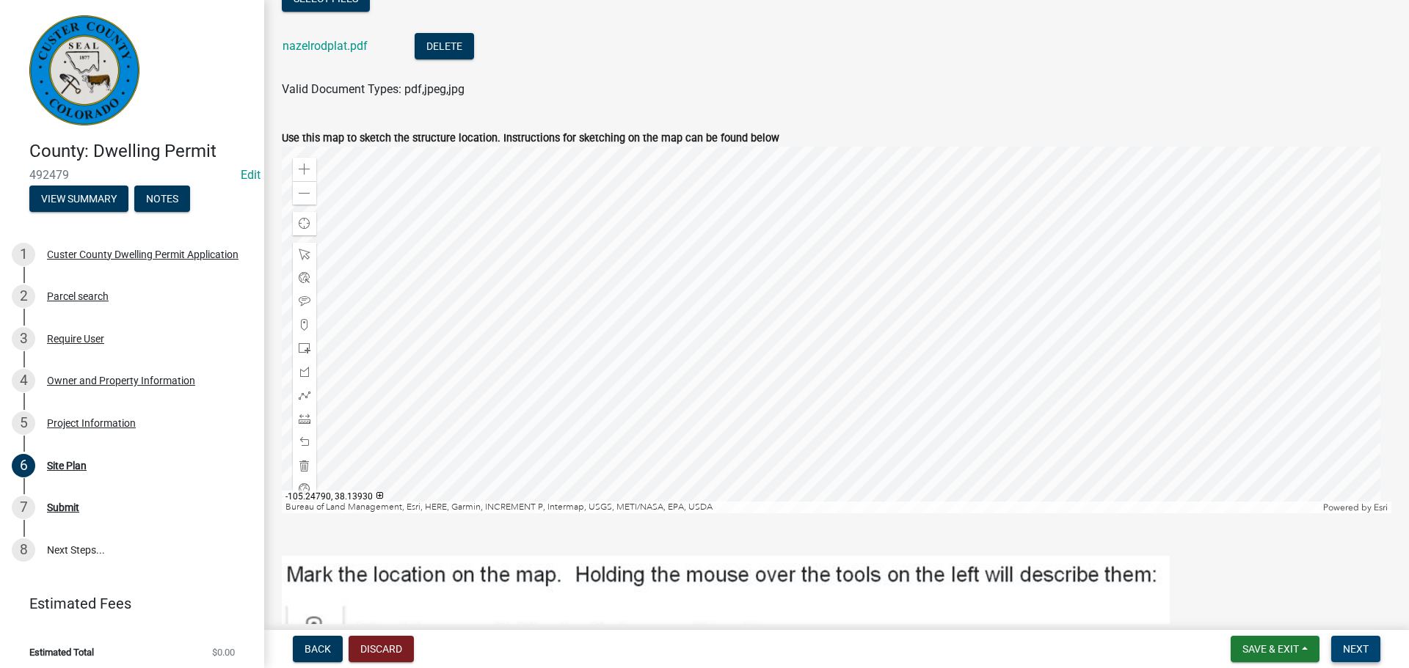
click at [1365, 643] on span "Next" at bounding box center [1356, 649] width 26 height 12
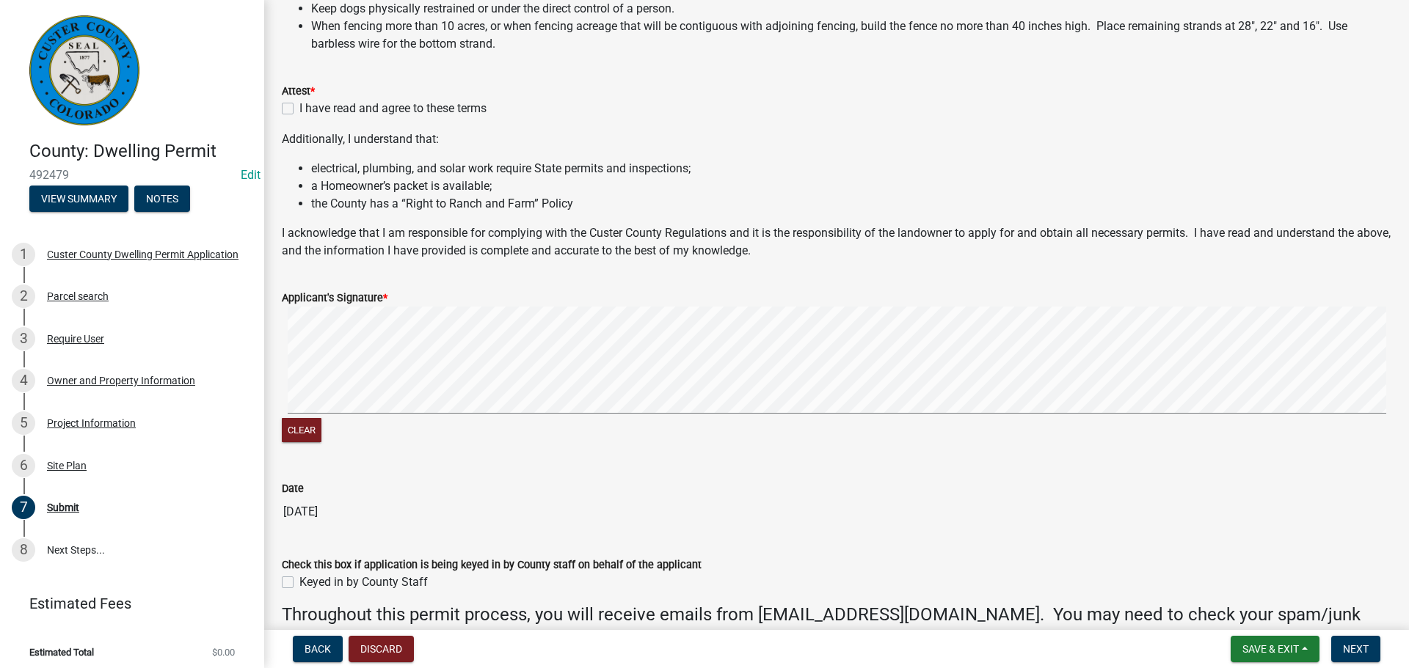
click at [299, 106] on label "I have read and agree to these terms" at bounding box center [392, 109] width 187 height 18
click at [299, 106] on input "I have read and agree to these terms" at bounding box center [304, 105] width 10 height 10
checkbox input "true"
click at [299, 434] on div "Clear" at bounding box center [836, 376] width 1109 height 139
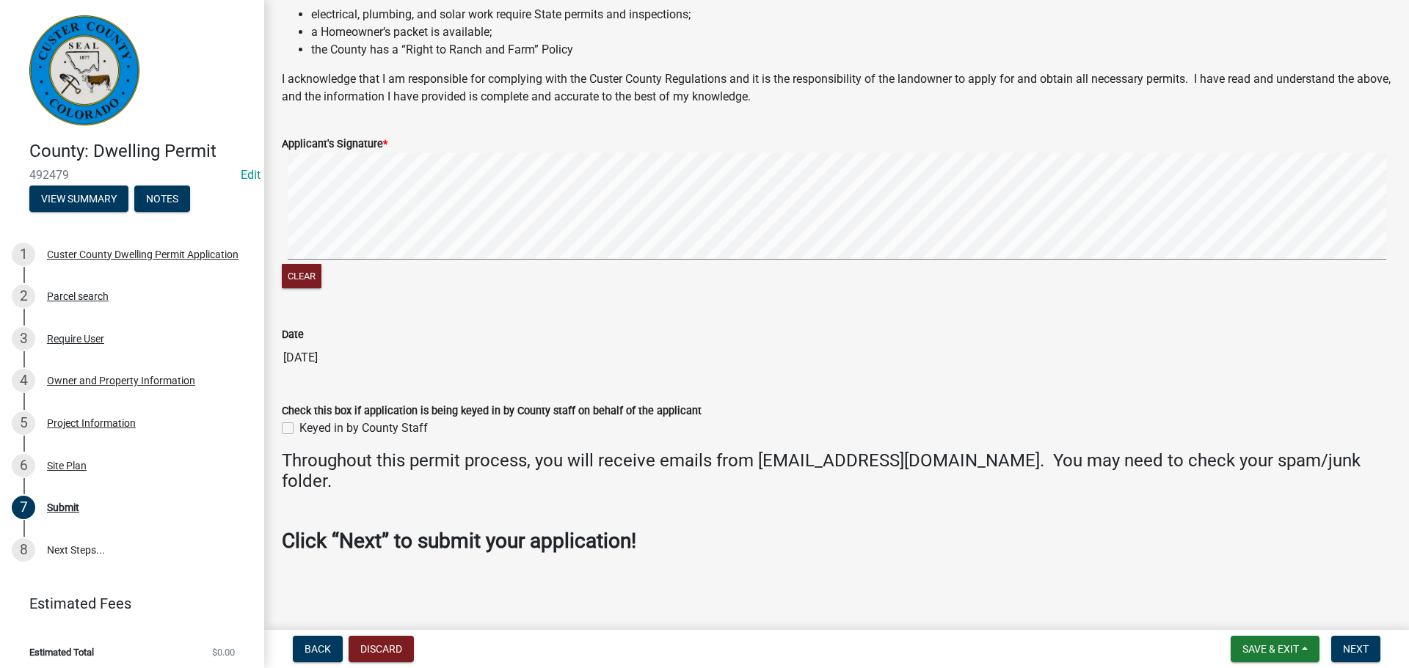
click at [299, 430] on label "Keyed in by County Staff" at bounding box center [363, 429] width 128 height 18
click at [299, 429] on input "Keyed in by County Staff" at bounding box center [304, 425] width 10 height 10
checkbox input "true"
click at [1352, 652] on span "Next" at bounding box center [1356, 649] width 26 height 12
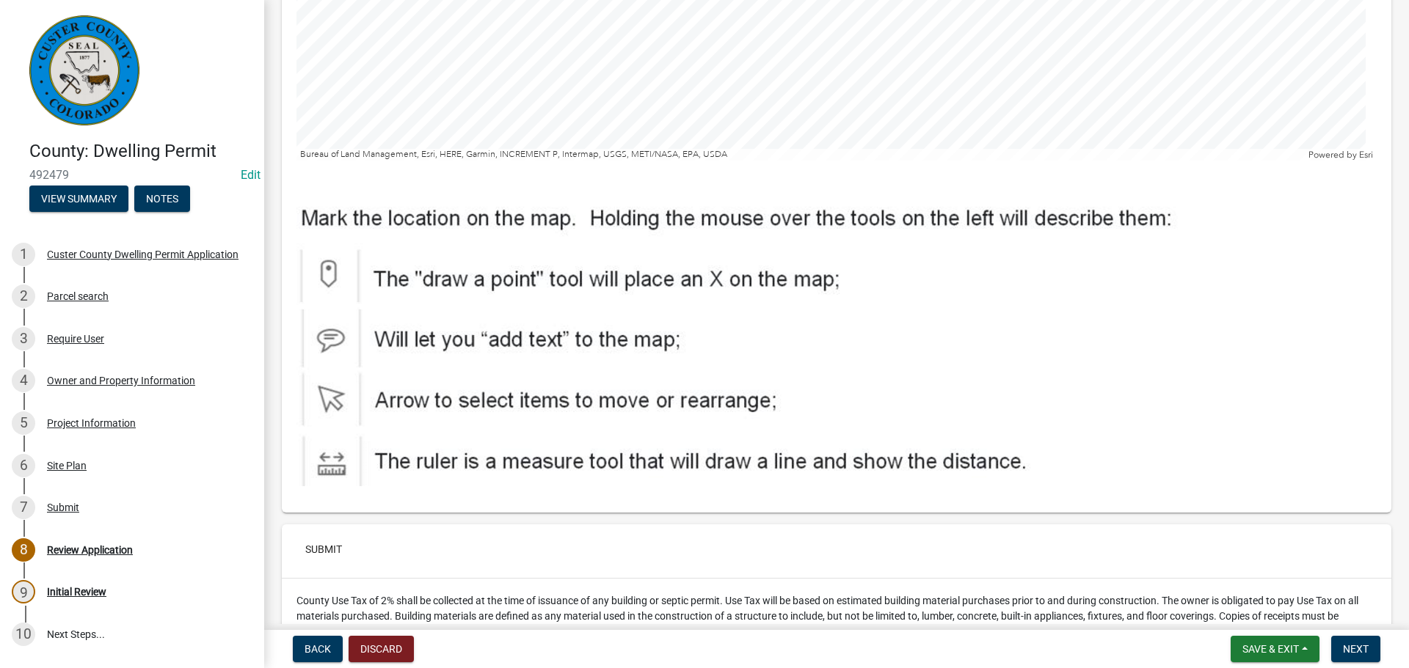
scroll to position [6236, 0]
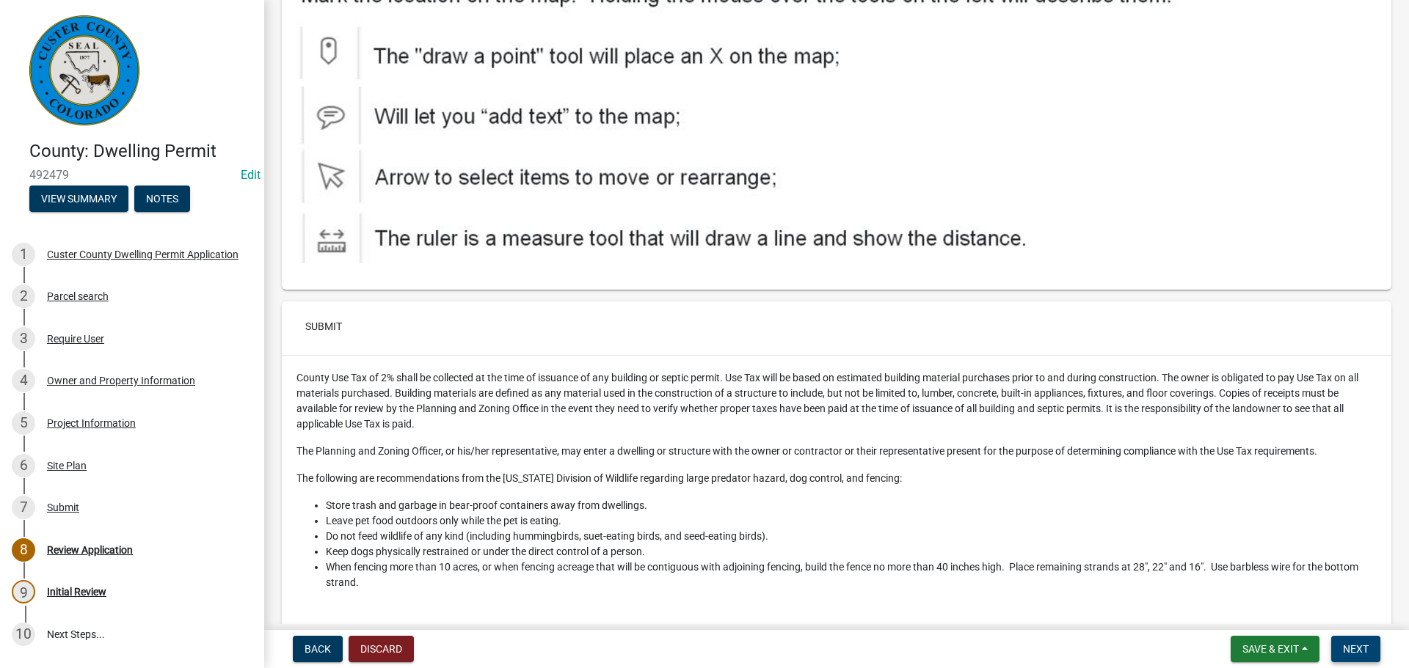
click at [1369, 646] on button "Next" at bounding box center [1355, 649] width 49 height 26
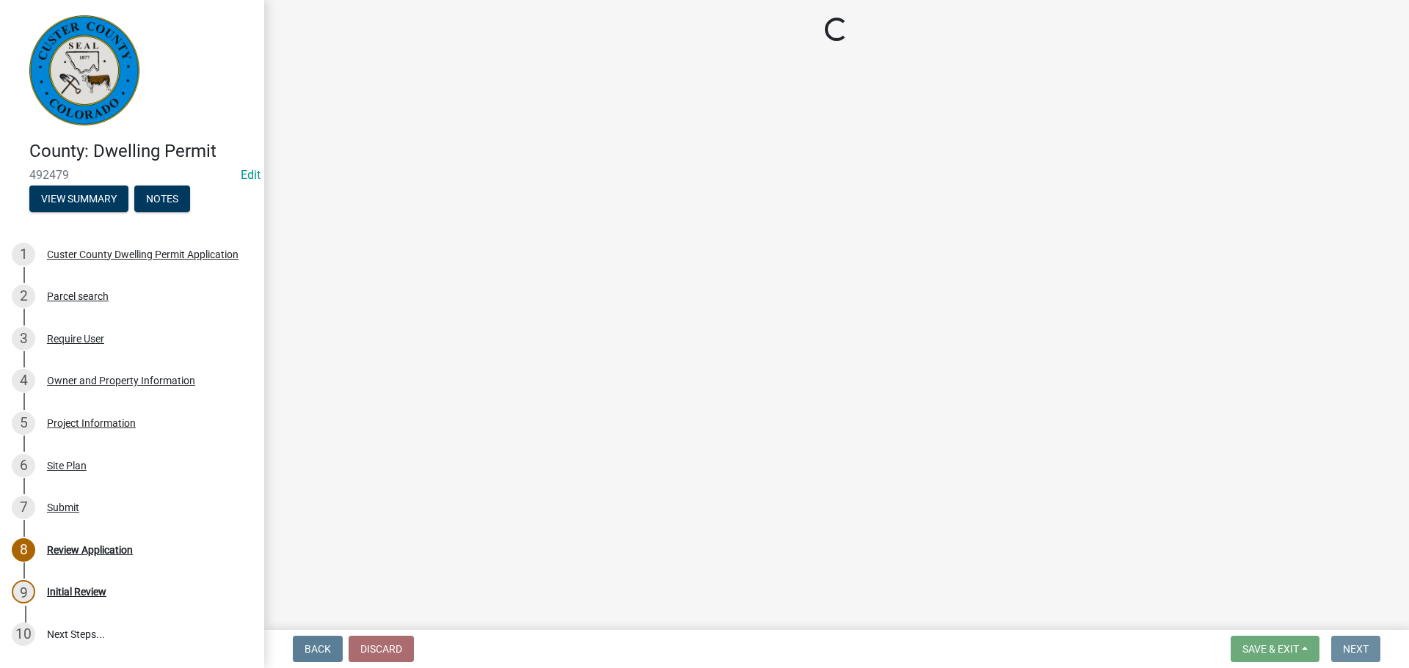
scroll to position [0, 0]
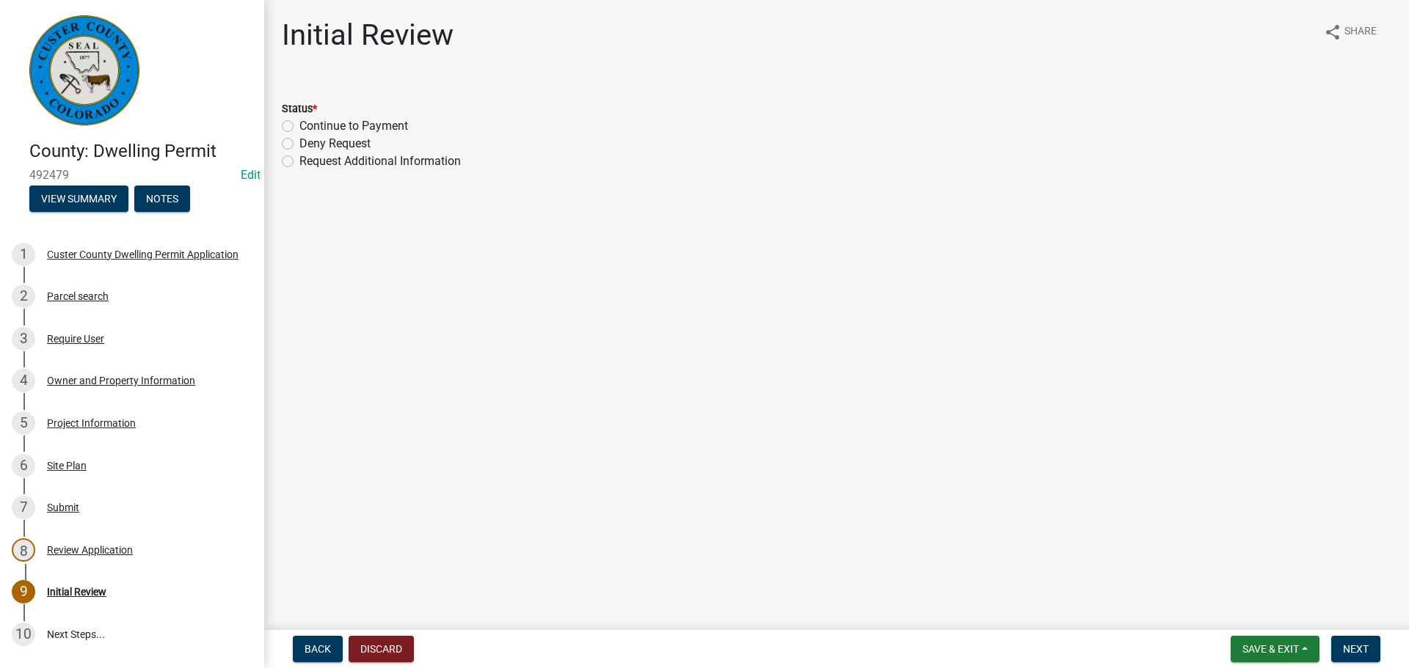
click at [299, 125] on label "Continue to Payment" at bounding box center [353, 126] width 109 height 18
click at [299, 125] on input "Continue to Payment" at bounding box center [304, 122] width 10 height 10
radio input "true"
click at [1349, 649] on span "Next" at bounding box center [1356, 649] width 26 height 12
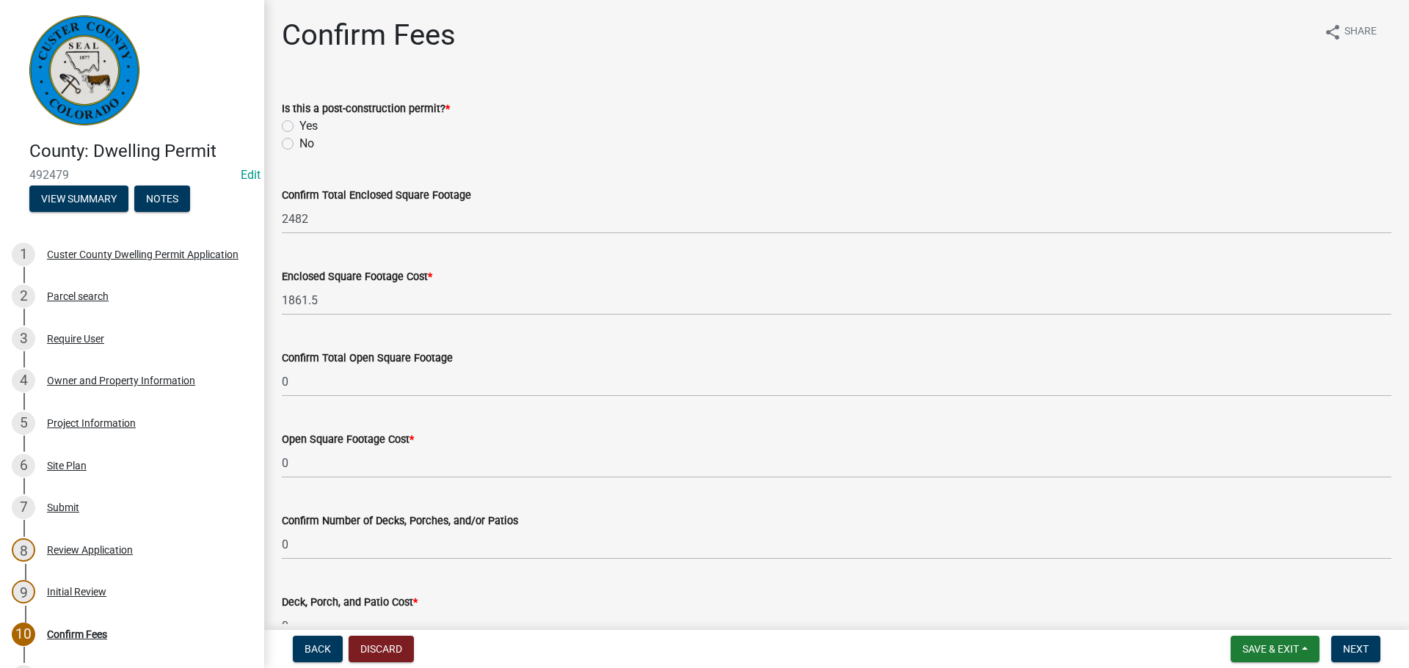
click at [299, 145] on label "No" at bounding box center [306, 144] width 15 height 18
click at [299, 145] on input "No" at bounding box center [304, 140] width 10 height 10
radio input "true"
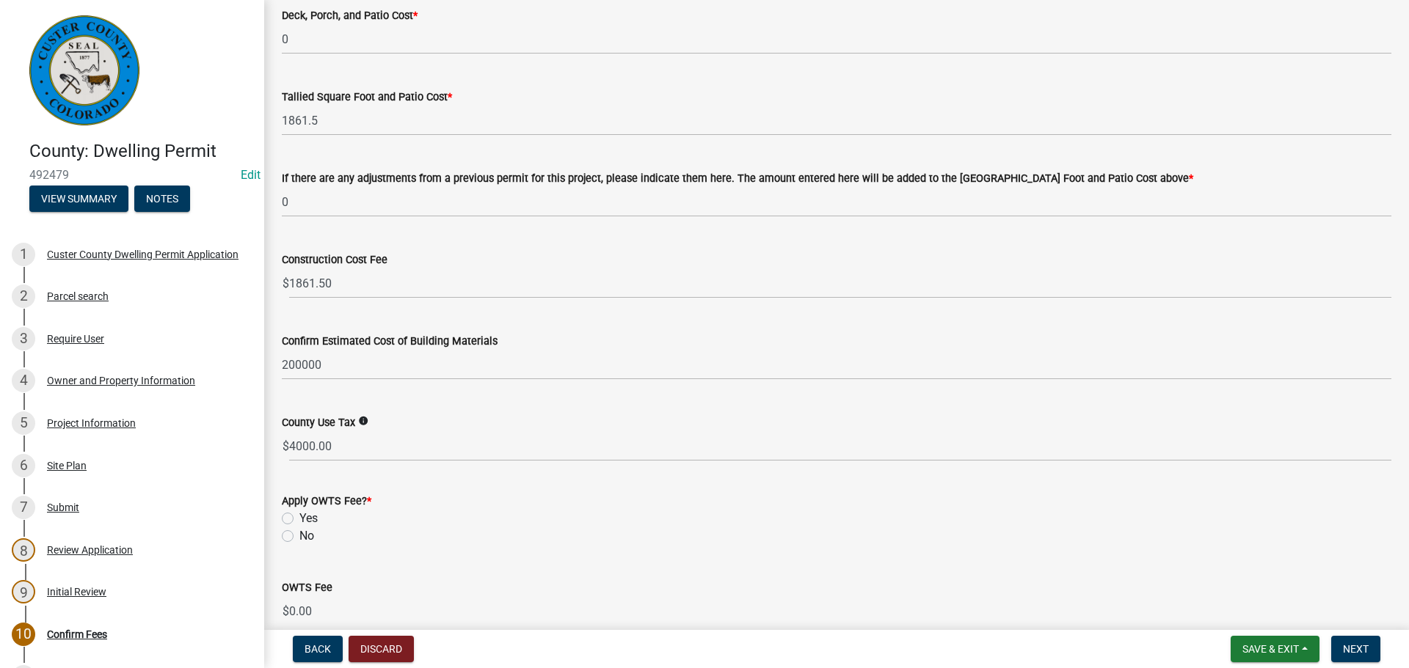
scroll to position [660, 0]
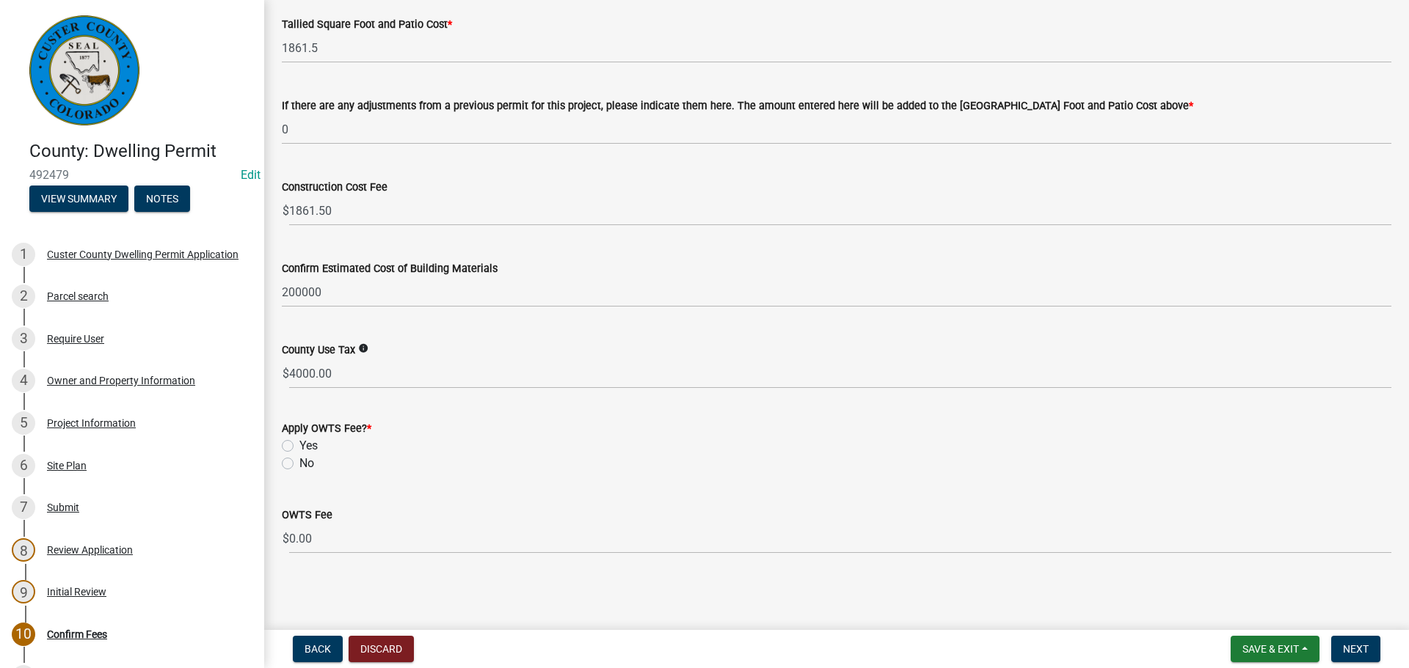
click at [299, 449] on label "Yes" at bounding box center [308, 446] width 18 height 18
click at [299, 447] on input "Yes" at bounding box center [304, 442] width 10 height 10
radio input "true"
click at [299, 464] on label "No" at bounding box center [306, 464] width 15 height 18
click at [299, 464] on input "No" at bounding box center [304, 460] width 10 height 10
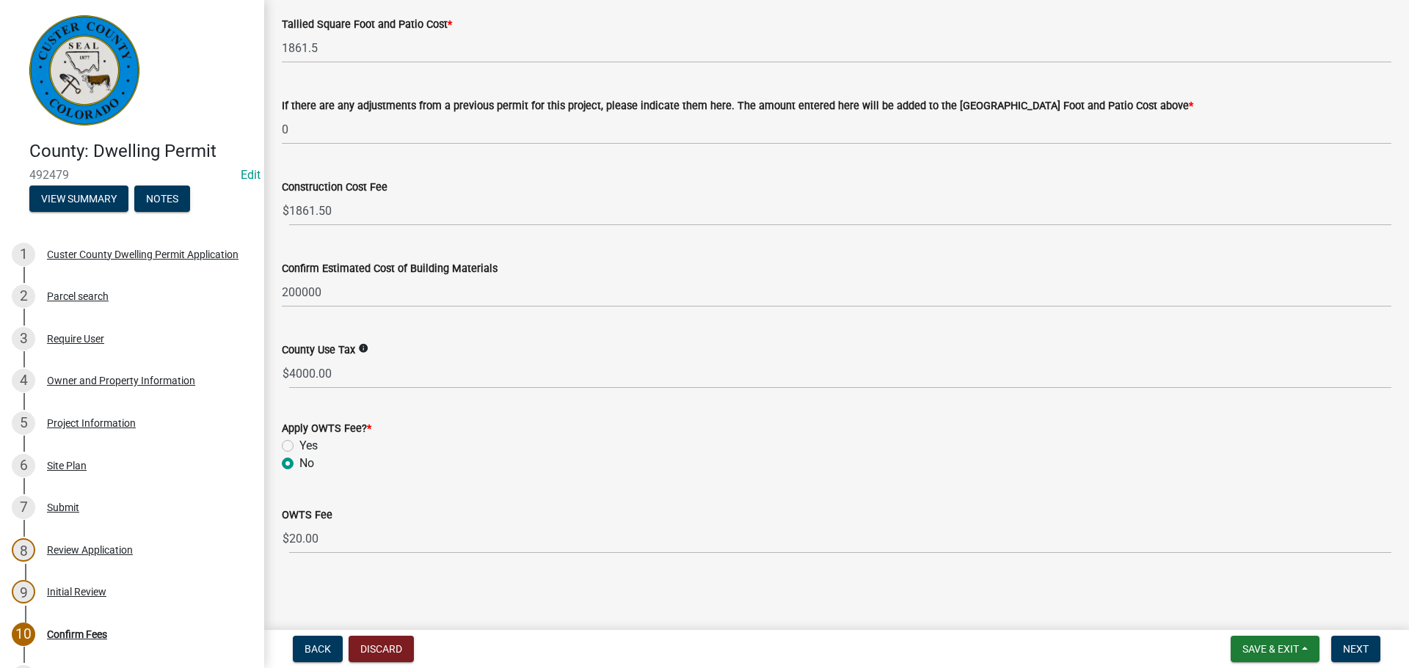
radio input "true"
click at [1357, 650] on span "Next" at bounding box center [1356, 649] width 26 height 12
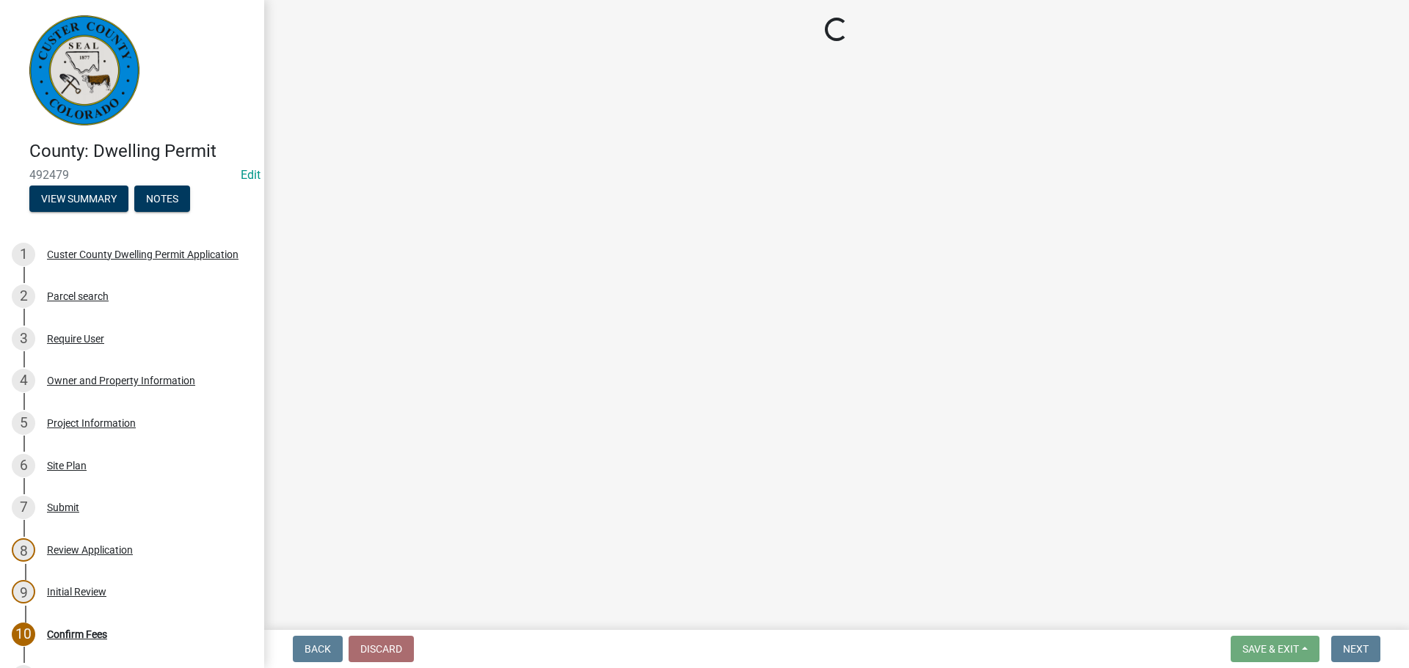
select select "3: 3"
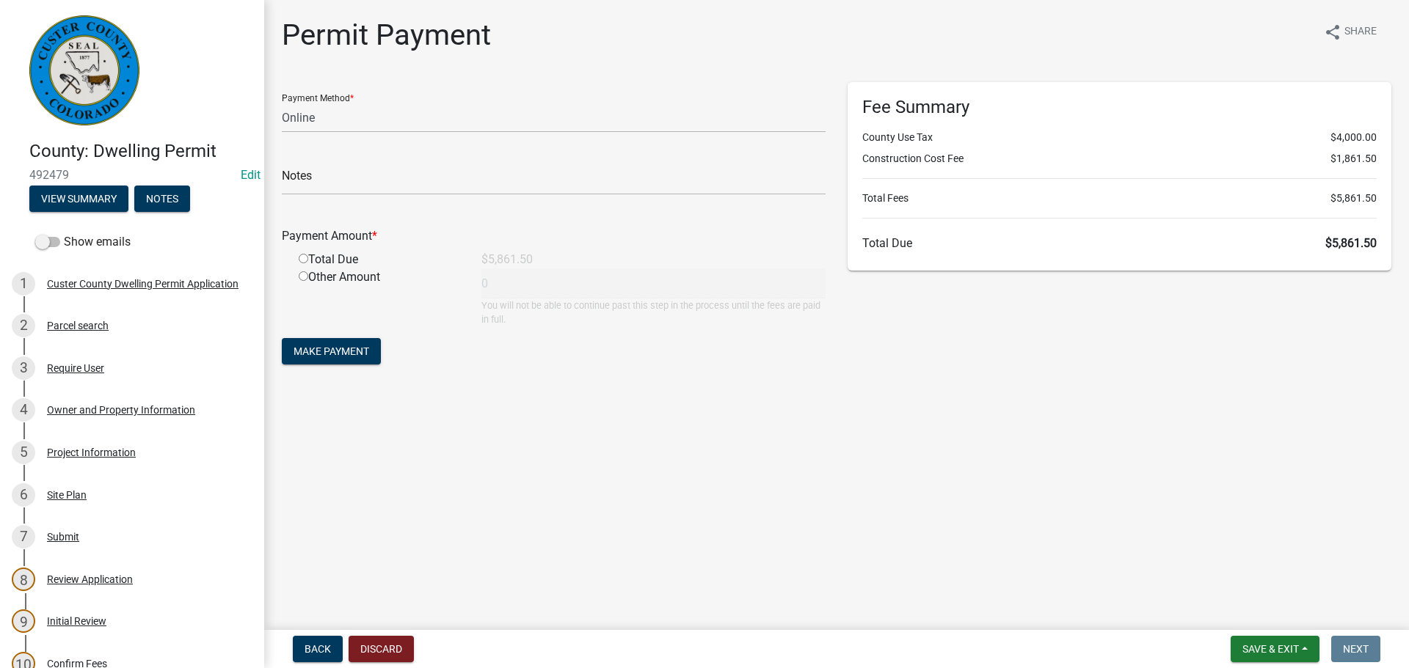
click at [1047, 454] on main "Permit Payment share Share Payment Method * Credit Card POS Check Cash Online N…" at bounding box center [836, 312] width 1144 height 624
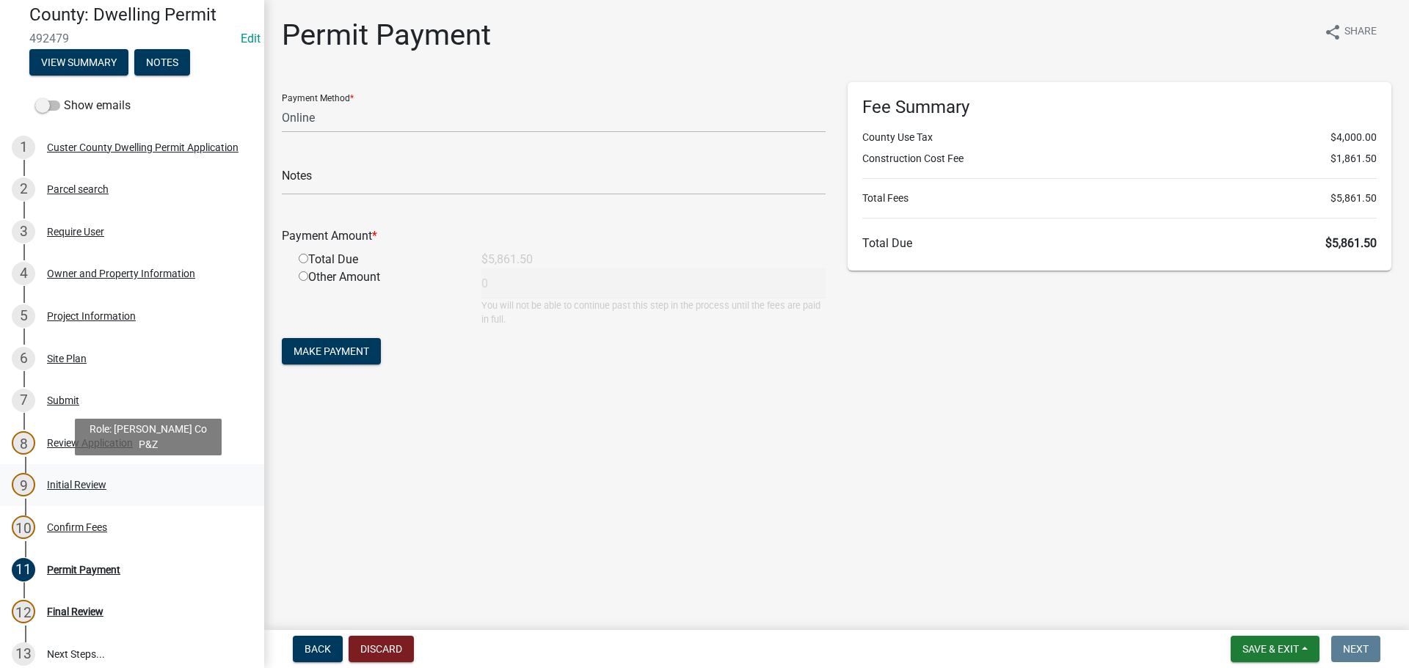
scroll to position [147, 0]
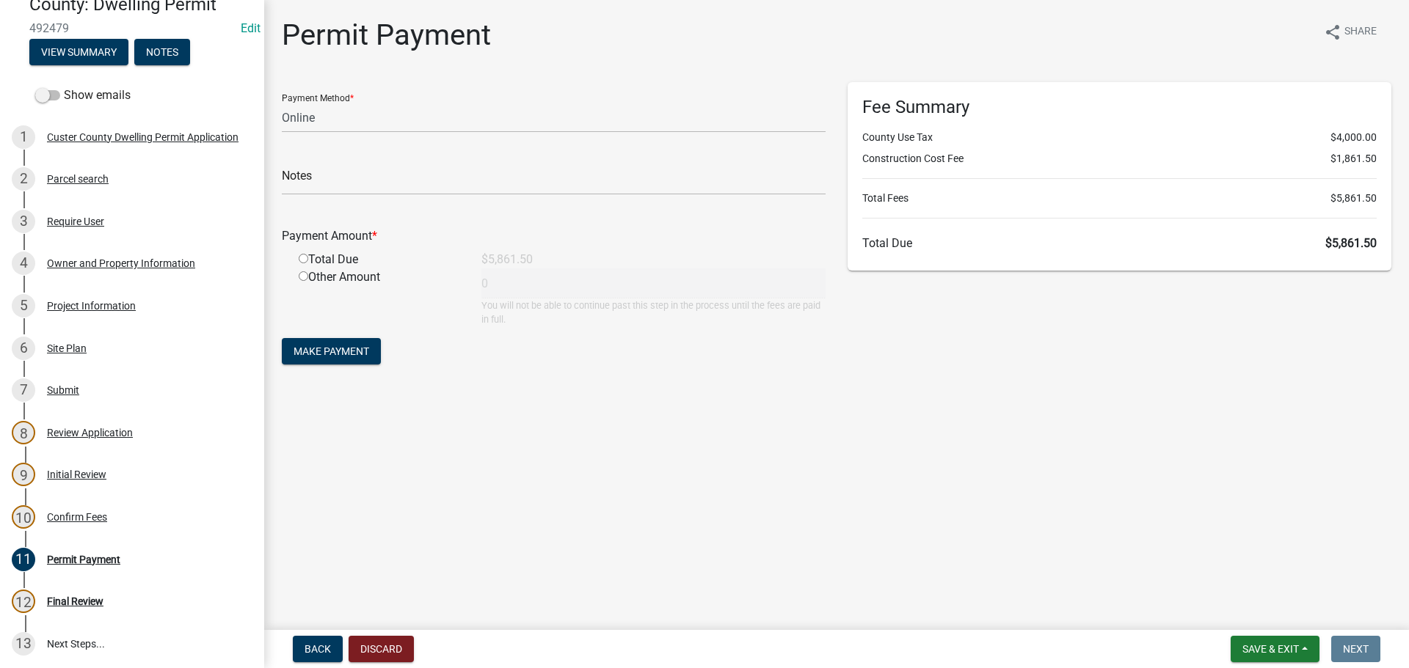
click at [392, 499] on main "Permit Payment share Share Payment Method * Credit Card POS Check Cash Online N…" at bounding box center [836, 312] width 1144 height 624
click at [702, 504] on main "Permit Payment share Share Payment Method * Credit Card POS Check Cash Online N…" at bounding box center [836, 312] width 1144 height 624
click at [610, 633] on nav "Back Discard Save & Exit Save Save & Exit Next" at bounding box center [836, 649] width 1144 height 38
click at [802, 407] on main "Permit Payment share Share Payment Method * Credit Card POS Check Cash Online N…" at bounding box center [836, 312] width 1144 height 624
click at [585, 454] on main "Permit Payment share Share Payment Method * Credit Card POS Check Cash Online N…" at bounding box center [836, 312] width 1144 height 624
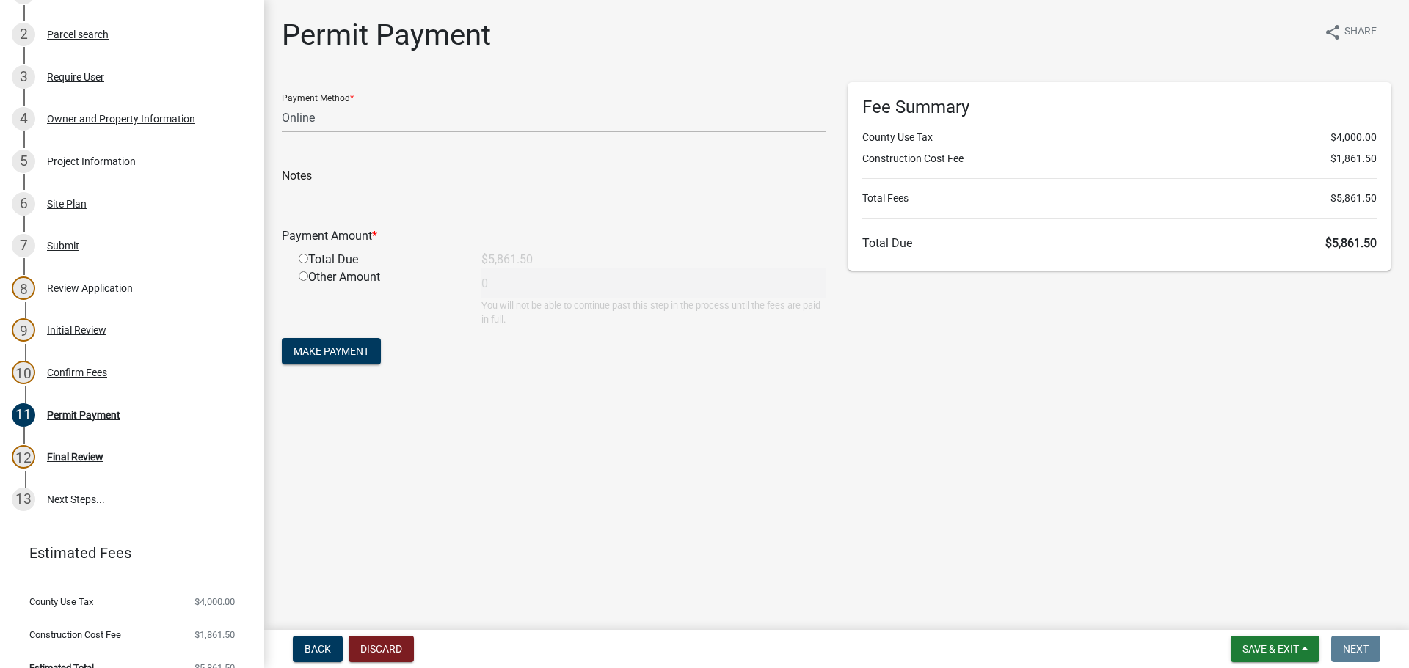
scroll to position [313, 0]
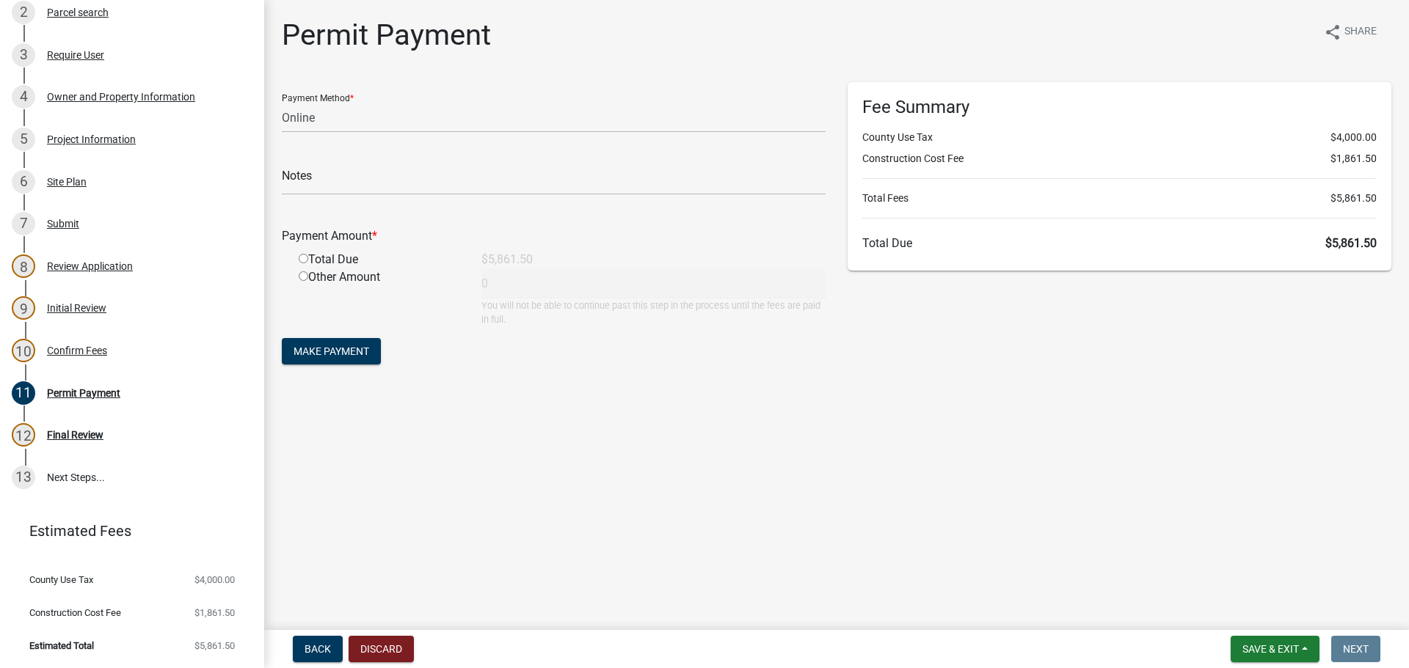
click at [667, 557] on main "Permit Payment share Share Payment Method * Credit Card POS Check Cash Online N…" at bounding box center [836, 312] width 1144 height 624
click at [888, 522] on main "Permit Payment share Share Payment Method * Credit Card POS Check Cash Online N…" at bounding box center [836, 312] width 1144 height 624
click at [1073, 463] on main "Permit Payment share Share Payment Method * Credit Card POS Check Cash Online N…" at bounding box center [836, 312] width 1144 height 624
click at [948, 436] on main "Permit Payment share Share Payment Method * Credit Card POS Check Cash Online N…" at bounding box center [836, 312] width 1144 height 624
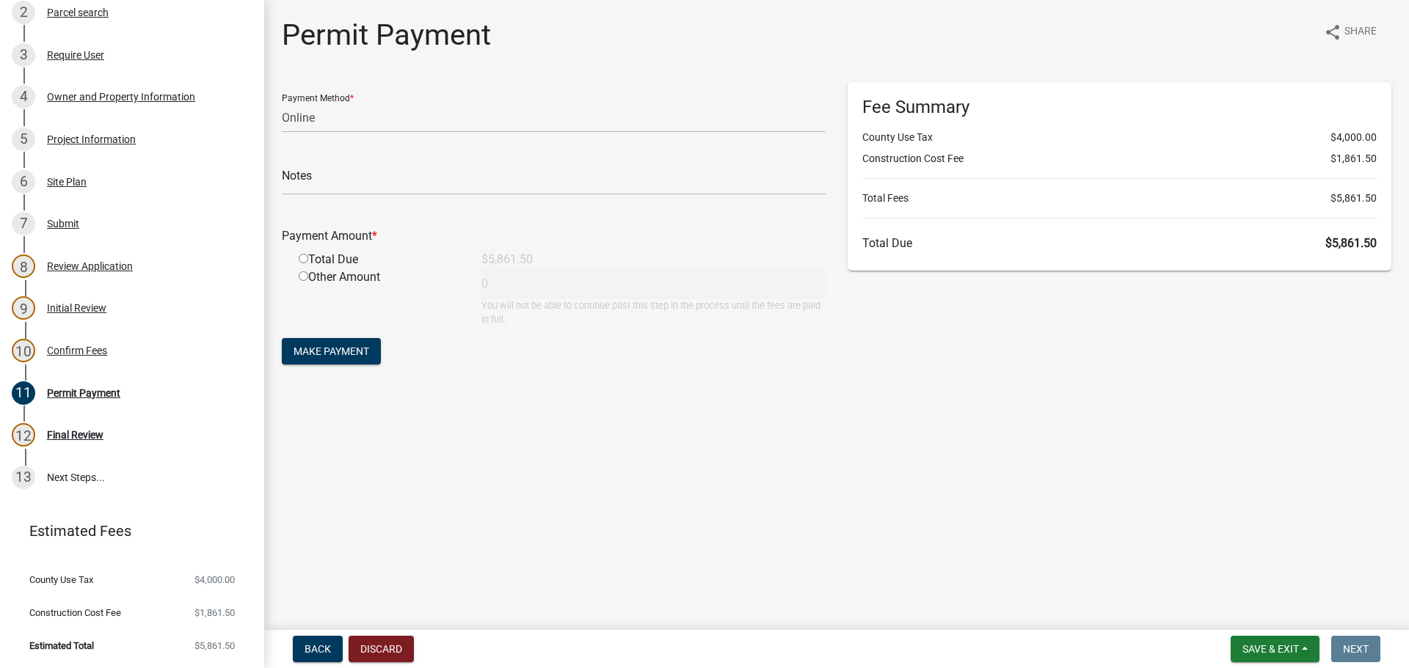
click at [948, 436] on main "Permit Payment share Share Payment Method * Credit Card POS Check Cash Online N…" at bounding box center [836, 312] width 1144 height 624
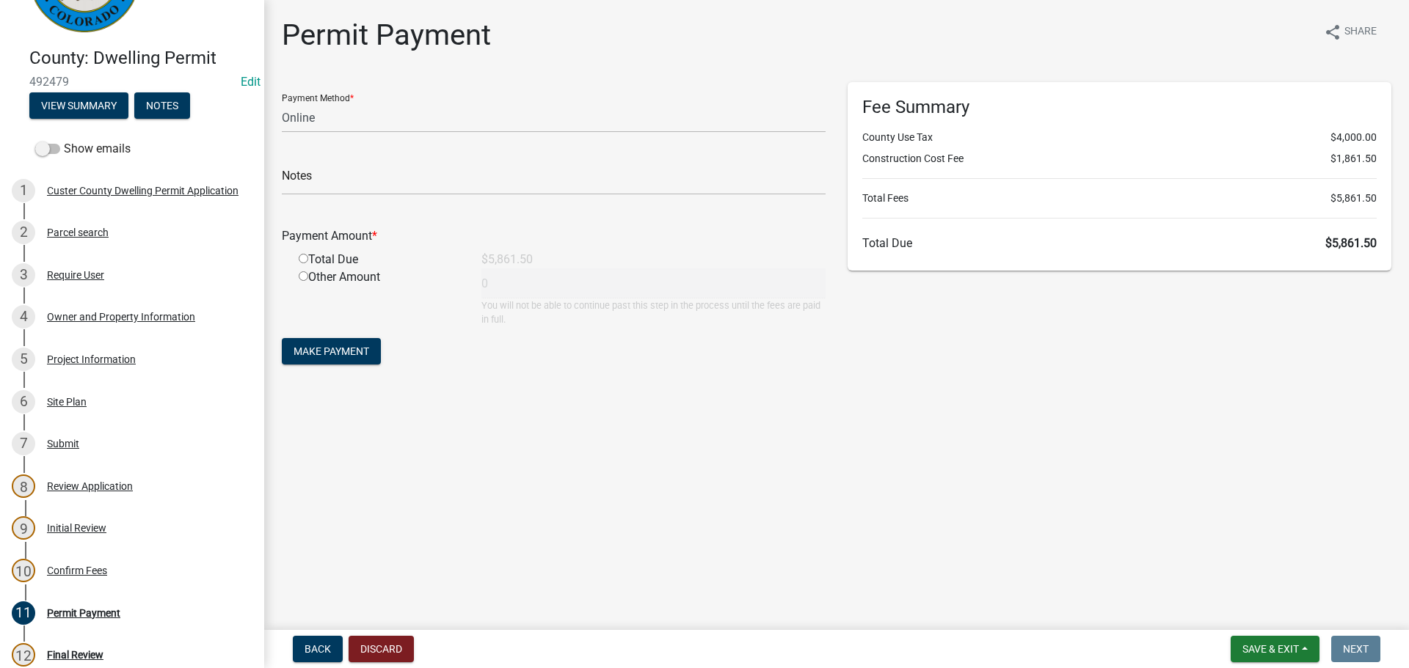
click at [711, 604] on main "Permit Payment share Share Payment Method * Credit Card POS Check Cash Online N…" at bounding box center [836, 312] width 1144 height 624
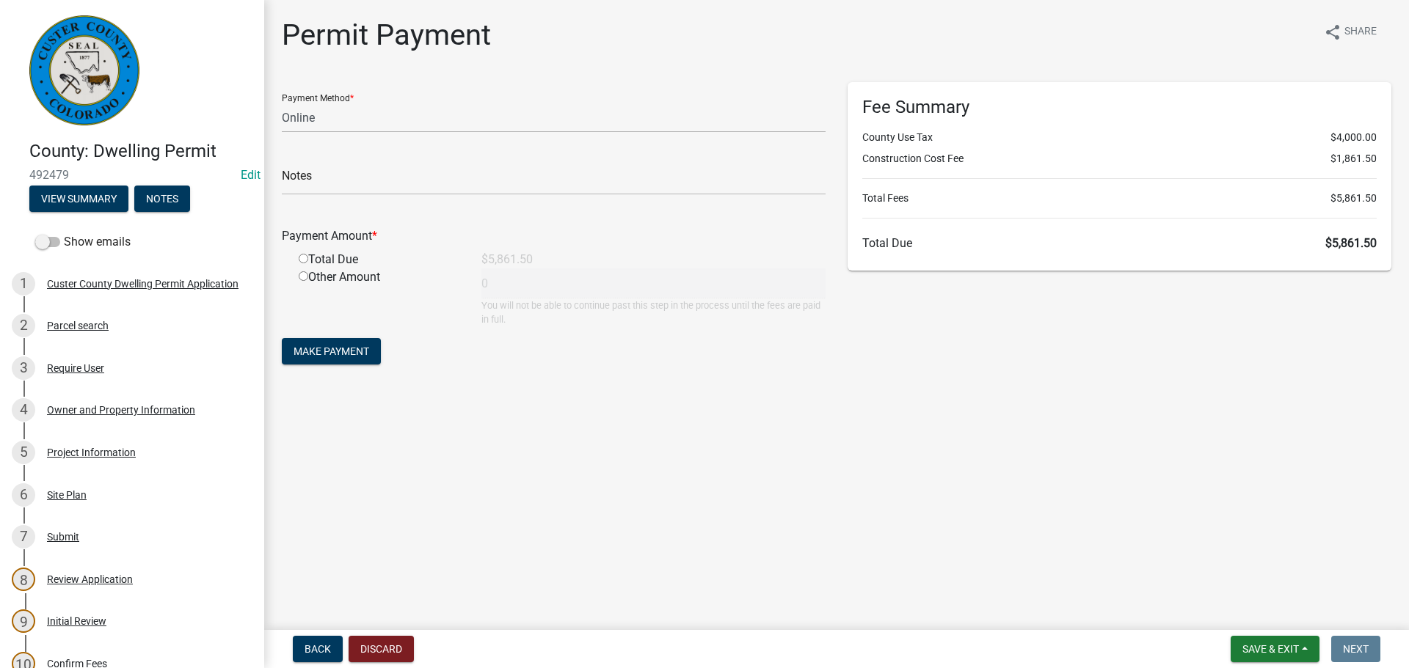
click at [943, 540] on main "Permit Payment share Share Payment Method * Credit Card POS Check Cash Online N…" at bounding box center [836, 312] width 1144 height 624
drag, startPoint x: 940, startPoint y: 461, endPoint x: 509, endPoint y: 238, distance: 485.3
click at [940, 461] on main "Permit Payment share Share Payment Method * Credit Card POS Check Cash Online N…" at bounding box center [836, 312] width 1144 height 624
click at [1357, 410] on main "Permit Payment share Share Payment Method * Credit Card POS Check Cash Online N…" at bounding box center [836, 312] width 1144 height 624
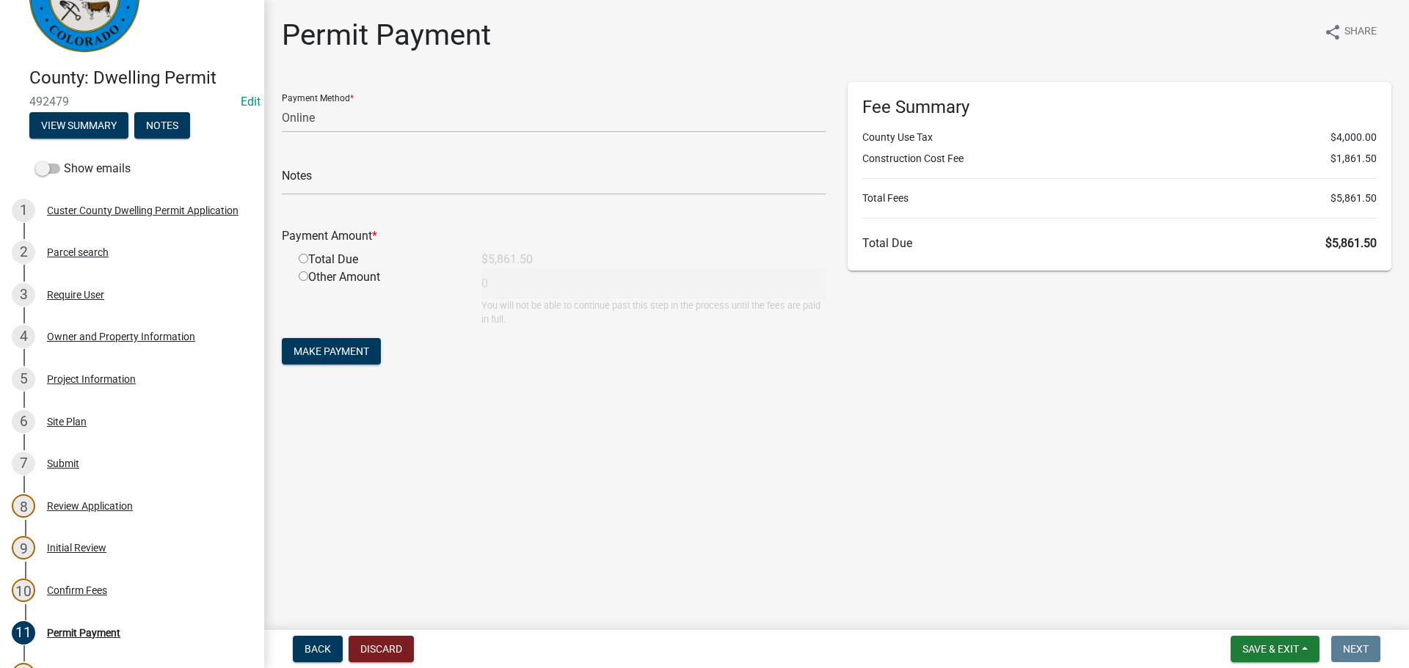
click at [1150, 340] on div "Fee Summary County Use Tax $4,000.00 Construction Cost Fee $1,861.50 Total Fees…" at bounding box center [1119, 231] width 566 height 299
click at [1174, 344] on div "Fee Summary County Use Tax $4,000.00 Construction Cost Fee $1,861.50 Total Fees…" at bounding box center [1119, 231] width 566 height 299
click at [1027, 473] on main "Permit Payment share Share Payment Method * Credit Card POS Check Cash Online N…" at bounding box center [836, 312] width 1144 height 624
drag, startPoint x: 1376, startPoint y: 243, endPoint x: 1340, endPoint y: 243, distance: 36.7
click at [1340, 243] on div "Fee Summary County Use Tax $4,000.00 Construction Cost Fee $1,861.50 Total Fees…" at bounding box center [1119, 176] width 544 height 189
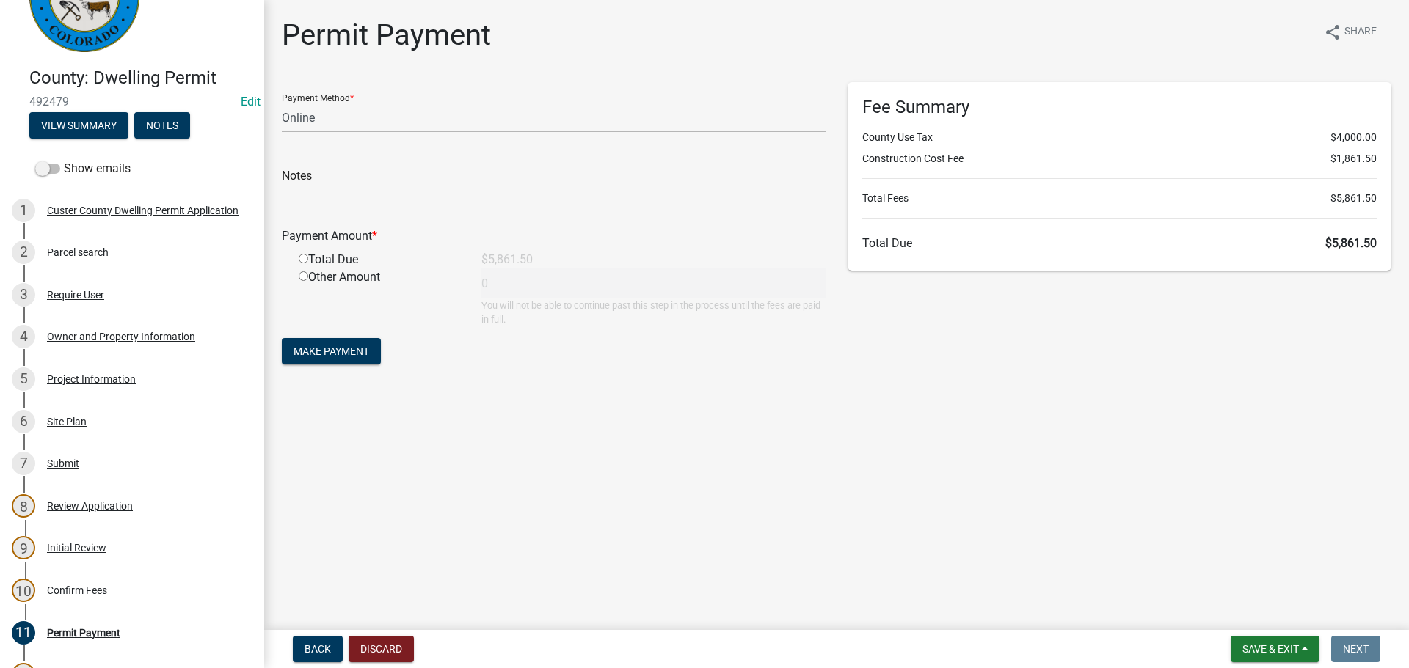
click at [1348, 302] on div "Fee Summary County Use Tax $4,000.00 Construction Cost Fee $1,861.50 Total Fees…" at bounding box center [1119, 231] width 566 height 299
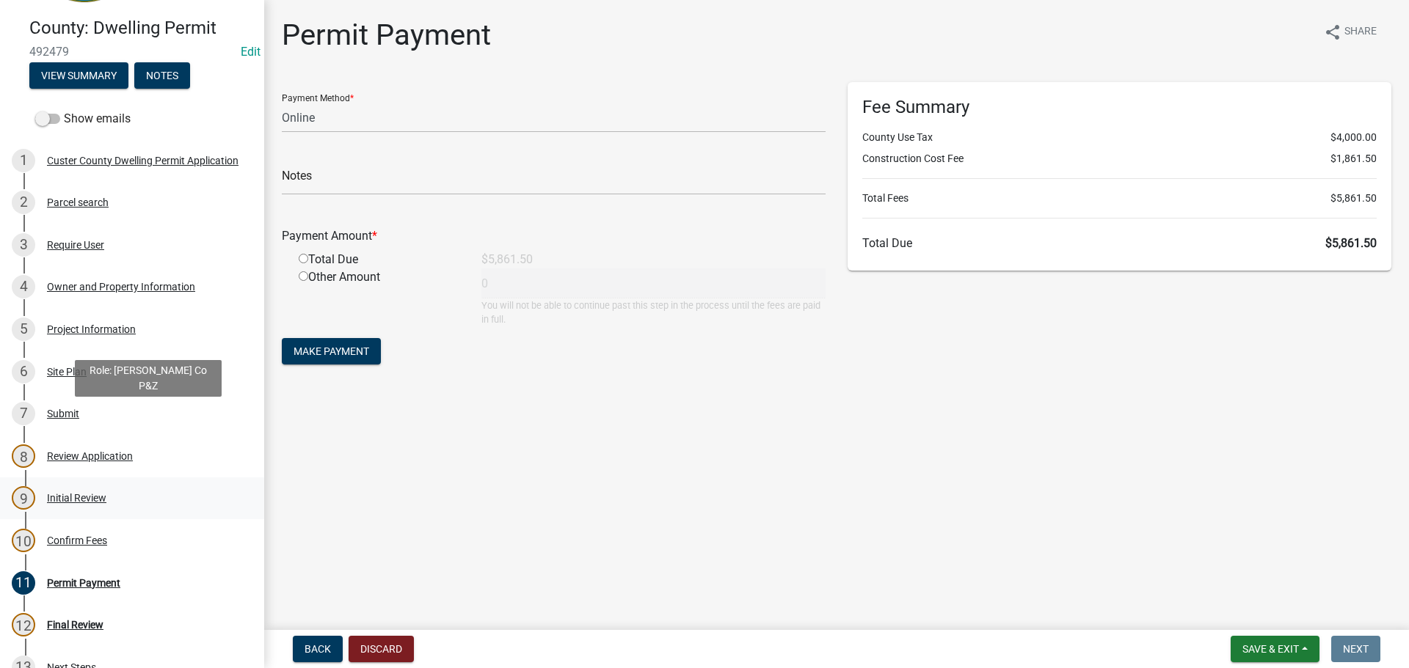
scroll to position [220, 0]
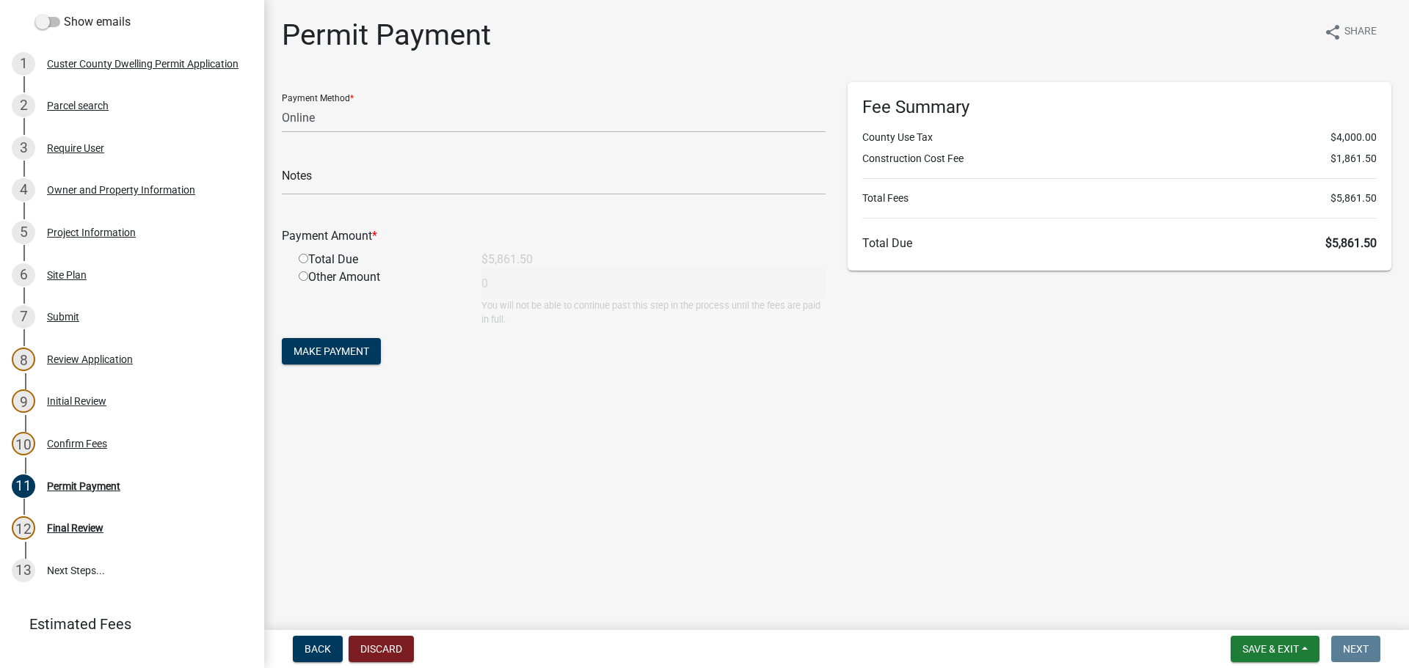
click at [733, 493] on main "Permit Payment share Share Payment Method * Credit Card POS Check Cash Online N…" at bounding box center [836, 312] width 1144 height 624
click at [1247, 246] on h6 "Total Due $5,861.50" at bounding box center [1119, 243] width 514 height 14
click at [1186, 384] on div "Permit Payment share Share Payment Method * Credit Card POS Check Cash Online N…" at bounding box center [836, 206] width 1131 height 377
click at [1276, 365] on div "Fee Summary County Use Tax $4,000.00 Construction Cost Fee $1,861.50 Total Fees…" at bounding box center [1119, 231] width 566 height 299
click at [1354, 330] on div "Fee Summary County Use Tax $4,000.00 Construction Cost Fee $1,861.50 Total Fees…" at bounding box center [1119, 231] width 566 height 299
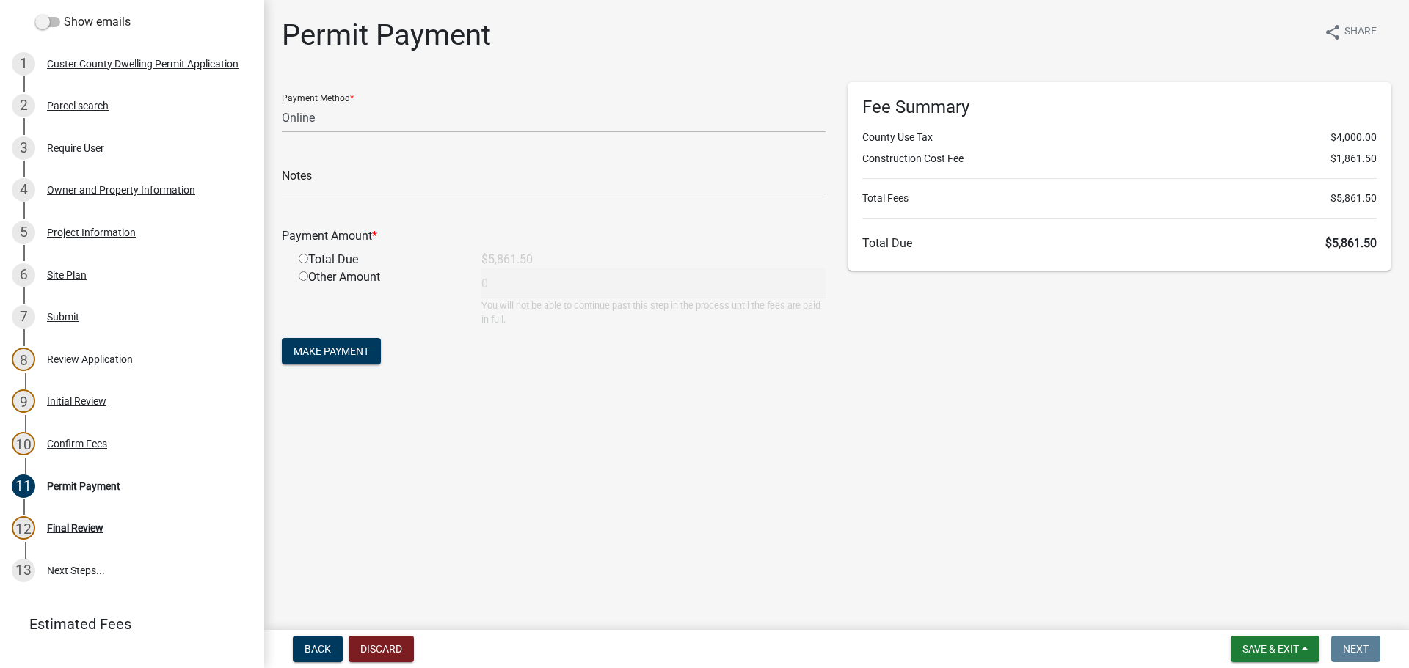
click at [1354, 330] on div "Fee Summary County Use Tax $4,000.00 Construction Cost Fee $1,861.50 Total Fees…" at bounding box center [1119, 231] width 566 height 299
click at [1345, 335] on div "Fee Summary County Use Tax $4,000.00 Construction Cost Fee $1,861.50 Total Fees…" at bounding box center [1119, 231] width 566 height 299
click at [1326, 347] on div "Fee Summary County Use Tax $4,000.00 Construction Cost Fee $1,861.50 Total Fees…" at bounding box center [1119, 231] width 566 height 299
click at [1318, 322] on div "Fee Summary County Use Tax $4,000.00 Construction Cost Fee $1,861.50 Total Fees…" at bounding box center [1119, 231] width 566 height 299
click at [67, 435] on div "10 Confirm Fees" at bounding box center [126, 443] width 229 height 23
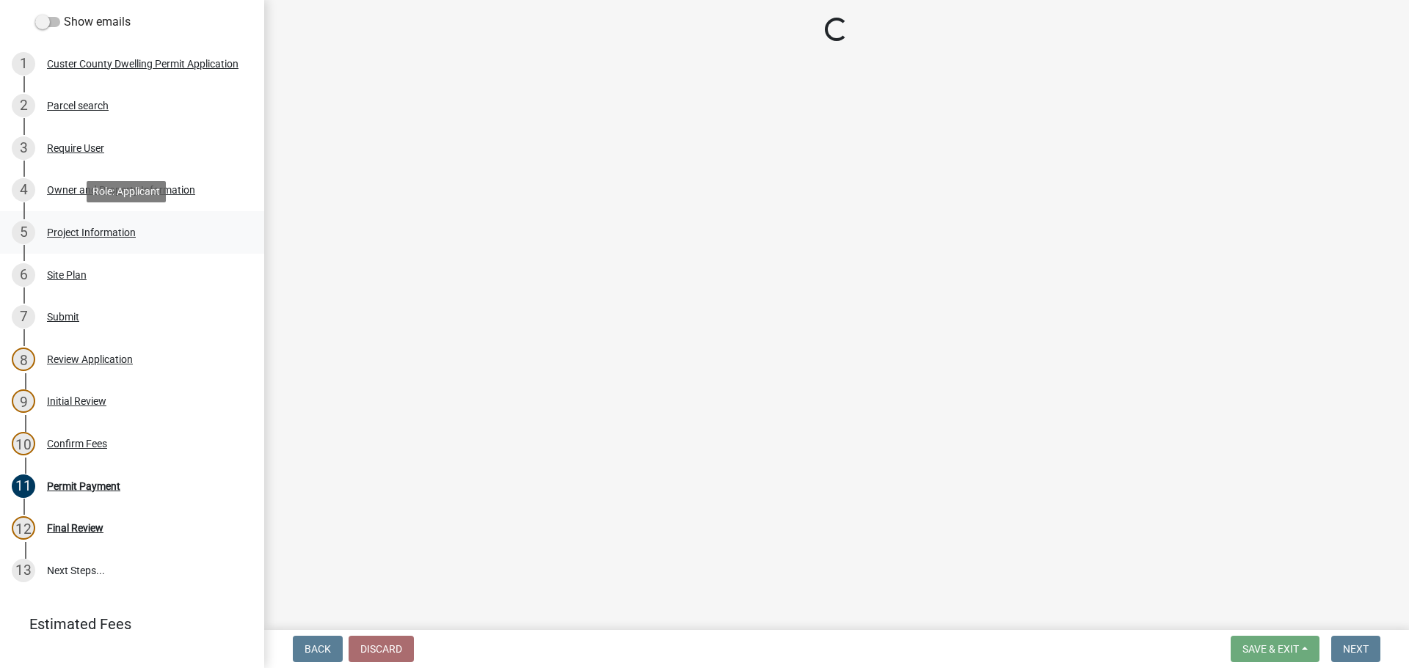
click at [81, 237] on div "Project Information" at bounding box center [91, 232] width 89 height 10
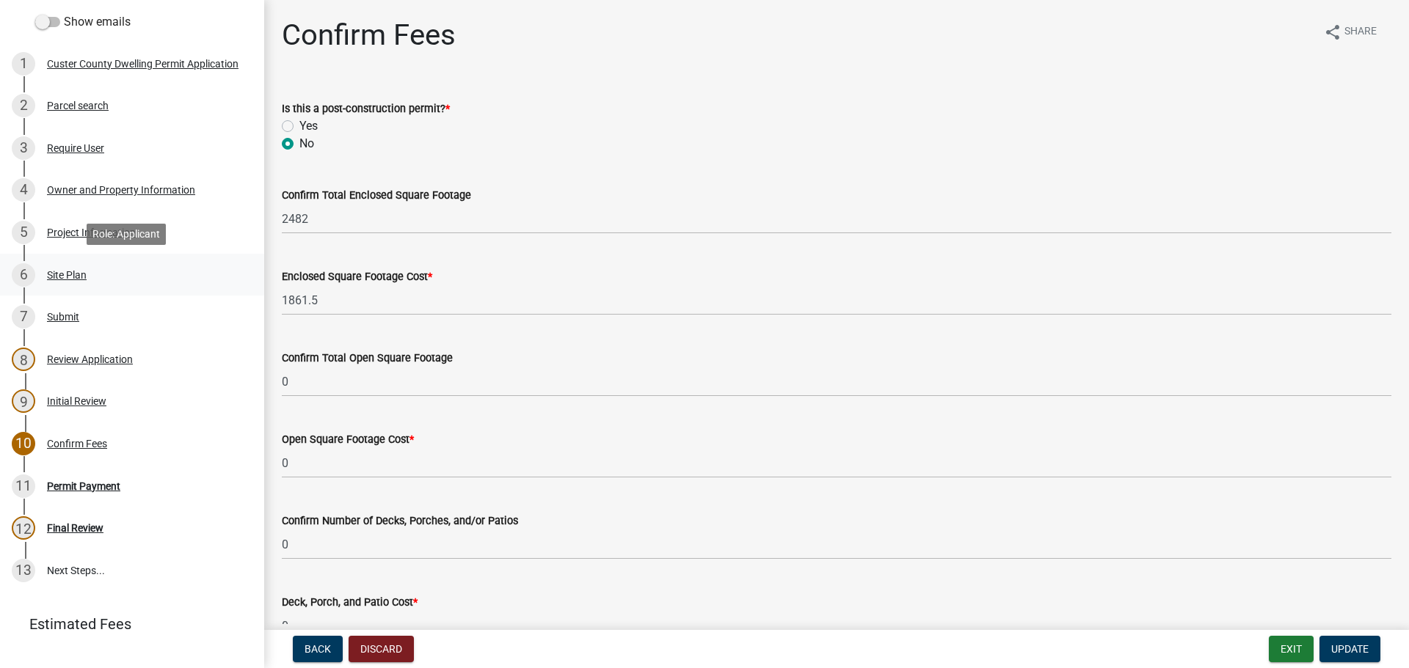
click at [77, 276] on div "Site Plan" at bounding box center [67, 275] width 40 height 10
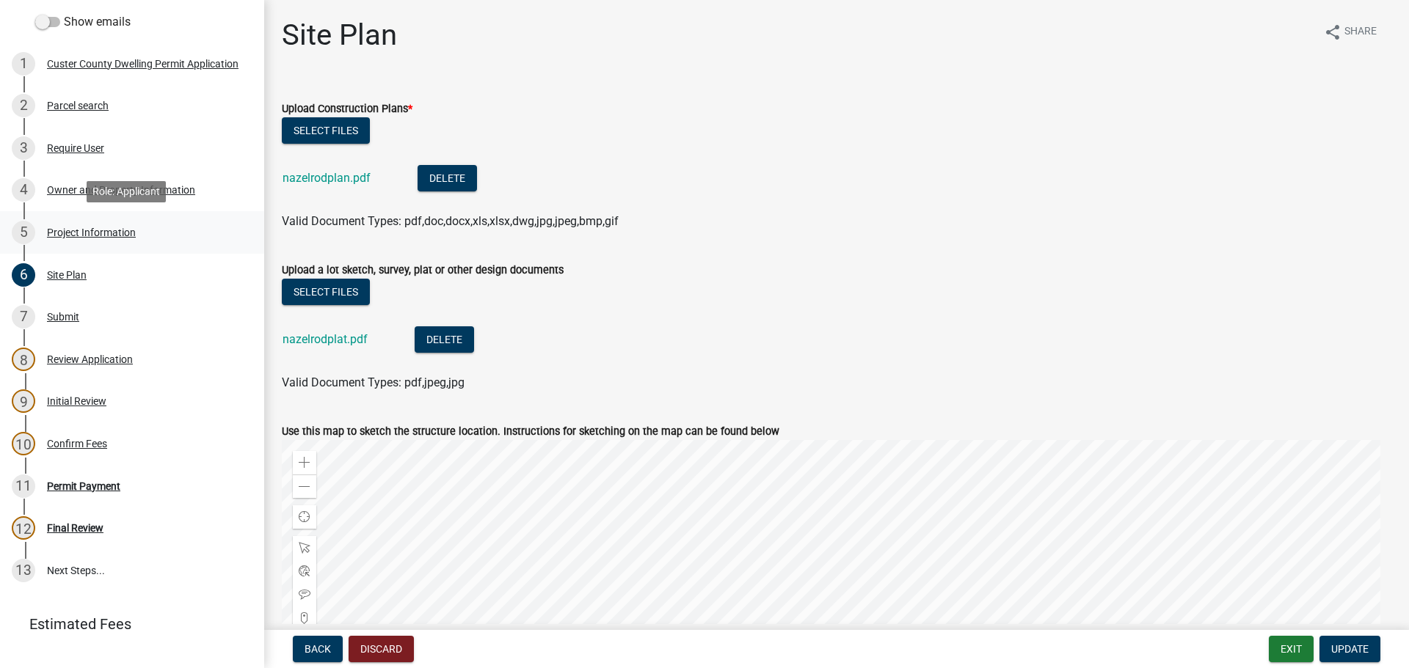
click at [69, 233] on div "Project Information" at bounding box center [91, 232] width 89 height 10
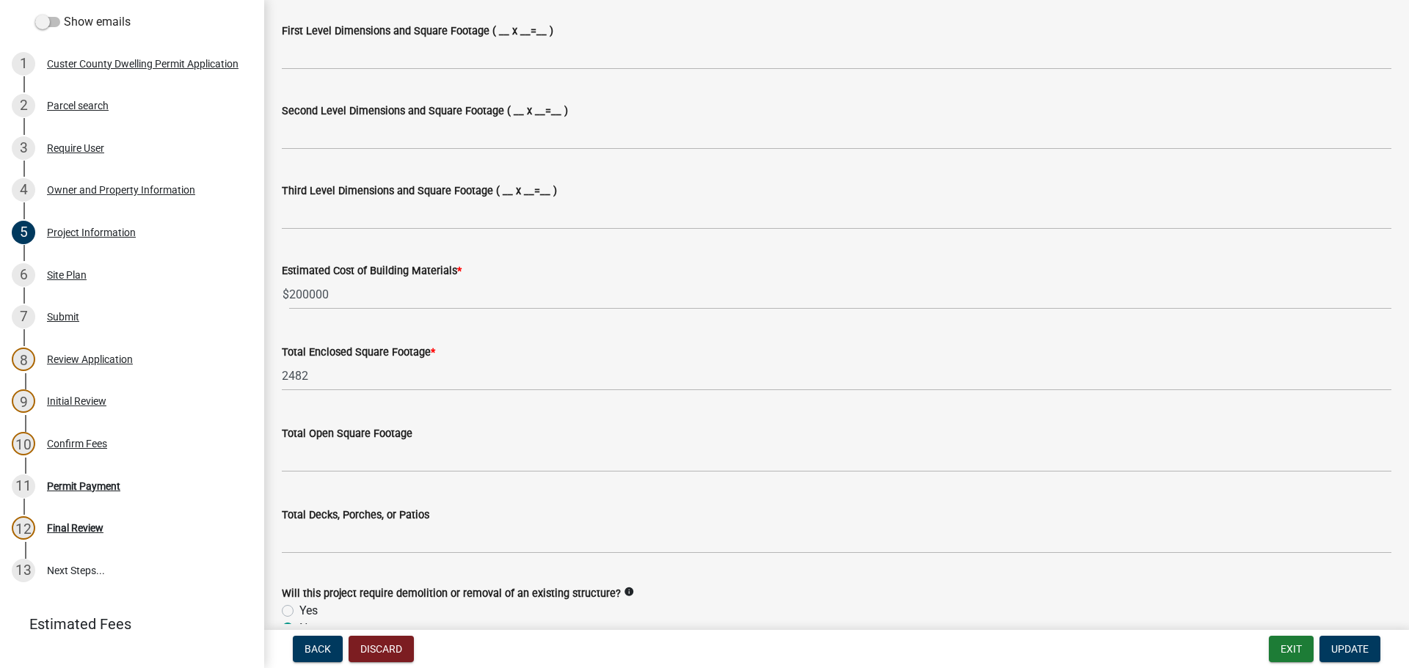
scroll to position [1100, 0]
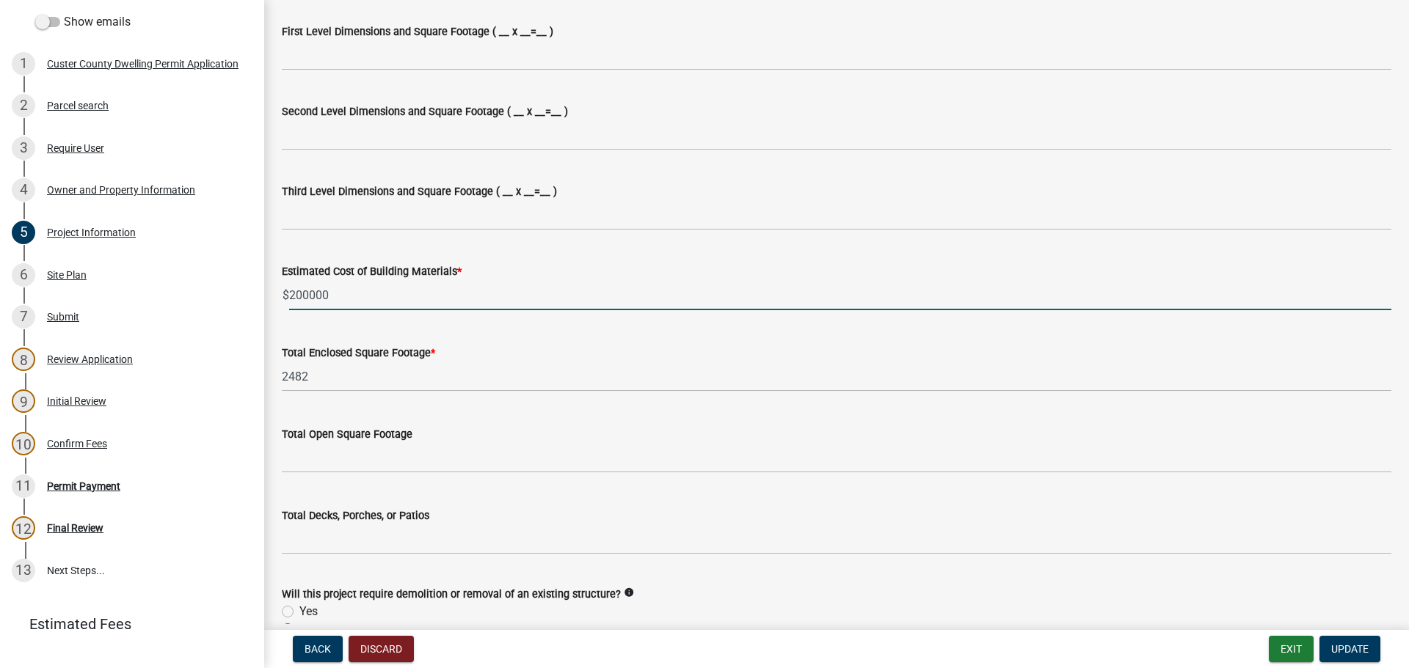
drag, startPoint x: 333, startPoint y: 304, endPoint x: 288, endPoint y: 311, distance: 46.1
click at [288, 311] on wm-data-entity-input "Estimated Cost of Building Materials * $ 200000" at bounding box center [836, 282] width 1109 height 81
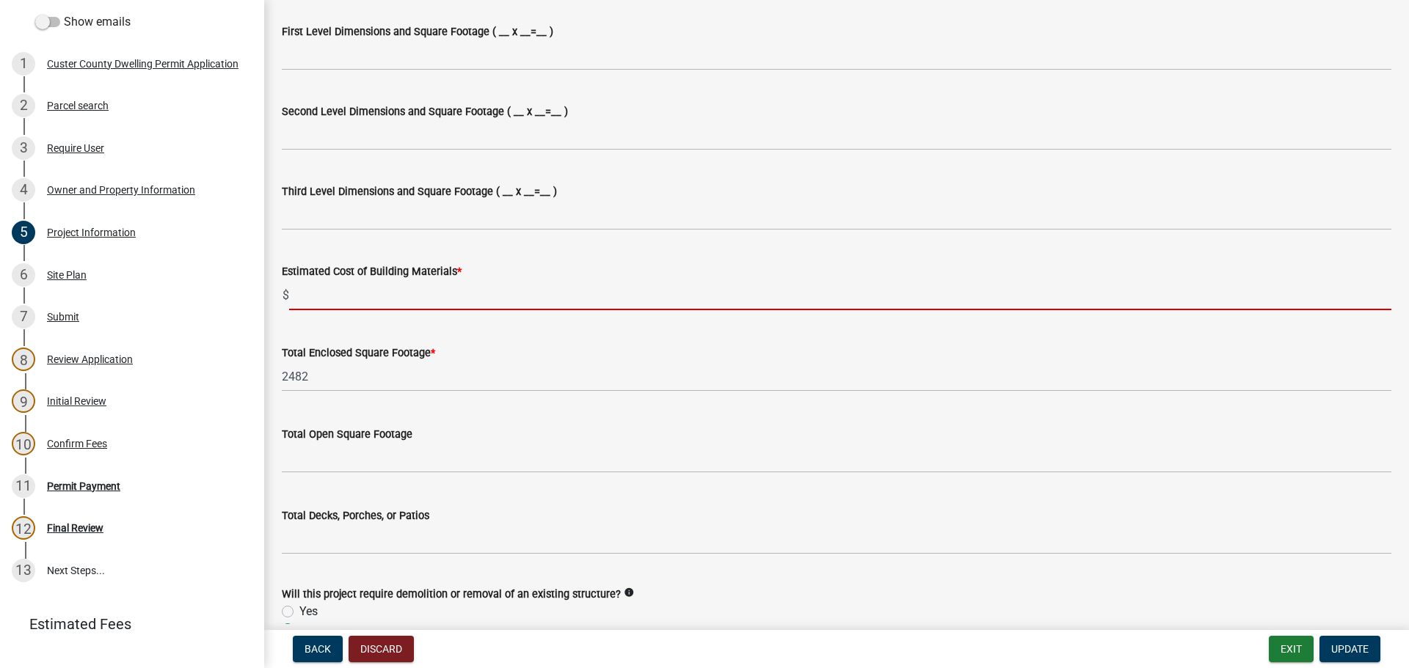
click at [322, 299] on input "text" at bounding box center [840, 295] width 1102 height 30
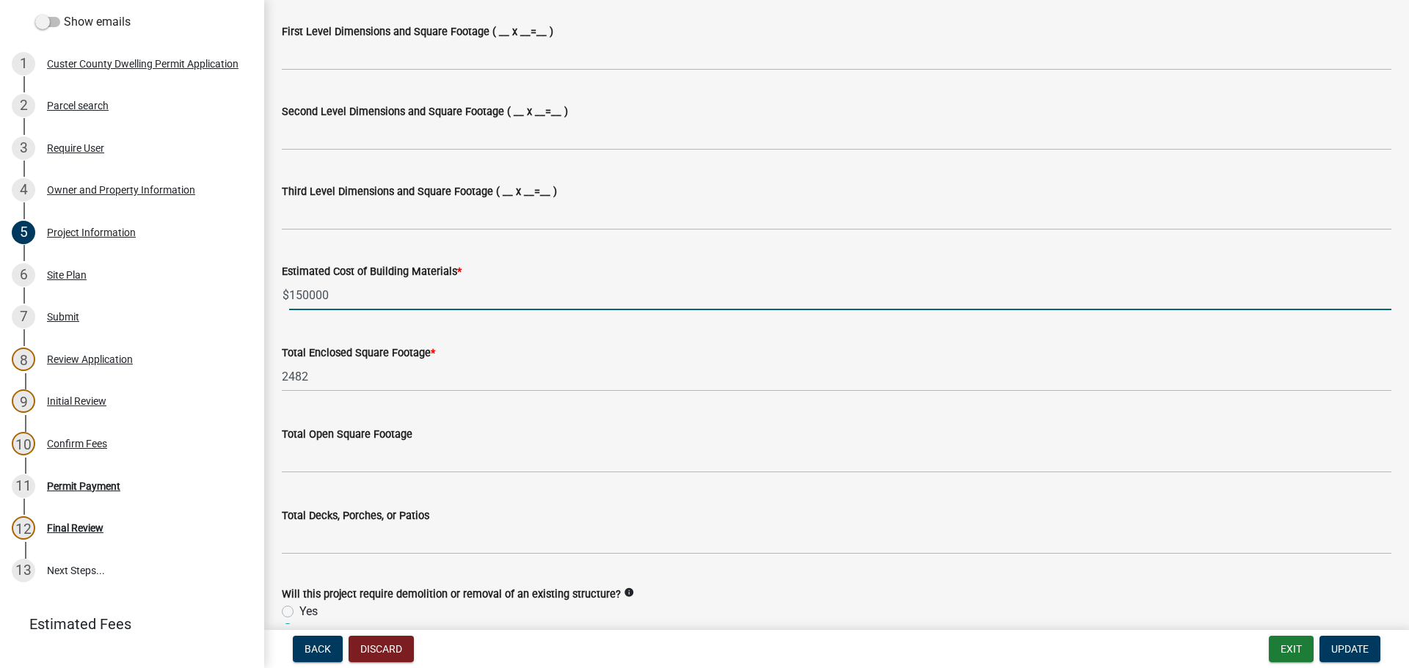
click at [354, 305] on input "150000" at bounding box center [840, 295] width 1102 height 30
type input "150000"
click at [1361, 648] on span "Update" at bounding box center [1349, 649] width 37 height 12
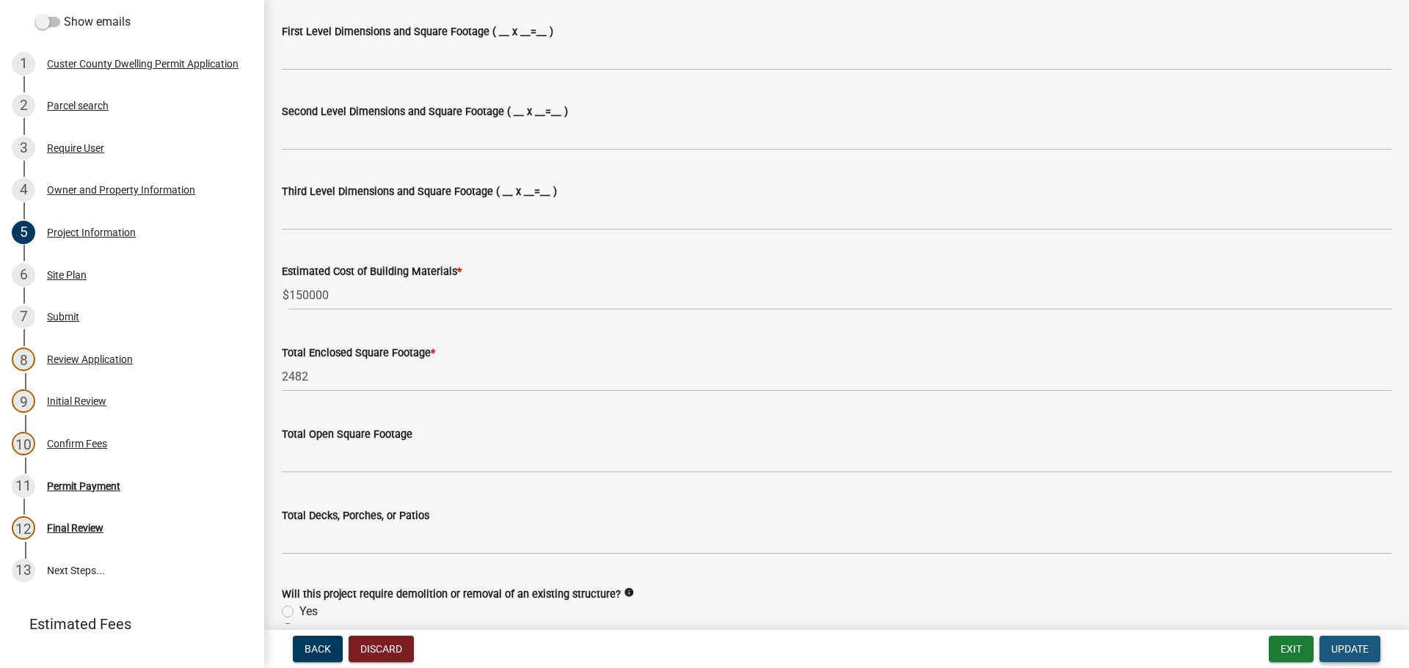
click at [1362, 643] on span "Update" at bounding box center [1349, 649] width 37 height 12
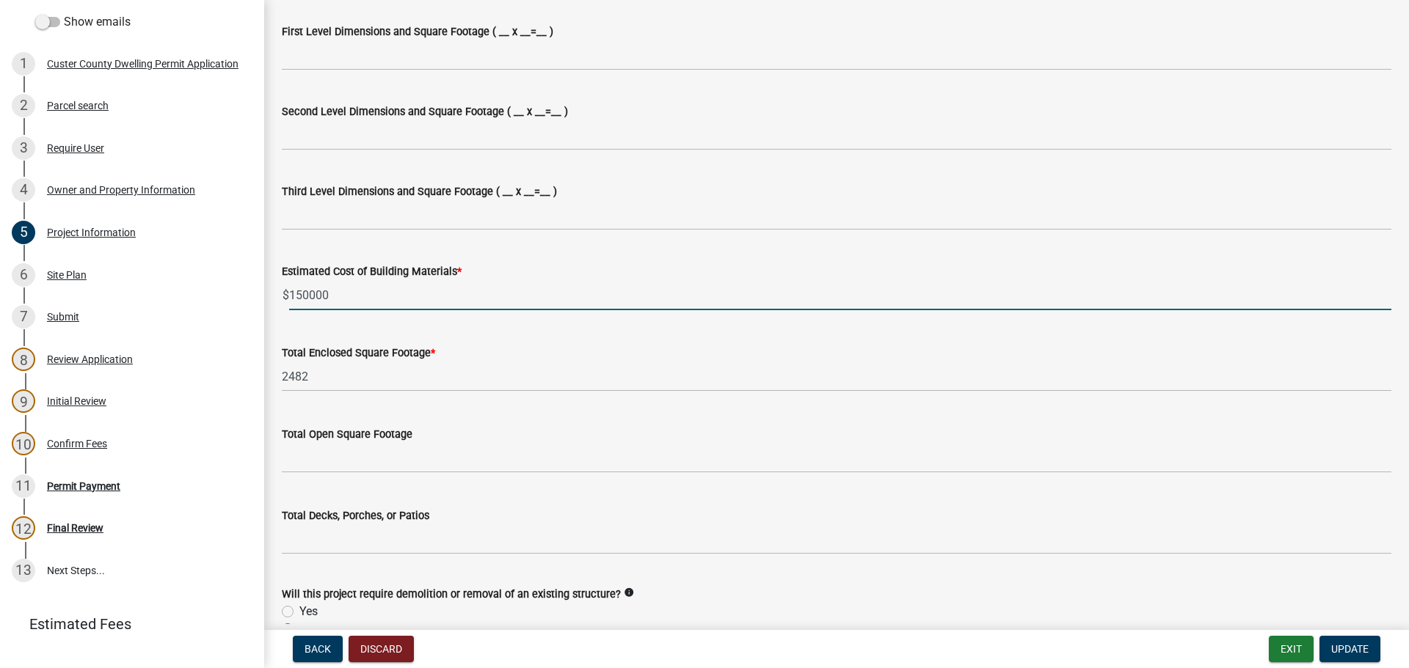
click at [309, 297] on input "150000" at bounding box center [840, 295] width 1102 height 30
click at [1351, 650] on span "Update" at bounding box center [1349, 649] width 37 height 12
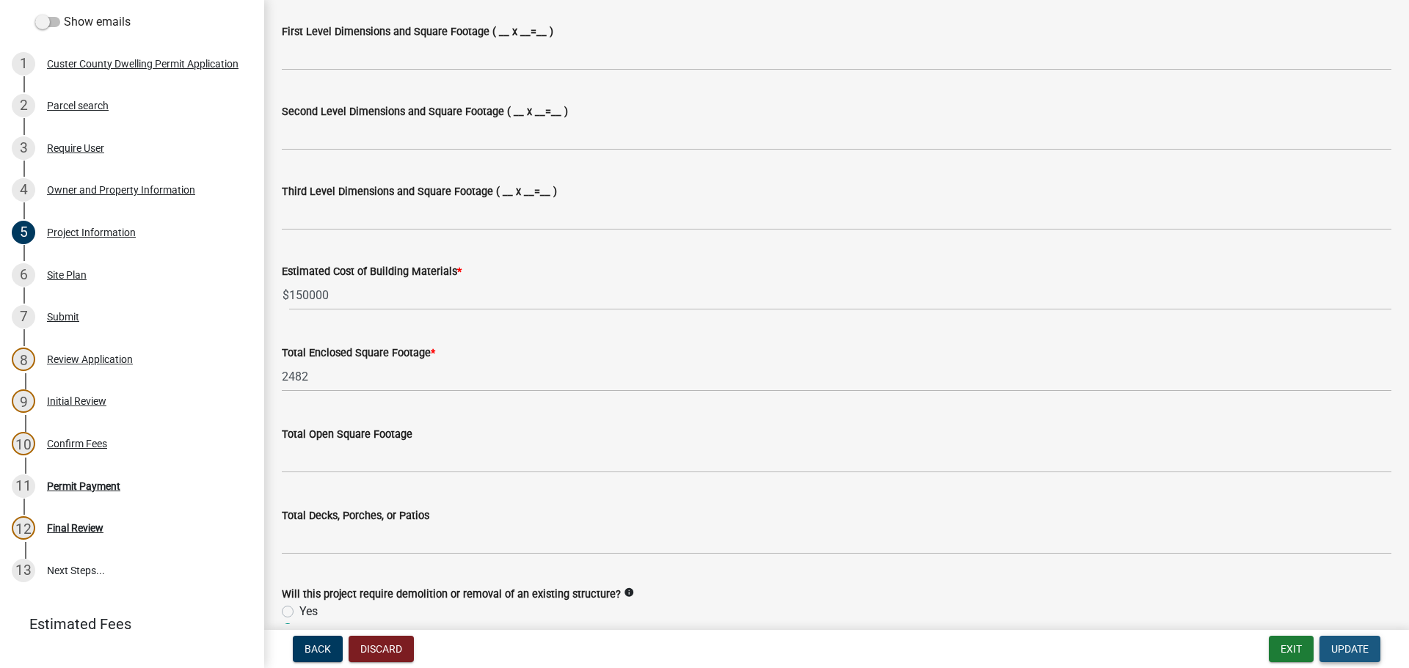
click at [1347, 640] on button "Update" at bounding box center [1349, 649] width 61 height 26
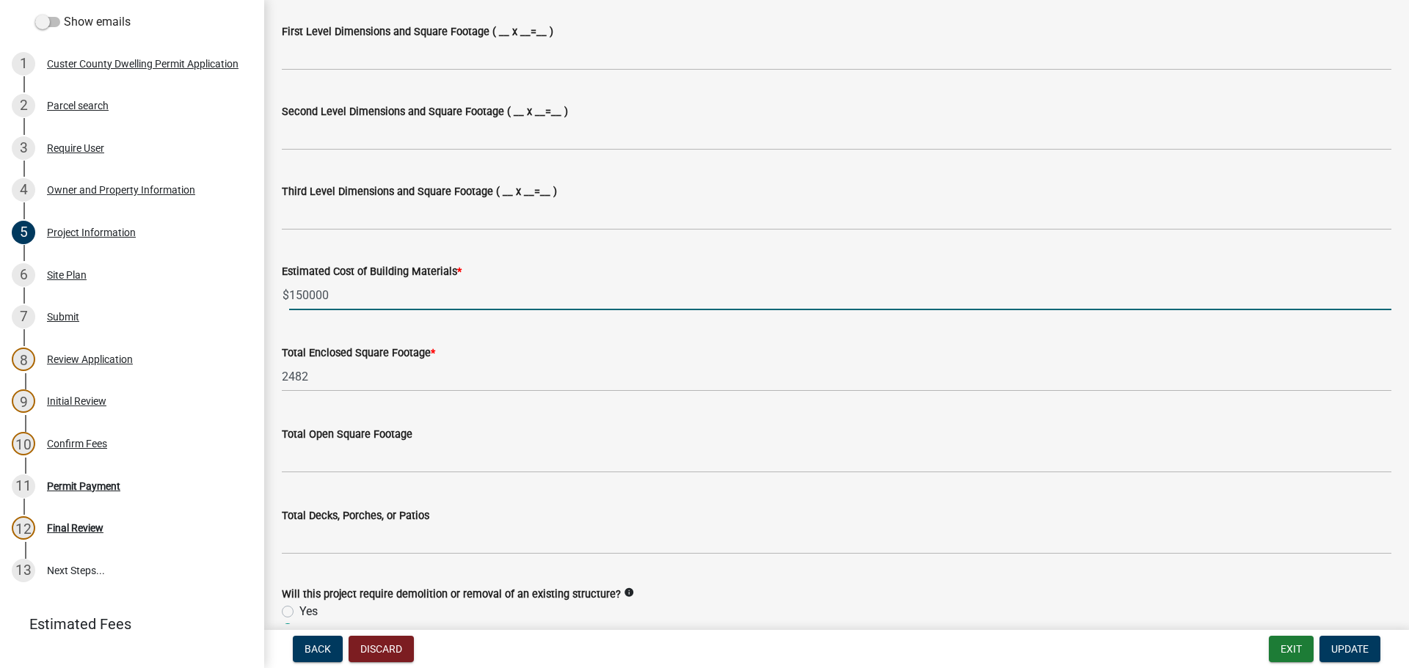
click at [343, 293] on input "150000" at bounding box center [840, 295] width 1102 height 30
click at [1351, 643] on span "Update" at bounding box center [1349, 649] width 37 height 12
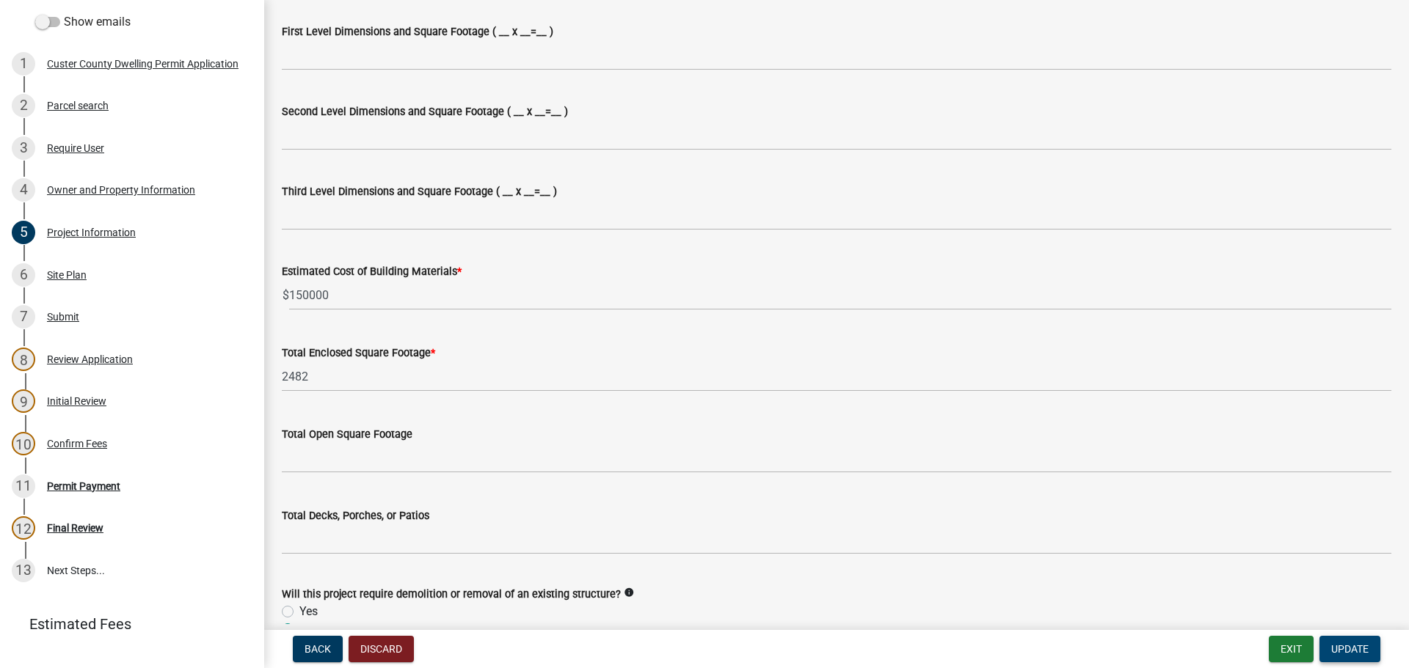
click at [1365, 651] on span "Update" at bounding box center [1349, 649] width 37 height 12
click at [1339, 651] on span "Update" at bounding box center [1349, 649] width 37 height 12
click at [1337, 652] on span "Update" at bounding box center [1349, 649] width 37 height 12
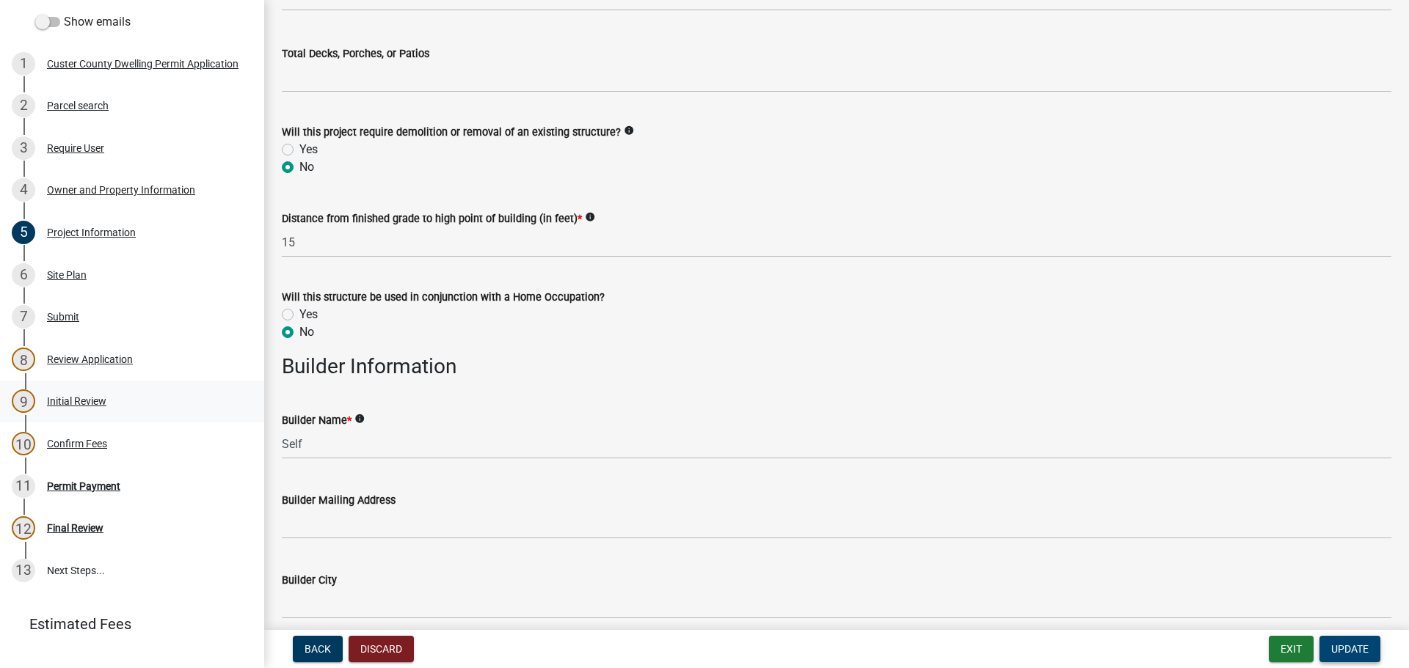
scroll to position [1834, 0]
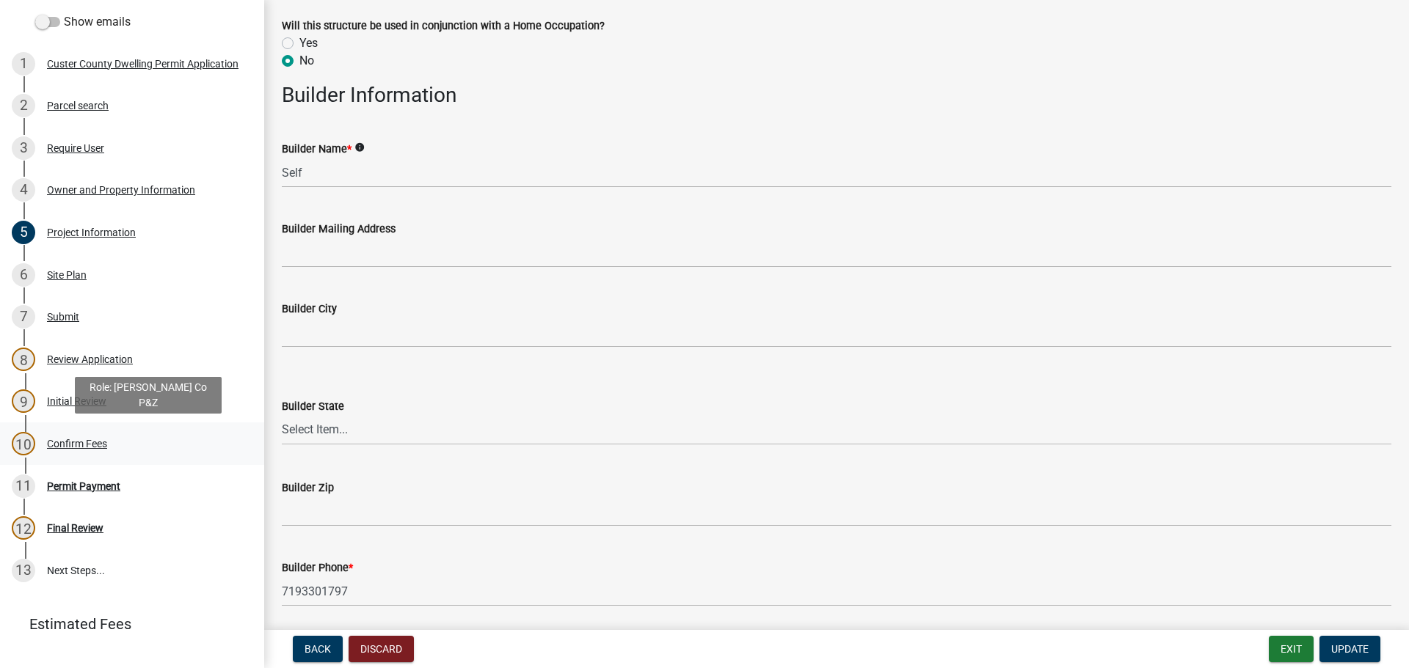
click at [89, 448] on div "Confirm Fees" at bounding box center [77, 444] width 60 height 10
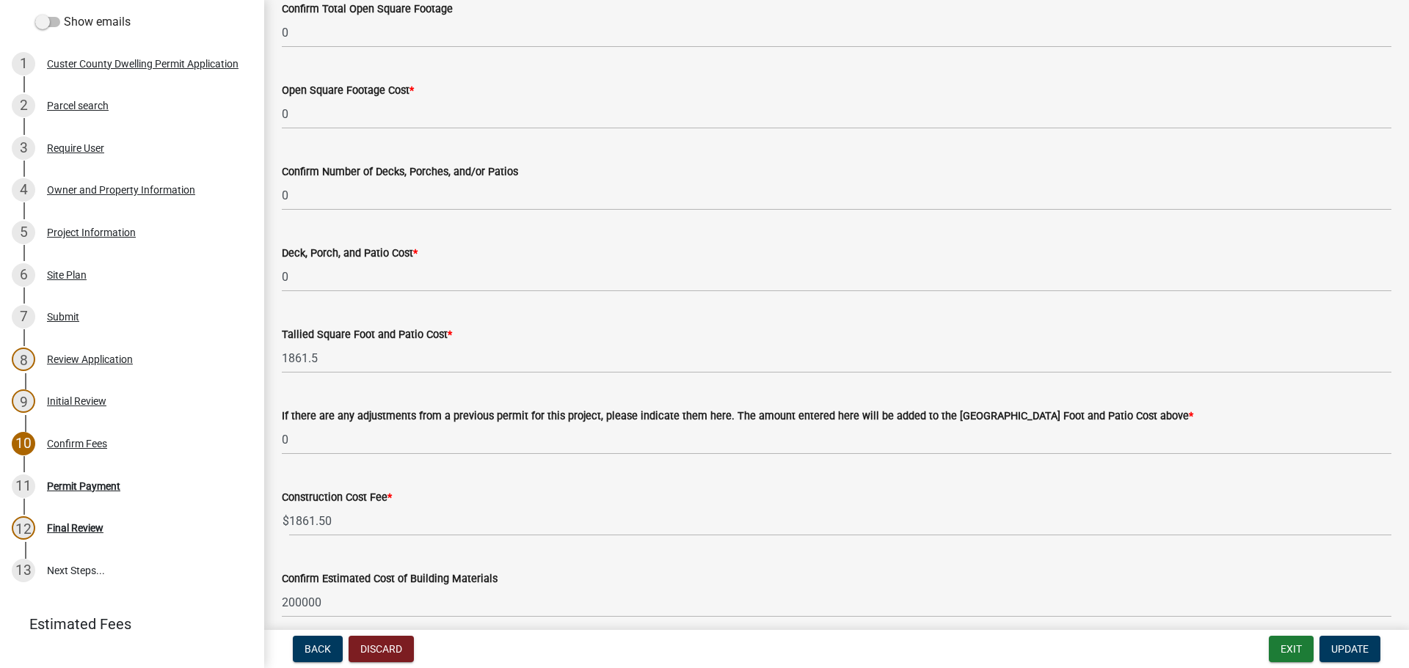
scroll to position [587, 0]
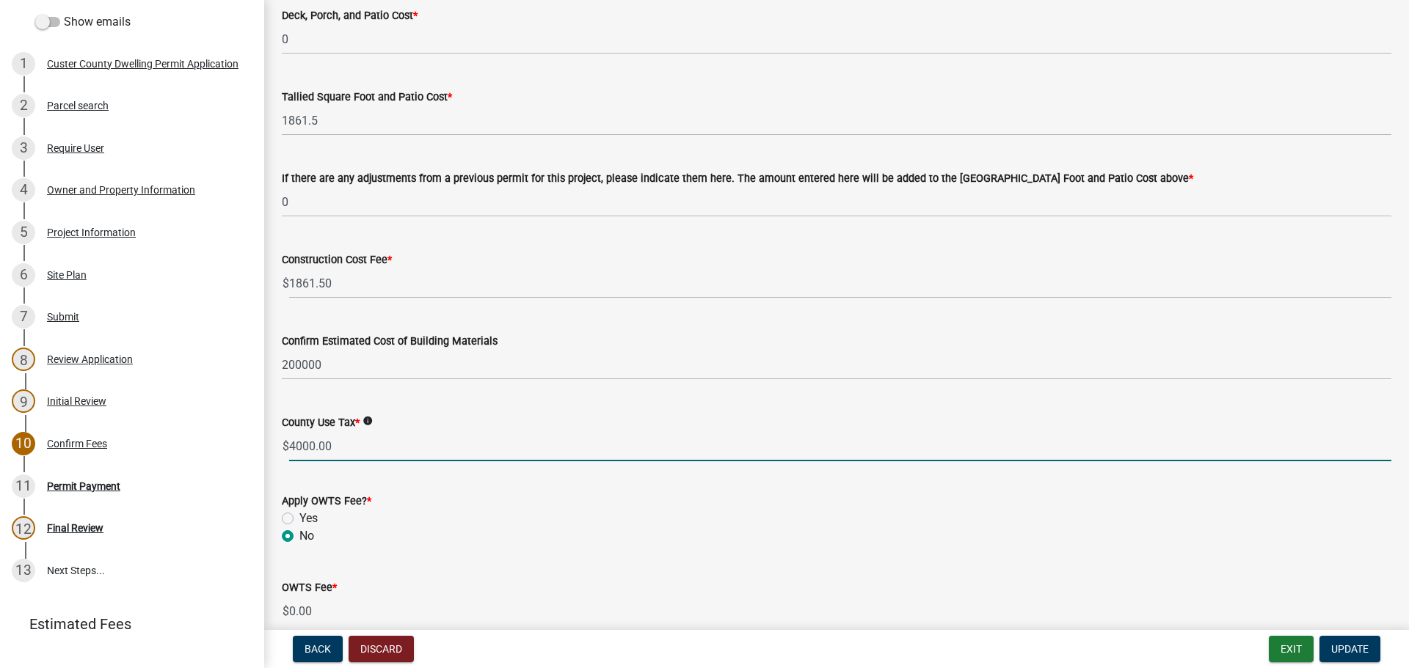
click at [360, 449] on input "4000.00" at bounding box center [840, 446] width 1102 height 30
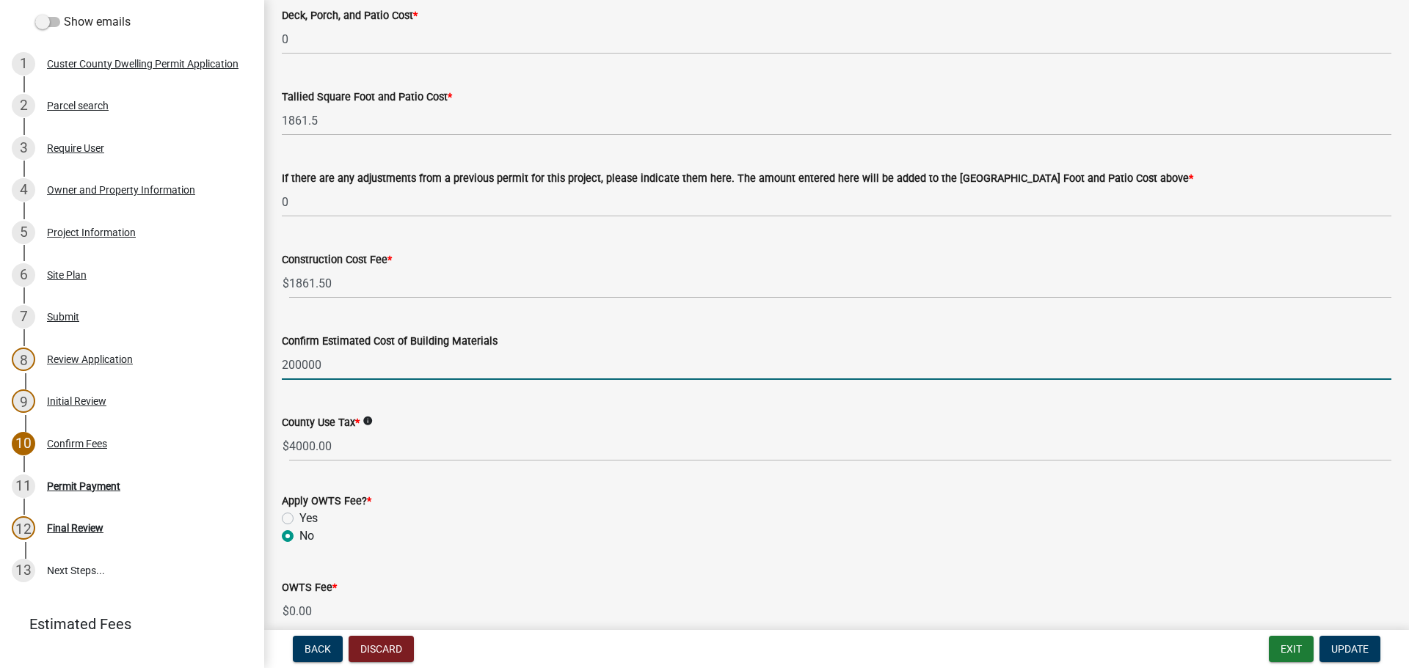
drag, startPoint x: 346, startPoint y: 369, endPoint x: 263, endPoint y: 366, distance: 83.7
click at [263, 366] on div "County: Dwelling Permit 492479 Edit View Summary Notes Show emails 1 [GEOGRAPHI…" at bounding box center [704, 334] width 1409 height 668
click at [392, 367] on input "150000" at bounding box center [836, 365] width 1109 height 30
type input "150000"
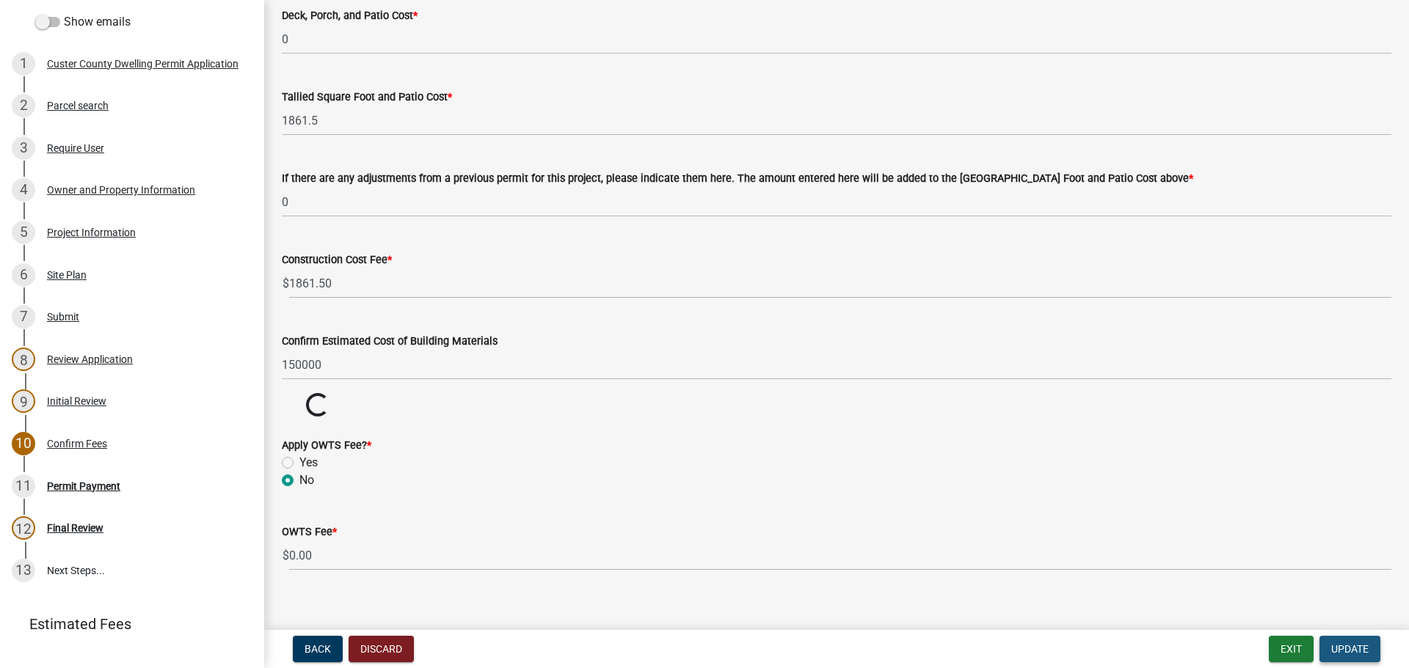
click at [1352, 650] on span "Update" at bounding box center [1349, 649] width 37 height 12
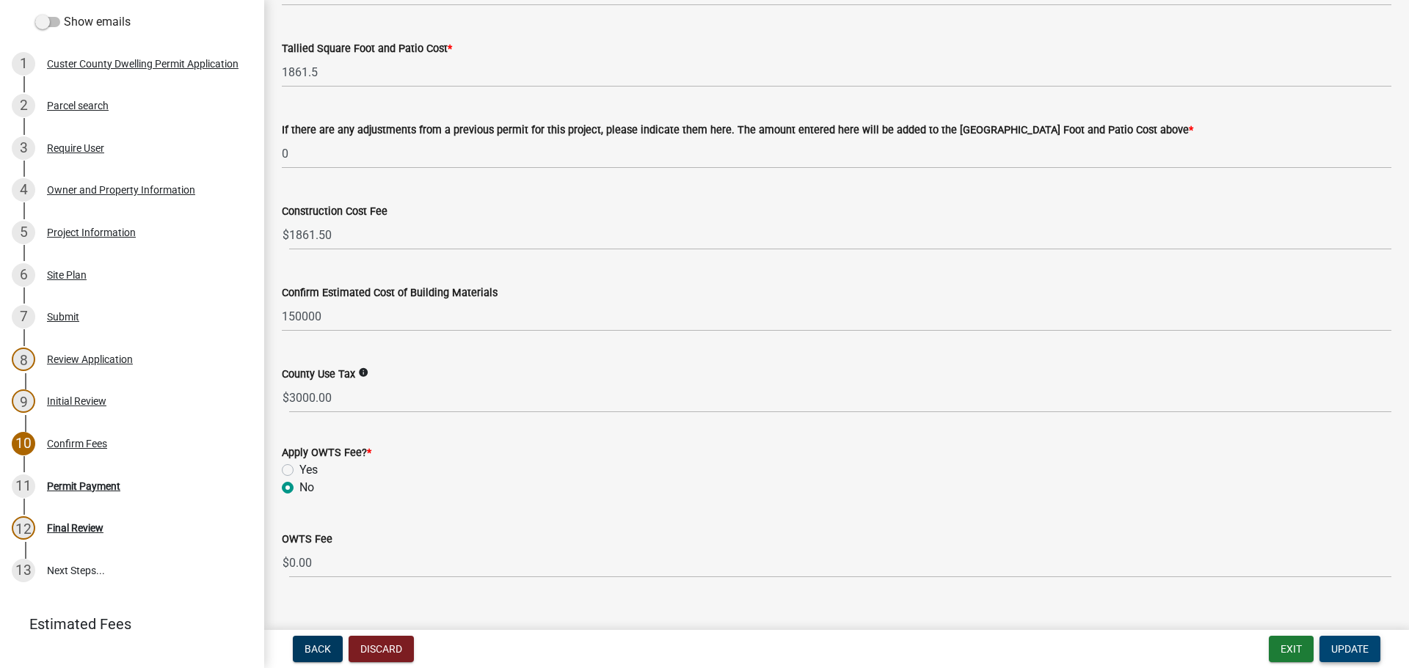
scroll to position [660, 0]
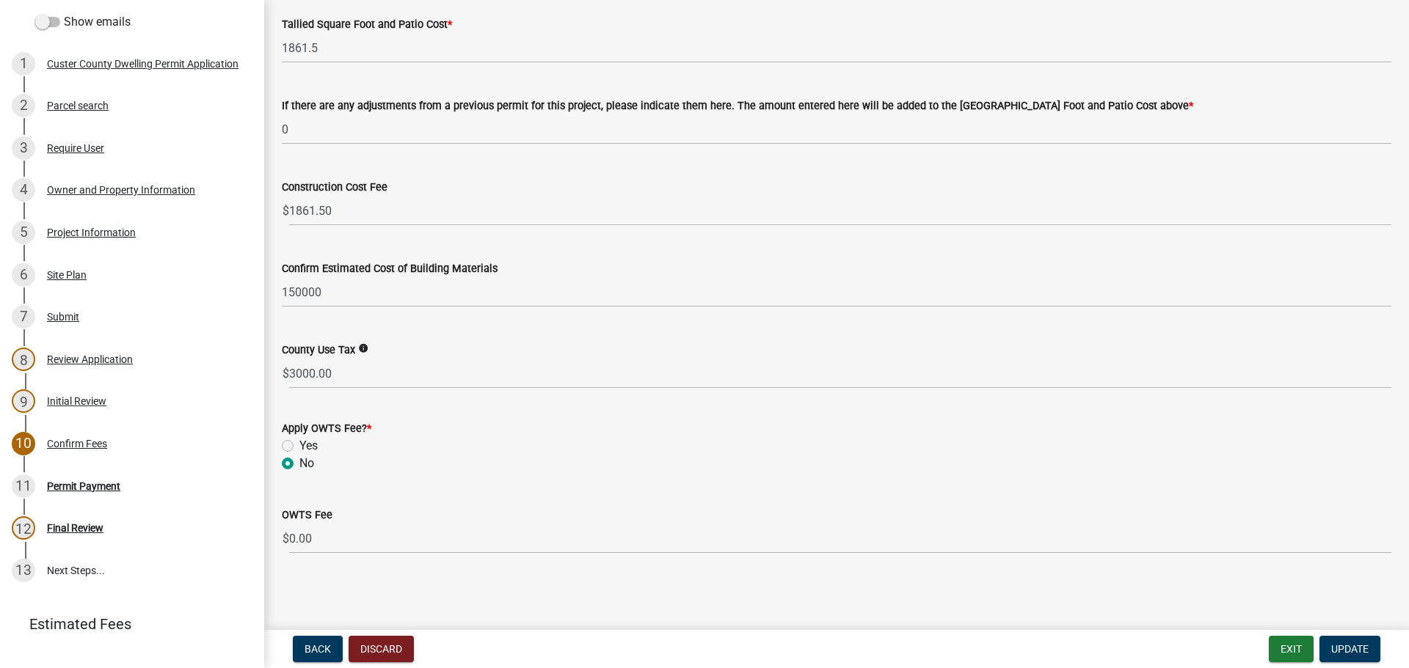
click at [1078, 635] on nav "Back Discard Exit Update" at bounding box center [836, 649] width 1144 height 38
click at [1094, 619] on main "Confirm Fees share Share Is this a post-construction permit? * Yes No Confirm T…" at bounding box center [836, 312] width 1144 height 624
click at [1086, 611] on main "Confirm Fees share Share Is this a post-construction permit? * Yes No Confirm T…" at bounding box center [836, 312] width 1144 height 624
click at [877, 602] on main "Confirm Fees share Share Is this a post-construction permit? * Yes No Confirm T…" at bounding box center [836, 312] width 1144 height 624
click at [1343, 656] on button "Update" at bounding box center [1349, 649] width 61 height 26
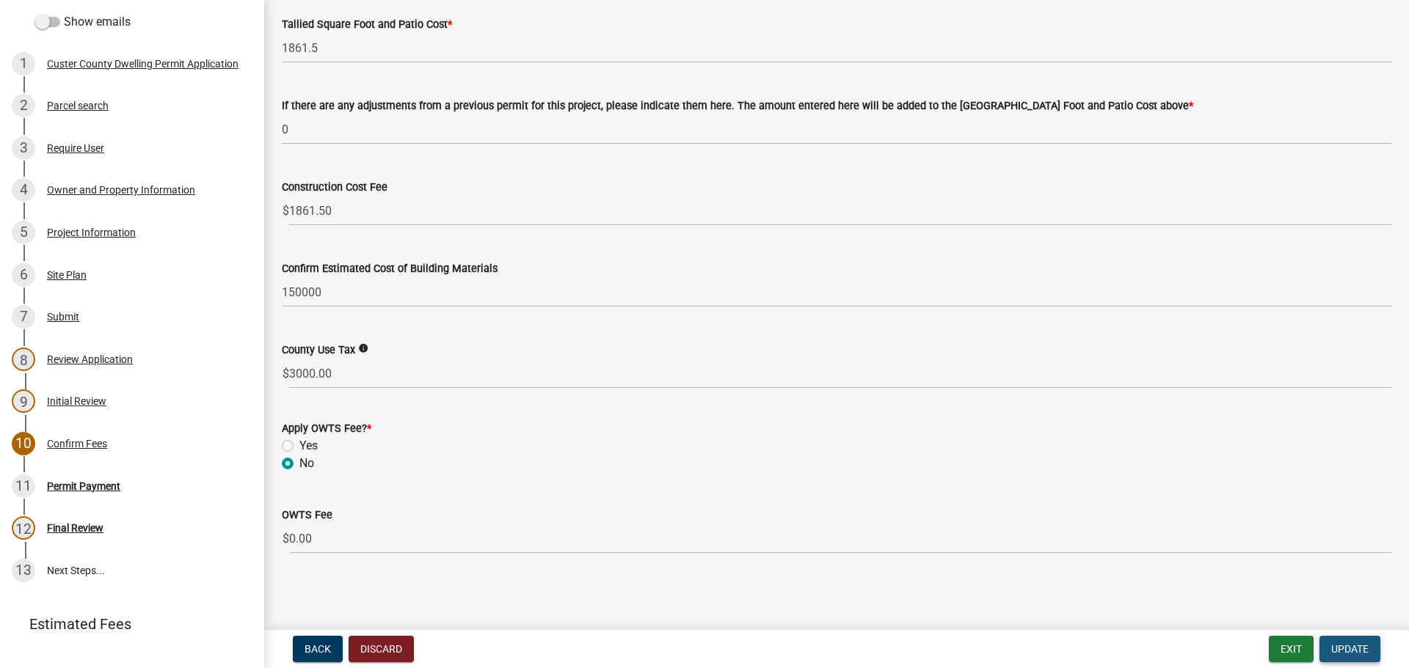
scroll to position [0, 0]
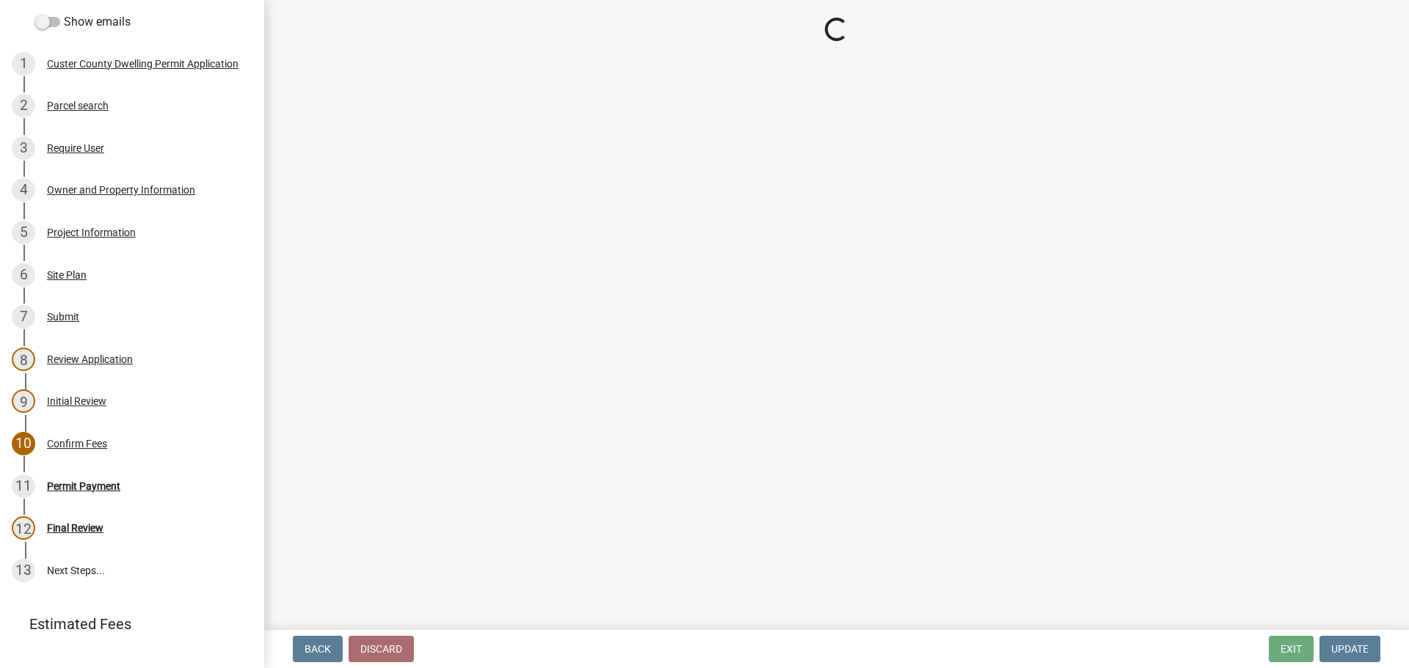
select select "3: 3"
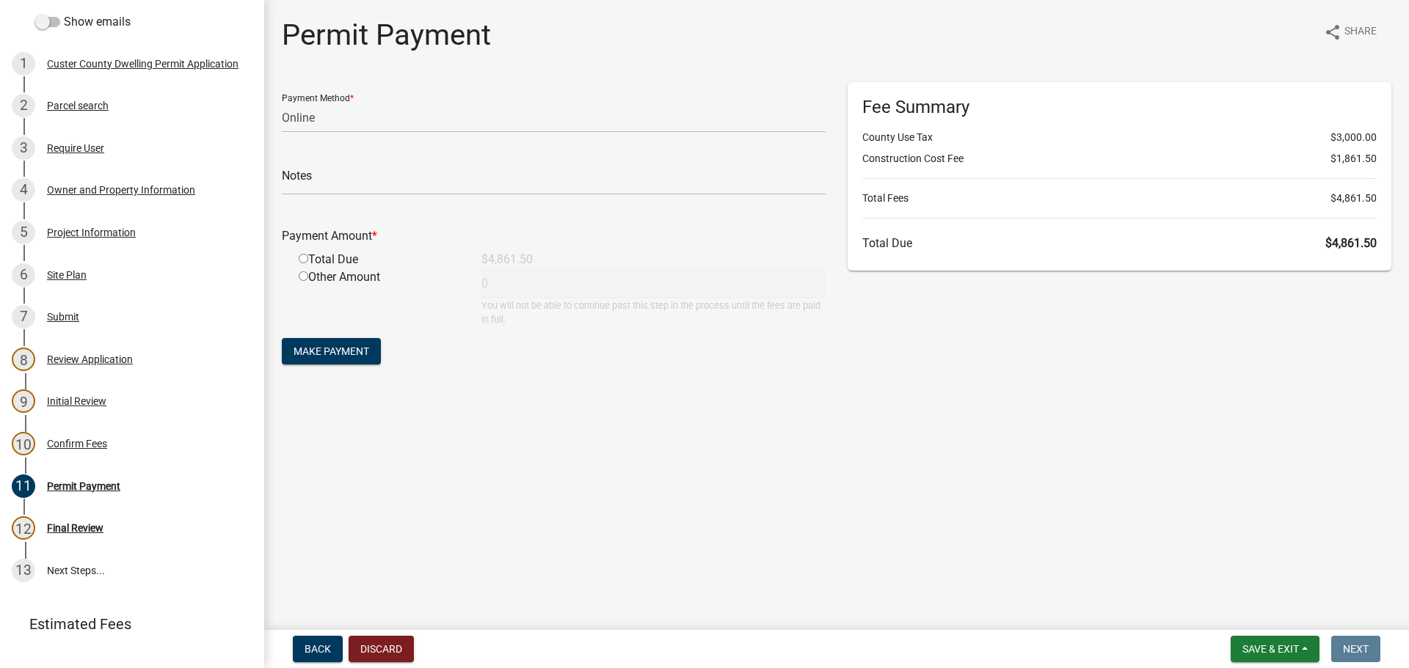
click at [606, 541] on main "Permit Payment share Share Payment Method * Credit Card POS Check Cash Online N…" at bounding box center [836, 312] width 1144 height 624
click at [606, 536] on main "Permit Payment share Share Payment Method * Credit Card POS Check Cash Online N…" at bounding box center [836, 312] width 1144 height 624
click at [592, 484] on main "Permit Payment share Share Payment Method * Credit Card POS Check Cash Online N…" at bounding box center [836, 312] width 1144 height 624
click at [593, 483] on main "Permit Payment share Share Payment Method * Credit Card POS Check Cash Online N…" at bounding box center [836, 312] width 1144 height 624
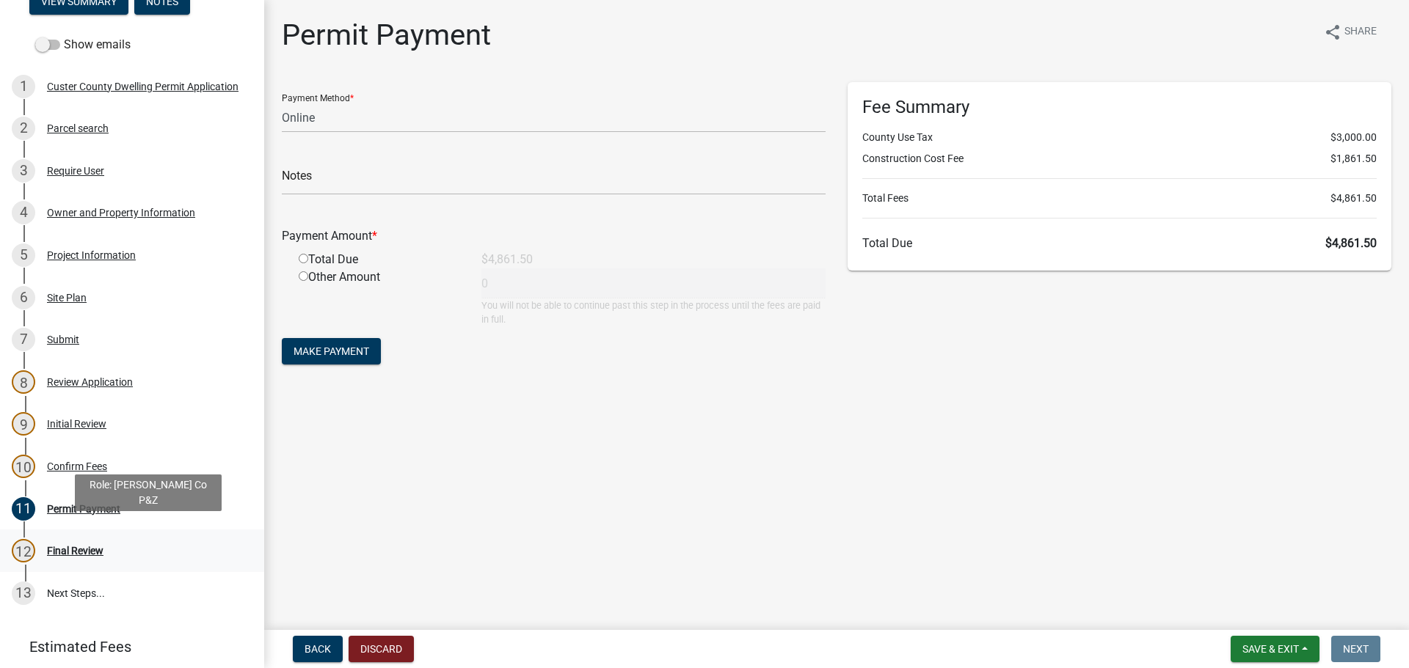
scroll to position [220, 0]
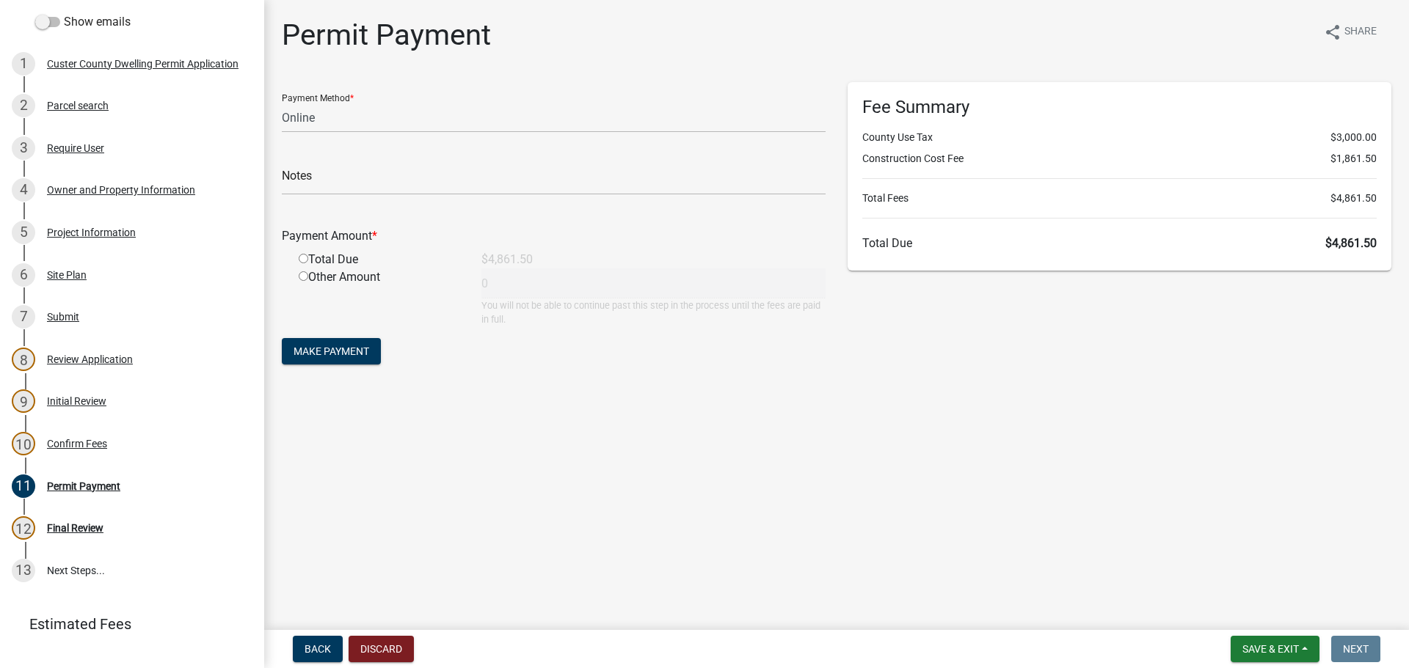
click at [547, 489] on main "Permit Payment share Share Payment Method * Credit Card POS Check Cash Online N…" at bounding box center [836, 312] width 1144 height 624
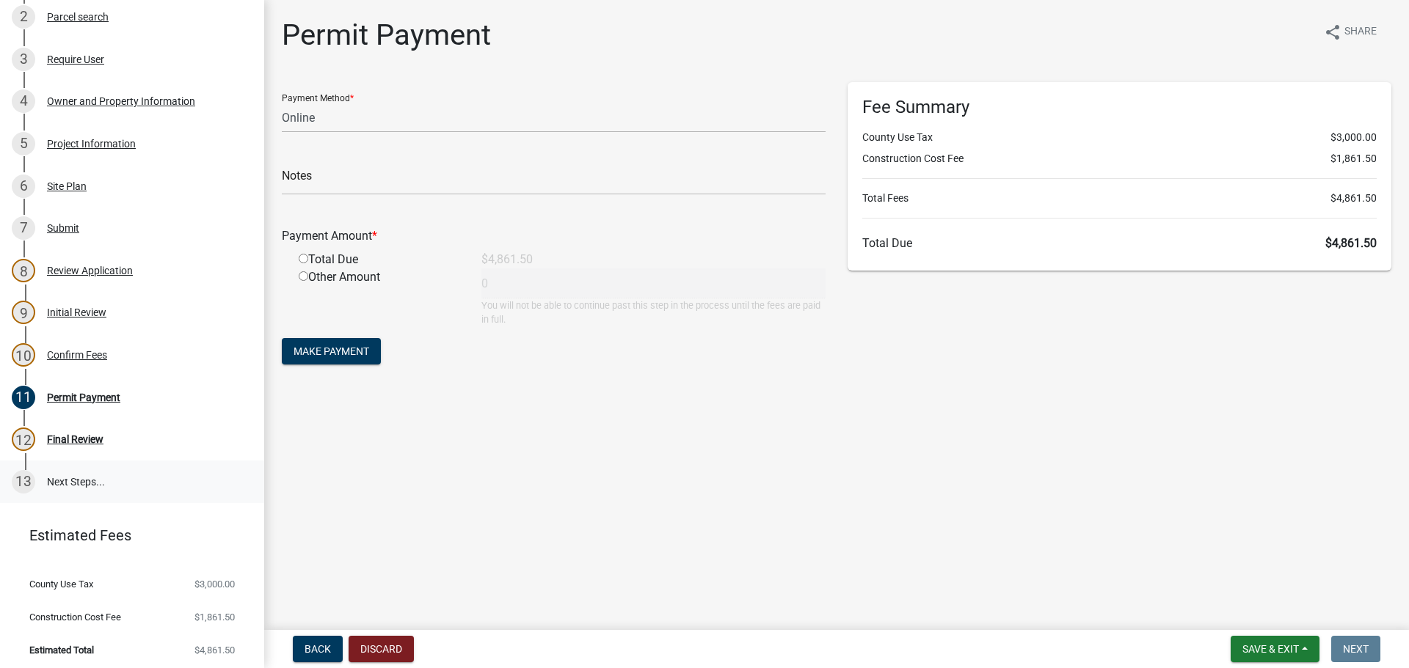
scroll to position [313, 0]
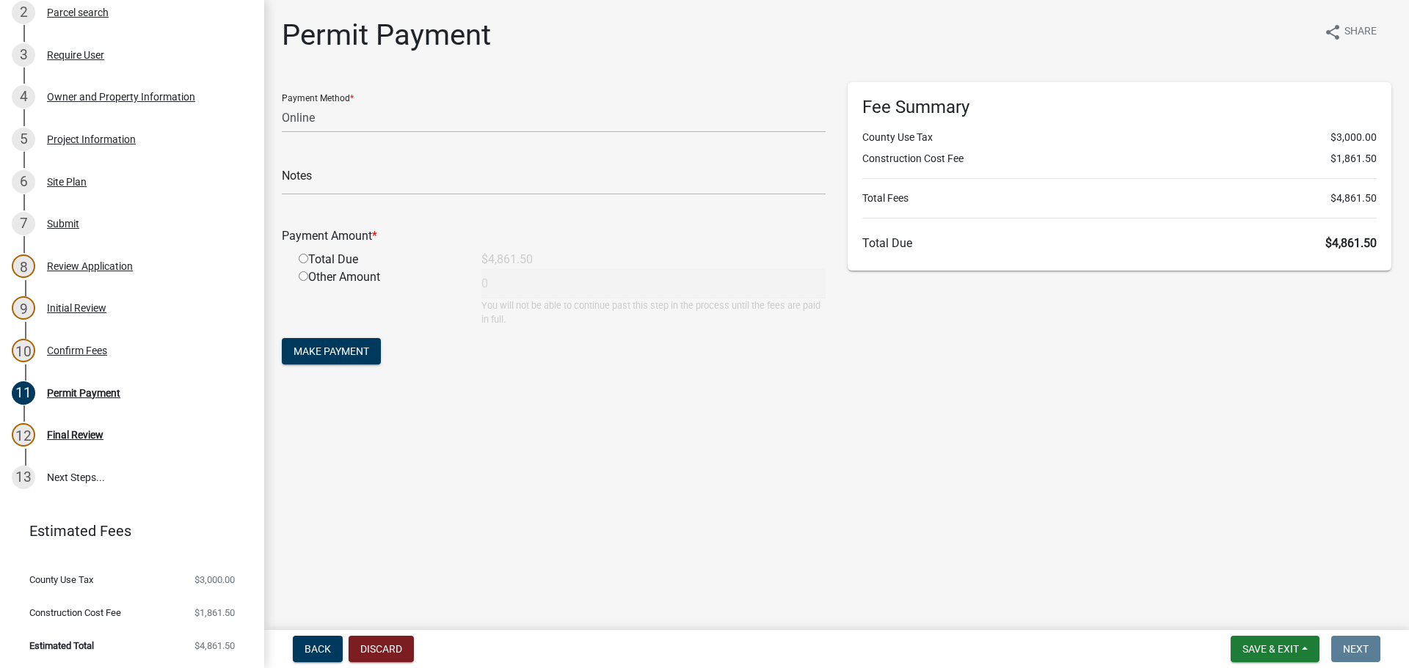
click at [960, 460] on main "Permit Payment share Share Payment Method * Credit Card POS Check Cash Online N…" at bounding box center [836, 312] width 1144 height 624
click at [84, 386] on div "11 Permit Payment" at bounding box center [126, 392] width 229 height 23
click at [65, 341] on div "10 Confirm Fees" at bounding box center [126, 350] width 229 height 23
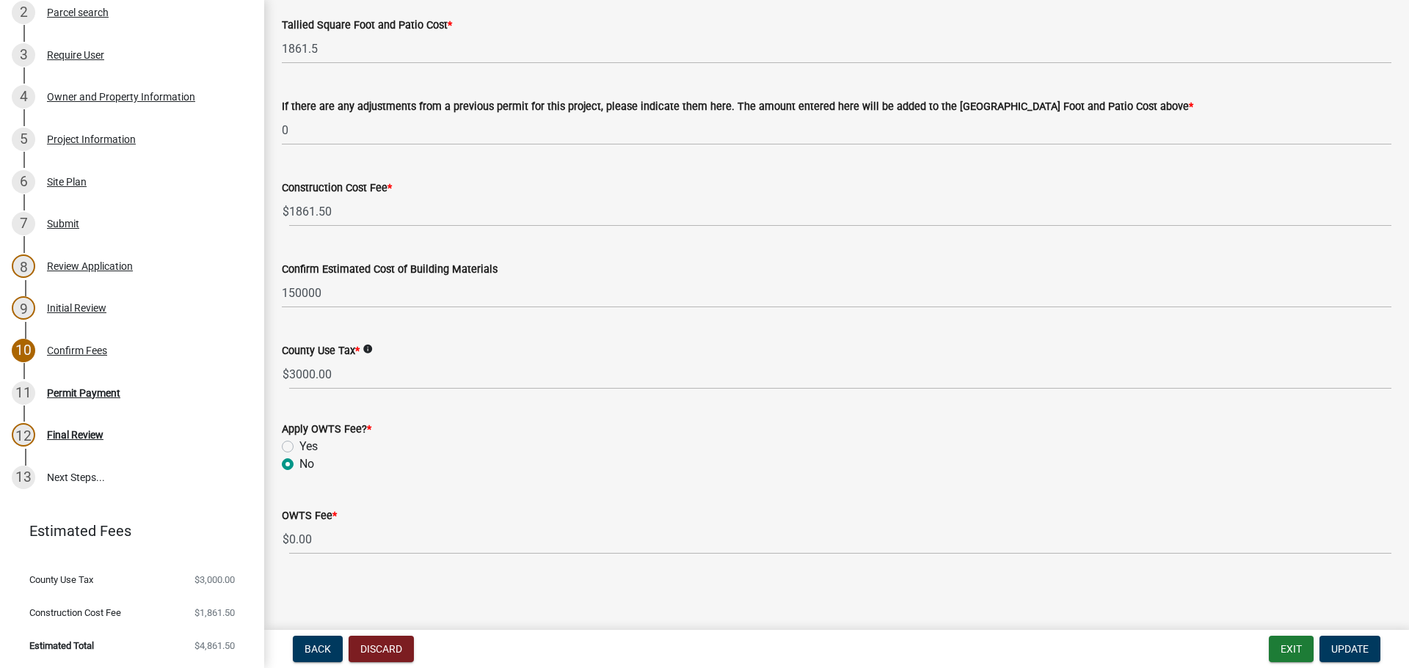
scroll to position [660, 0]
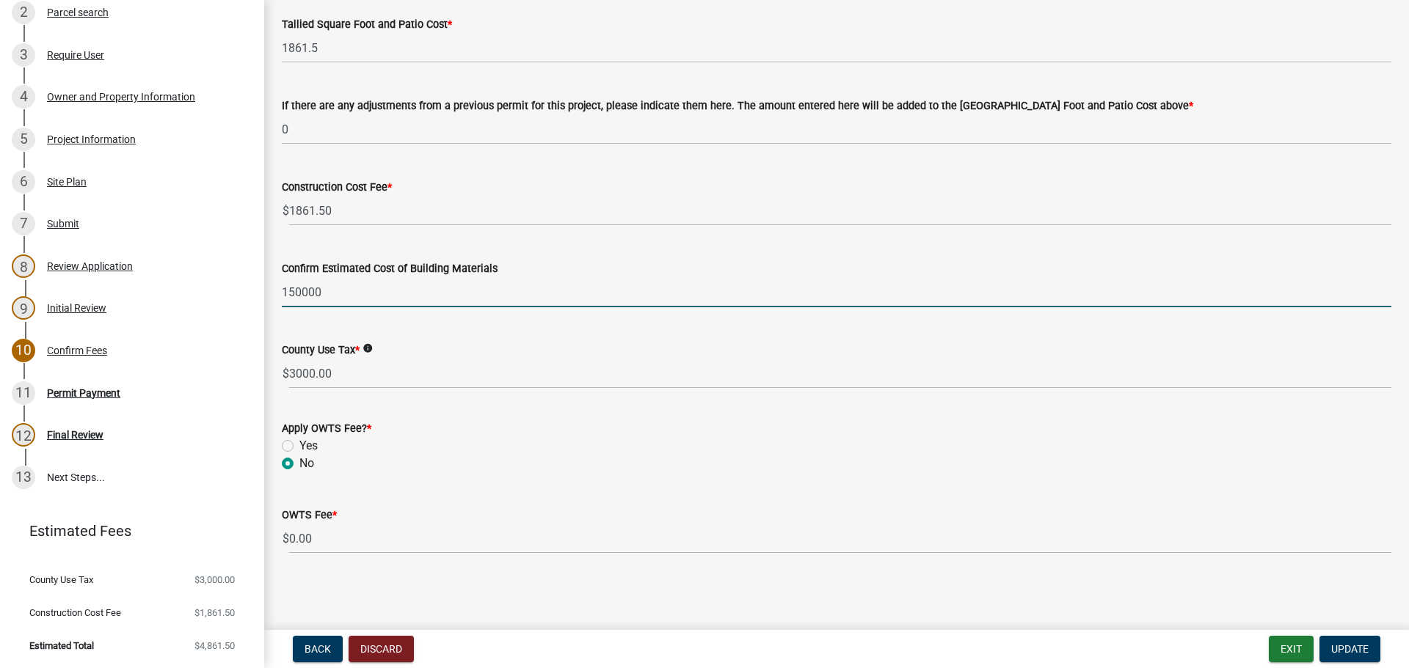
click at [302, 295] on input "150000" at bounding box center [836, 292] width 1109 height 30
click at [478, 307] on input "150000" at bounding box center [836, 292] width 1109 height 30
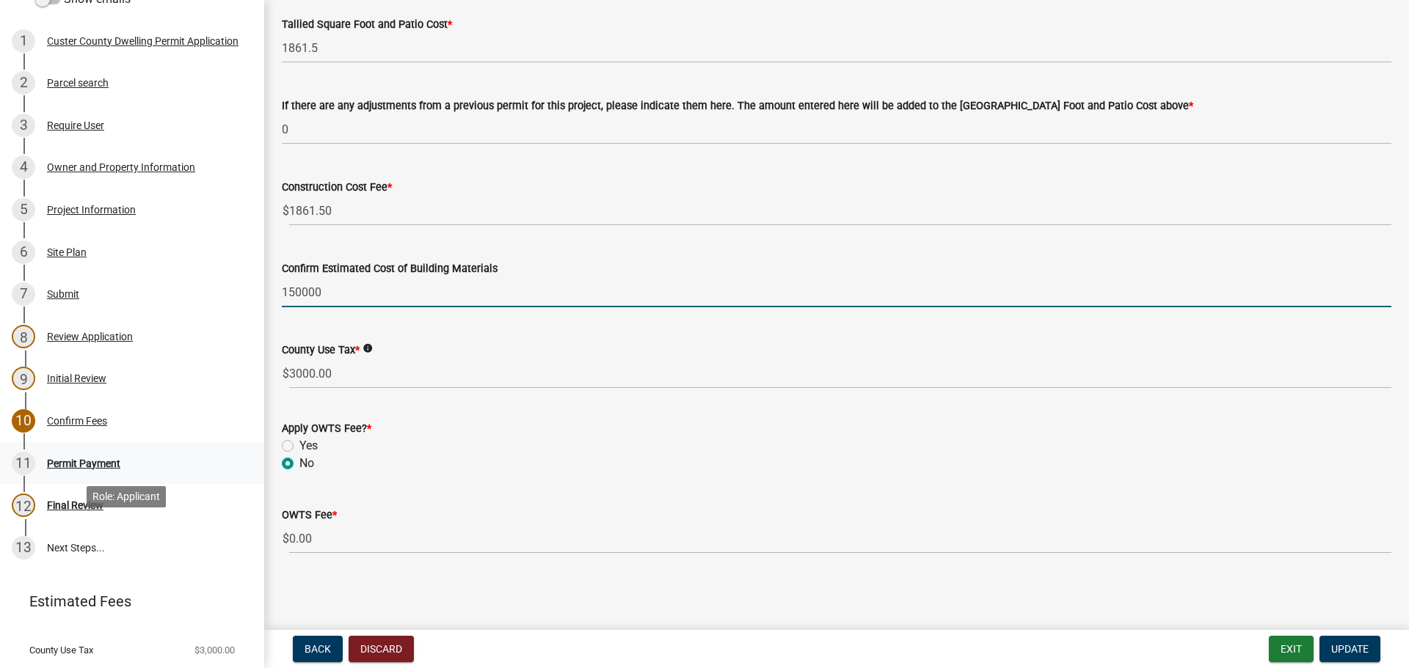
scroll to position [167, 0]
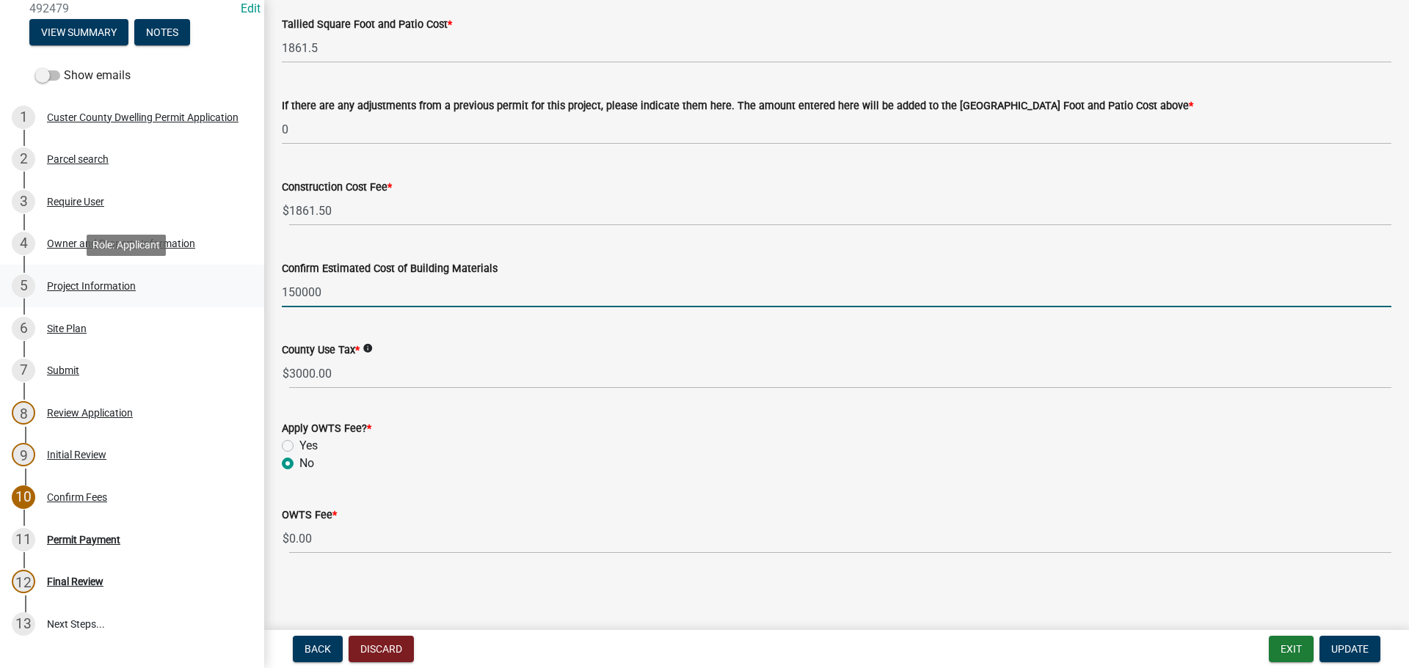
click at [95, 289] on div "Project Information" at bounding box center [91, 286] width 89 height 10
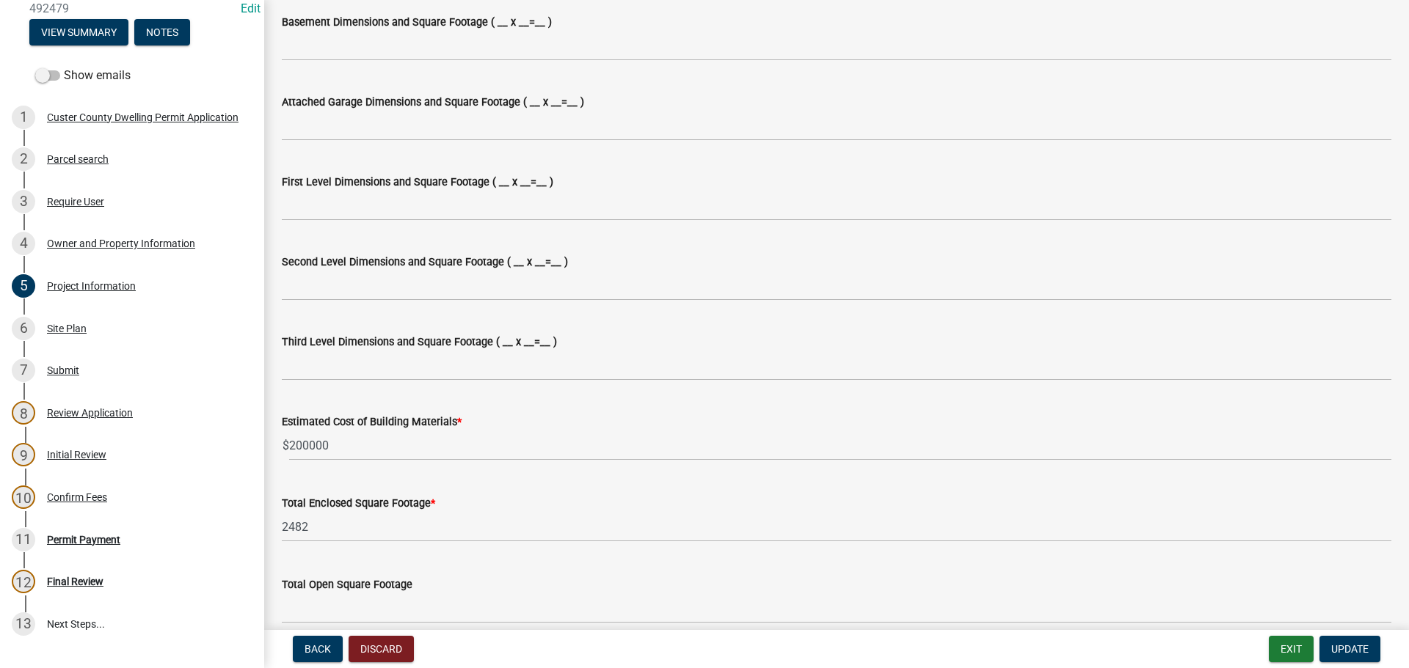
scroll to position [1100, 0]
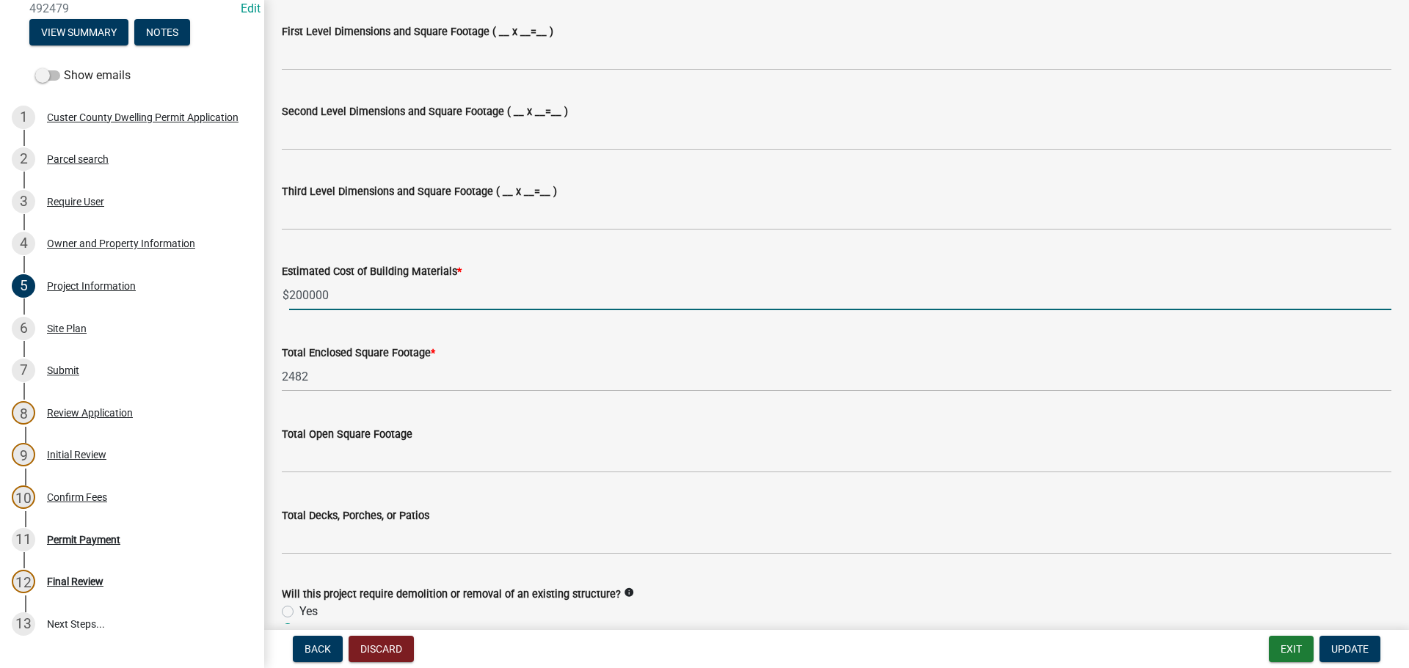
click at [307, 300] on input "200000" at bounding box center [840, 295] width 1102 height 30
click at [491, 296] on input "150000" at bounding box center [840, 295] width 1102 height 30
type input "150000"
click at [1354, 653] on span "Update" at bounding box center [1349, 649] width 37 height 12
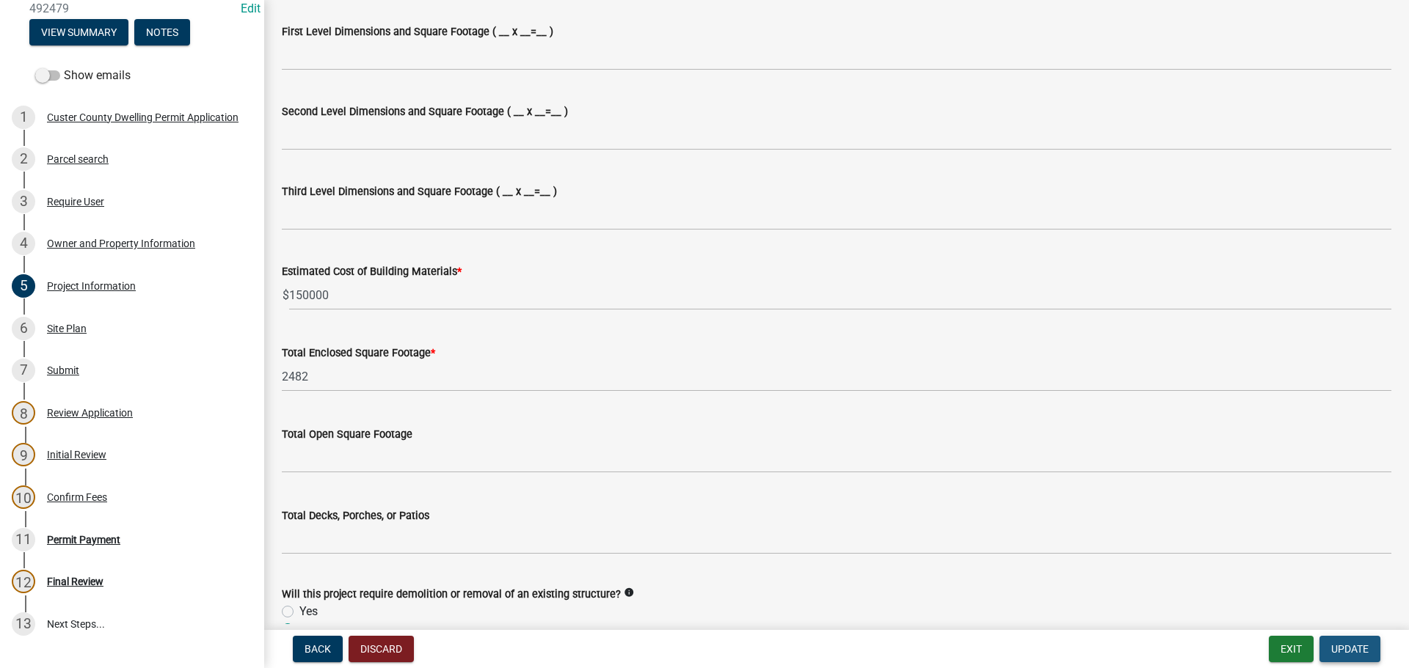
click at [1354, 653] on span "Update" at bounding box center [1349, 649] width 37 height 12
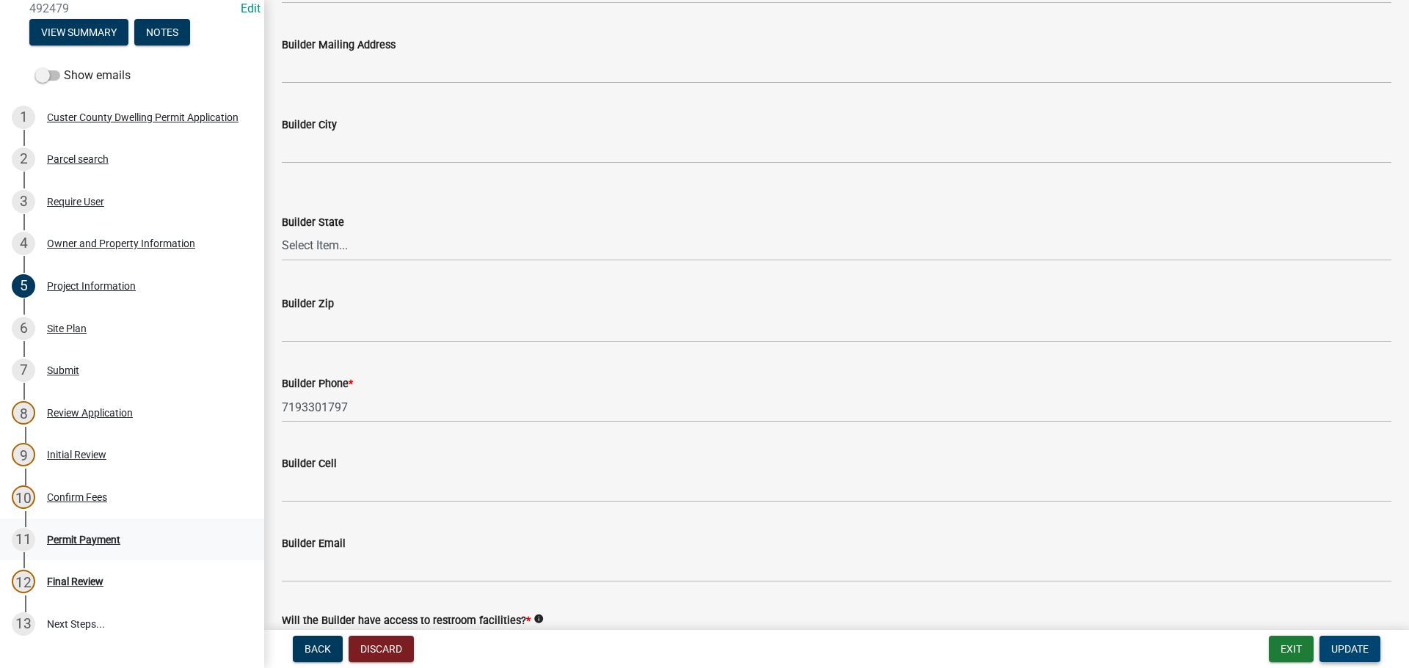
scroll to position [2127, 0]
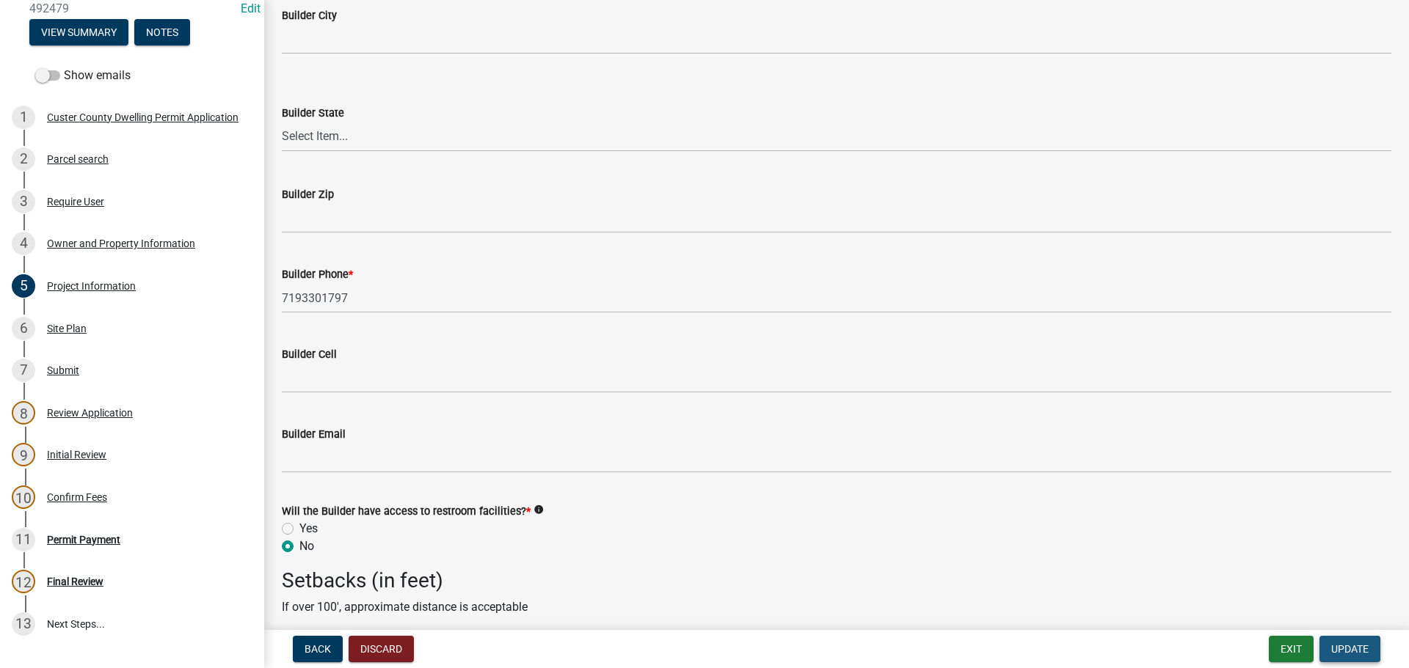
click at [1366, 641] on button "Update" at bounding box center [1349, 649] width 61 height 26
click at [81, 533] on div "11 Permit Payment" at bounding box center [126, 539] width 229 height 23
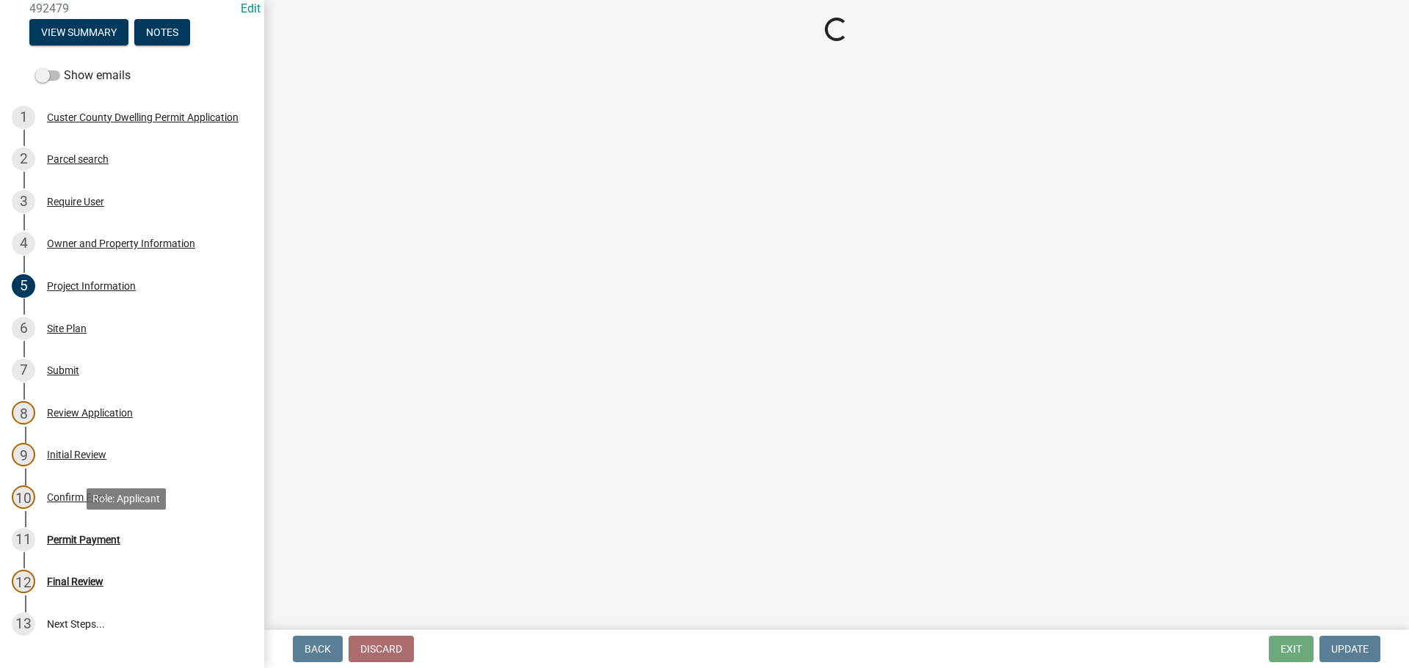
scroll to position [0, 0]
select select "3: 3"
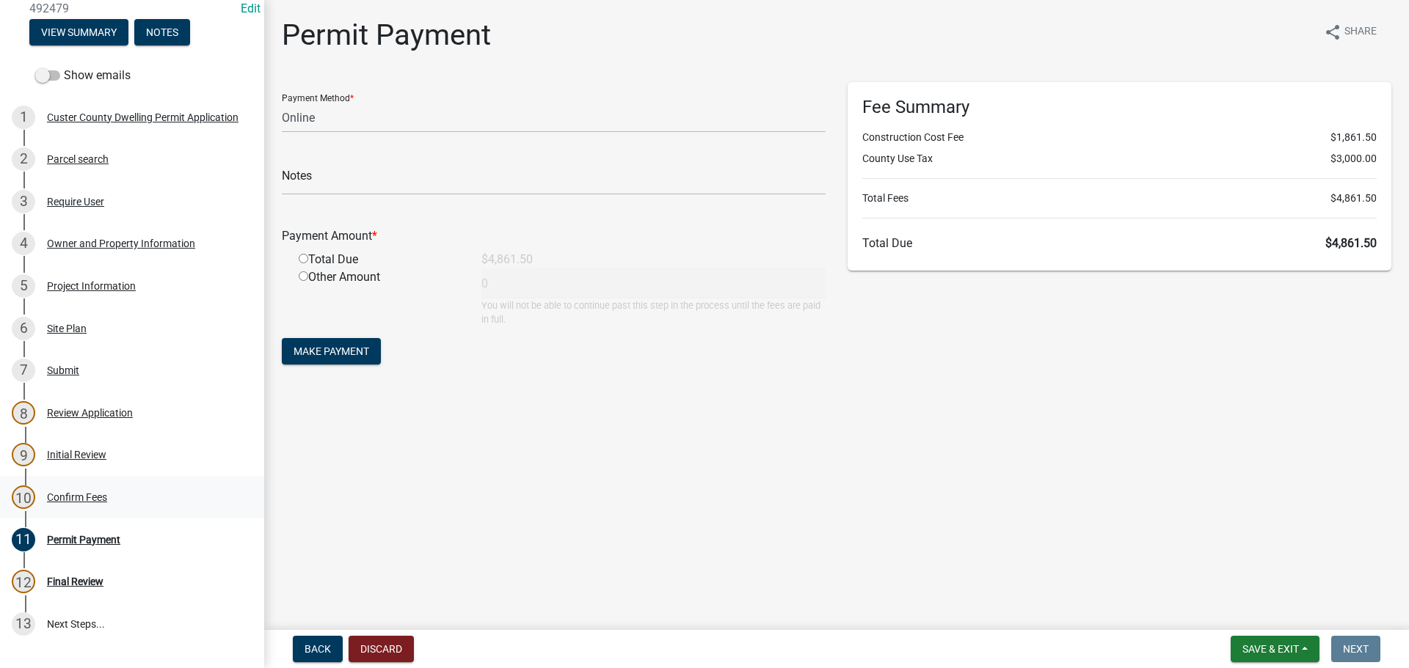
click at [93, 489] on div "10 Confirm Fees" at bounding box center [126, 497] width 229 height 23
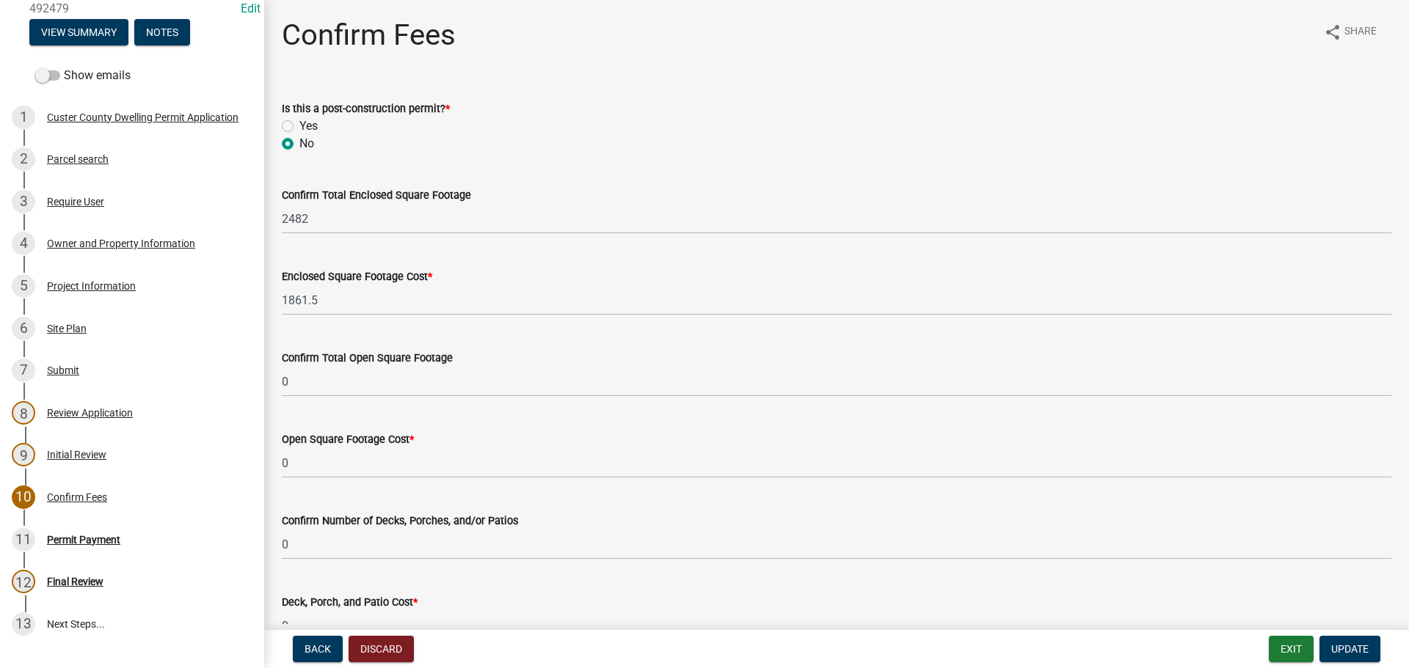
scroll to position [73, 0]
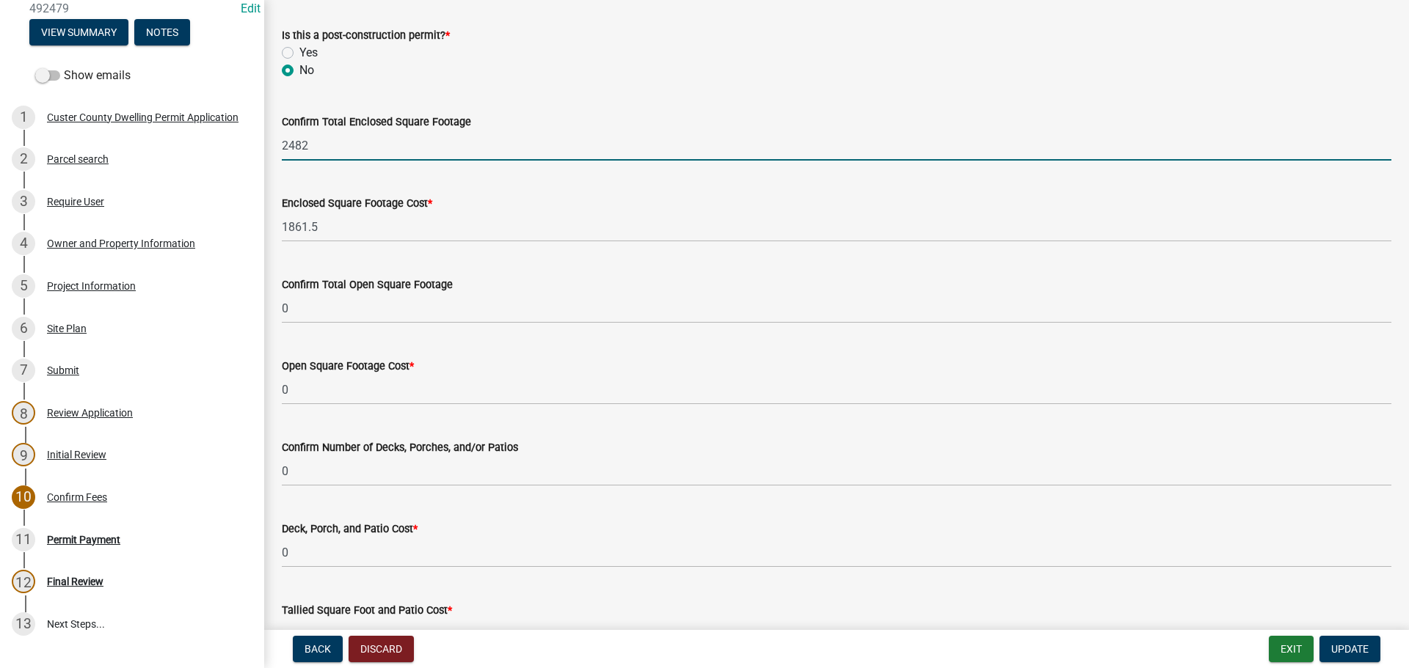
click at [437, 144] on input "2482" at bounding box center [836, 146] width 1109 height 30
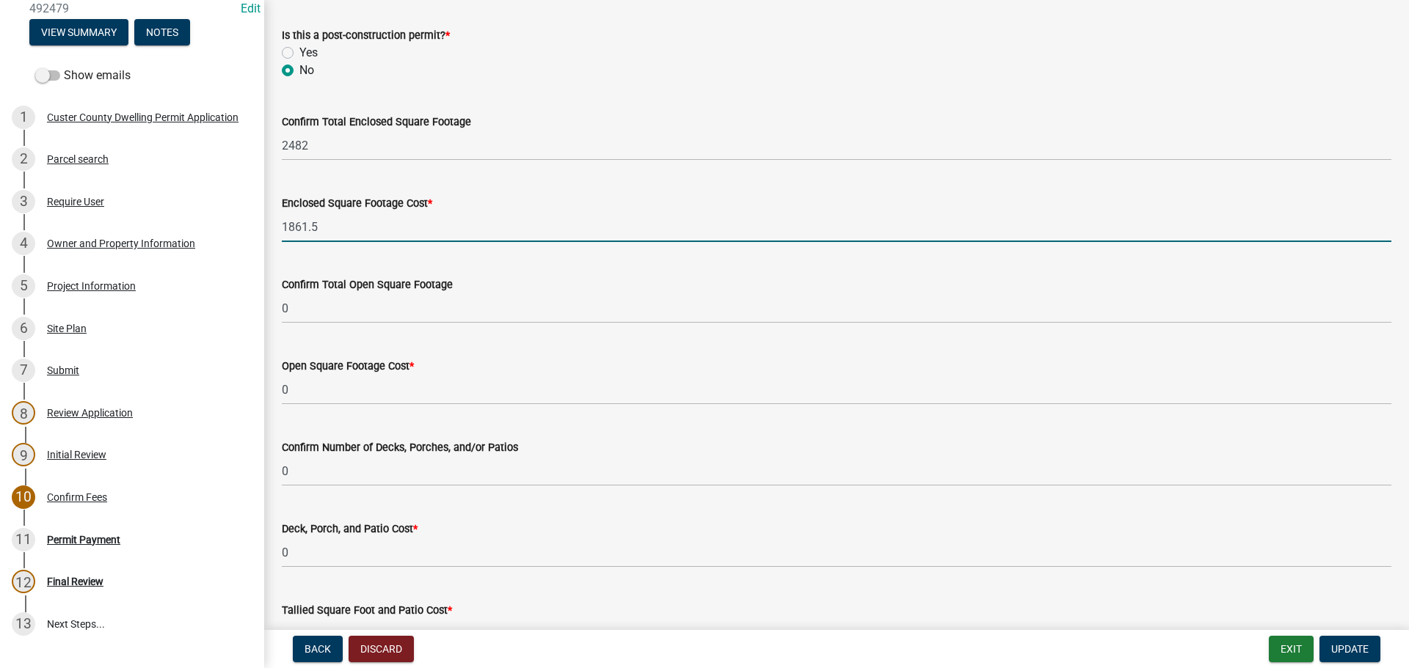
click at [346, 224] on input "1861.5" at bounding box center [836, 227] width 1109 height 30
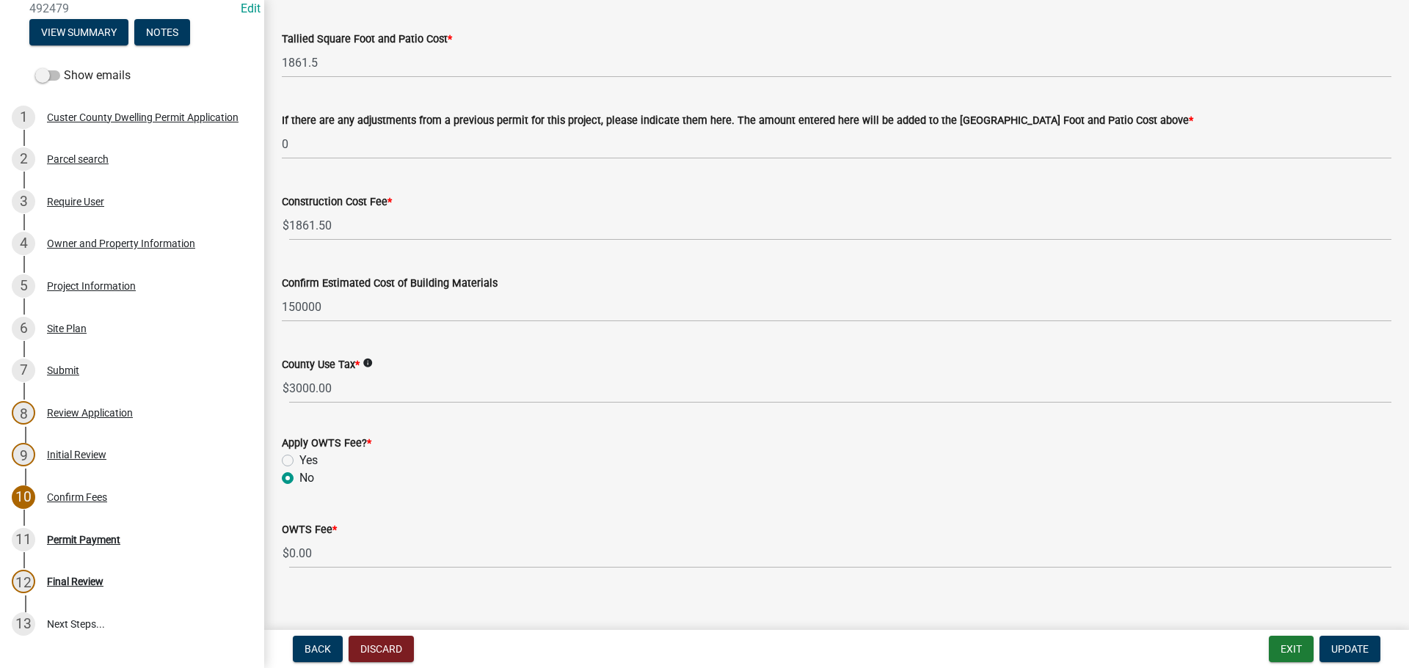
scroll to position [660, 0]
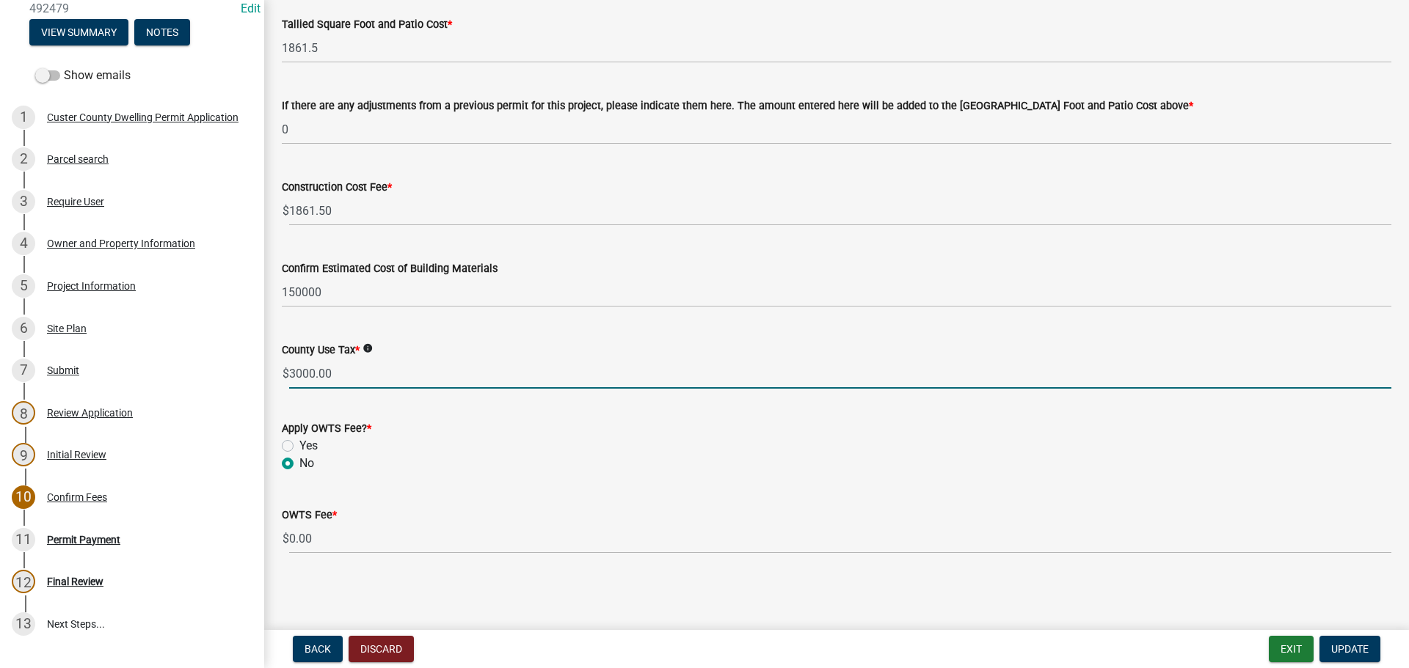
click at [384, 373] on input "3000.00" at bounding box center [840, 374] width 1102 height 30
click at [378, 383] on input "3000.00" at bounding box center [840, 374] width 1102 height 30
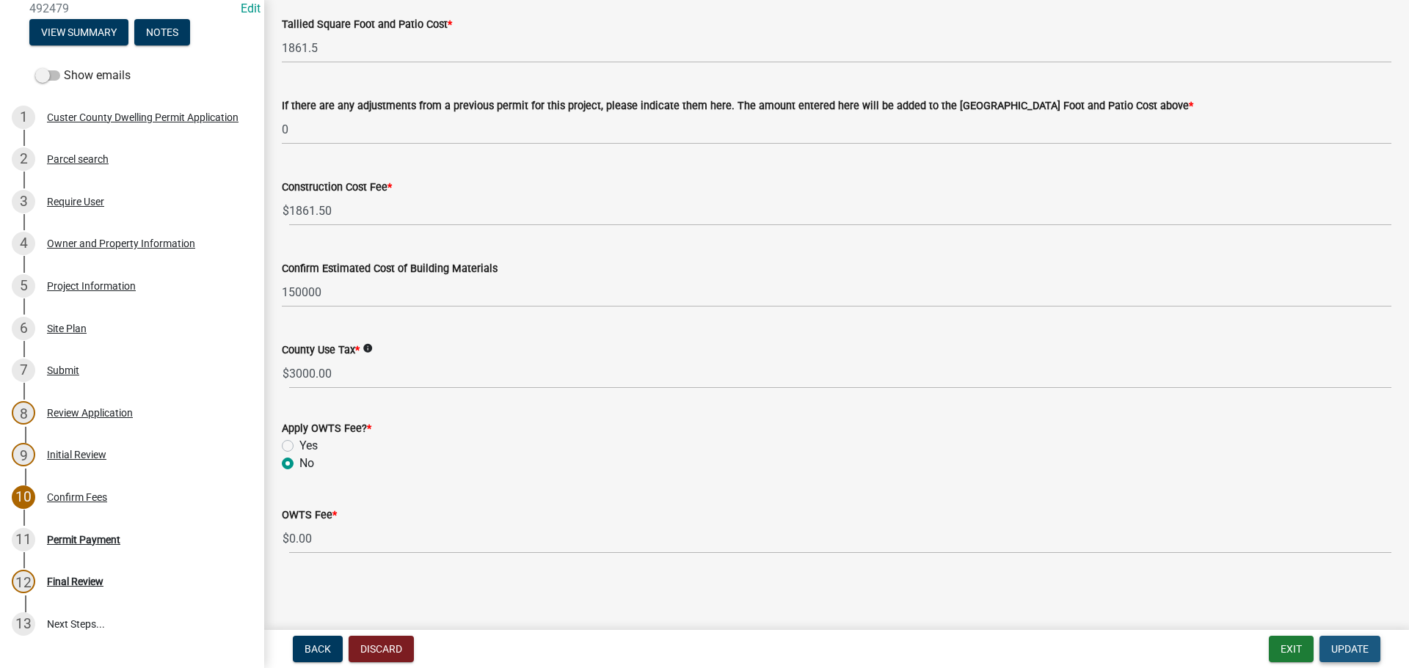
click at [1342, 643] on span "Update" at bounding box center [1349, 649] width 37 height 12
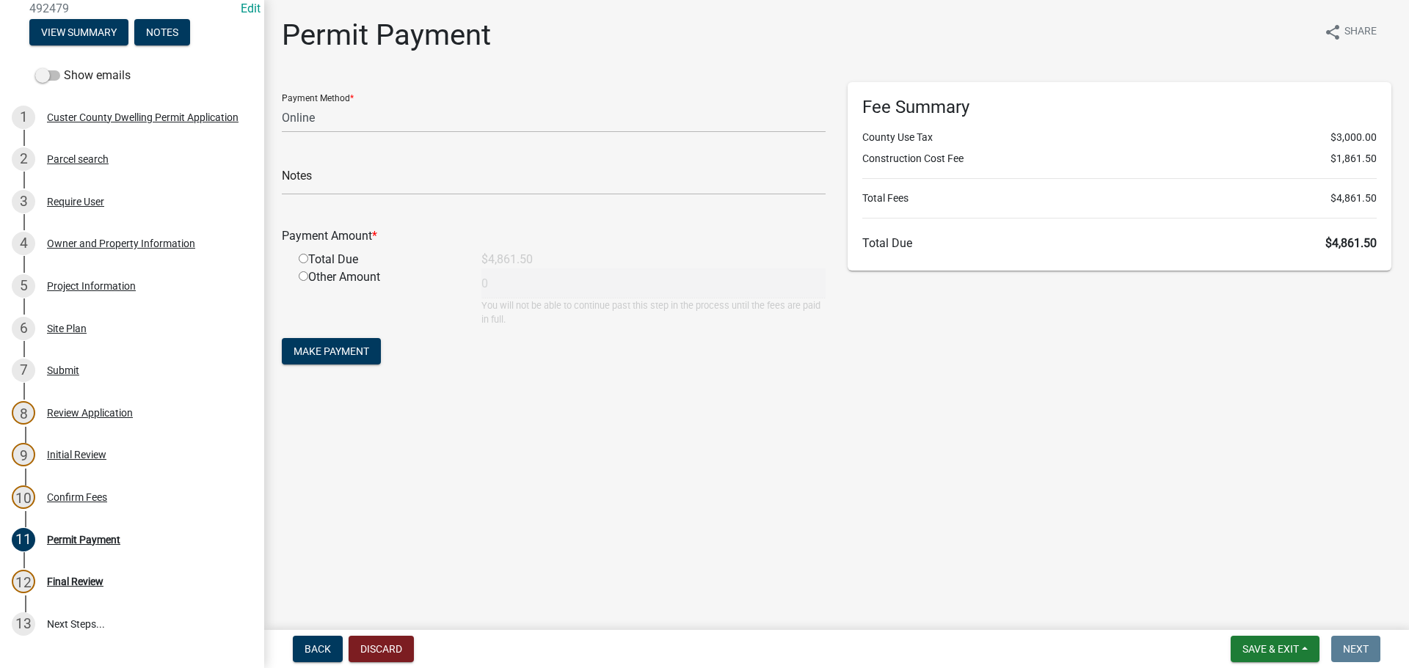
click at [1129, 440] on main "Permit Payment share Share Payment Method * Credit Card POS Check Cash Online N…" at bounding box center [836, 312] width 1144 height 624
click at [552, 120] on select "Credit Card POS Check Cash Online" at bounding box center [554, 118] width 544 height 30
select select "1: 0"
click at [282, 103] on select "Credit Card POS Check Cash Online" at bounding box center [554, 118] width 544 height 30
click at [421, 190] on input "text" at bounding box center [554, 180] width 544 height 30
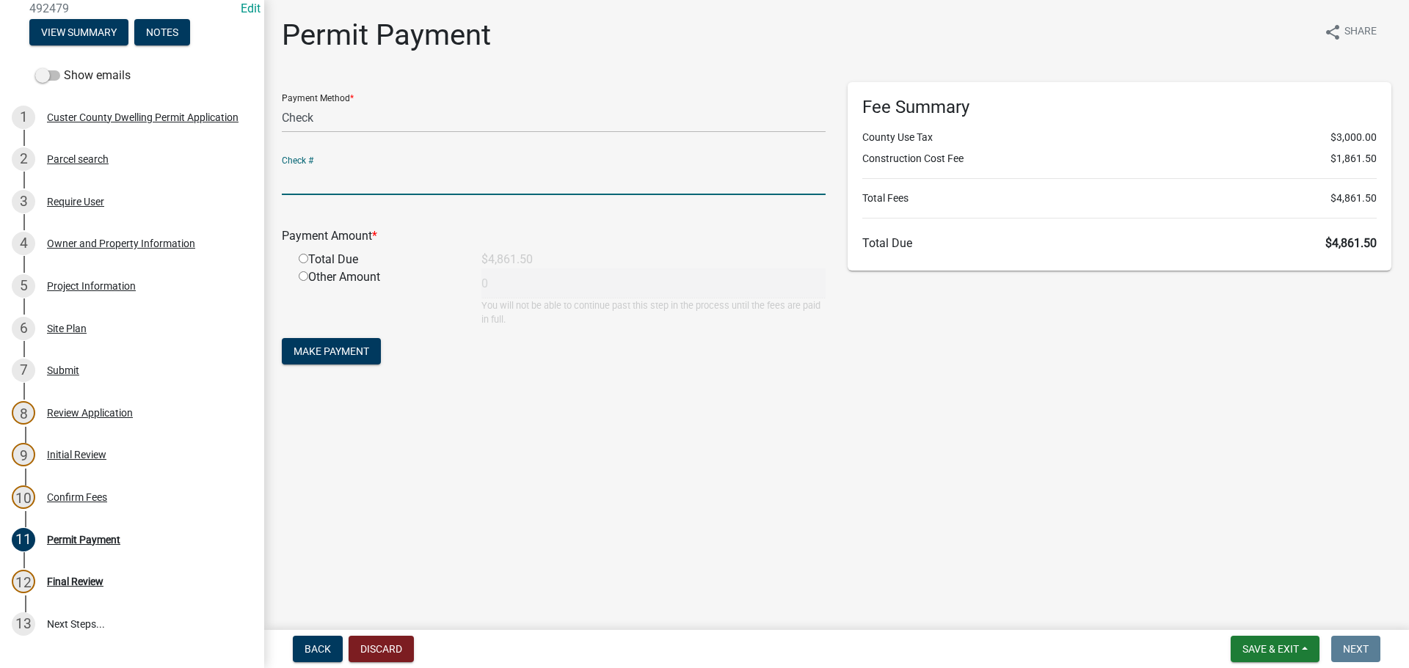
click at [414, 594] on main "Permit Payment share Share Payment Method * Credit Card POS Check Cash Online C…" at bounding box center [836, 312] width 1144 height 624
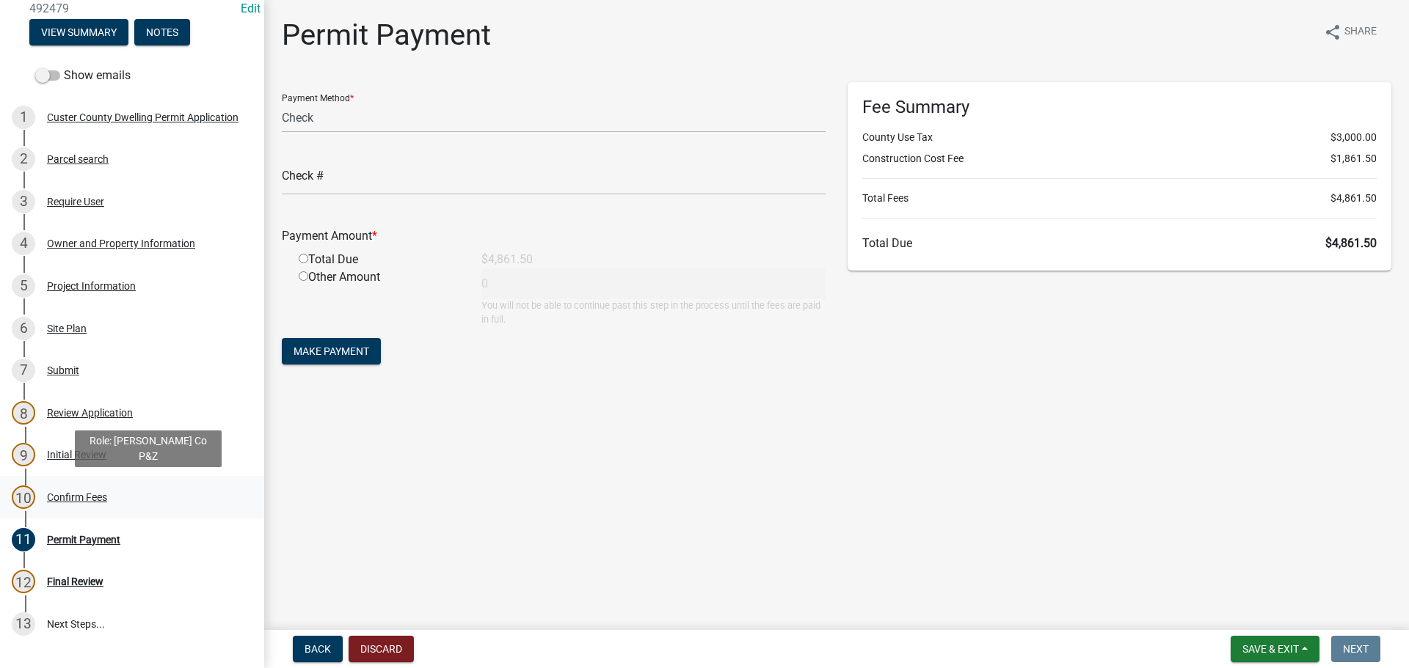
click at [74, 492] on div "Confirm Fees" at bounding box center [77, 497] width 60 height 10
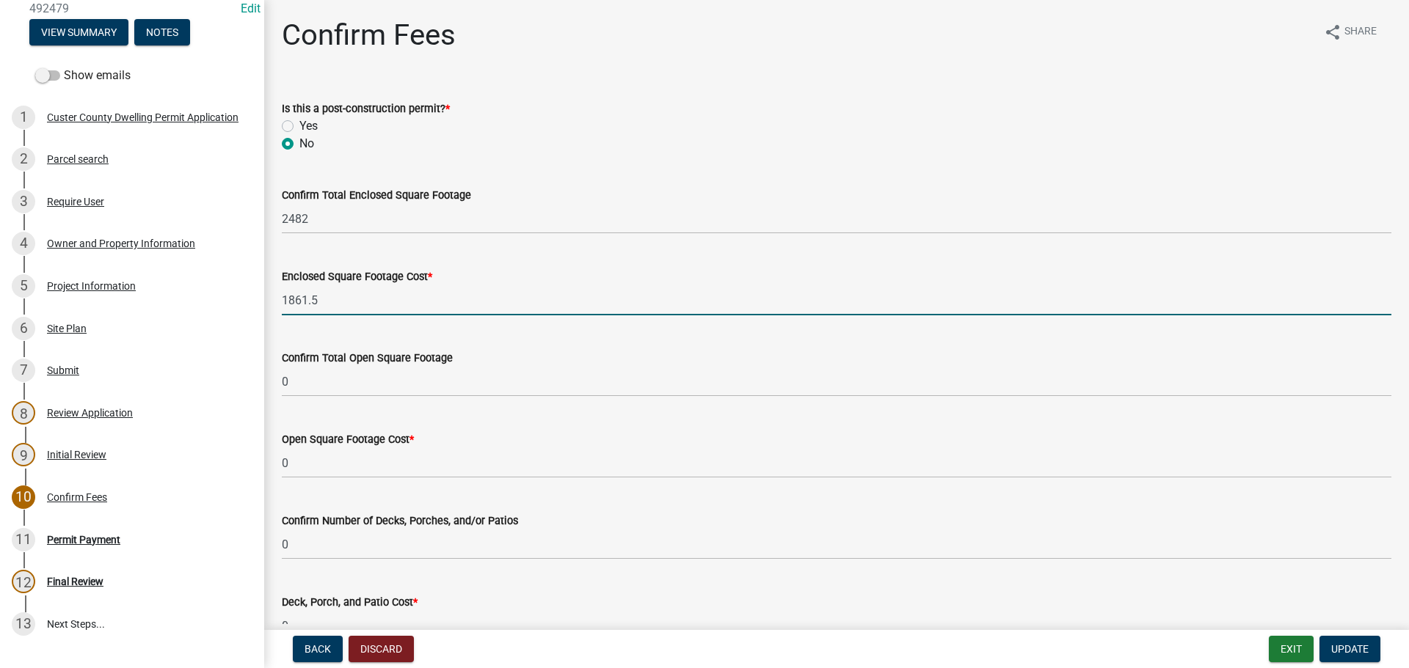
click at [359, 304] on input "1861.5" at bounding box center [836, 300] width 1109 height 30
click at [434, 273] on div "Enclosed Square Footage Cost *" at bounding box center [836, 277] width 1109 height 18
click at [431, 299] on input "1861.5" at bounding box center [836, 300] width 1109 height 30
click at [467, 307] on input "1861.5" at bounding box center [836, 300] width 1109 height 30
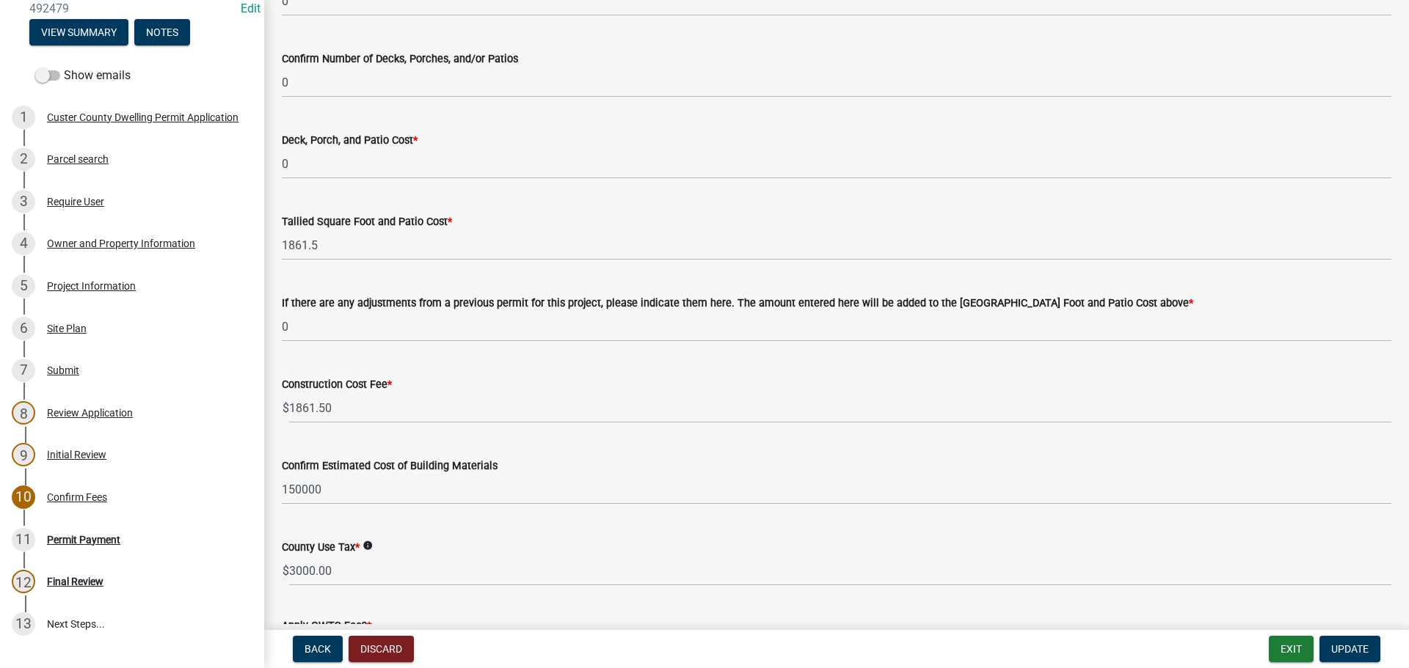
scroll to position [514, 0]
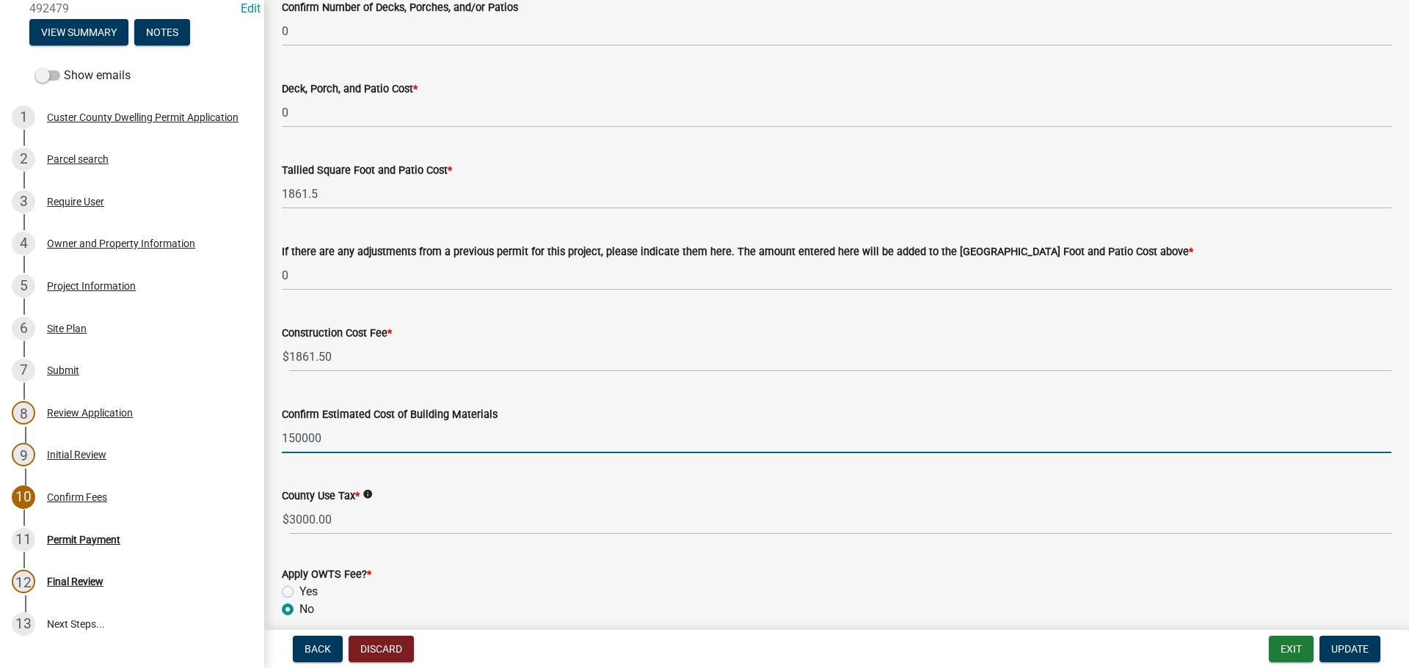
click at [339, 437] on input "150000" at bounding box center [836, 438] width 1109 height 30
click at [339, 437] on input "100000" at bounding box center [836, 438] width 1109 height 30
type input "100000"
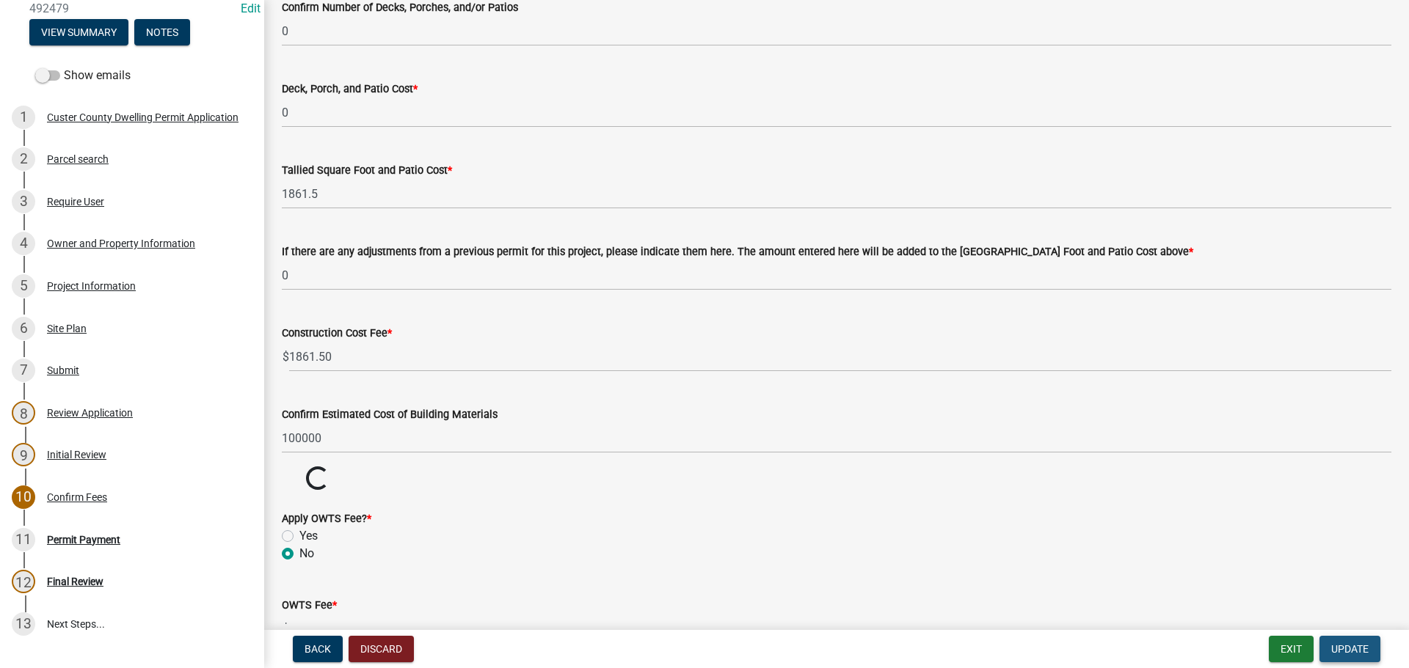
click at [1350, 639] on button "Update" at bounding box center [1349, 649] width 61 height 26
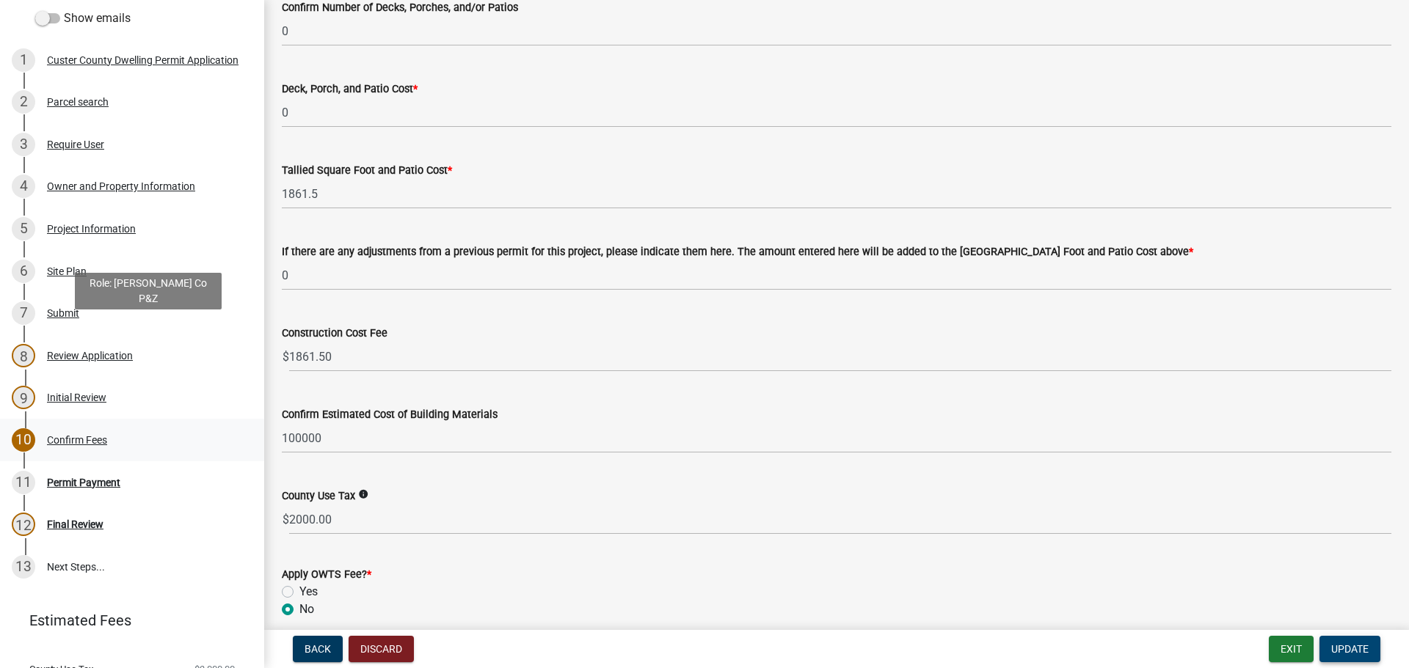
scroll to position [240, 0]
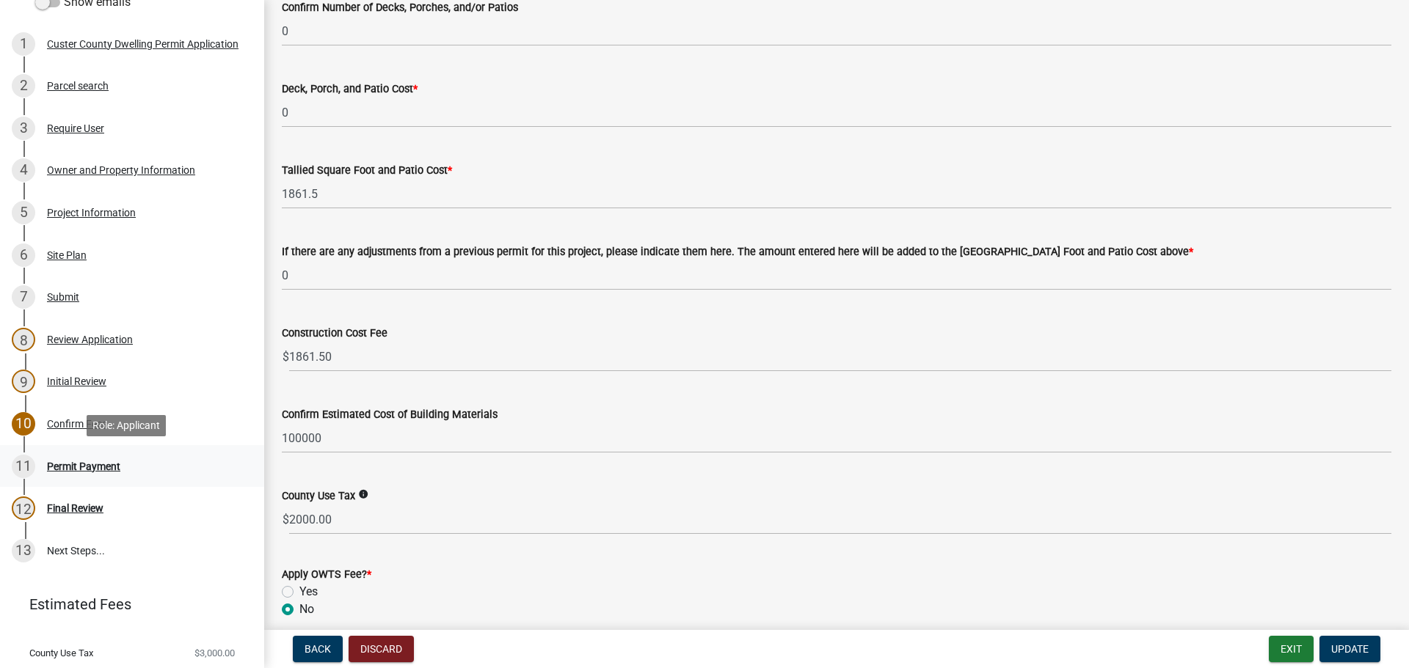
click at [84, 464] on div "Permit Payment" at bounding box center [83, 466] width 73 height 10
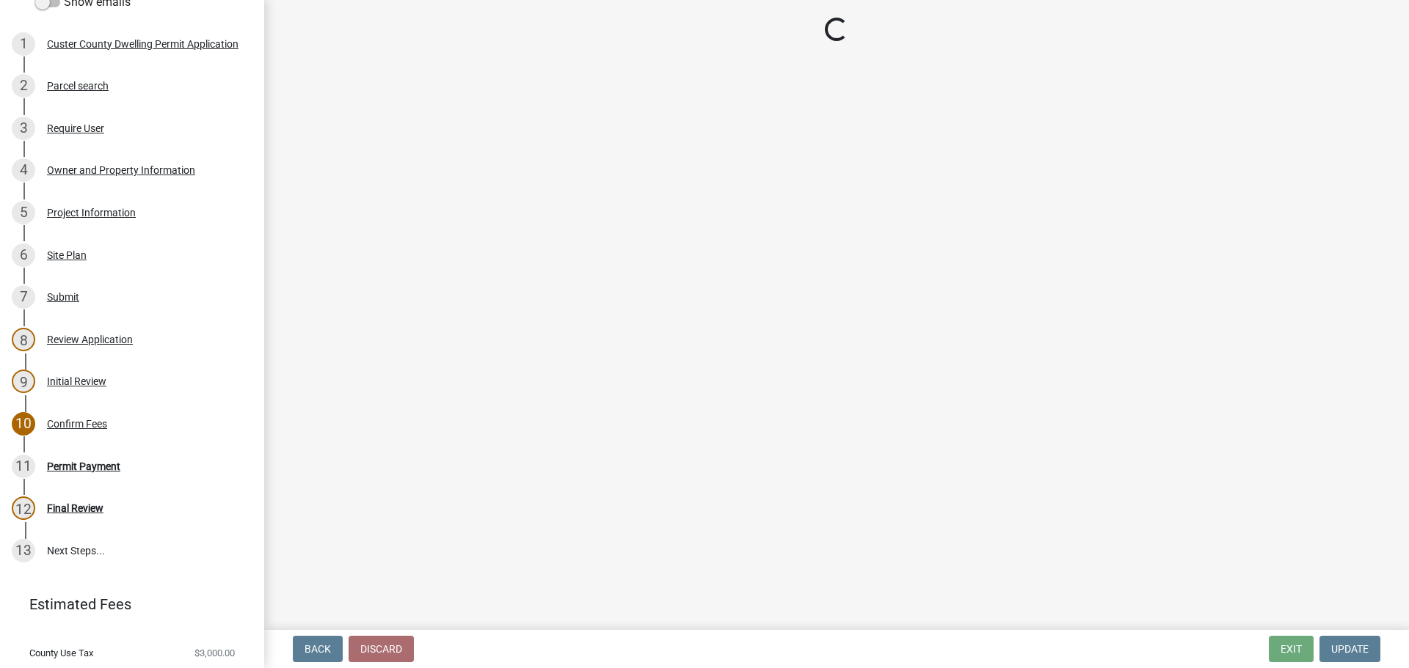
select select "3: 3"
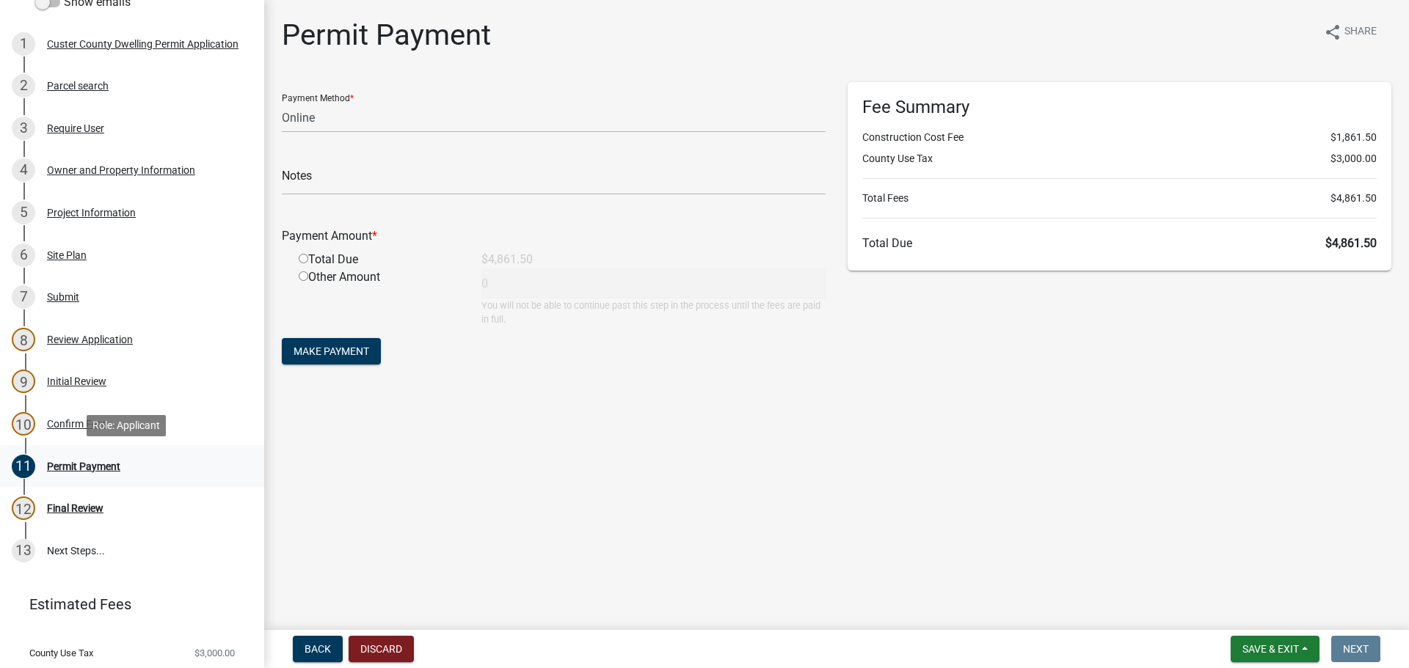
click at [85, 464] on div "Permit Payment" at bounding box center [83, 466] width 73 height 10
click at [72, 423] on div "Confirm Fees" at bounding box center [77, 424] width 60 height 10
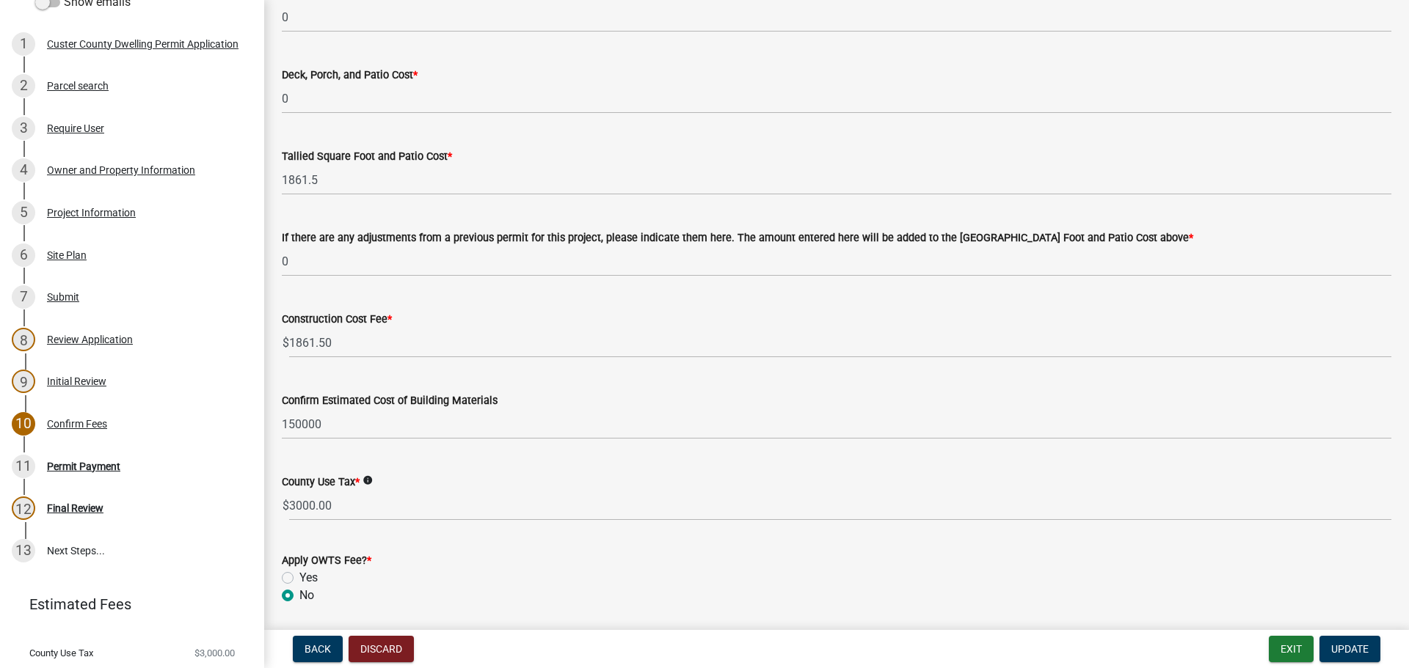
scroll to position [587, 0]
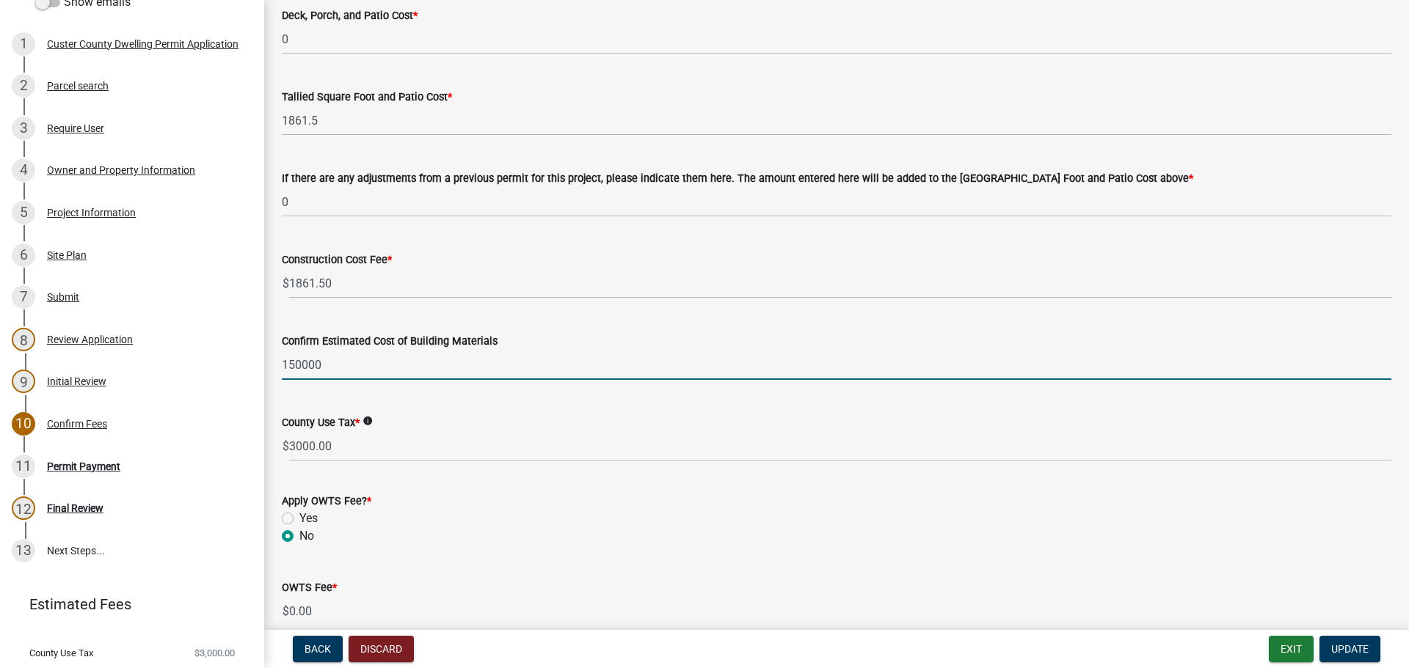
click at [324, 368] on input "150000" at bounding box center [836, 365] width 1109 height 30
type input "100000"
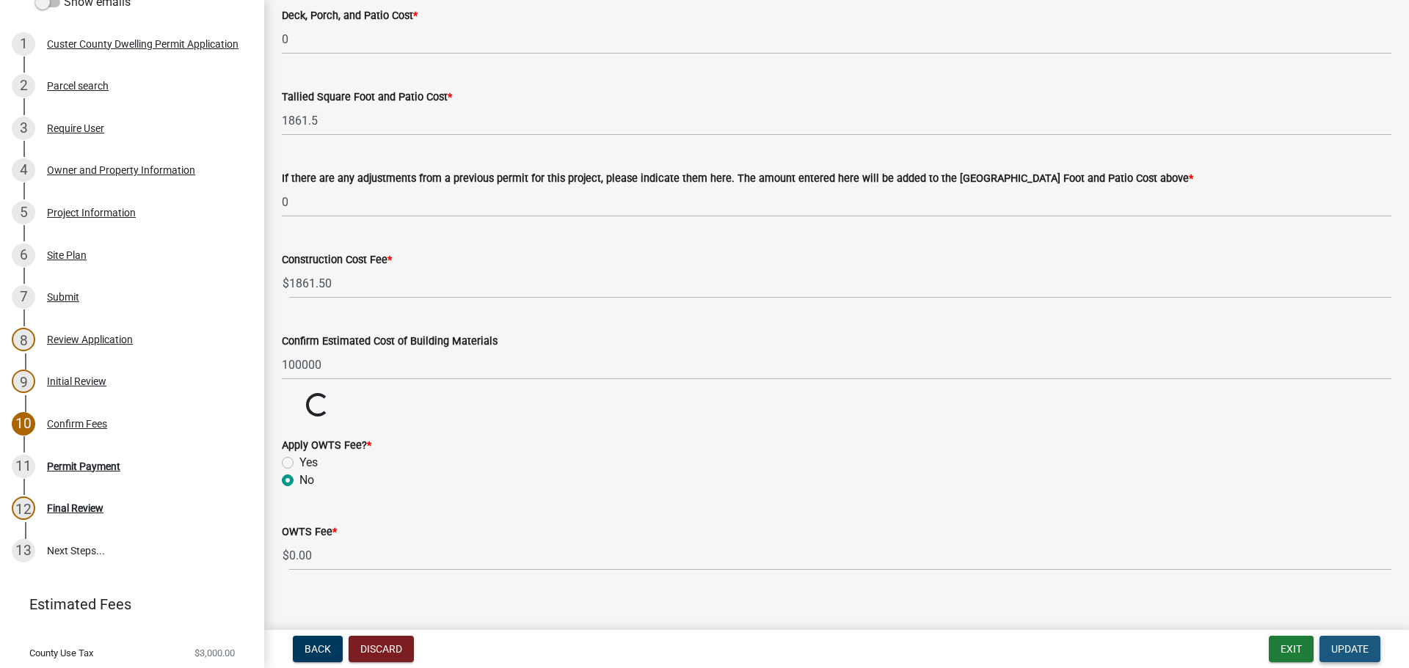
click at [1368, 643] on button "Update" at bounding box center [1349, 649] width 61 height 26
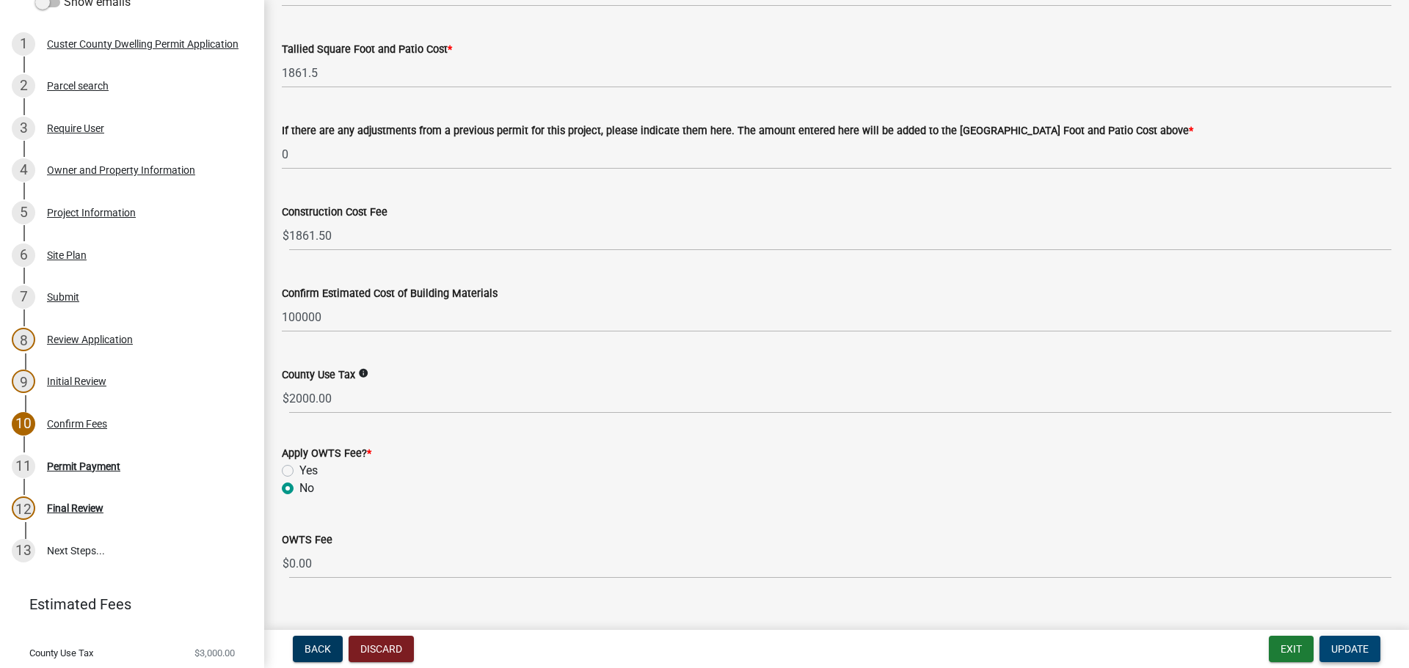
scroll to position [660, 0]
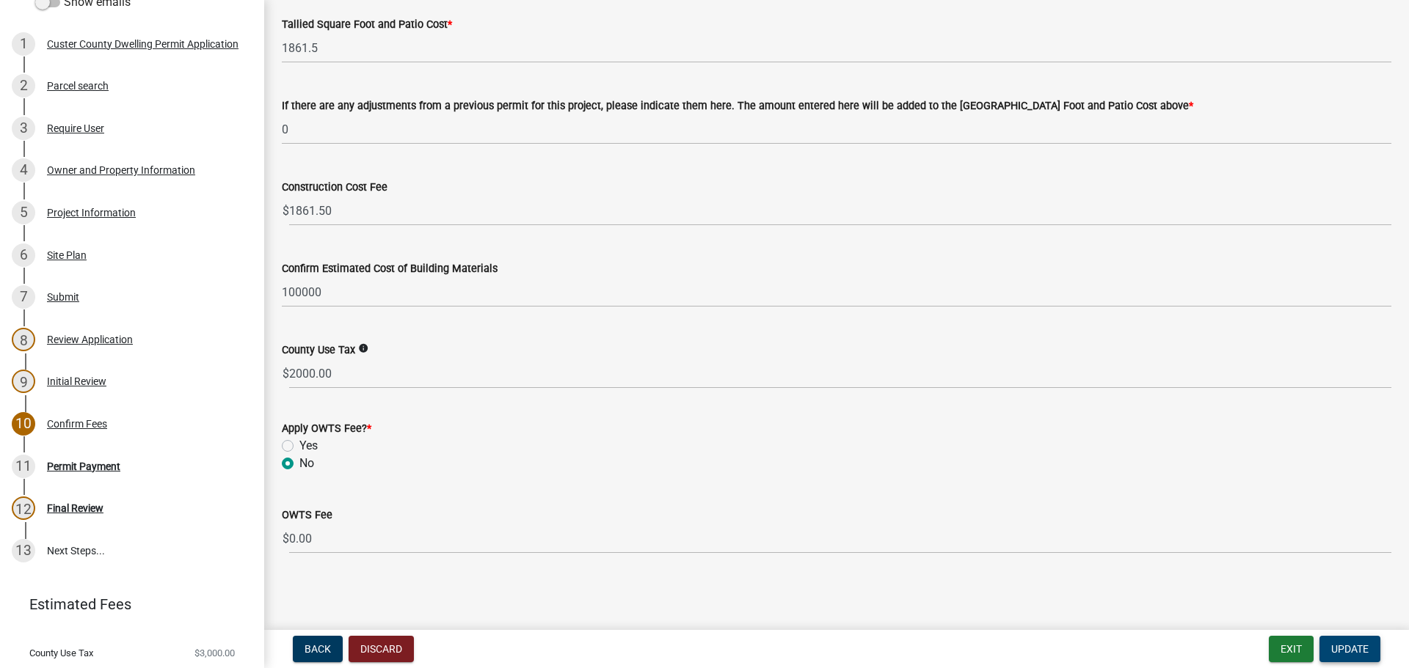
click at [1353, 646] on span "Update" at bounding box center [1349, 649] width 37 height 12
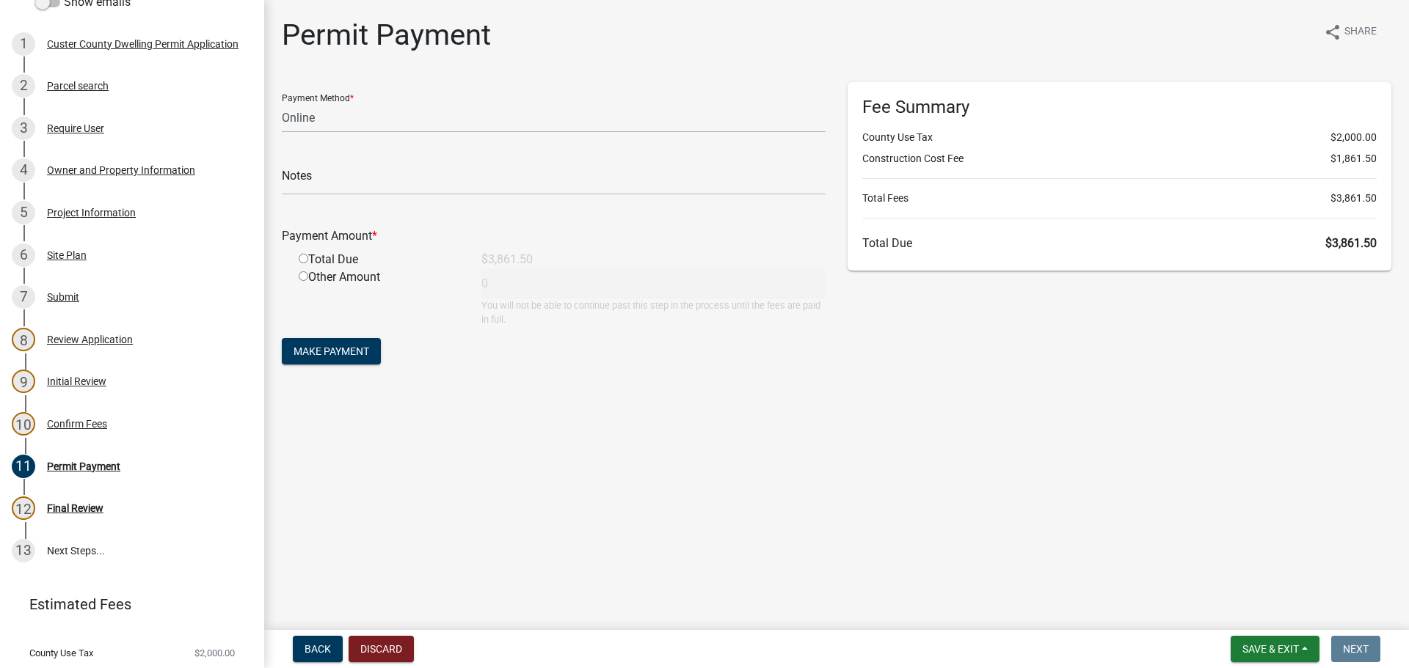
click at [623, 497] on main "Permit Payment share Share Payment Method * Credit Card POS Check Cash Online N…" at bounding box center [836, 312] width 1144 height 624
click at [516, 544] on main "Permit Payment share Share Payment Method * Credit Card POS Check Cash Online N…" at bounding box center [836, 312] width 1144 height 624
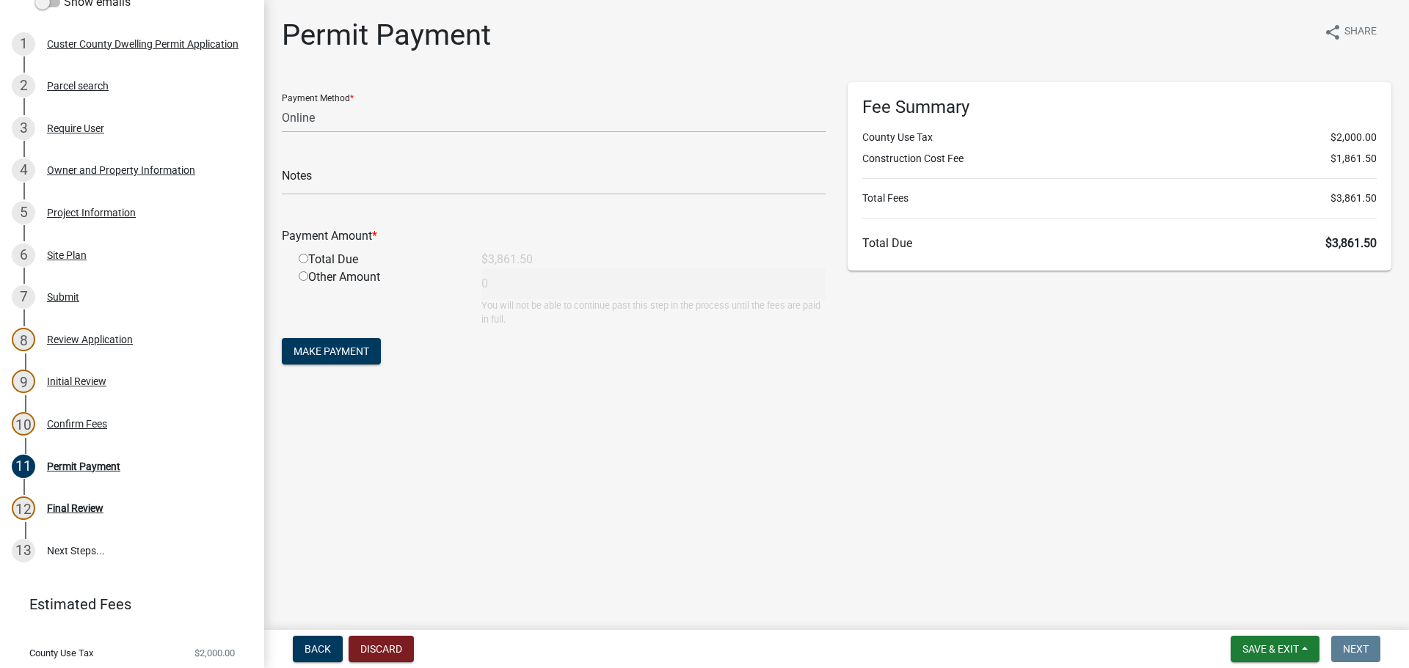
click at [1324, 380] on div "Fee Summary County Use Tax $2,000.00 Construction Cost Fee $1,861.50 Total Fees…" at bounding box center [1119, 231] width 566 height 299
click at [1135, 437] on main "Permit Payment share Share Payment Method * Credit Card POS Check Cash Online N…" at bounding box center [836, 312] width 1144 height 624
click at [541, 477] on main "Permit Payment share Share Payment Method * Credit Card POS Check Cash Online N…" at bounding box center [836, 312] width 1144 height 624
click at [1238, 431] on main "Permit Payment share Share Payment Method * Credit Card POS Check Cash Online N…" at bounding box center [836, 312] width 1144 height 624
click at [321, 120] on select "Credit Card POS Check Cash Online" at bounding box center [554, 118] width 544 height 30
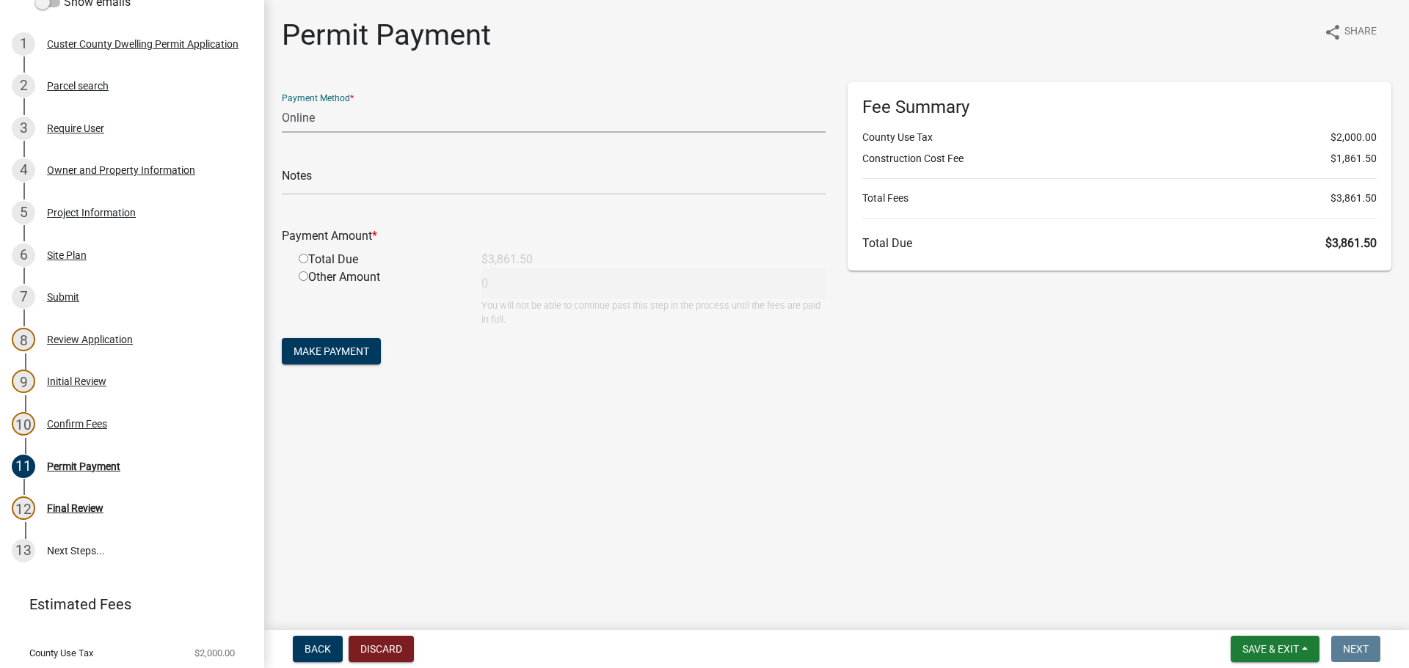
select select "1: 0"
click at [282, 103] on select "Credit Card POS Check Cash Online" at bounding box center [554, 118] width 544 height 30
click at [331, 180] on input "text" at bounding box center [554, 180] width 544 height 30
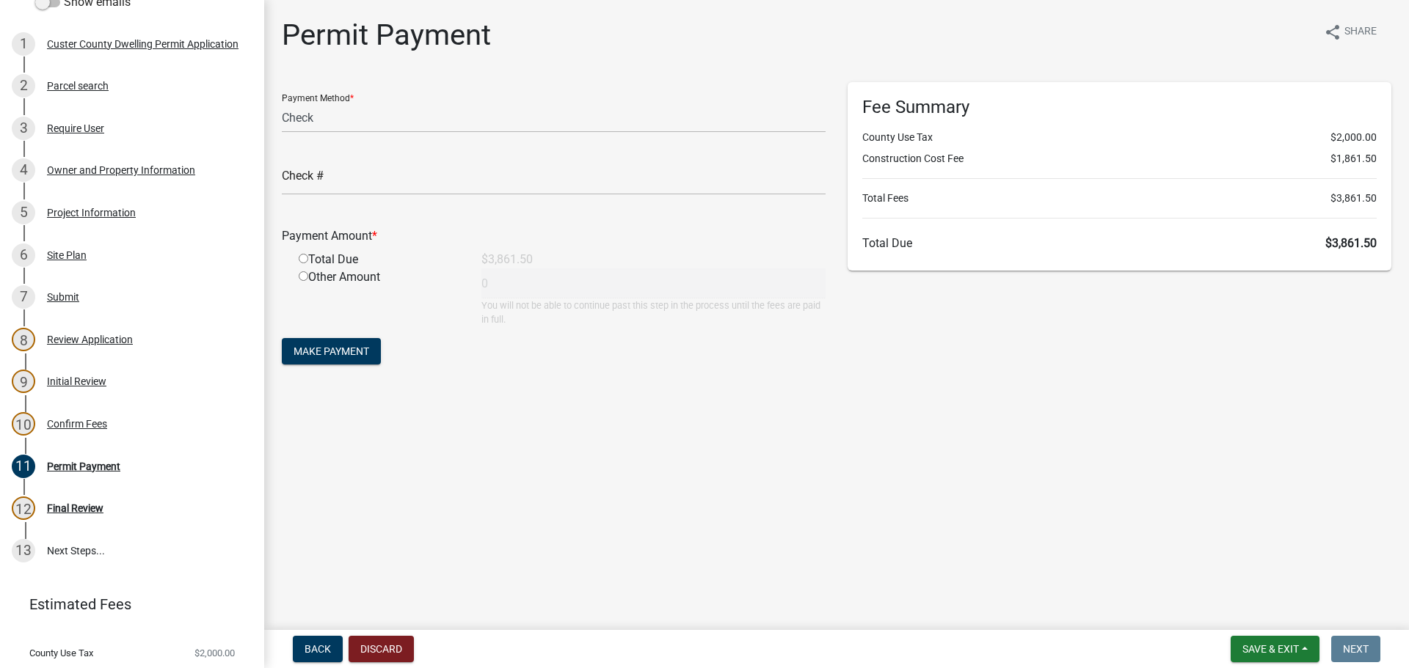
click at [348, 169] on div "Check #" at bounding box center [554, 170] width 544 height 51
click at [348, 175] on input "text" at bounding box center [554, 180] width 544 height 30
click at [364, 183] on input "text" at bounding box center [554, 180] width 544 height 30
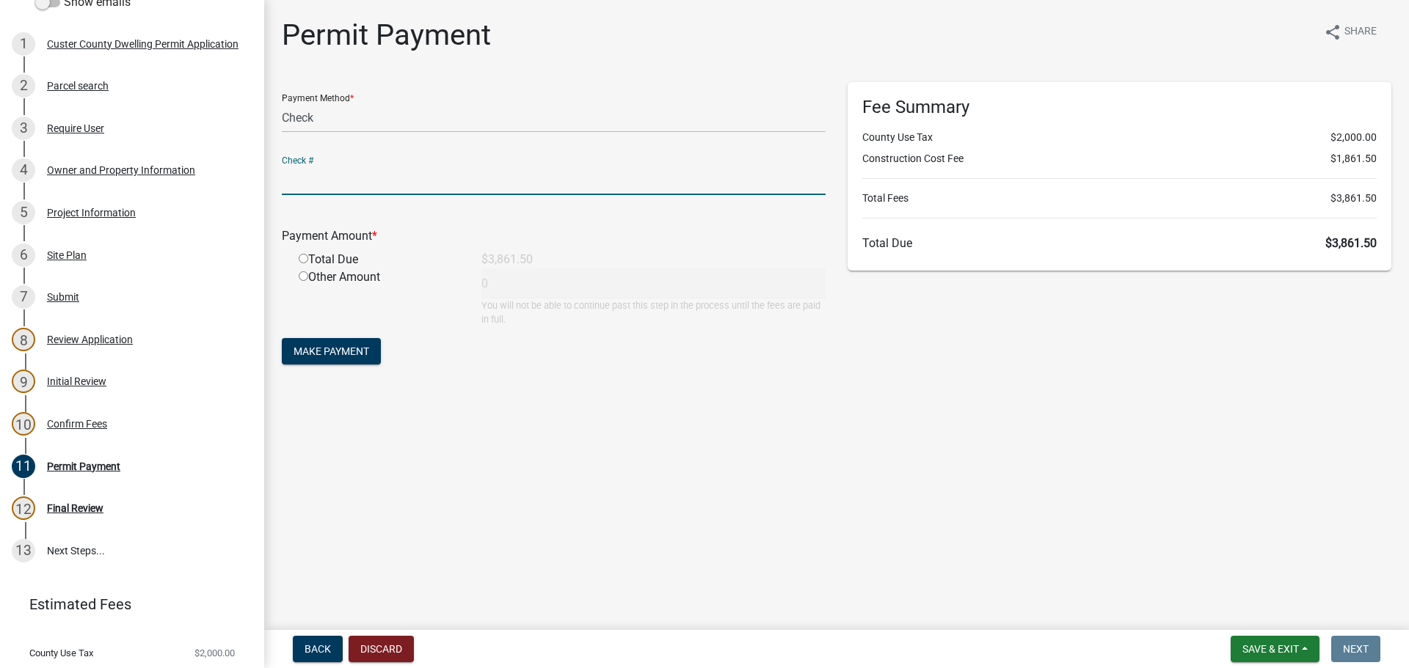
click at [305, 258] on input "radio" at bounding box center [304, 259] width 10 height 10
radio input "true"
type input "3861.5"
click at [347, 196] on form "Payment Method * Credit Card POS Check Cash Online Check # Payment Amount * Tot…" at bounding box center [554, 225] width 544 height 286
click at [359, 183] on input "text" at bounding box center [554, 180] width 544 height 30
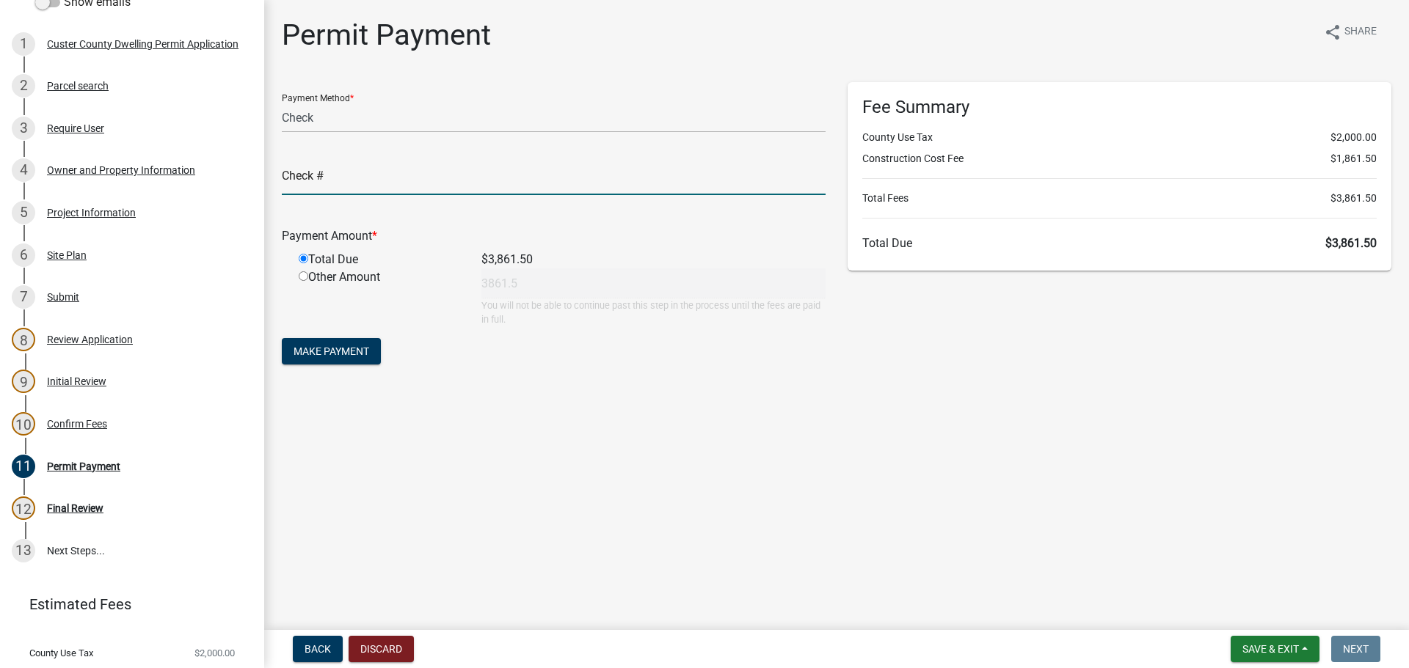
click at [556, 186] on input "text" at bounding box center [554, 180] width 544 height 30
click at [556, 186] on input "1004" at bounding box center [554, 180] width 544 height 30
type input "1004"
click at [910, 458] on main "Permit Payment share Share Payment Method * Credit Card POS Check Cash Online C…" at bounding box center [836, 312] width 1144 height 624
click at [337, 351] on span "Make Payment" at bounding box center [331, 352] width 76 height 12
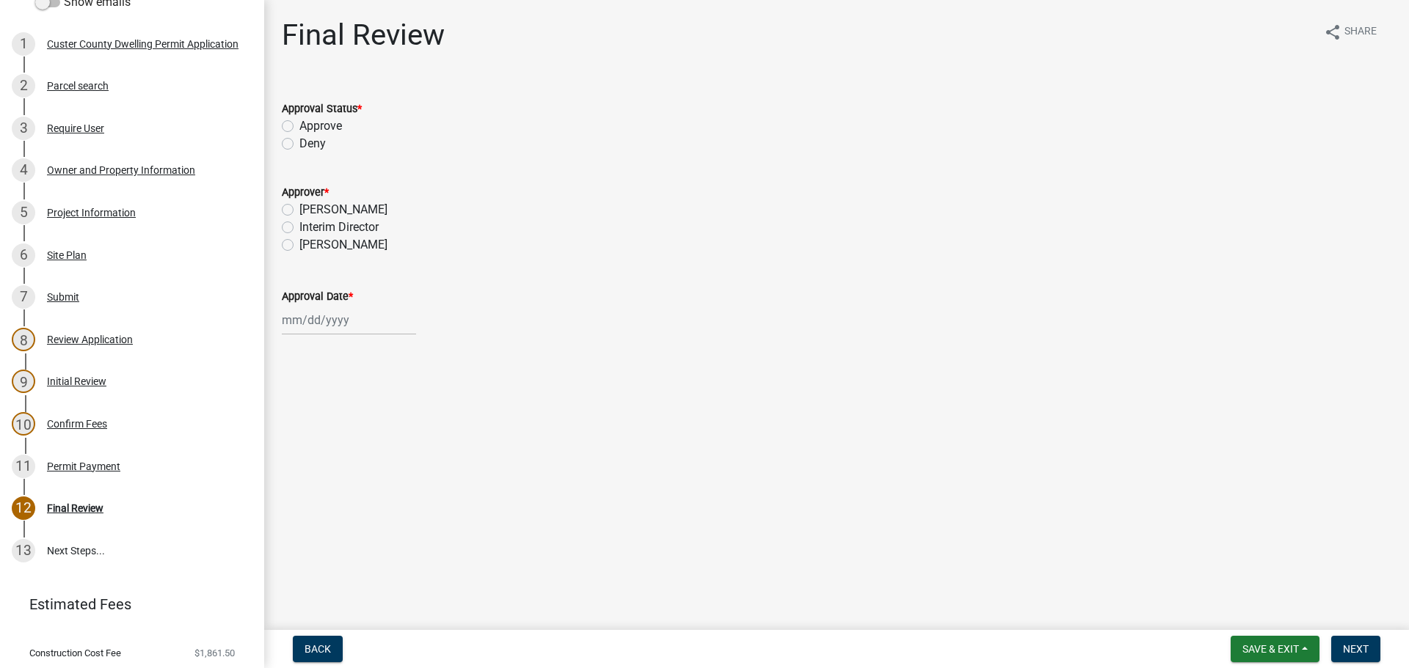
click at [299, 124] on label "Approve" at bounding box center [320, 126] width 43 height 18
click at [299, 124] on input "Approve" at bounding box center [304, 122] width 10 height 10
radio input "true"
click at [299, 245] on label "[PERSON_NAME]" at bounding box center [343, 245] width 88 height 18
click at [299, 245] on input "[PERSON_NAME]" at bounding box center [304, 241] width 10 height 10
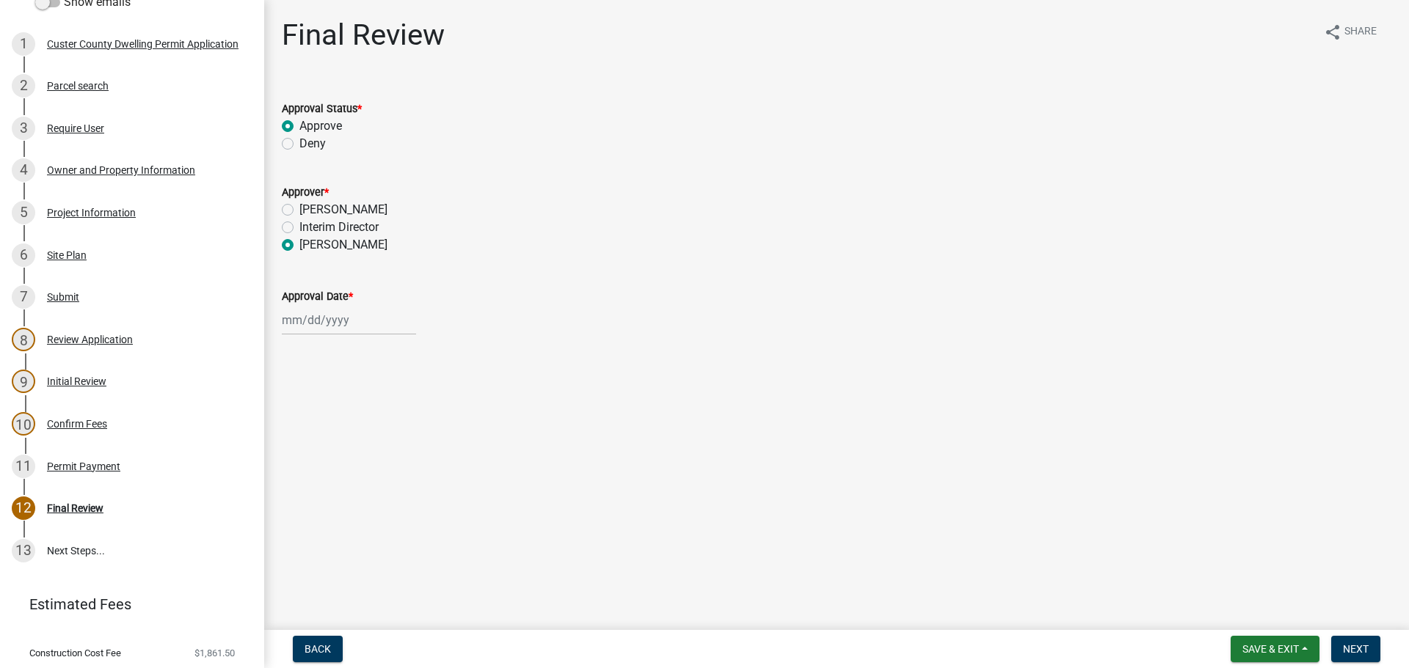
radio input "true"
click at [324, 319] on div at bounding box center [349, 320] width 134 height 30
select select "10"
select select "2025"
click at [319, 452] on div "14" at bounding box center [319, 445] width 23 height 23
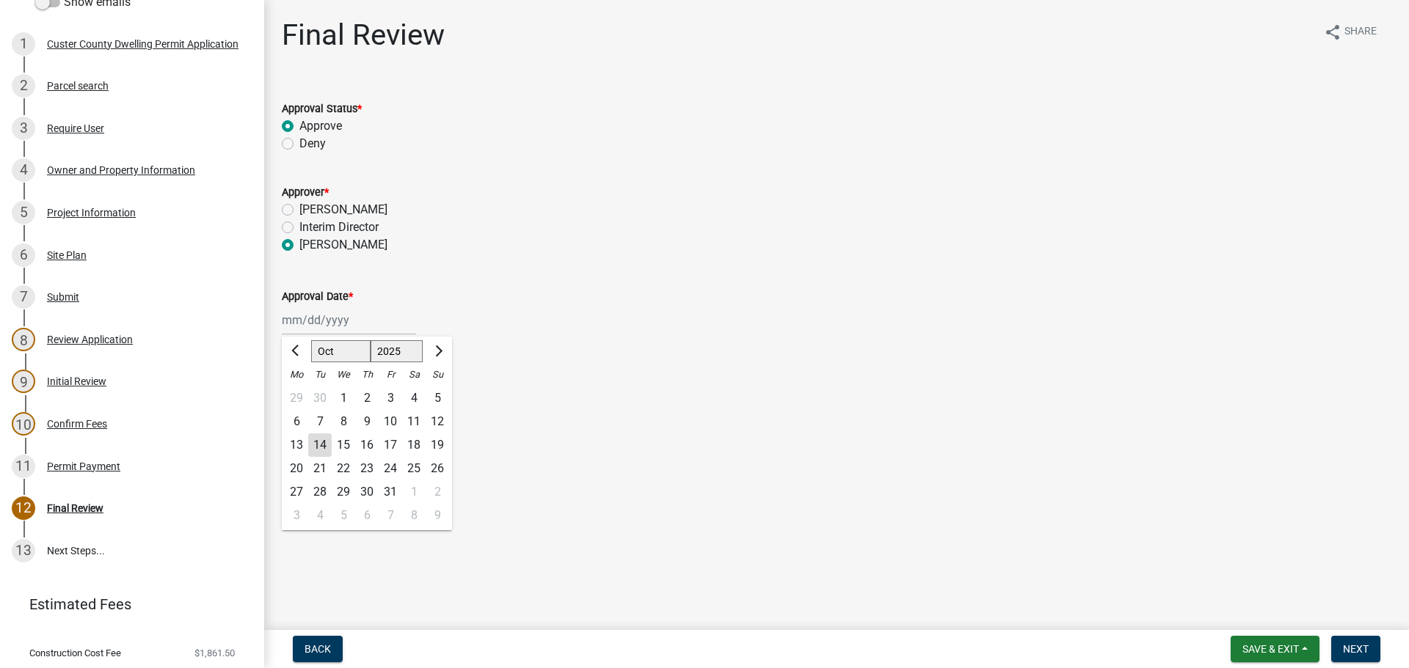
type input "[DATE]"
click at [1359, 656] on button "Next" at bounding box center [1355, 649] width 49 height 26
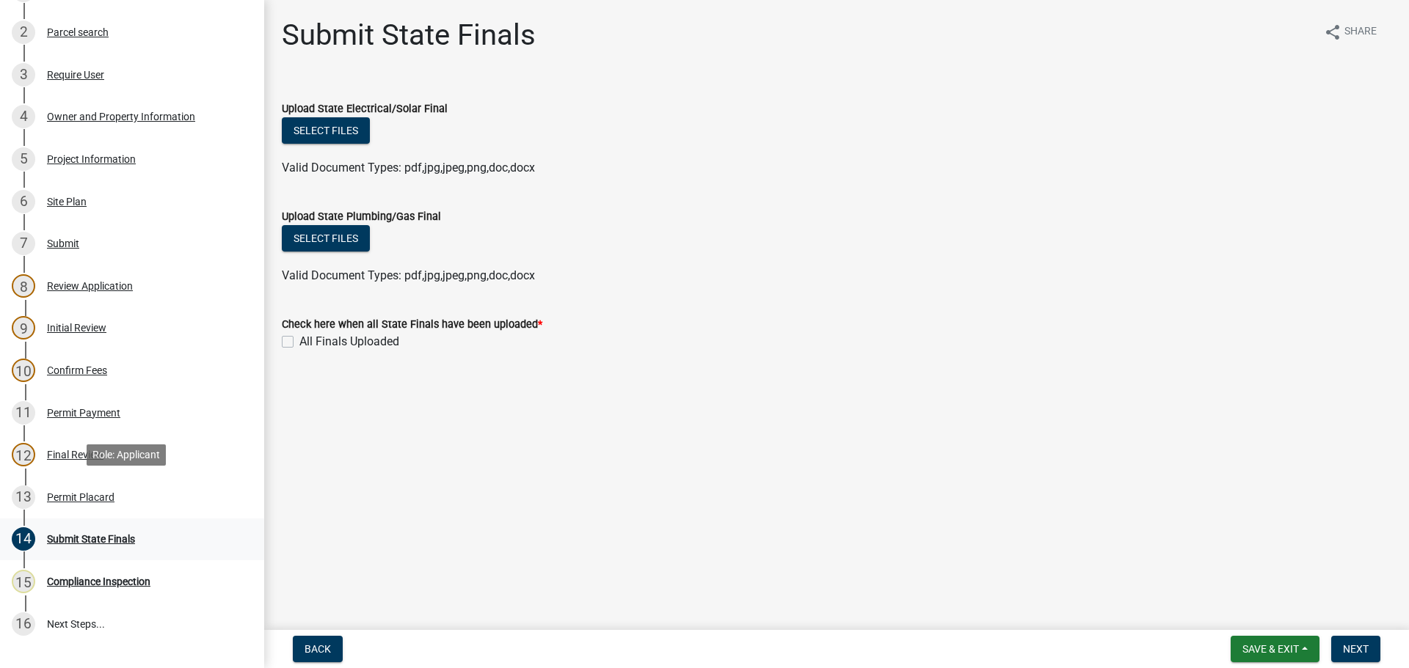
scroll to position [387, 0]
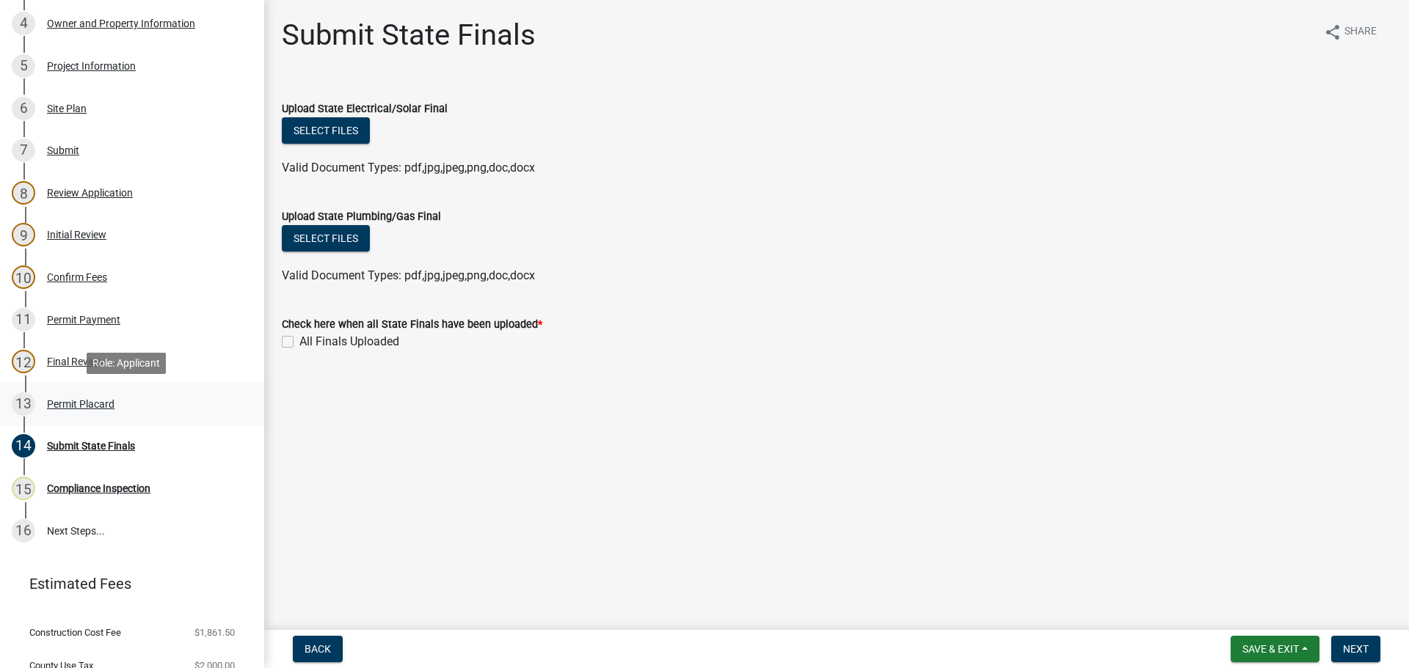
click at [99, 401] on div "Permit Placard" at bounding box center [80, 404] width 67 height 10
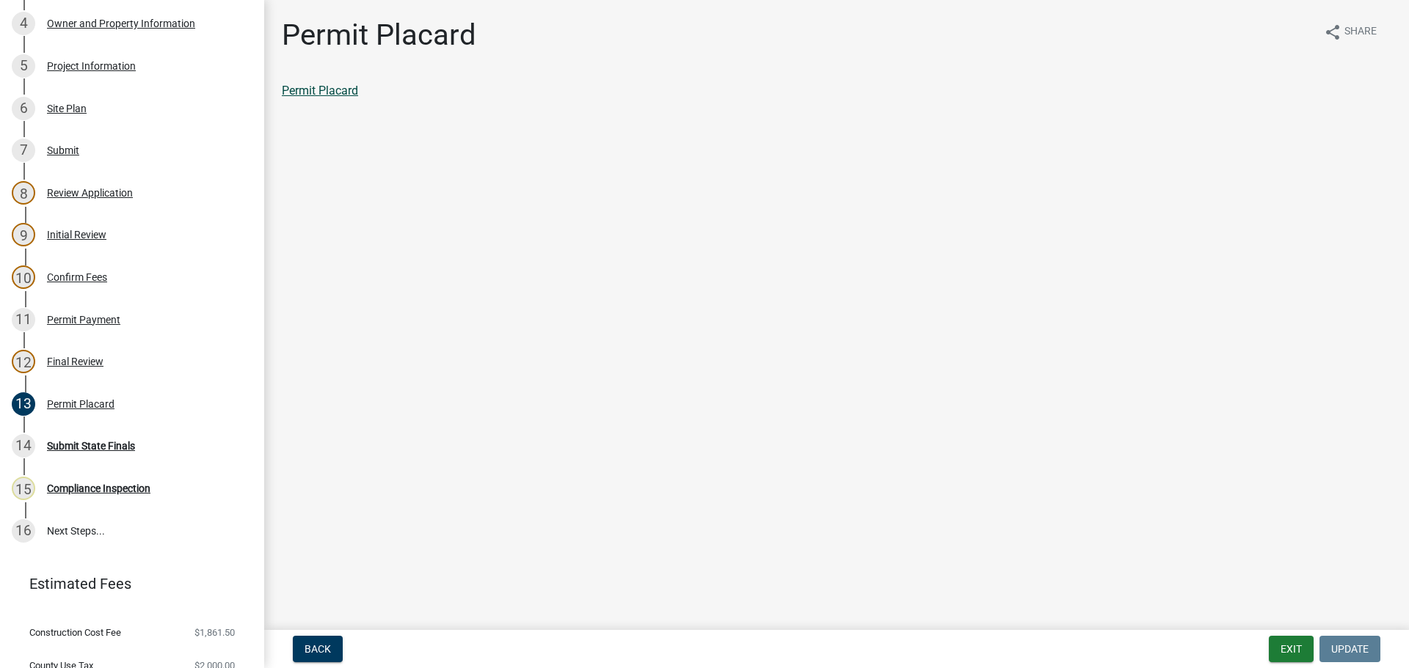
click at [351, 85] on link "Permit Placard" at bounding box center [320, 91] width 76 height 14
click at [59, 319] on div "Permit Payment" at bounding box center [83, 320] width 73 height 10
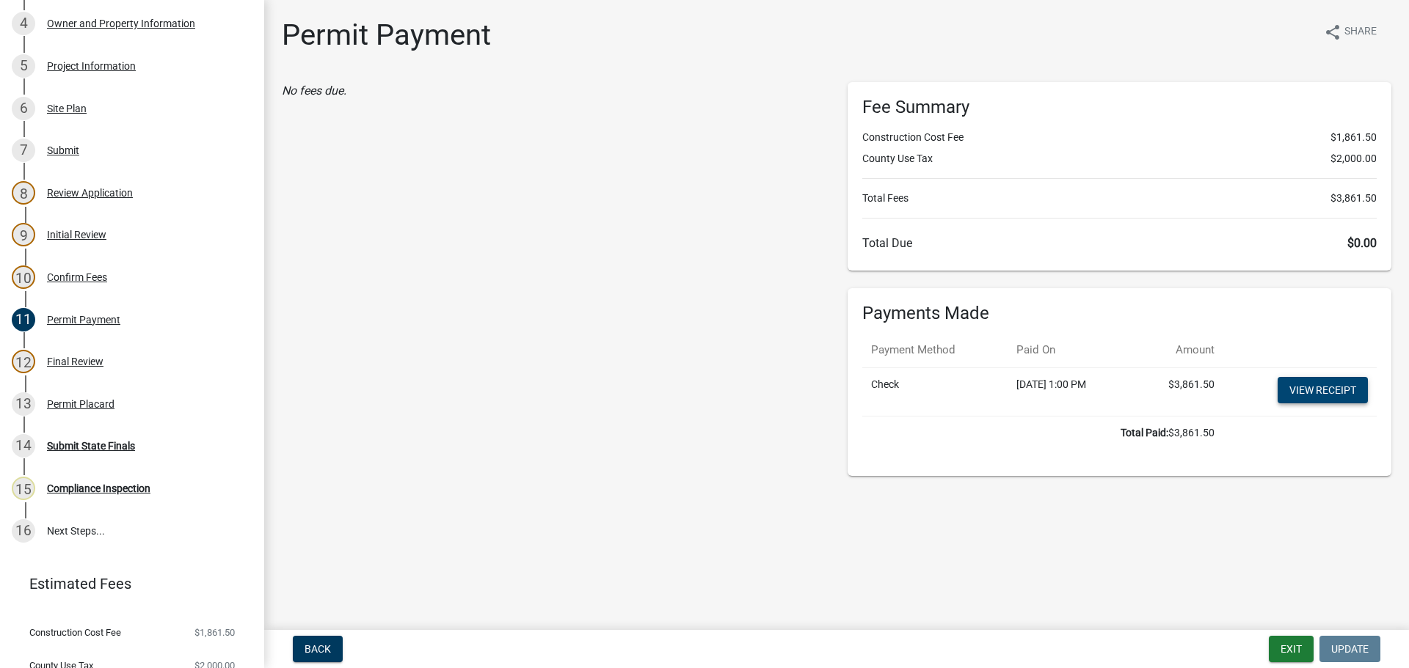
click at [1326, 379] on link "View receipt" at bounding box center [1322, 390] width 90 height 26
click at [582, 337] on div "No fees due." at bounding box center [554, 279] width 566 height 394
click at [657, 485] on div "Permit Payment share Share No fees due. Fee Summary Construction Cost Fee $1,86…" at bounding box center [836, 254] width 1131 height 472
click at [436, 475] on div "No fees due." at bounding box center [554, 279] width 566 height 394
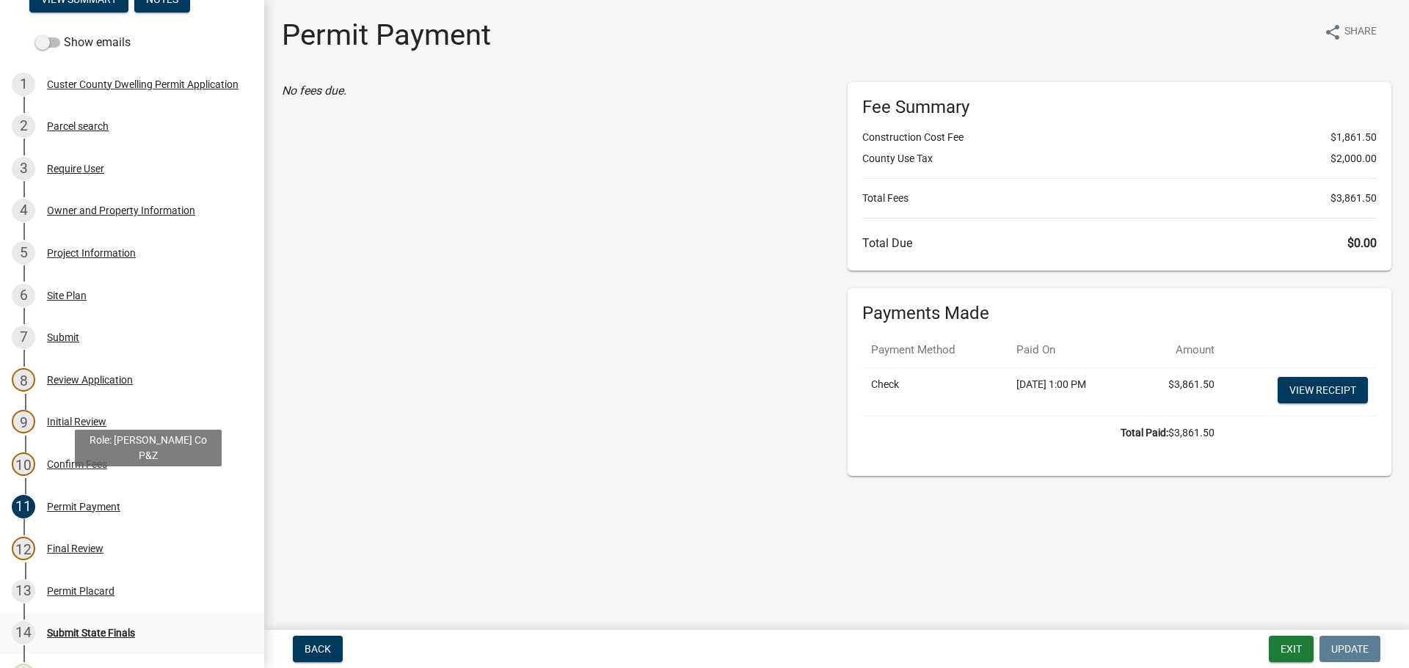
scroll to position [167, 0]
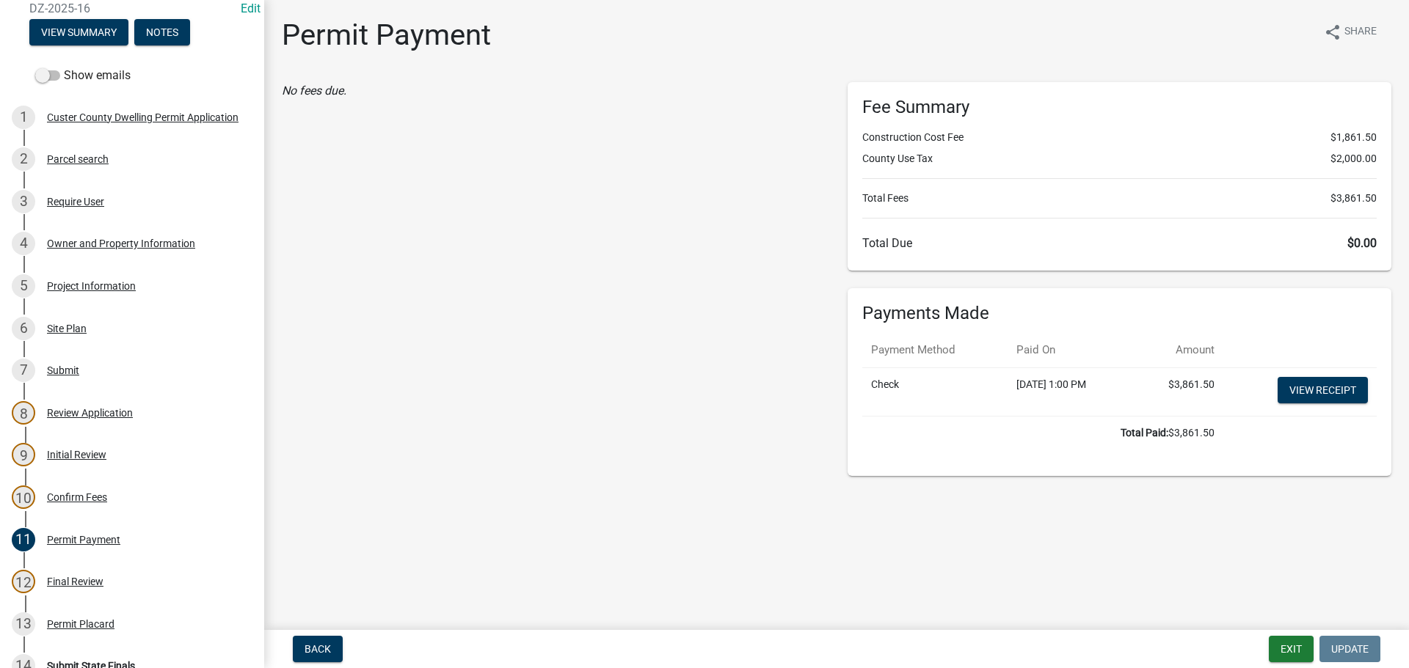
click at [484, 366] on div "No fees due." at bounding box center [554, 279] width 566 height 394
click at [518, 346] on div "No fees due." at bounding box center [554, 279] width 566 height 394
click at [445, 337] on div "No fees due." at bounding box center [554, 279] width 566 height 394
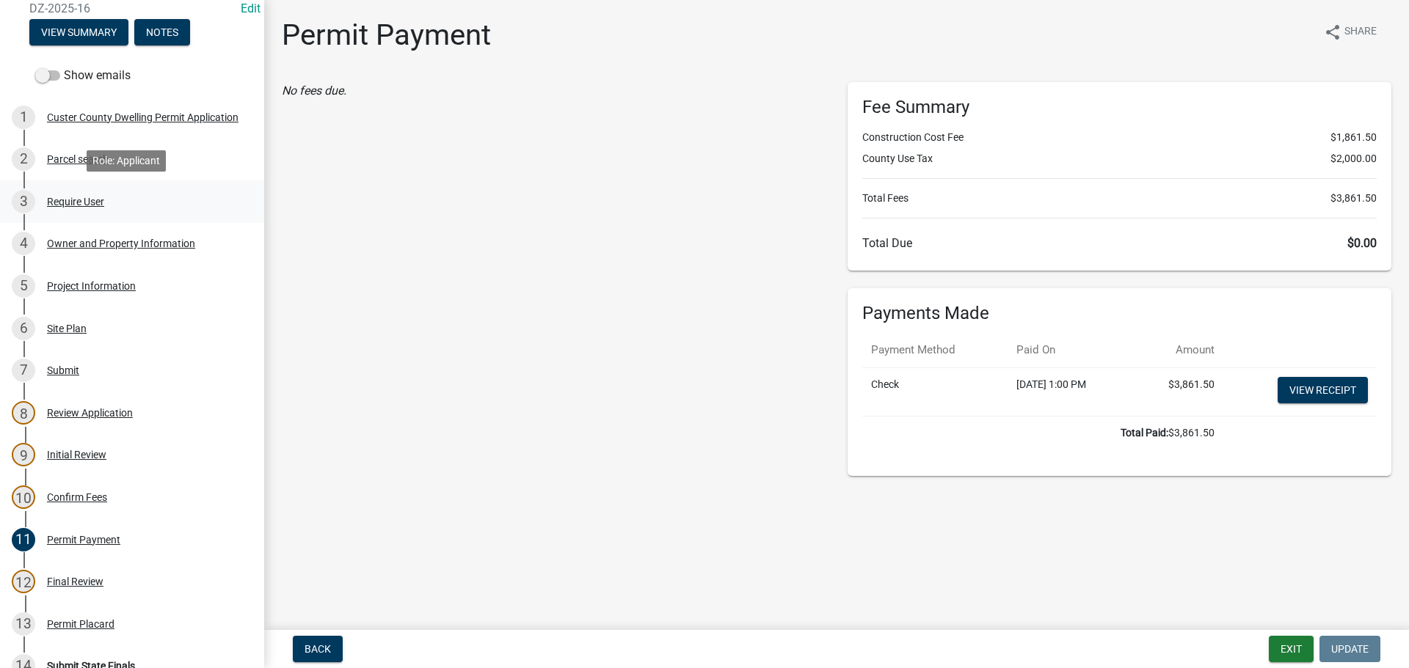
click at [77, 206] on div "Require User" at bounding box center [75, 202] width 57 height 10
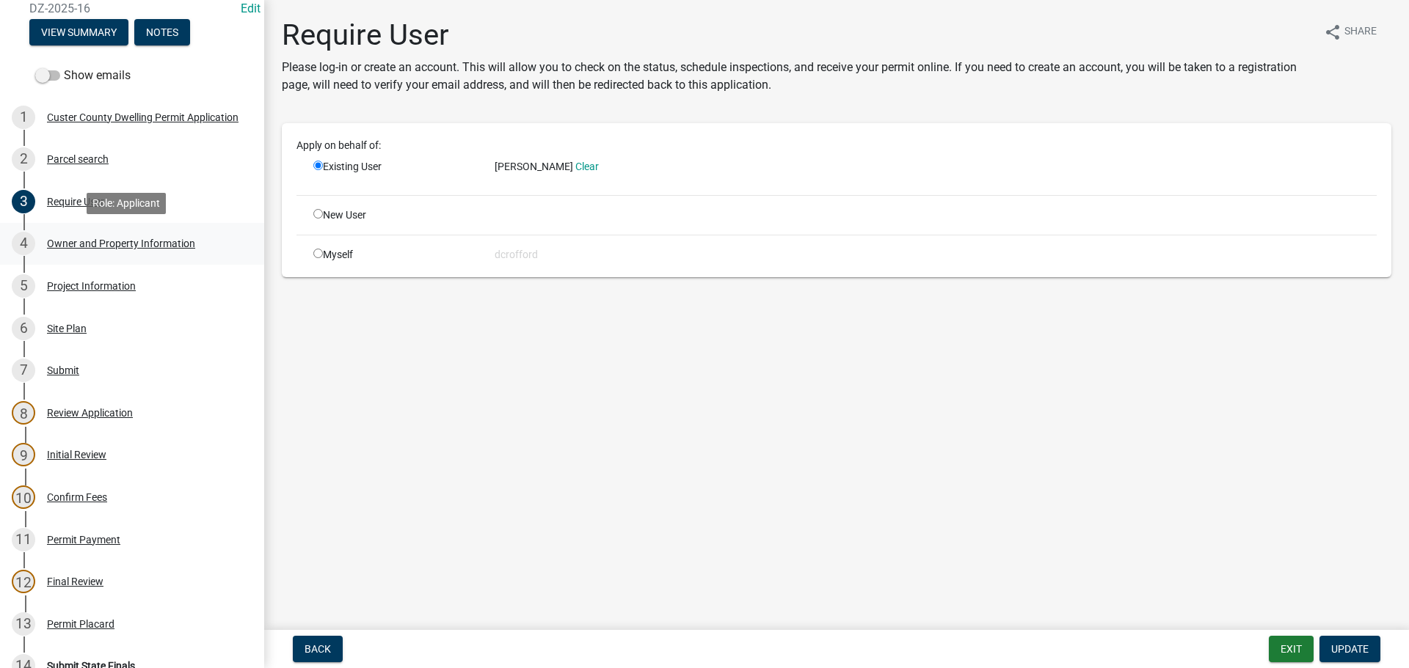
click at [87, 236] on div "4 Owner and Property Information" at bounding box center [126, 243] width 229 height 23
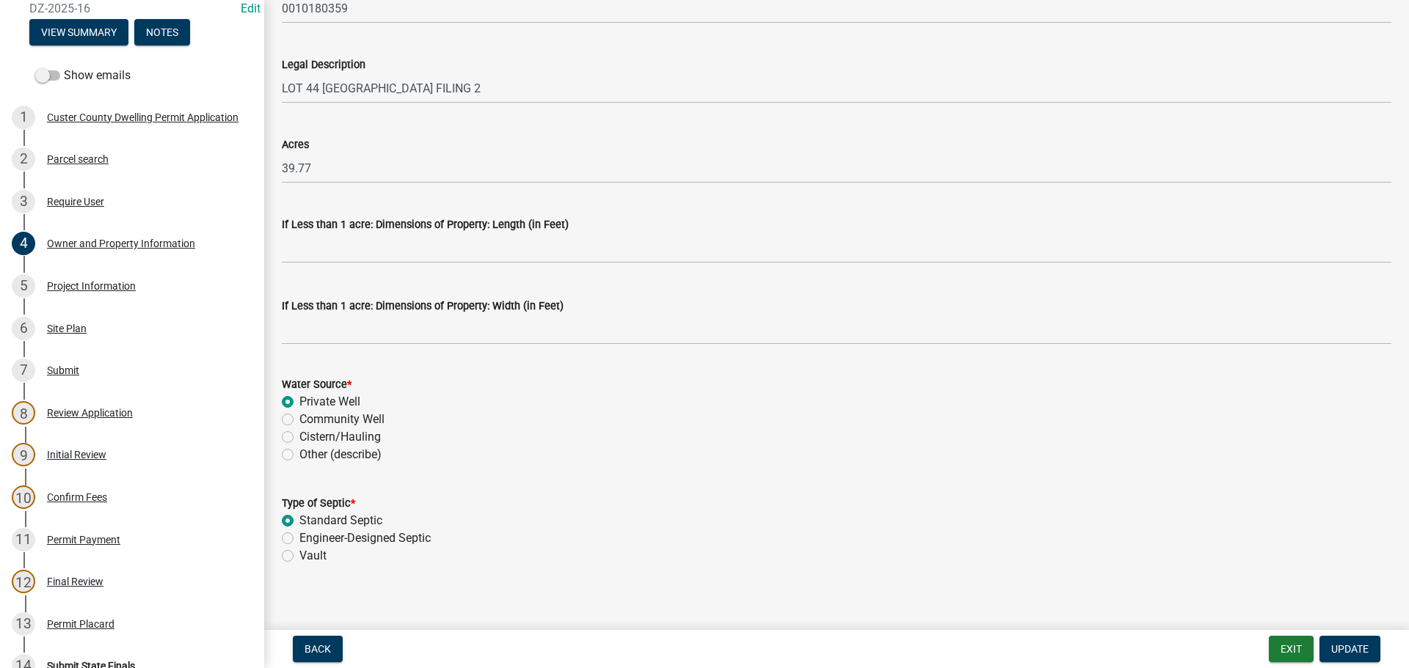
scroll to position [1185, 0]
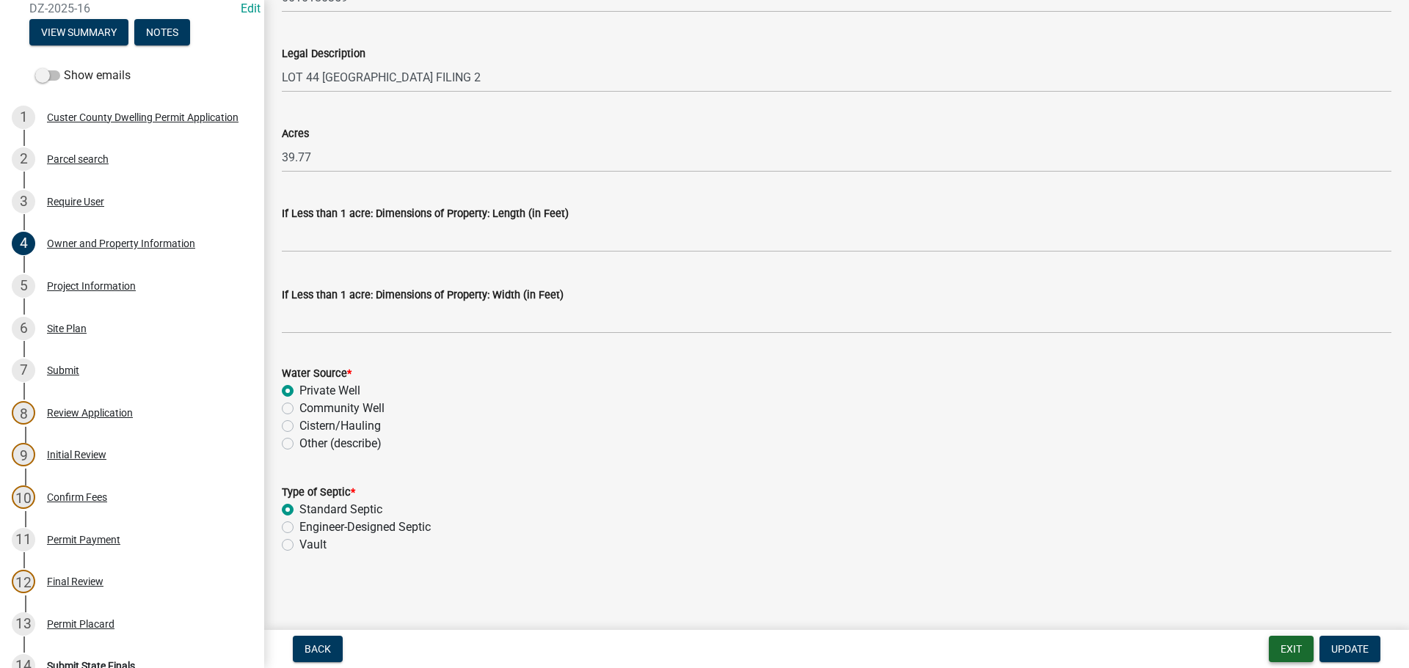
click at [1297, 652] on button "Exit" at bounding box center [1290, 649] width 45 height 26
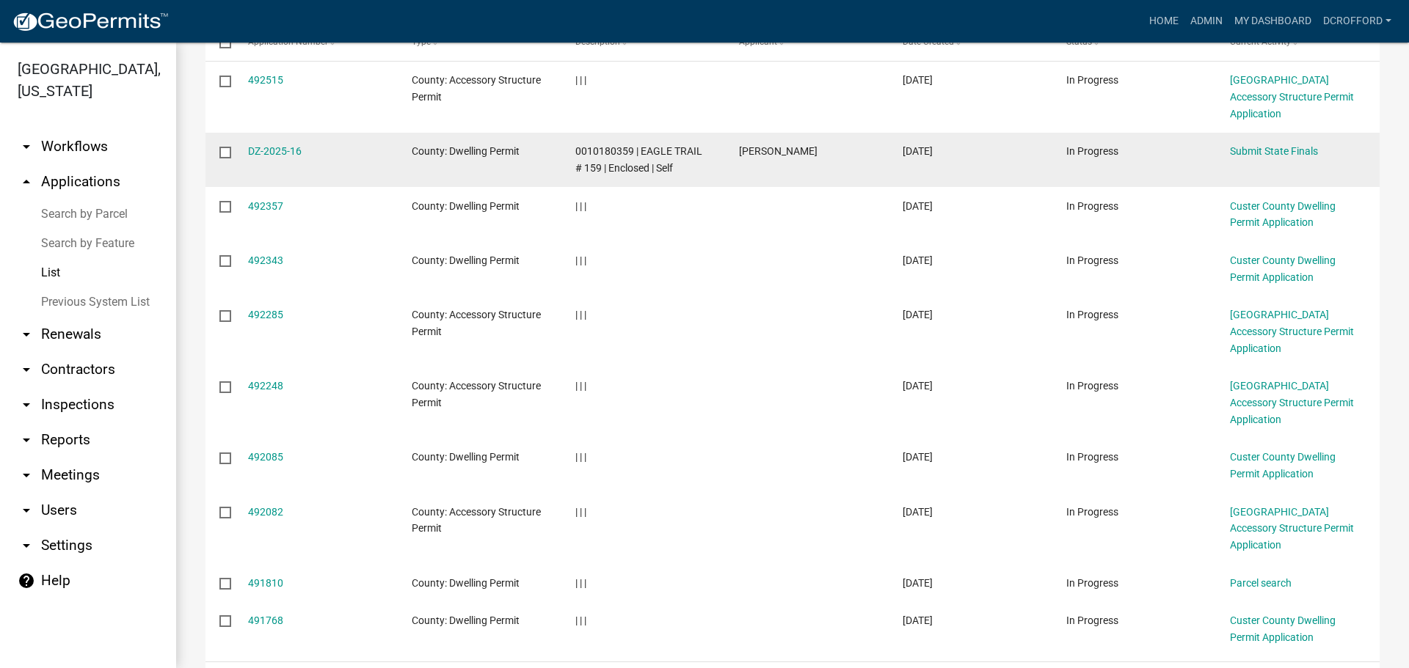
scroll to position [317, 0]
